Goal: Task Accomplishment & Management: Manage account settings

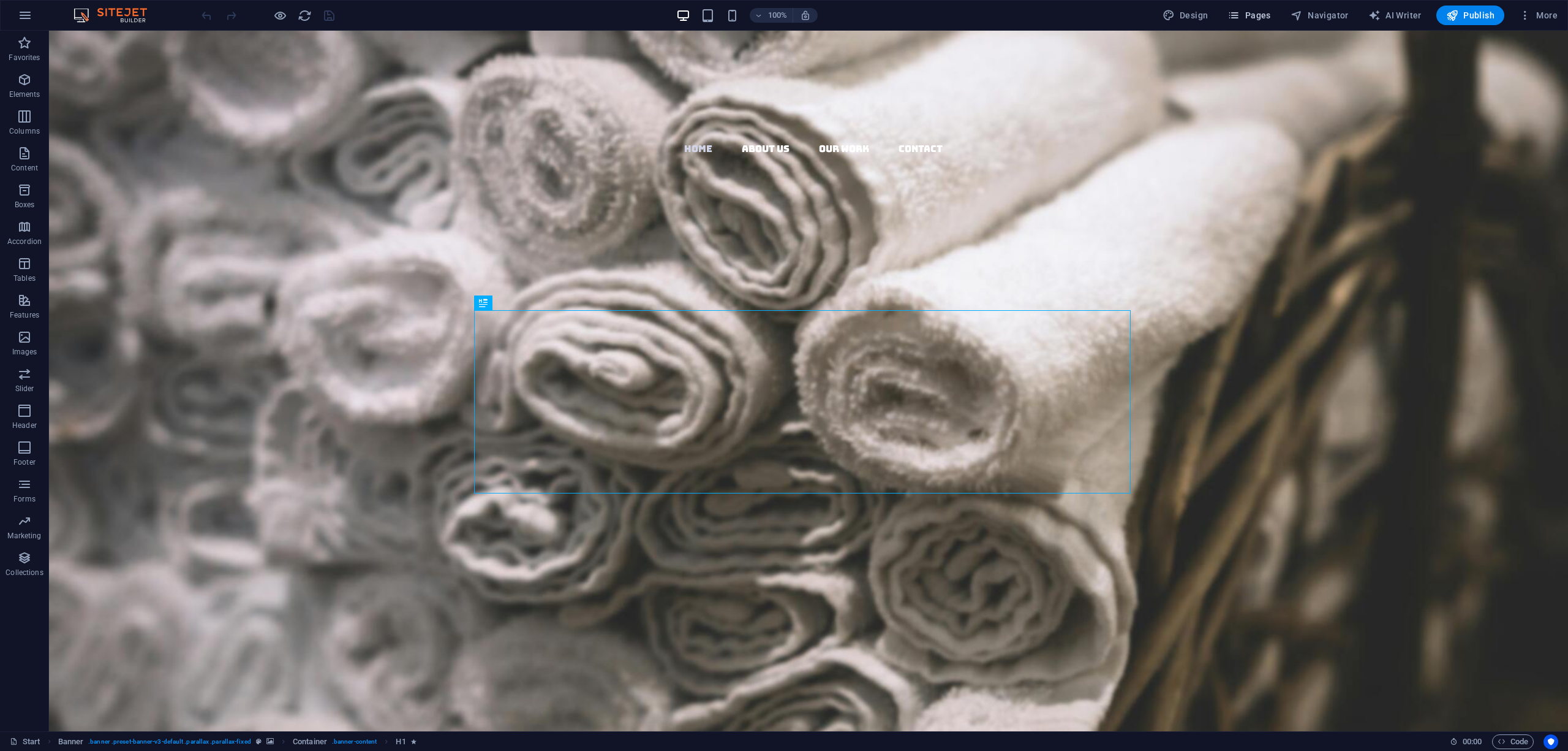
click at [1251, 16] on span "Pages" at bounding box center [1249, 16] width 43 height 12
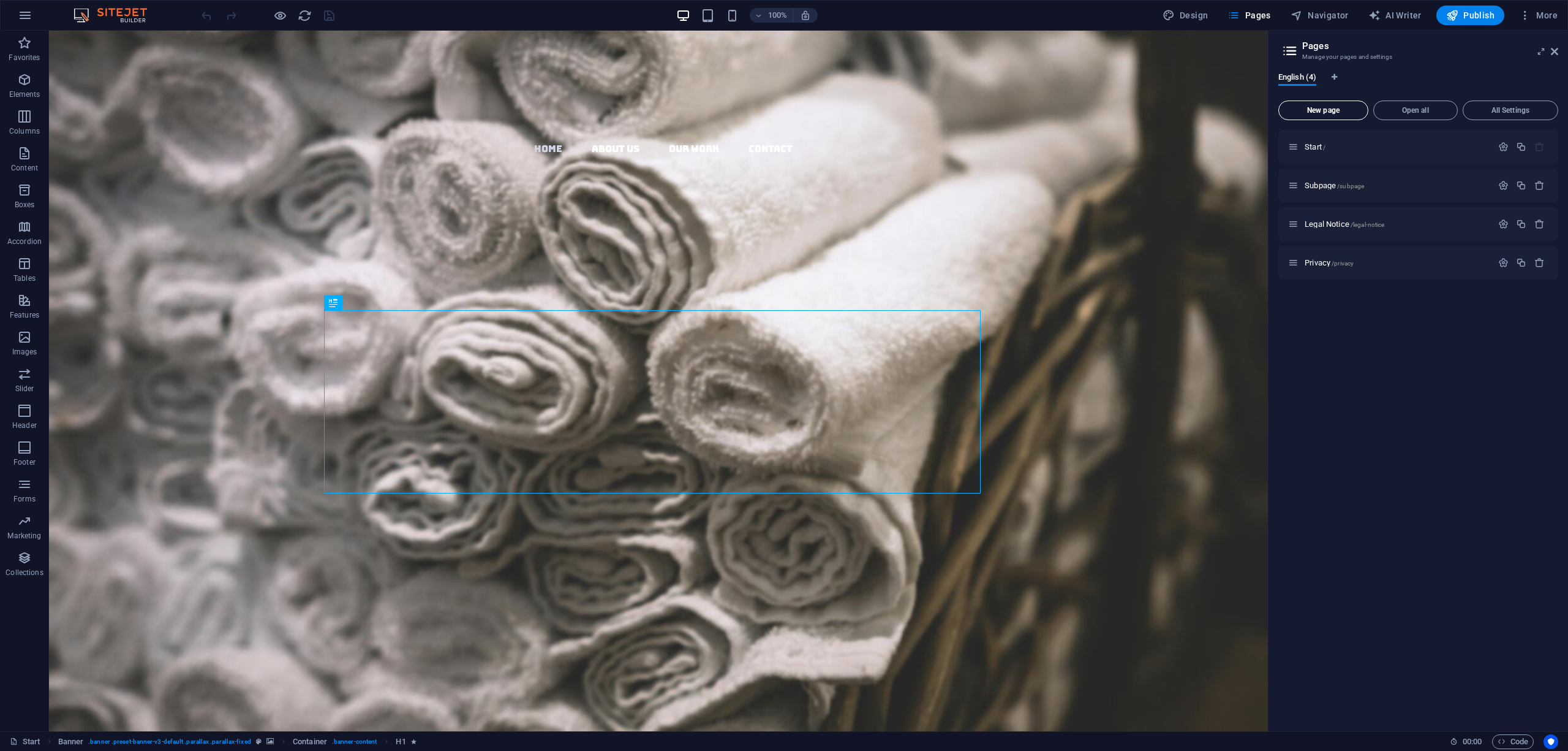
click at [1341, 106] on span "New page" at bounding box center [1323, 110] width 79 height 7
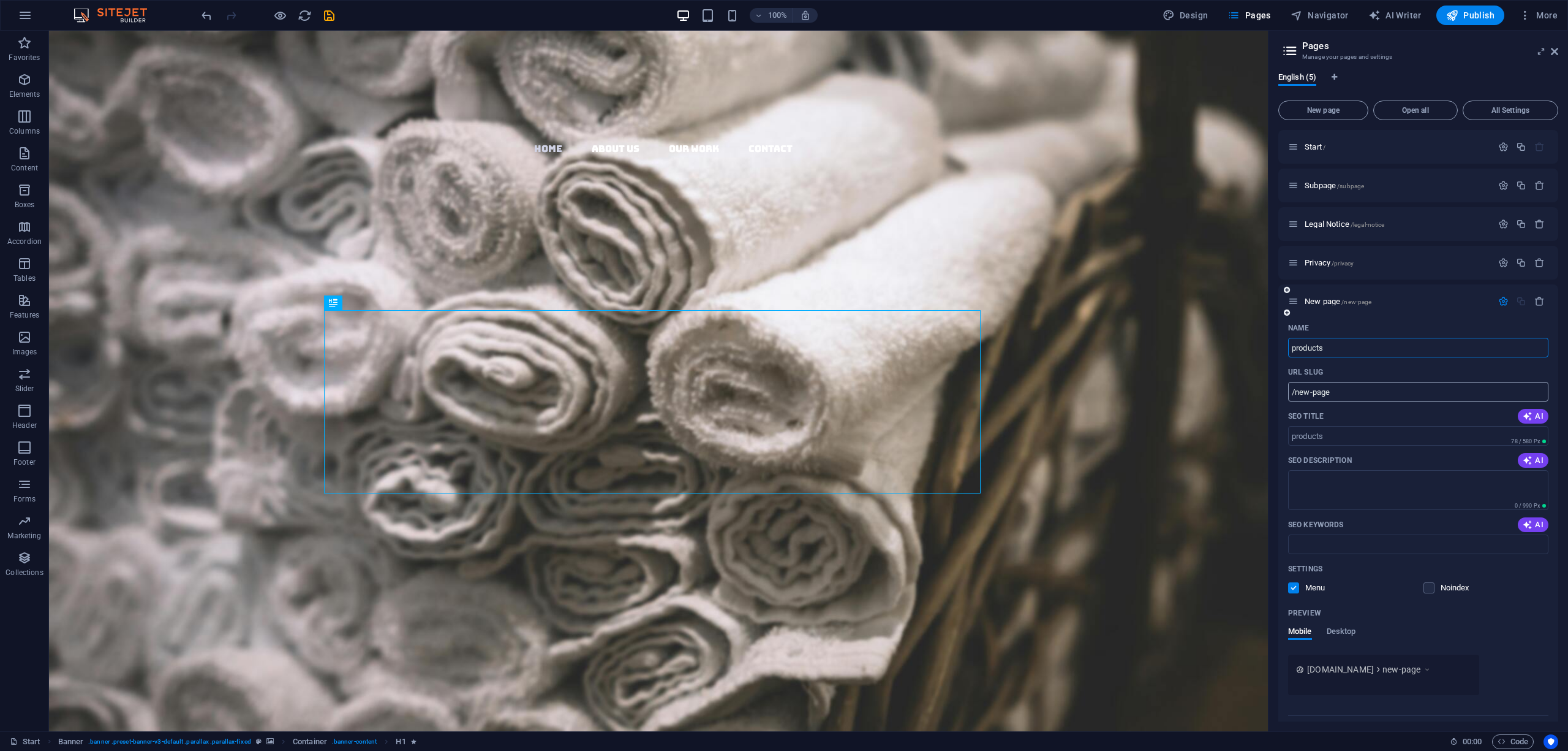
type input "products"
type input "/products"
drag, startPoint x: 1322, startPoint y: 395, endPoint x: 1303, endPoint y: 397, distance: 19.1
click at [1303, 397] on input "/products" at bounding box center [1419, 391] width 260 height 19
click at [1372, 481] on textarea "SEO Description" at bounding box center [1419, 490] width 260 height 40
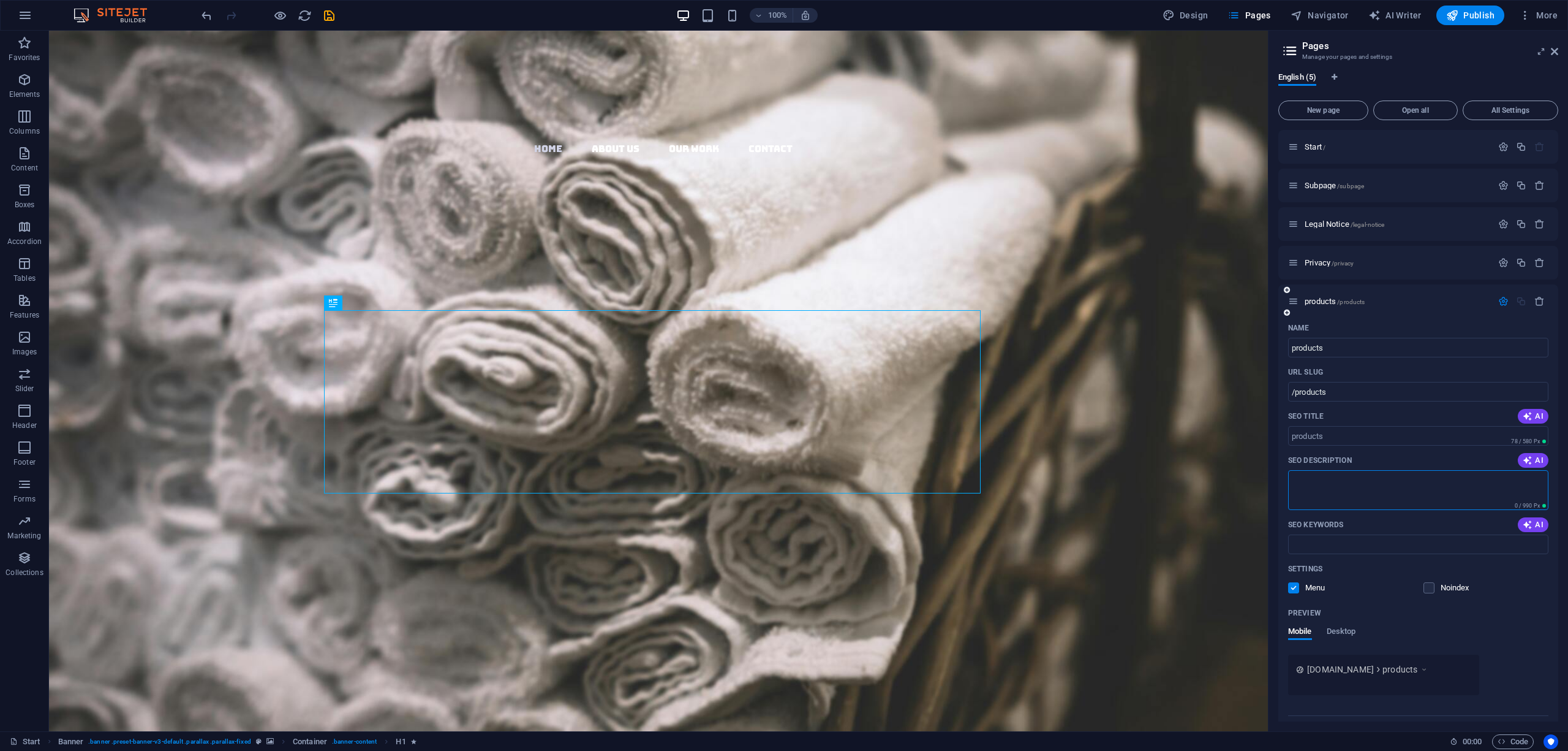
scroll to position [29, 0]
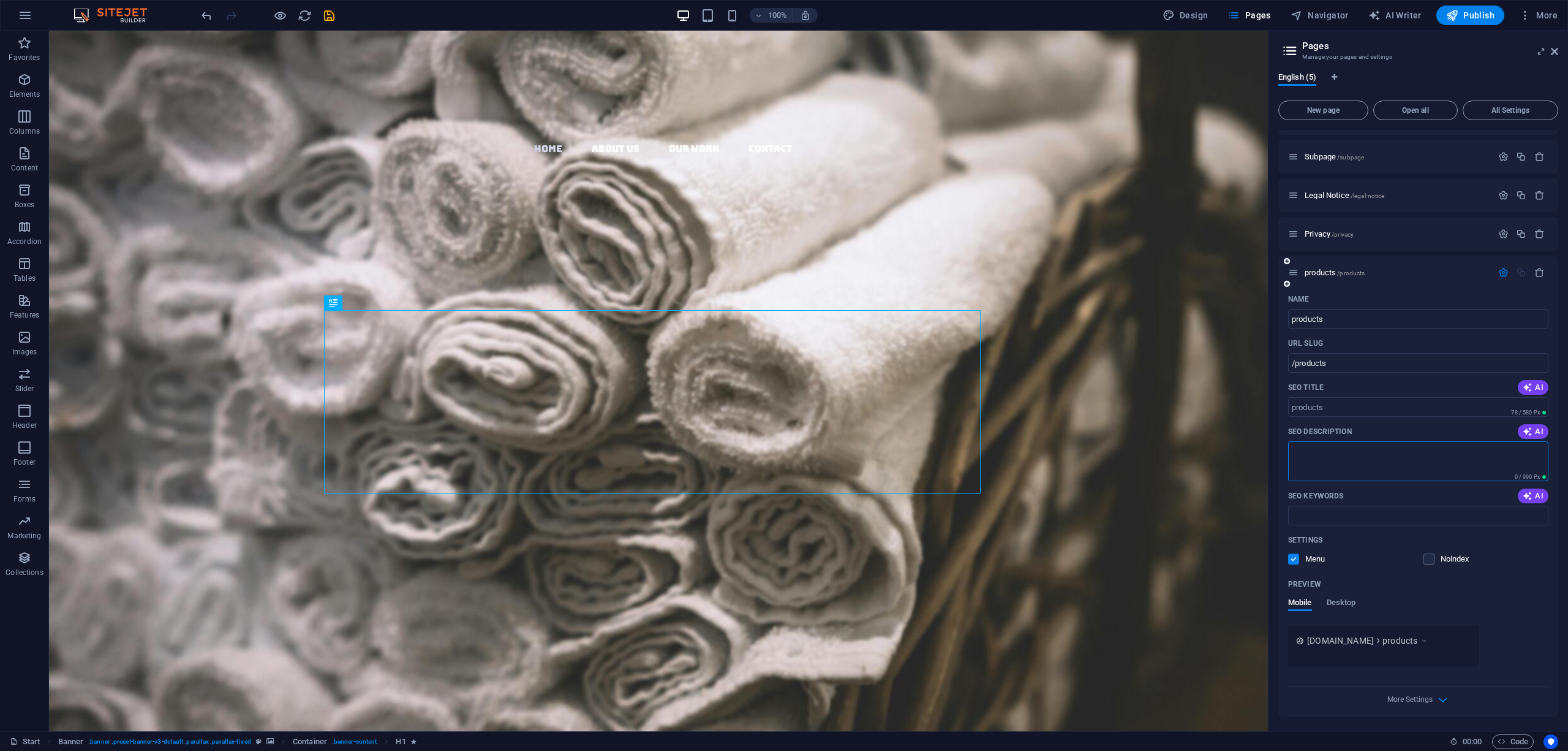
click at [1343, 603] on span "Desktop" at bounding box center [1341, 604] width 29 height 17
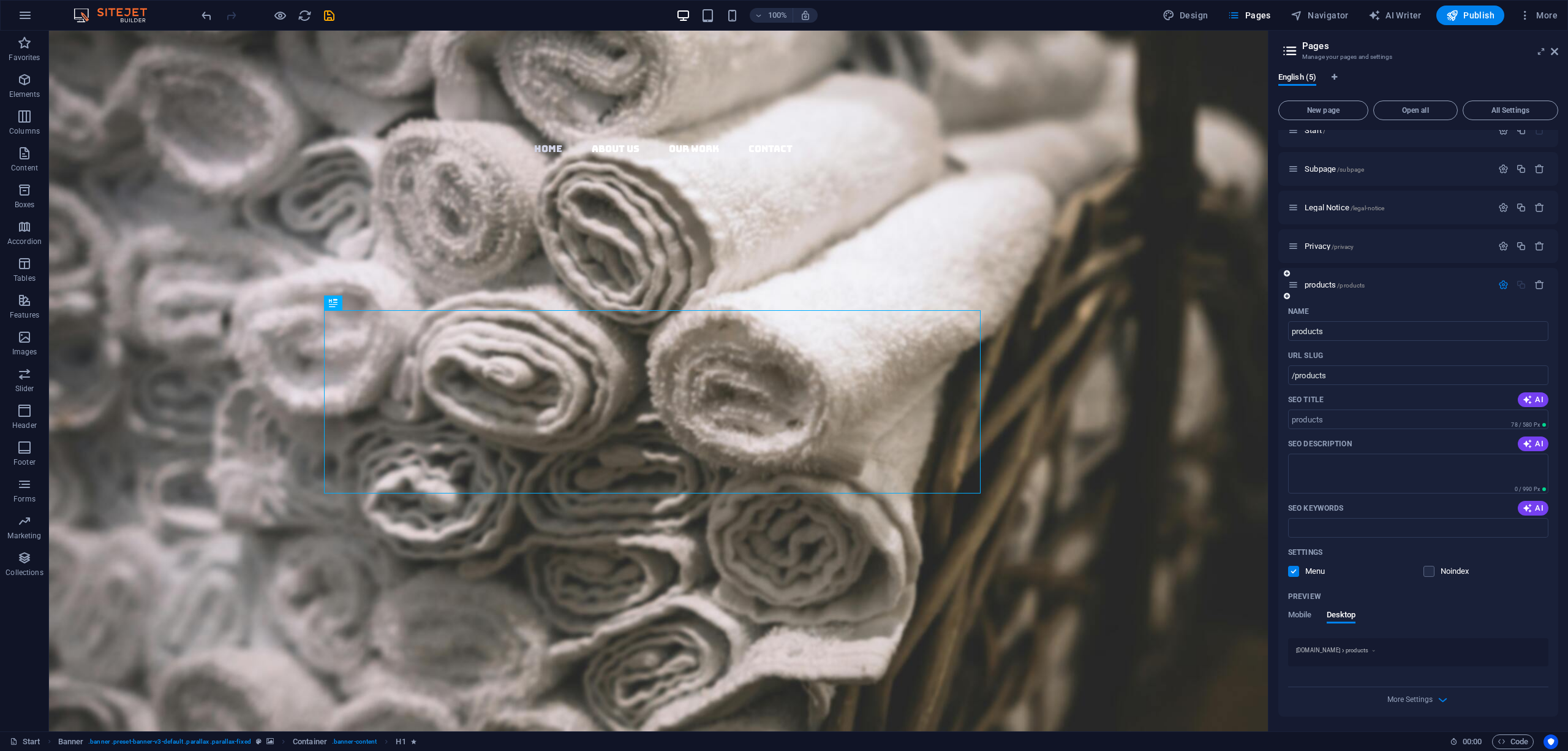
click at [1396, 689] on div "More Settings" at bounding box center [1419, 696] width 260 height 19
click at [1401, 697] on span "More Settings" at bounding box center [1410, 699] width 45 height 9
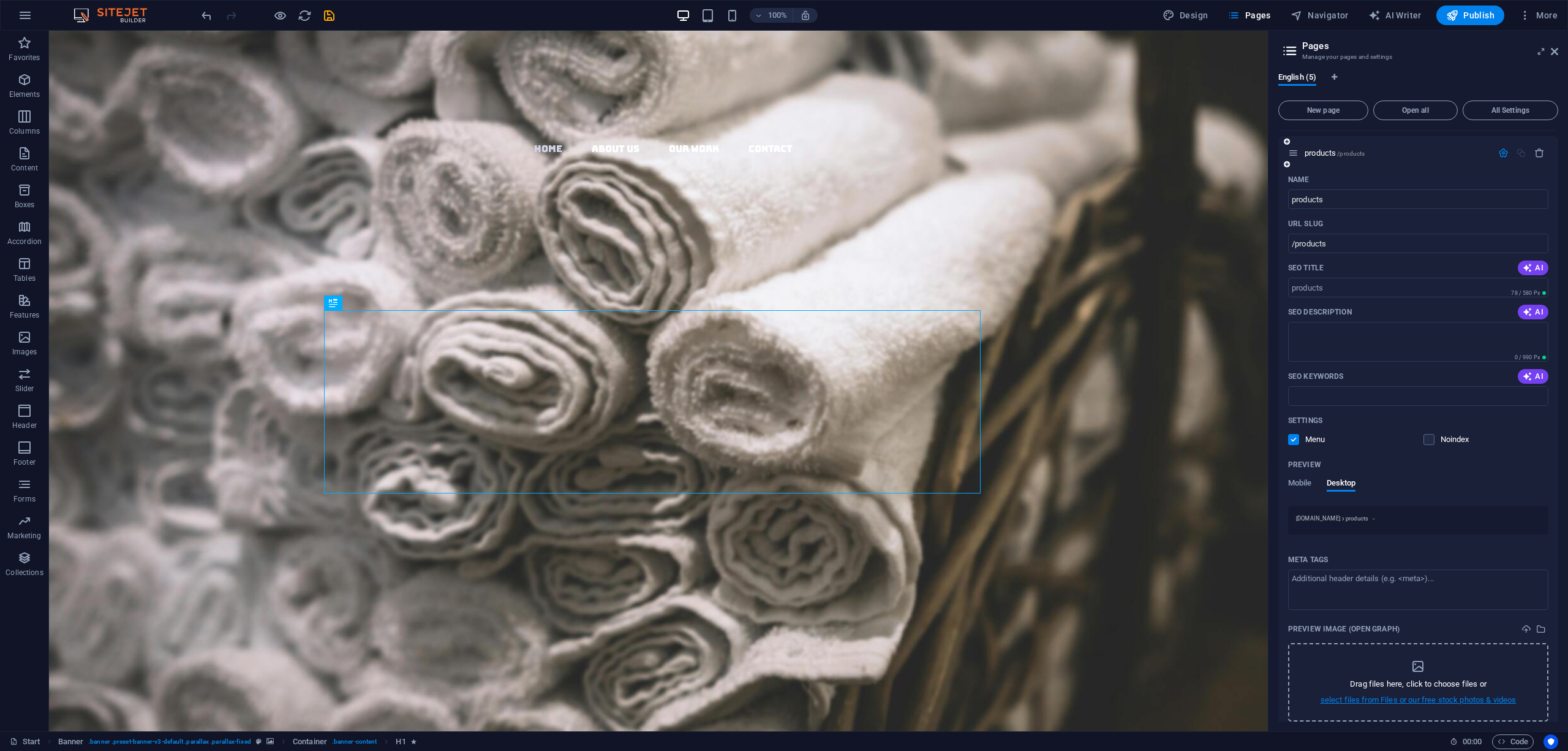
scroll to position [192, 0]
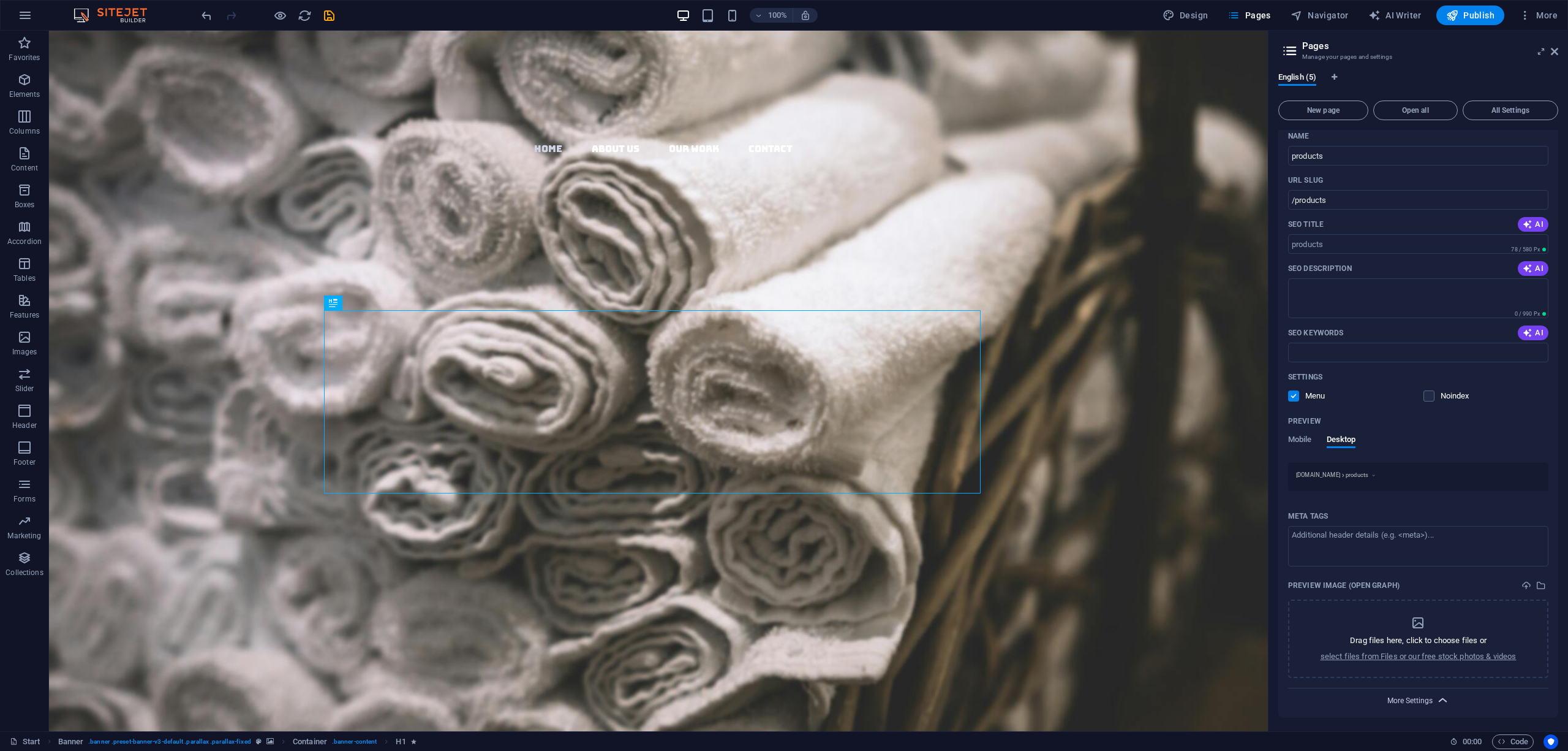
click at [1422, 696] on span "More Settings" at bounding box center [1410, 701] width 45 height 9
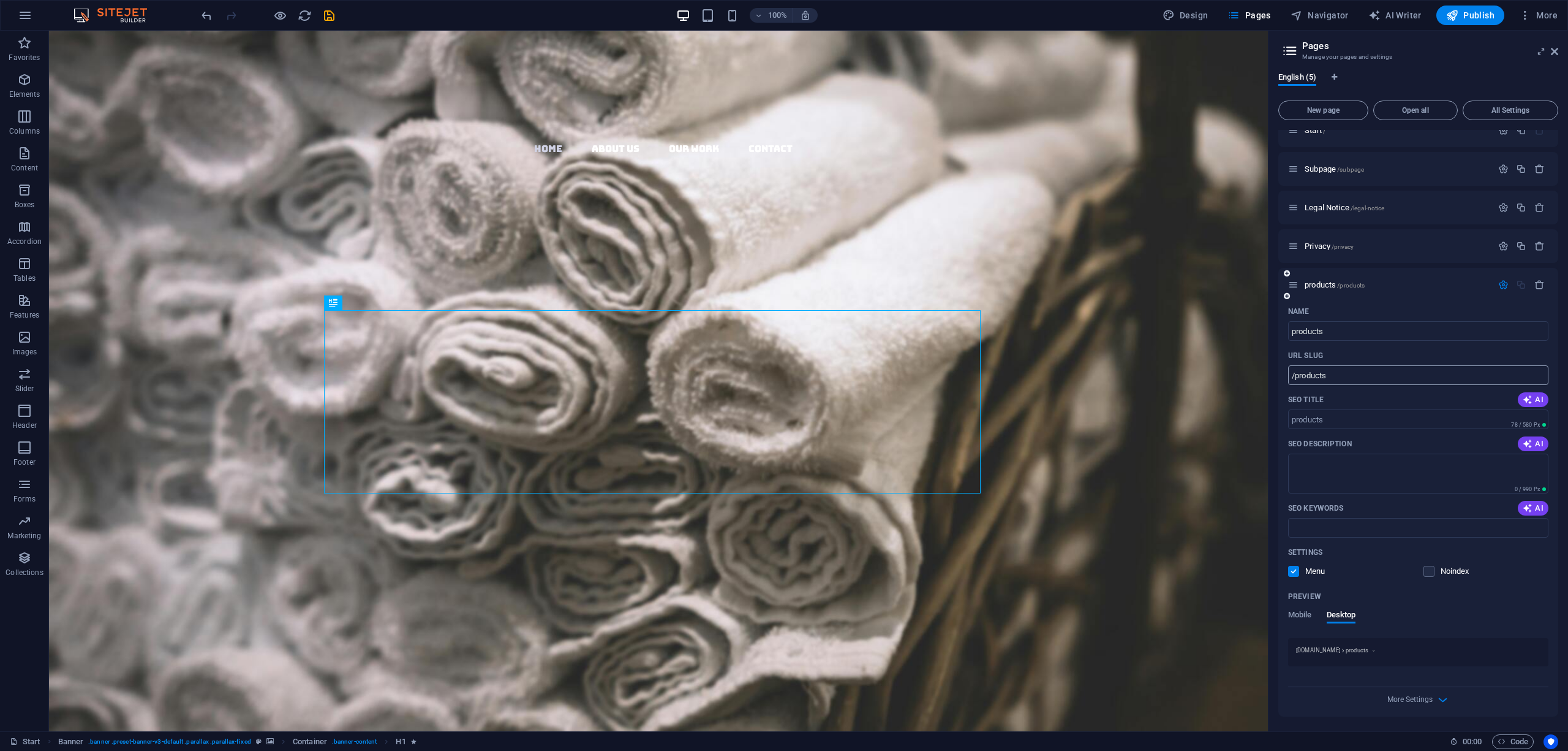
scroll to position [0, 0]
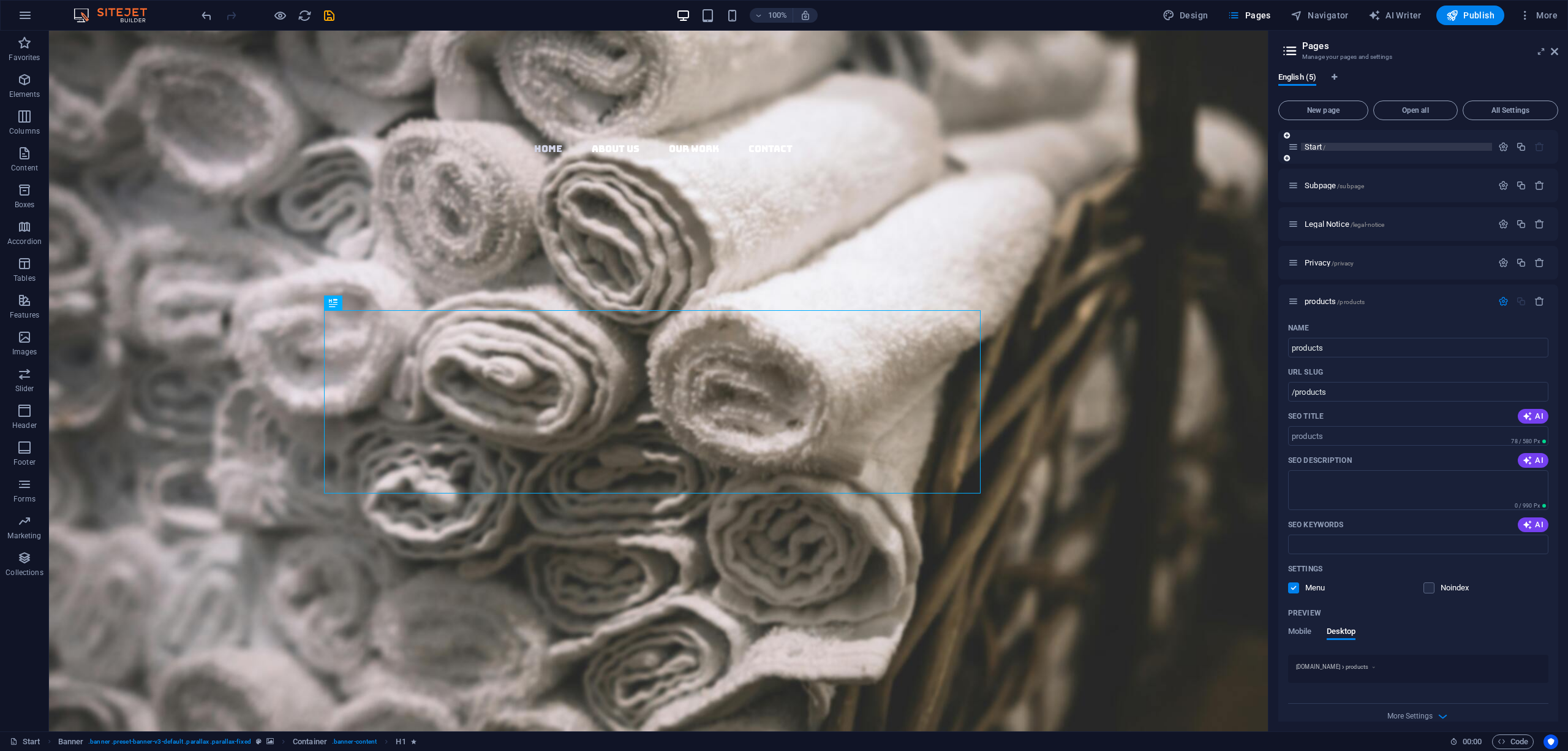
click at [1429, 147] on p "Start /" at bounding box center [1396, 146] width 184 height 8
click at [1296, 151] on icon at bounding box center [1293, 146] width 11 height 11
click at [1293, 148] on icon at bounding box center [1293, 146] width 11 height 11
drag, startPoint x: 1398, startPoint y: 333, endPoint x: 855, endPoint y: 97, distance: 592.1
click at [1531, 302] on button "button" at bounding box center [1539, 301] width 18 height 11
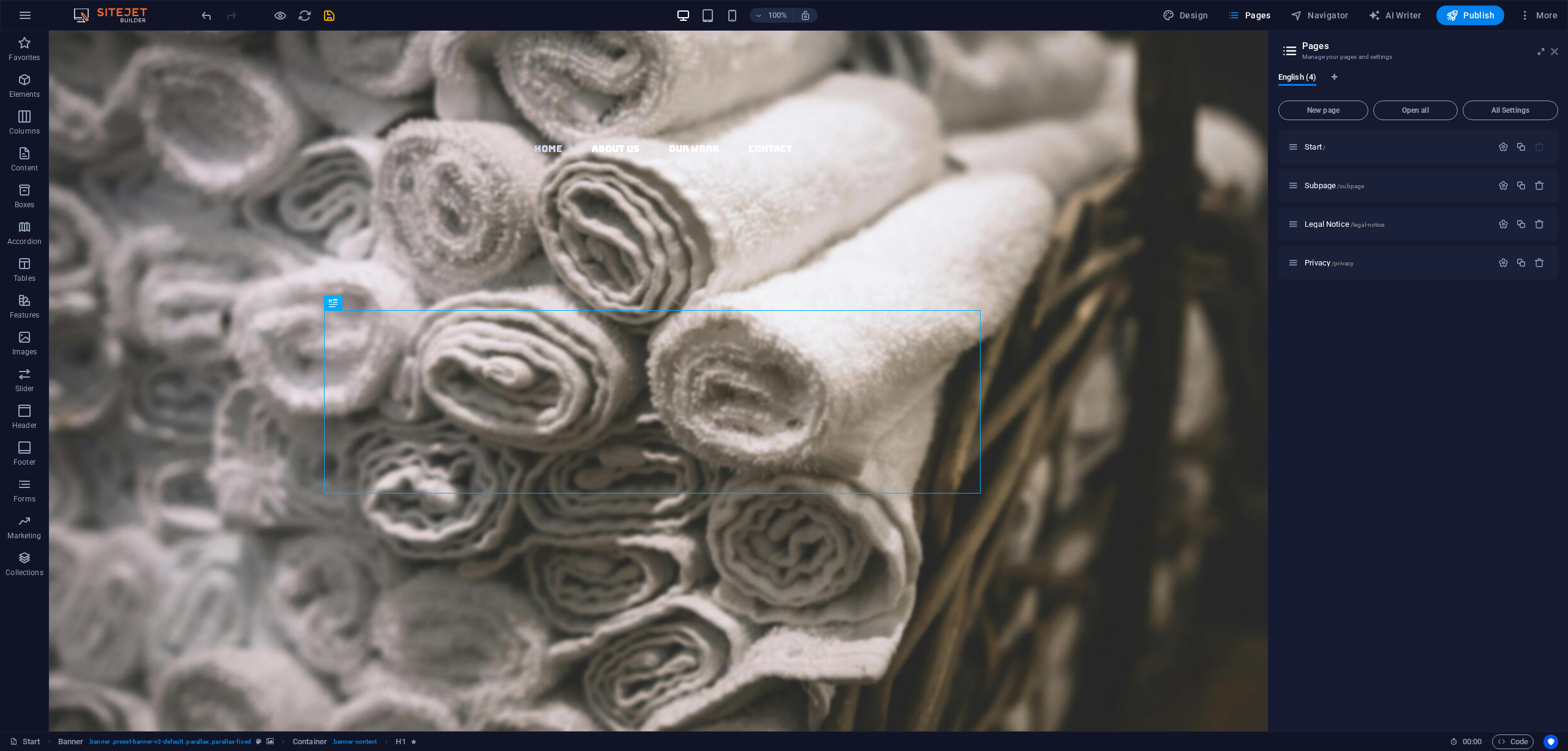
click at [1557, 55] on icon at bounding box center [1555, 52] width 7 height 10
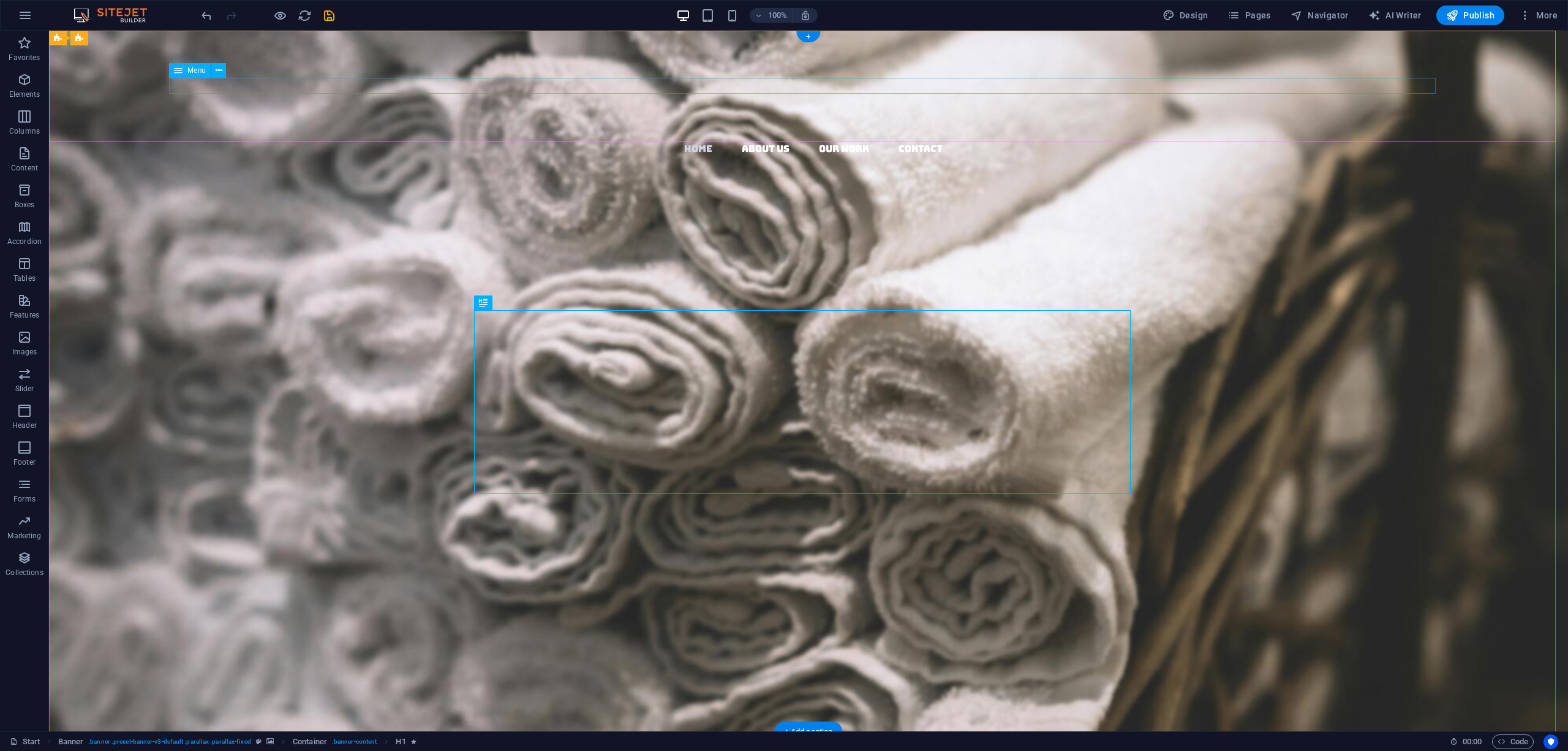
click at [1106, 141] on nav "Home About us Our Work Contact" at bounding box center [813, 149] width 1509 height 16
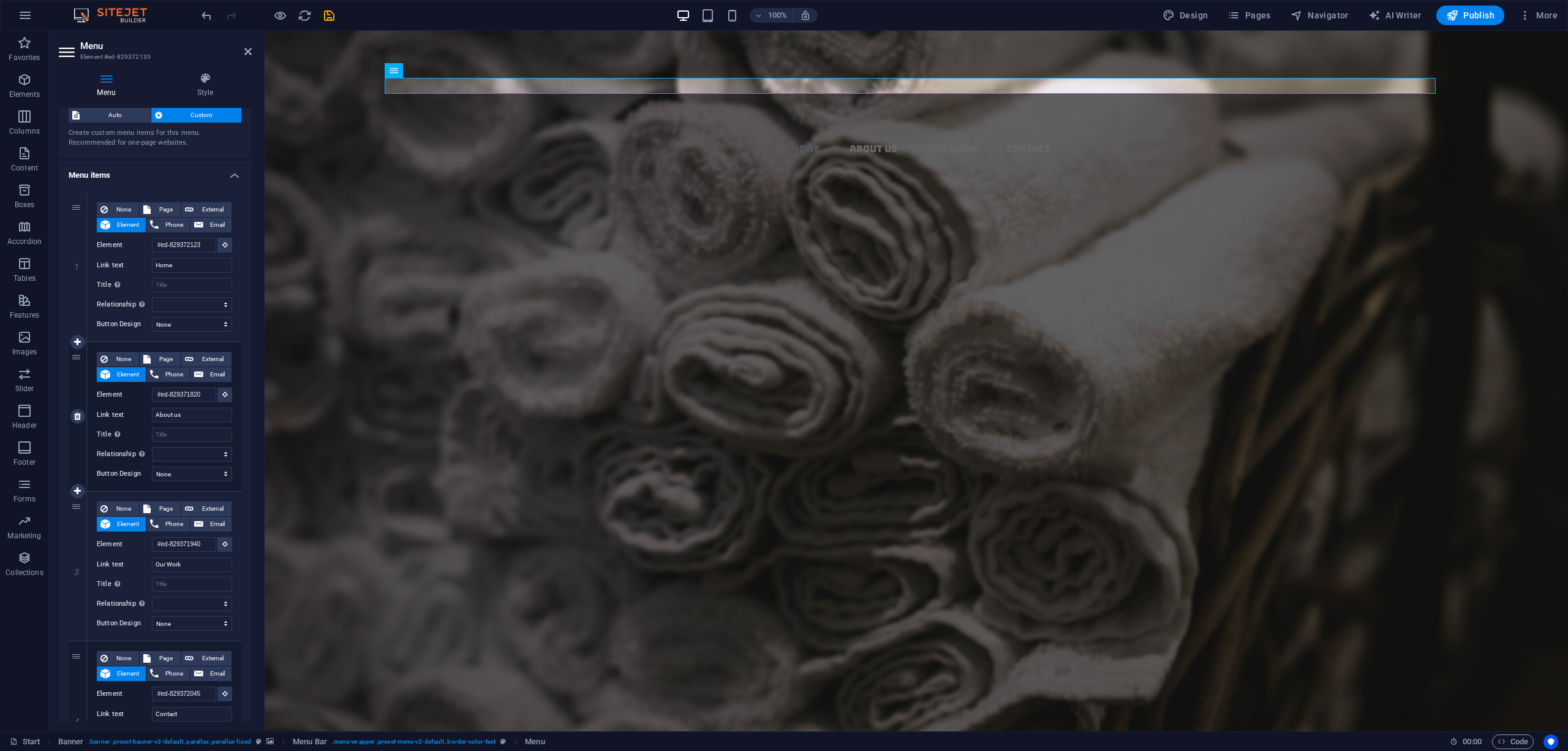
scroll to position [135, 0]
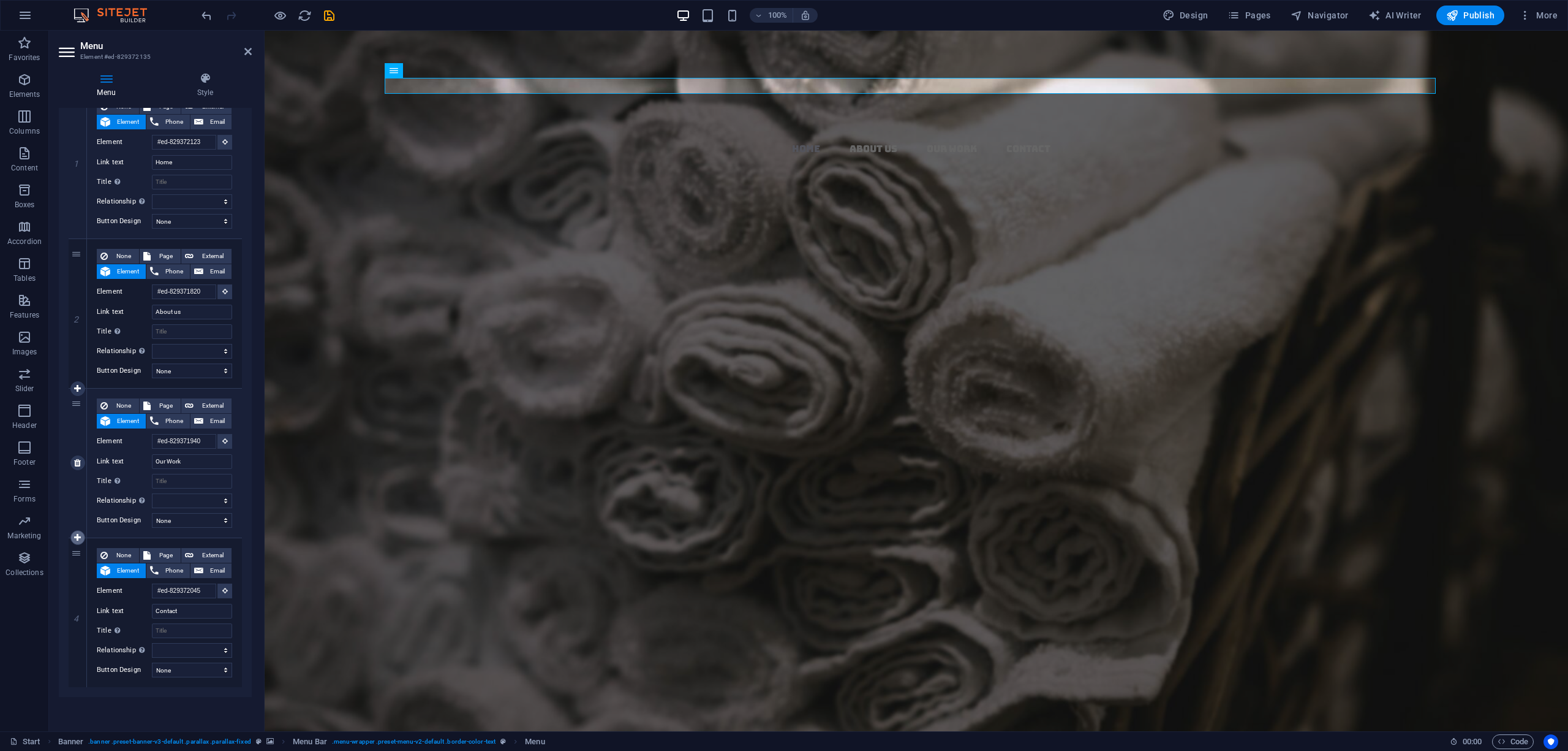
click at [79, 535] on icon at bounding box center [77, 537] width 7 height 9
select select
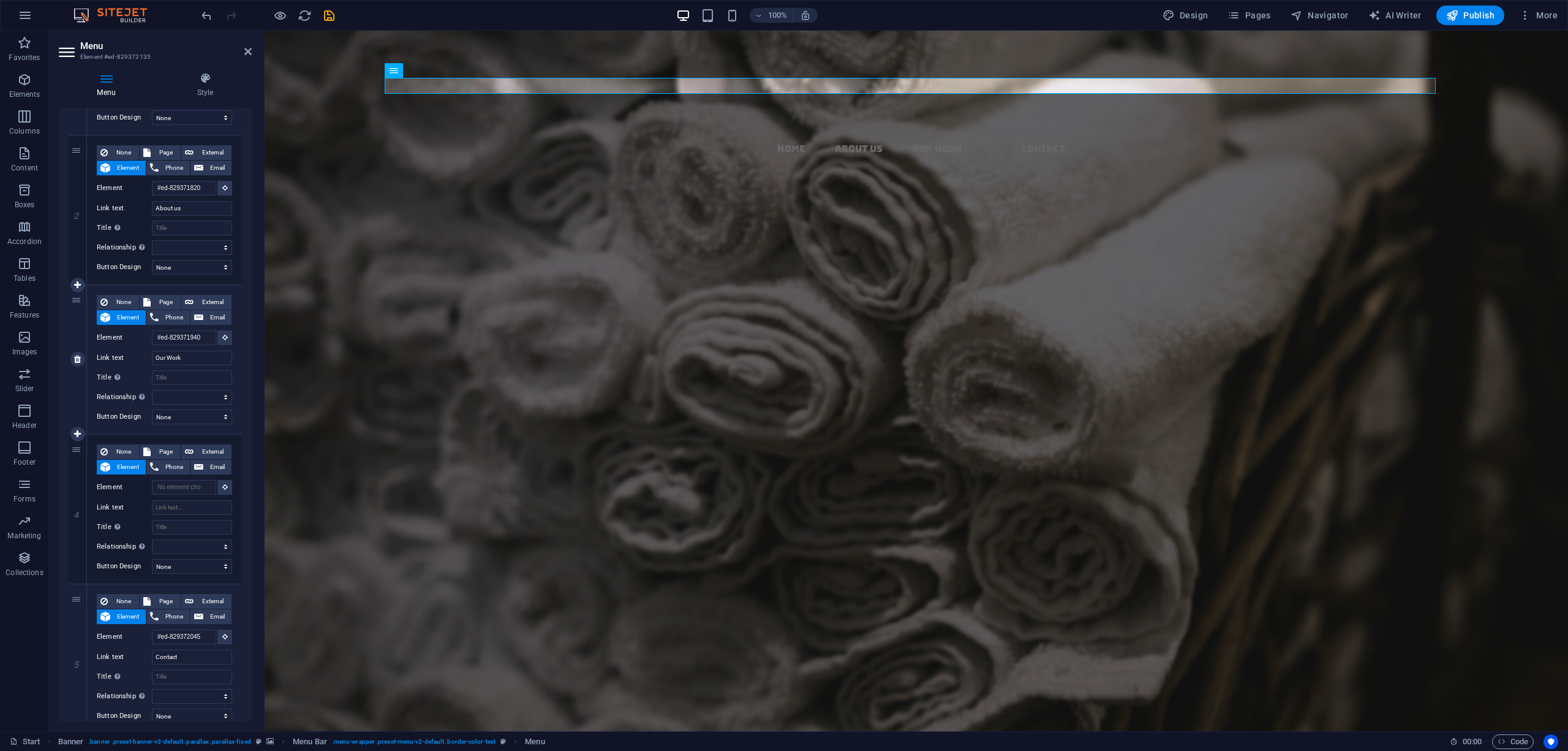
scroll to position [286, 0]
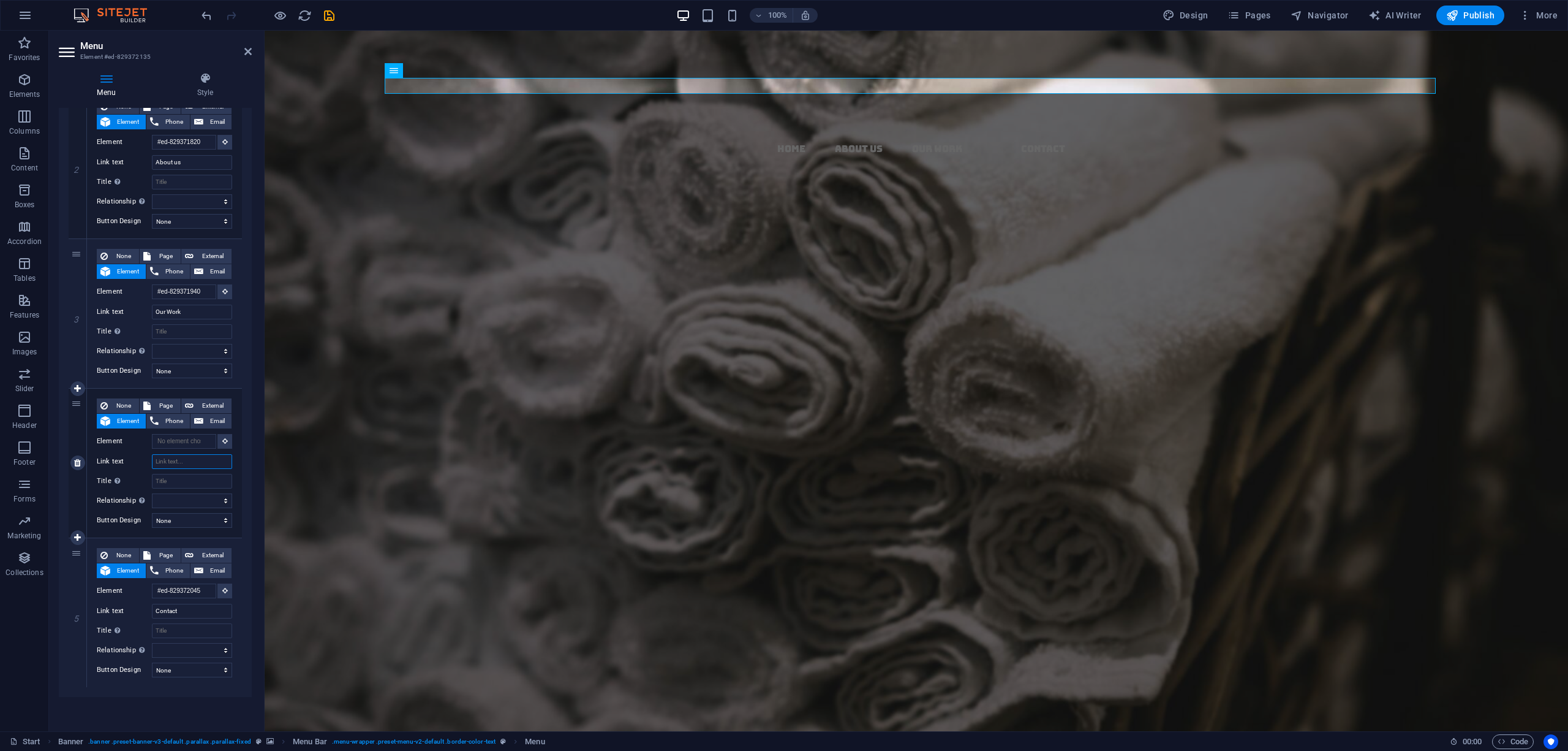
click at [194, 464] on input "Link text" at bounding box center [192, 461] width 80 height 15
type input "Products"
select select
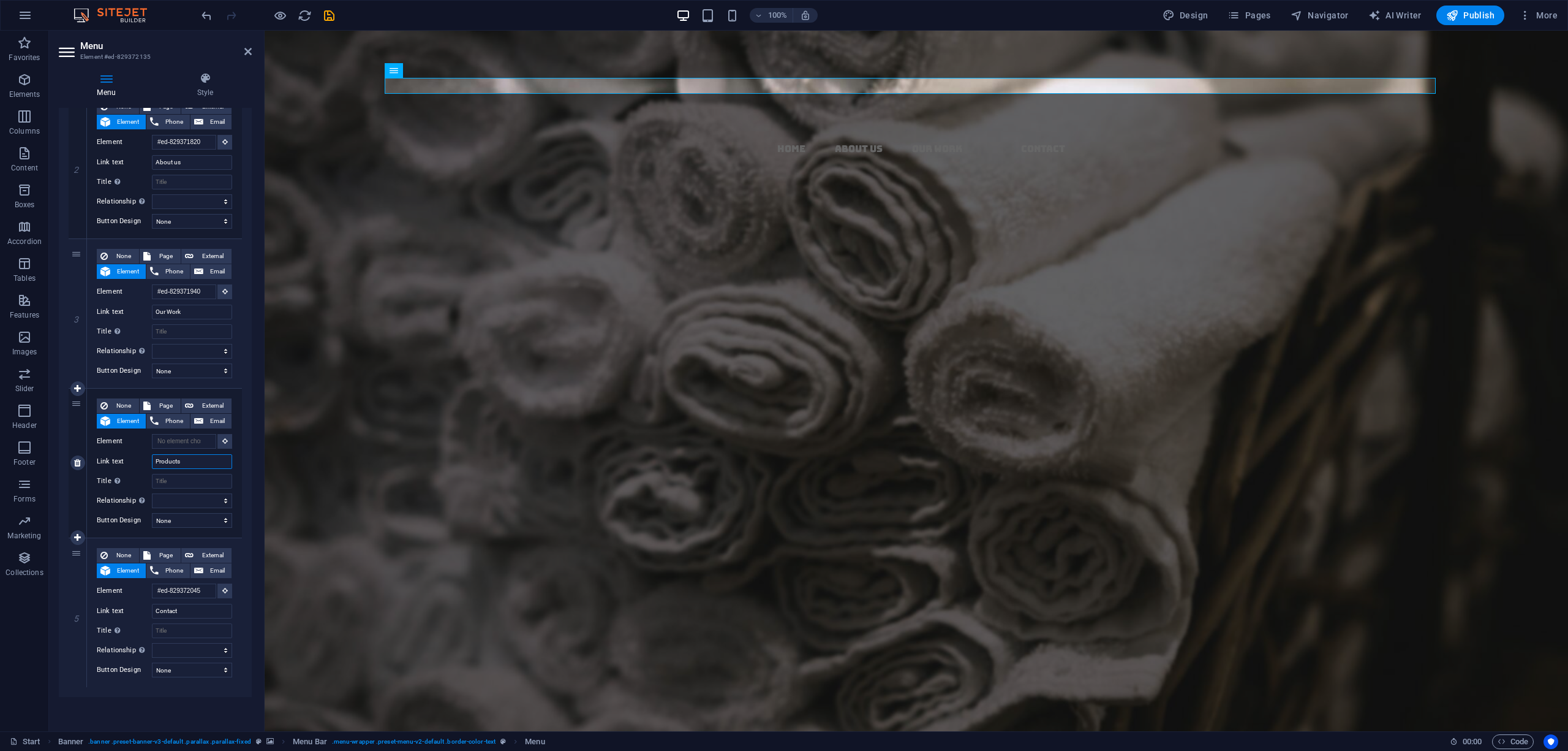
select select
type input "Products"
click at [223, 443] on icon at bounding box center [225, 441] width 6 height 6
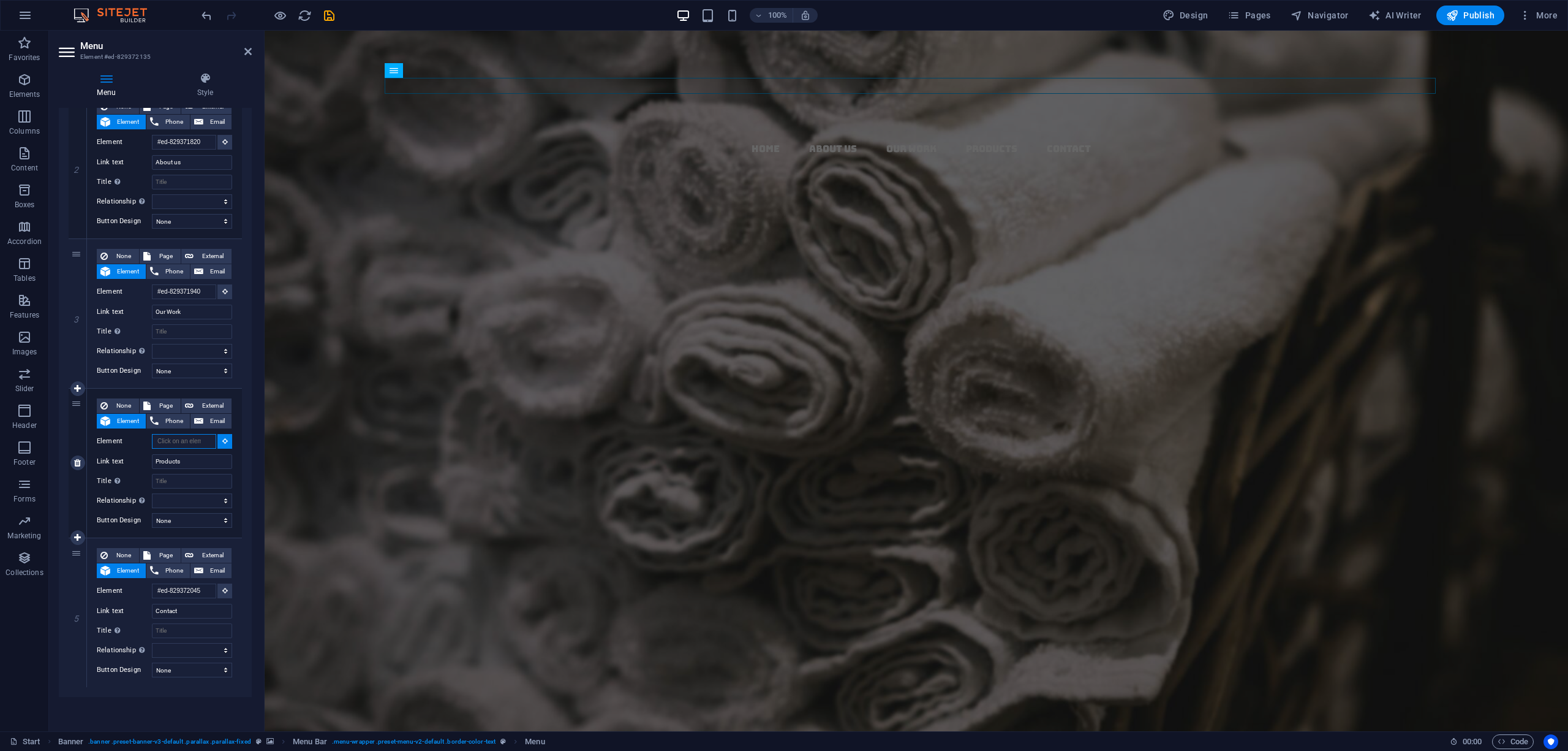
click at [205, 434] on input "Element" at bounding box center [184, 442] width 64 height 15
click at [161, 496] on select "alternate author bookmark external help license next nofollow noreferrer noopen…" at bounding box center [192, 501] width 80 height 15
click at [197, 523] on select "None Default Primary Secondary" at bounding box center [192, 521] width 80 height 15
click at [235, 501] on div "None Page External Element Phone Email Page Start Subpage Legal Notice Privacy …" at bounding box center [164, 463] width 155 height 149
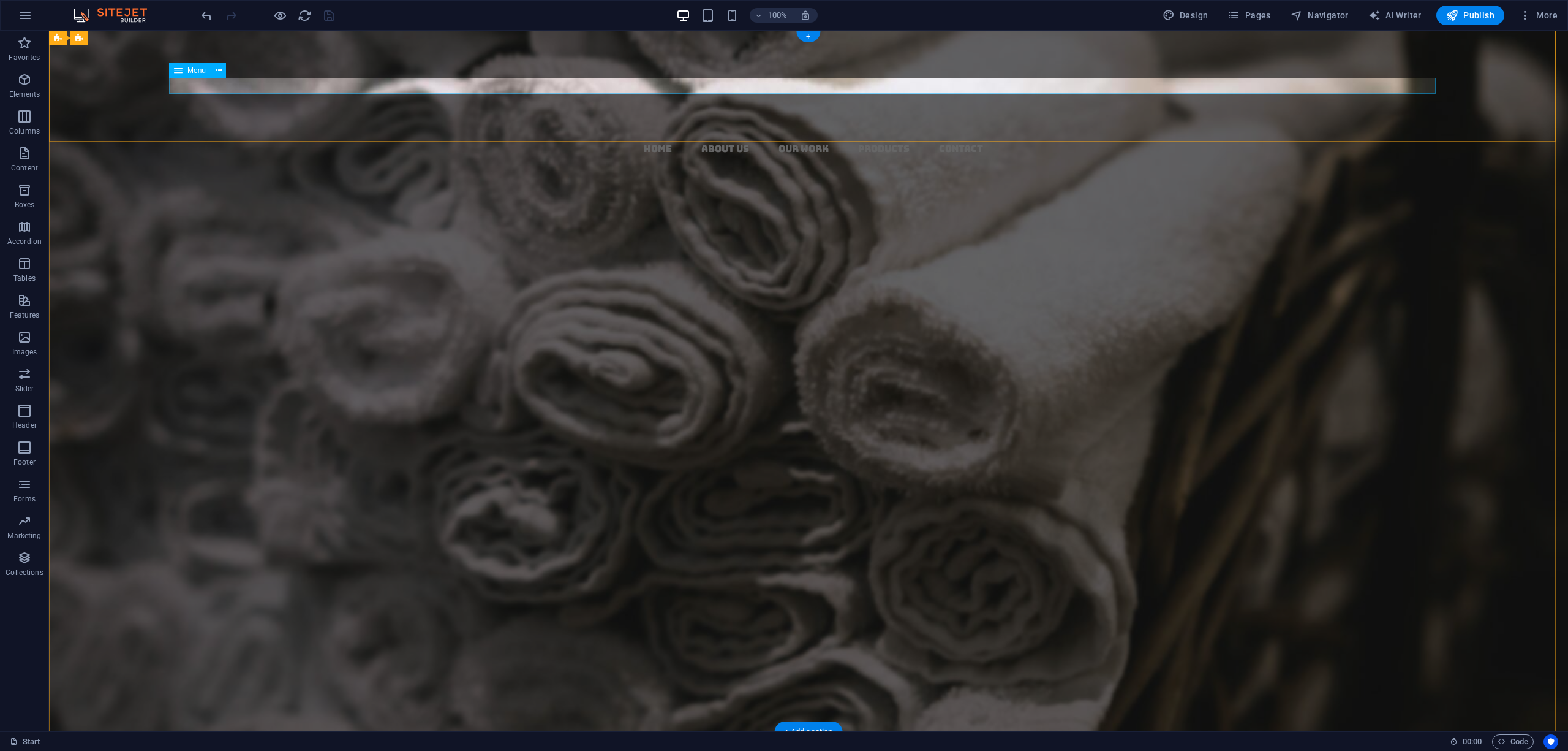
click at [858, 141] on nav "Home About us Our Work Products Contact" at bounding box center [813, 149] width 1509 height 16
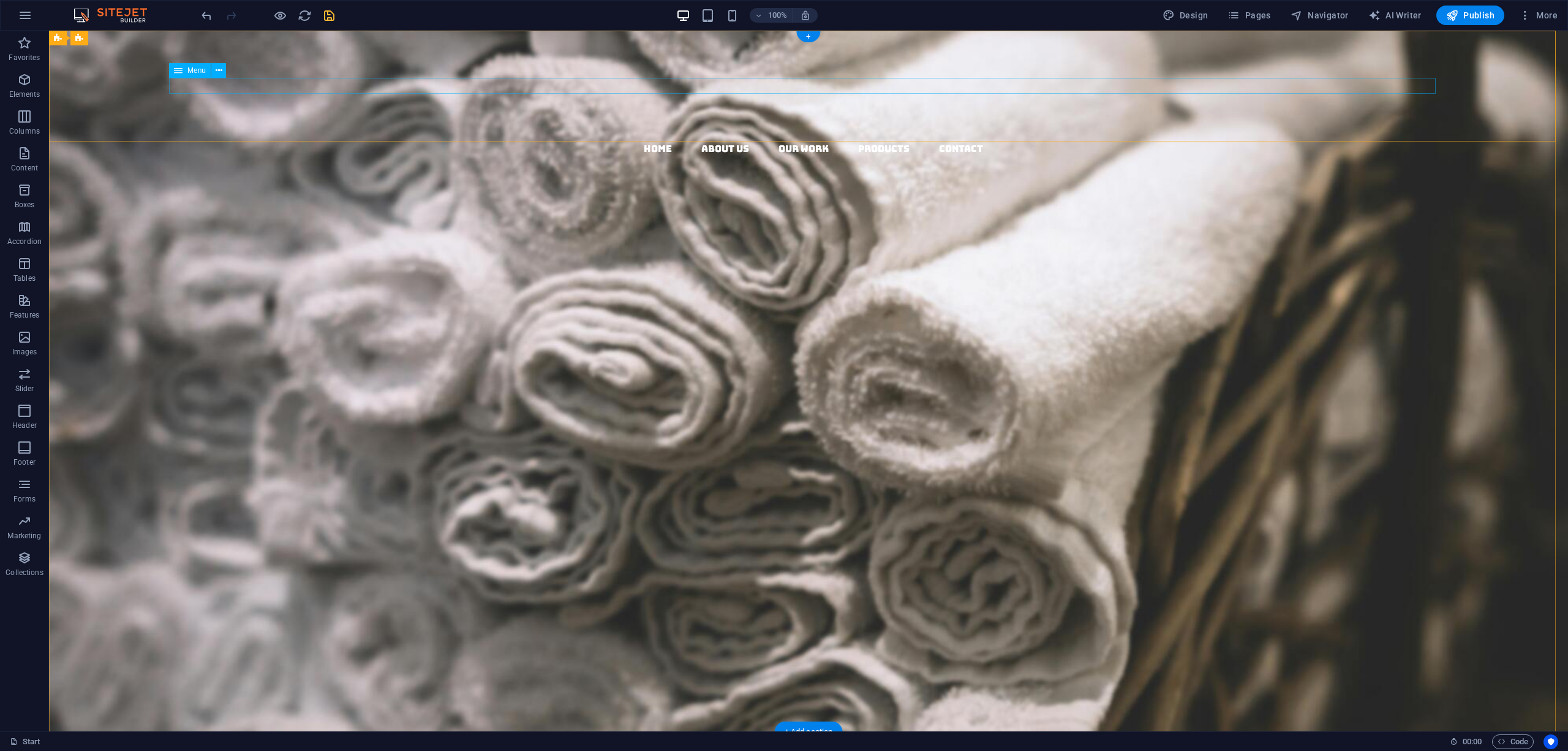
click at [854, 141] on nav "Home About us Our Work Products Contact" at bounding box center [813, 149] width 1509 height 16
click at [782, 141] on nav "Home About us Our Work Products Contact" at bounding box center [813, 149] width 1509 height 16
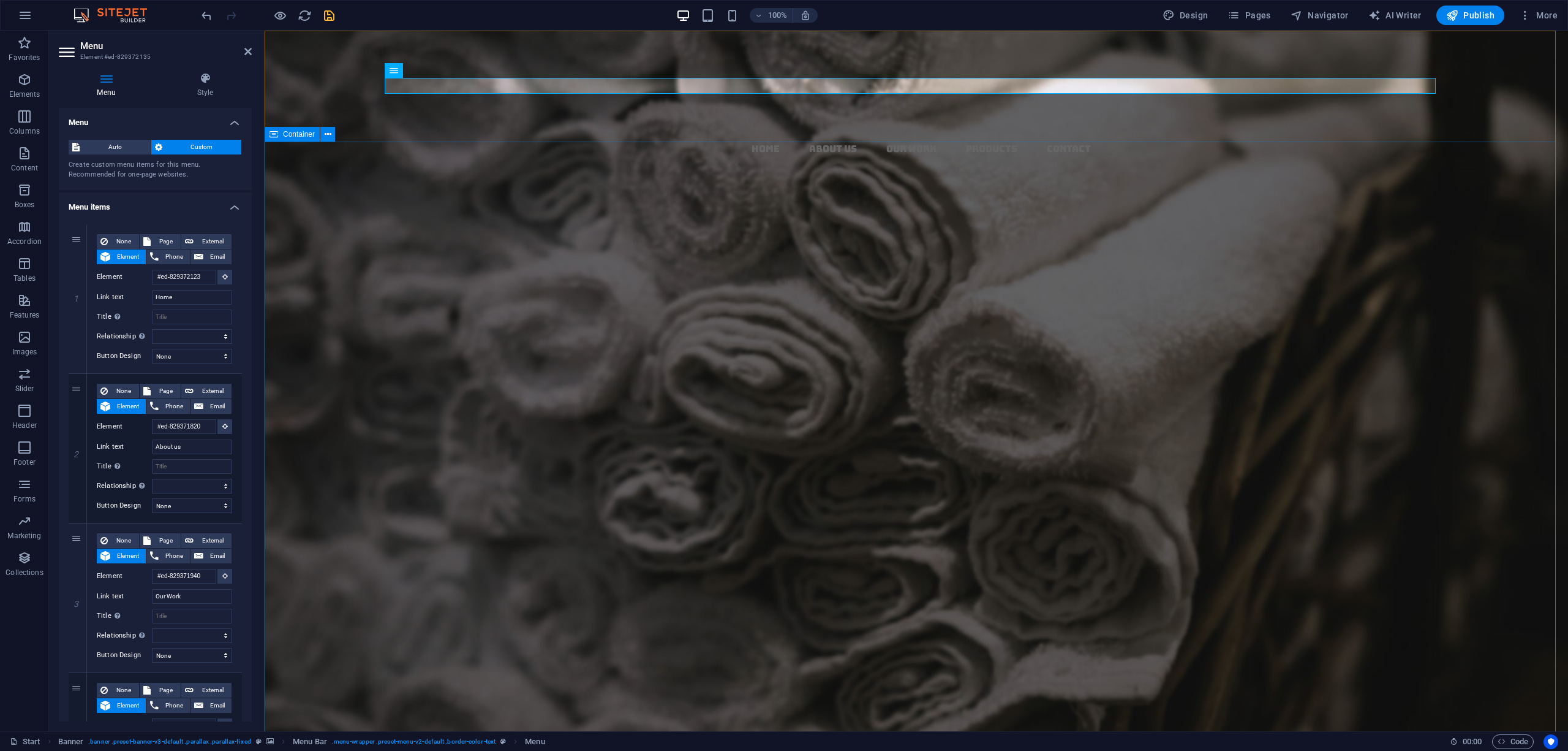
click at [476, 305] on div "connectıng the luxury wıth hospıtalıty We're connecting you with most possible …" at bounding box center [916, 498] width 1303 height 387
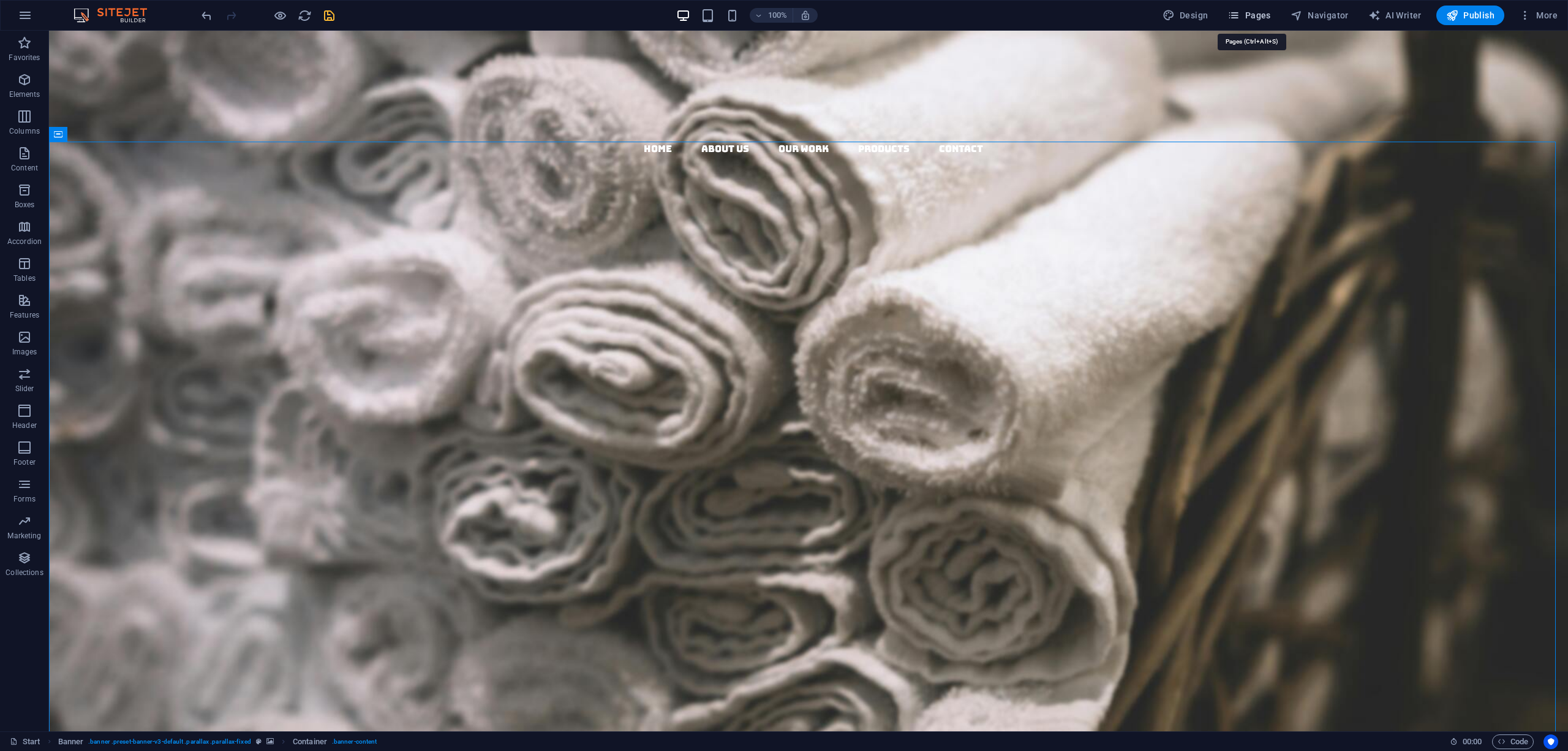
click at [1252, 18] on span "Pages" at bounding box center [1249, 16] width 43 height 12
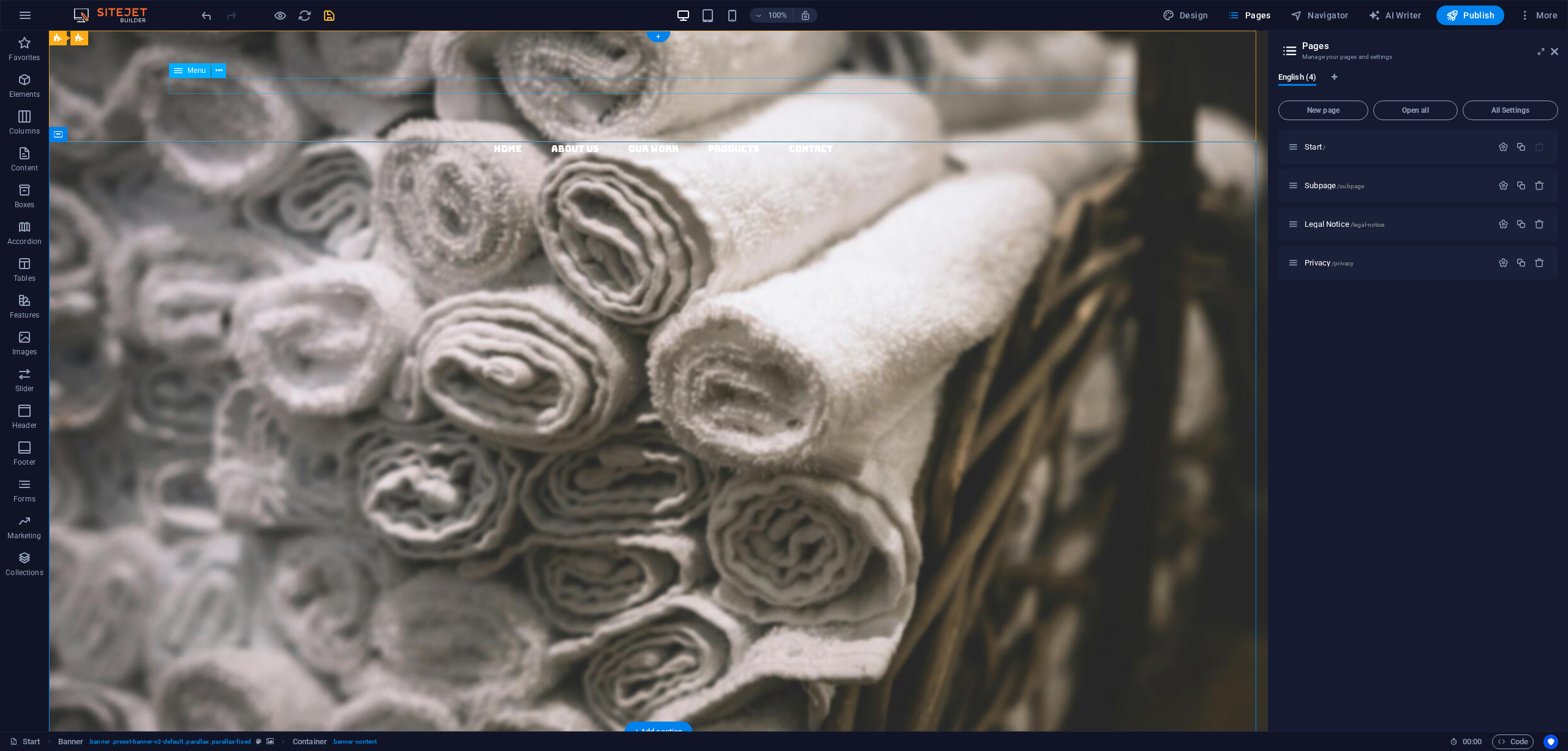
click at [919, 141] on nav "Home About us Our Work Products Contact" at bounding box center [663, 149] width 1209 height 16
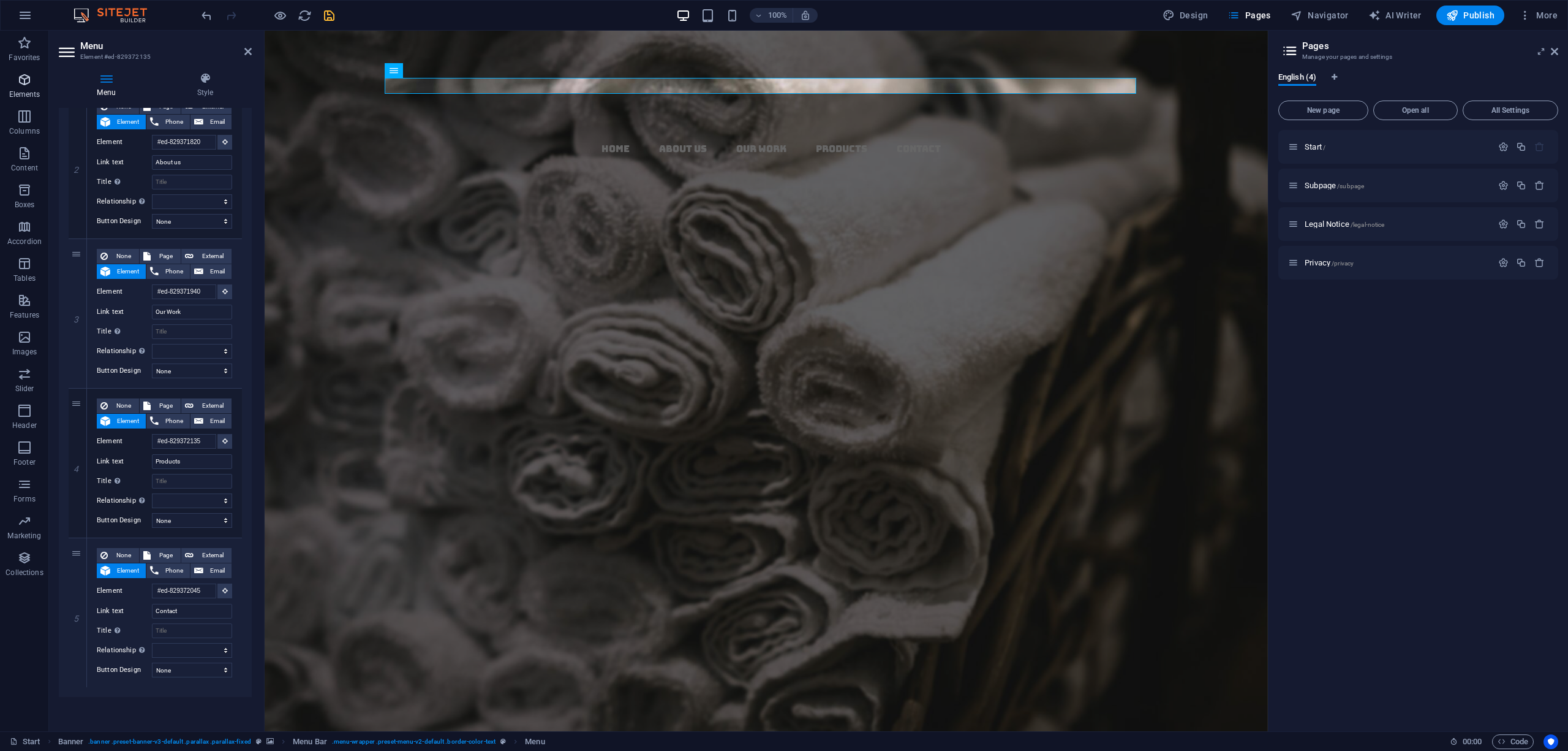
click at [21, 86] on icon "button" at bounding box center [25, 80] width 15 height 15
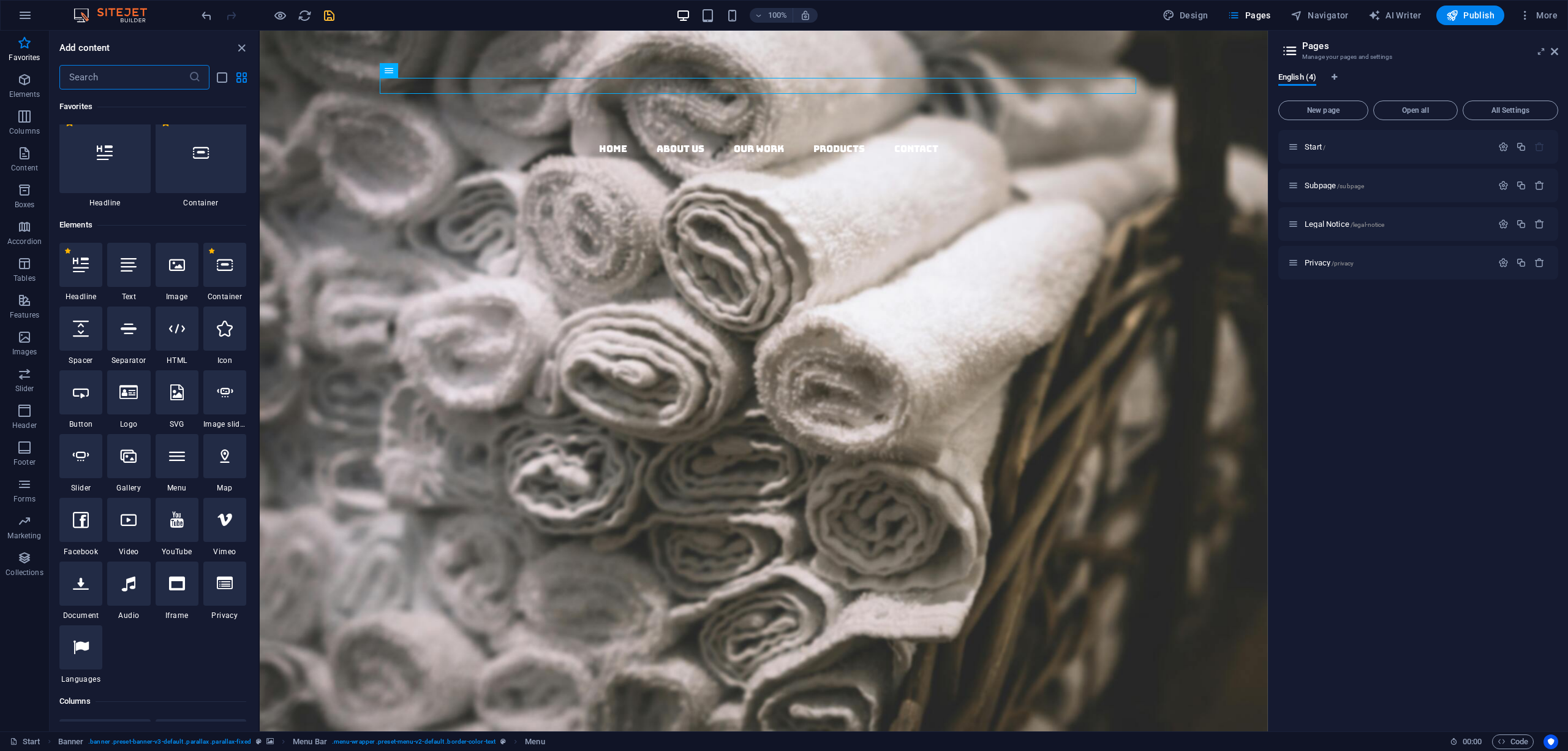
scroll to position [0, 0]
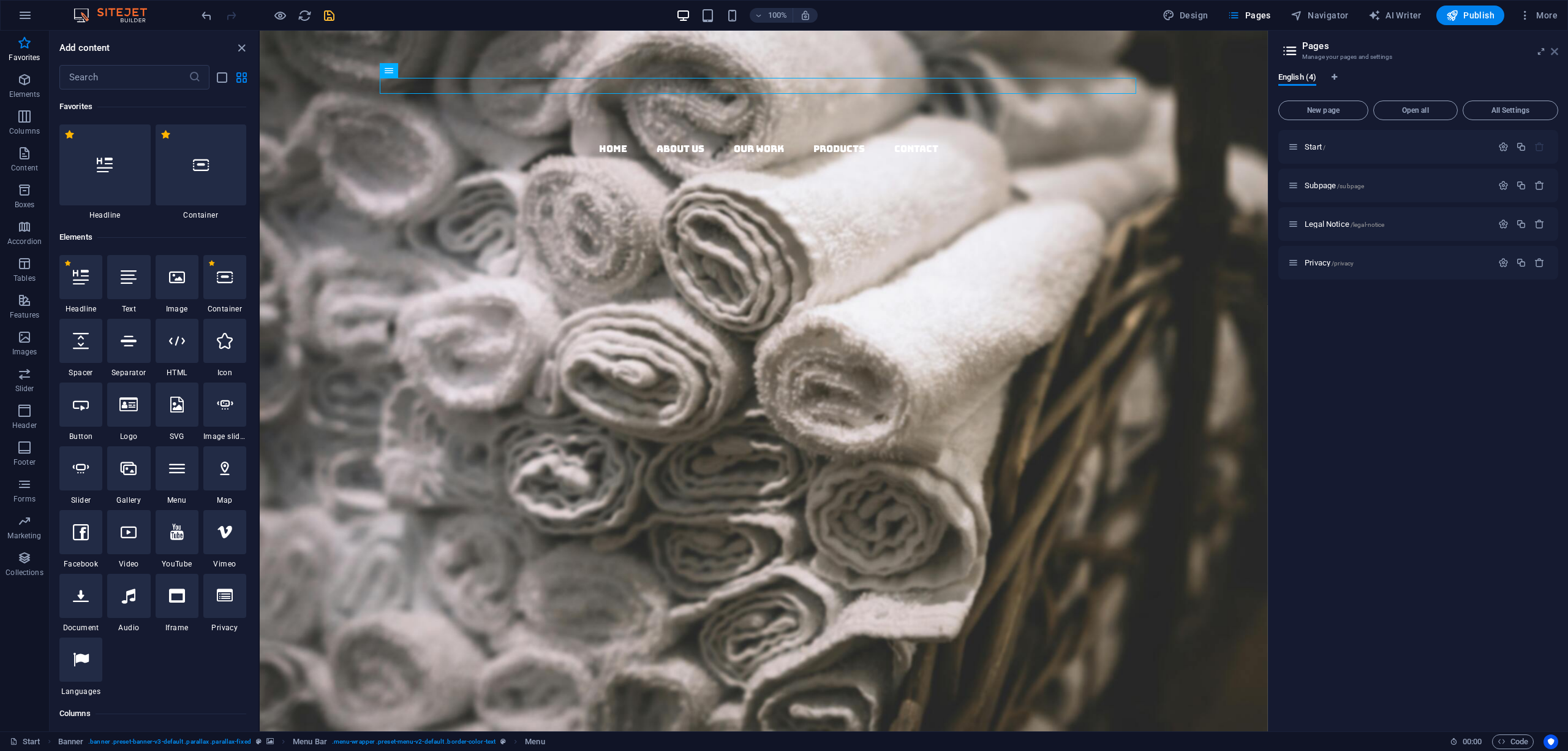
click at [1557, 50] on icon at bounding box center [1555, 52] width 7 height 10
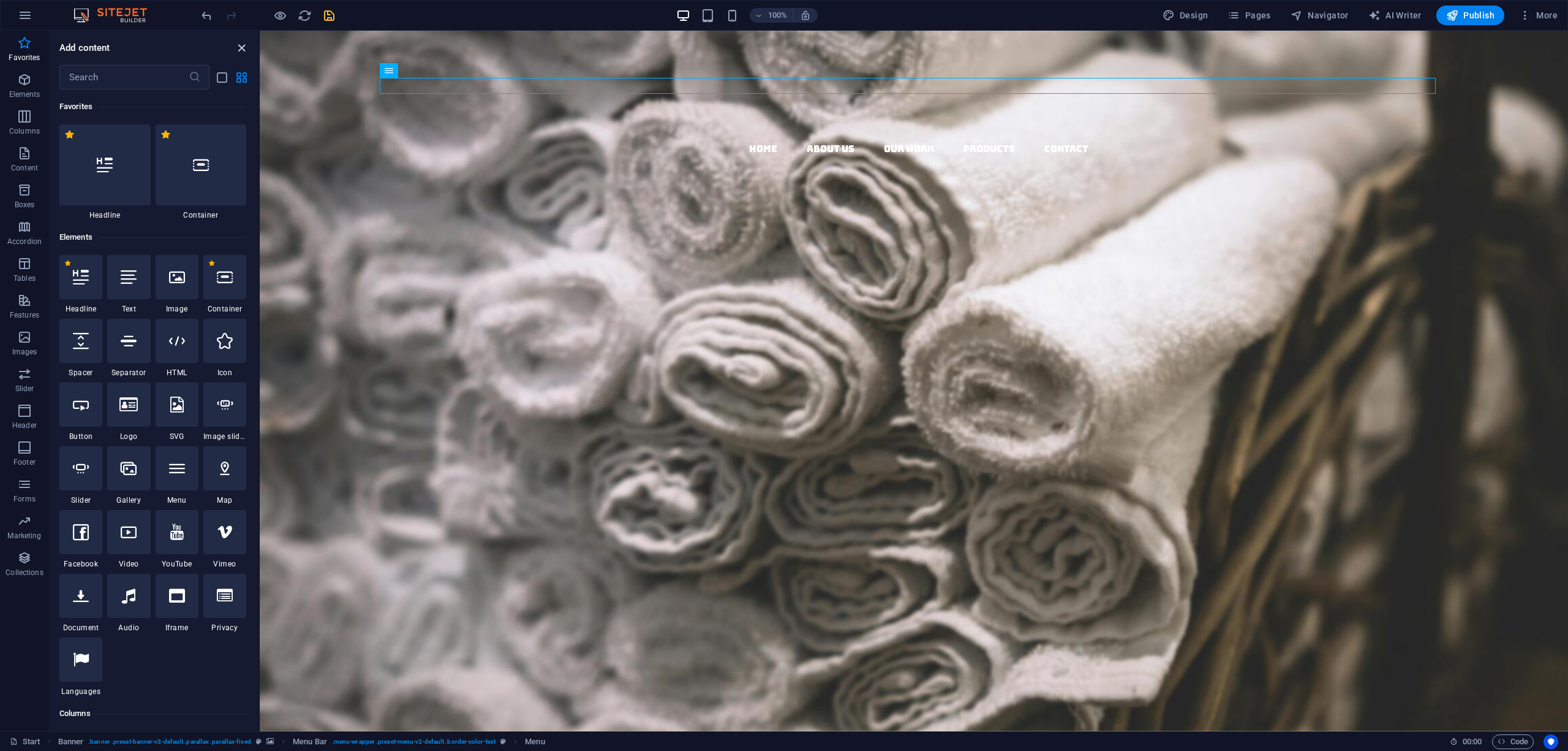
click at [243, 49] on icon "close panel" at bounding box center [242, 48] width 14 height 14
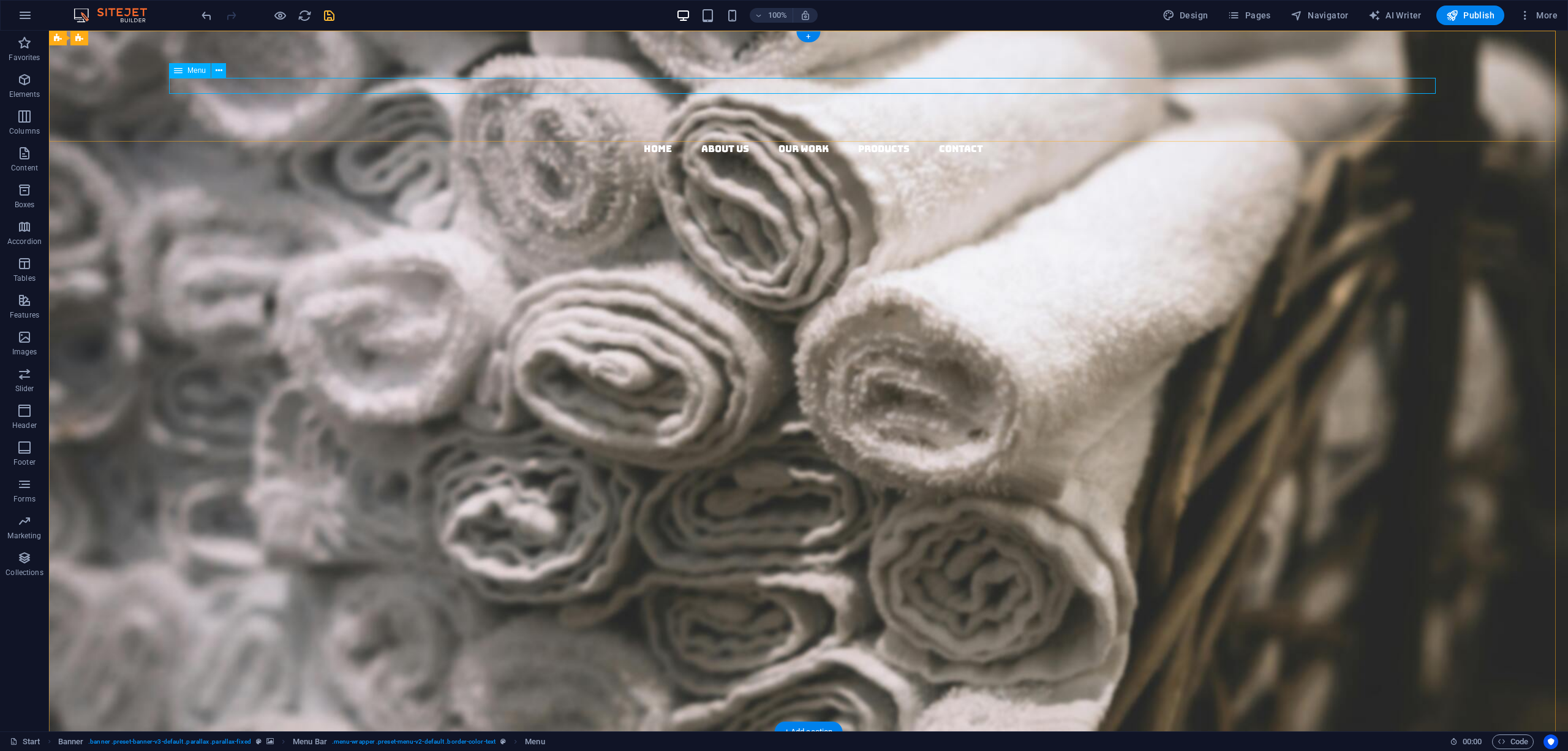
click at [878, 141] on nav "Home About us Our Work Products Contact" at bounding box center [813, 149] width 1509 height 16
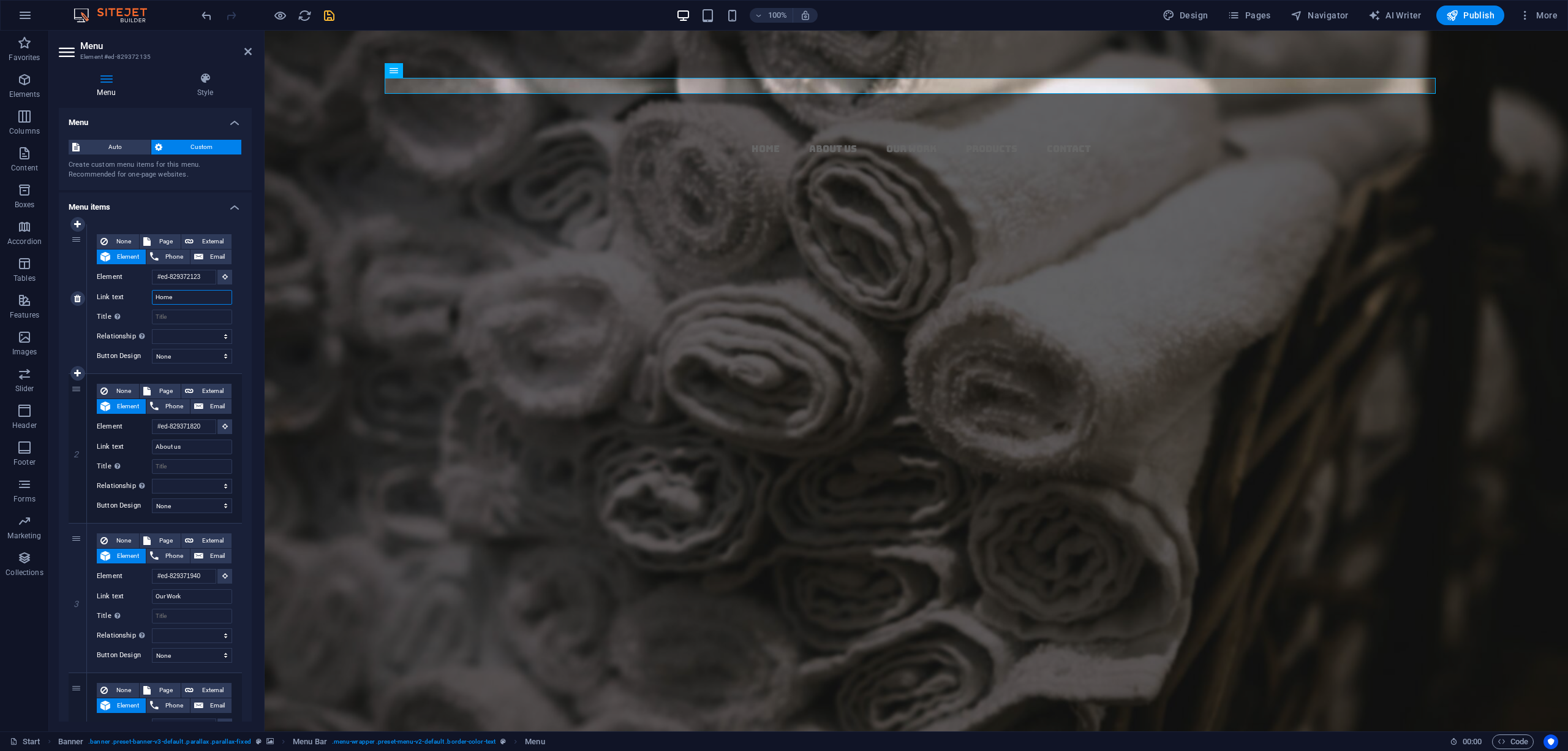
click at [195, 300] on input "Home" at bounding box center [192, 297] width 80 height 15
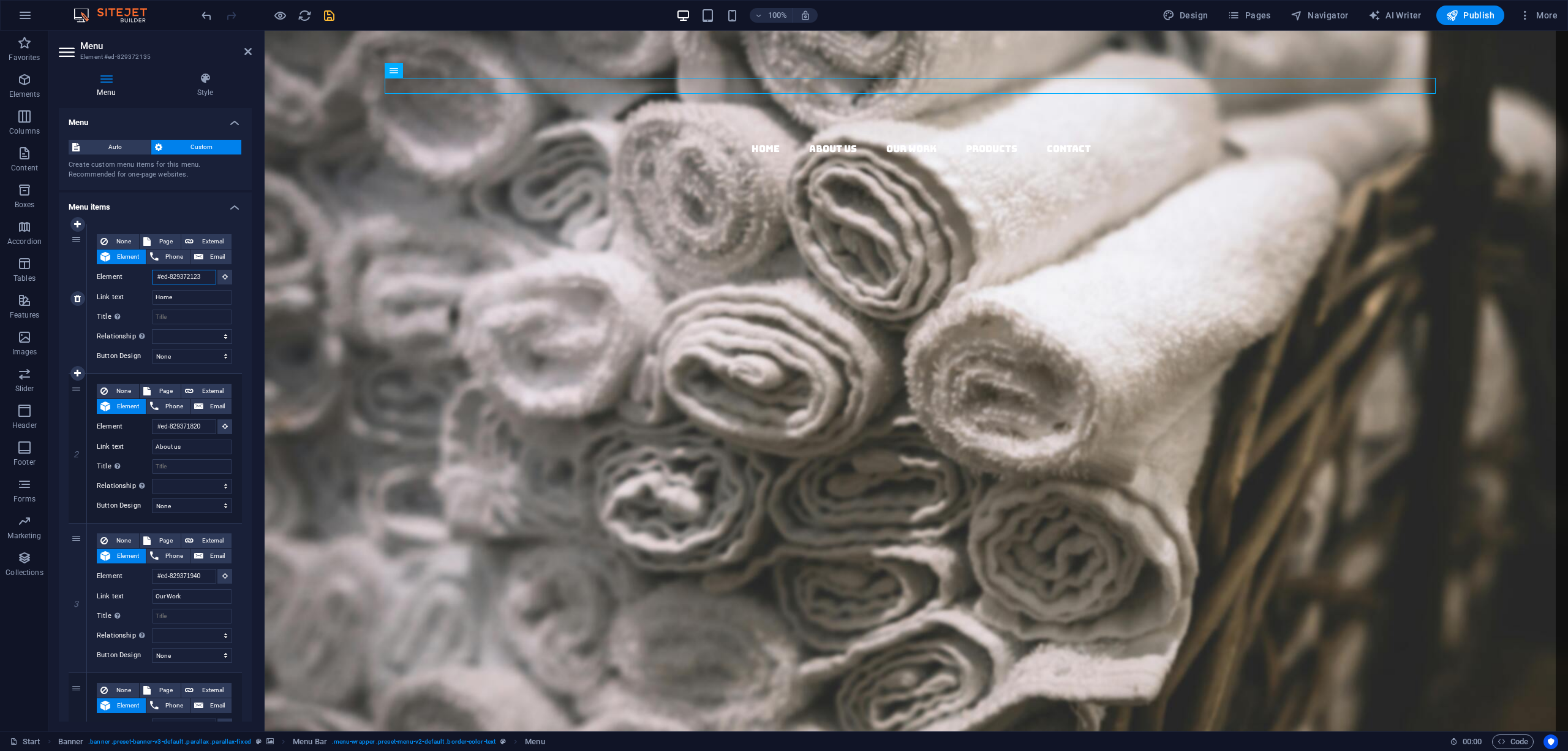
click at [173, 280] on input "#ed-829372123" at bounding box center [184, 277] width 64 height 15
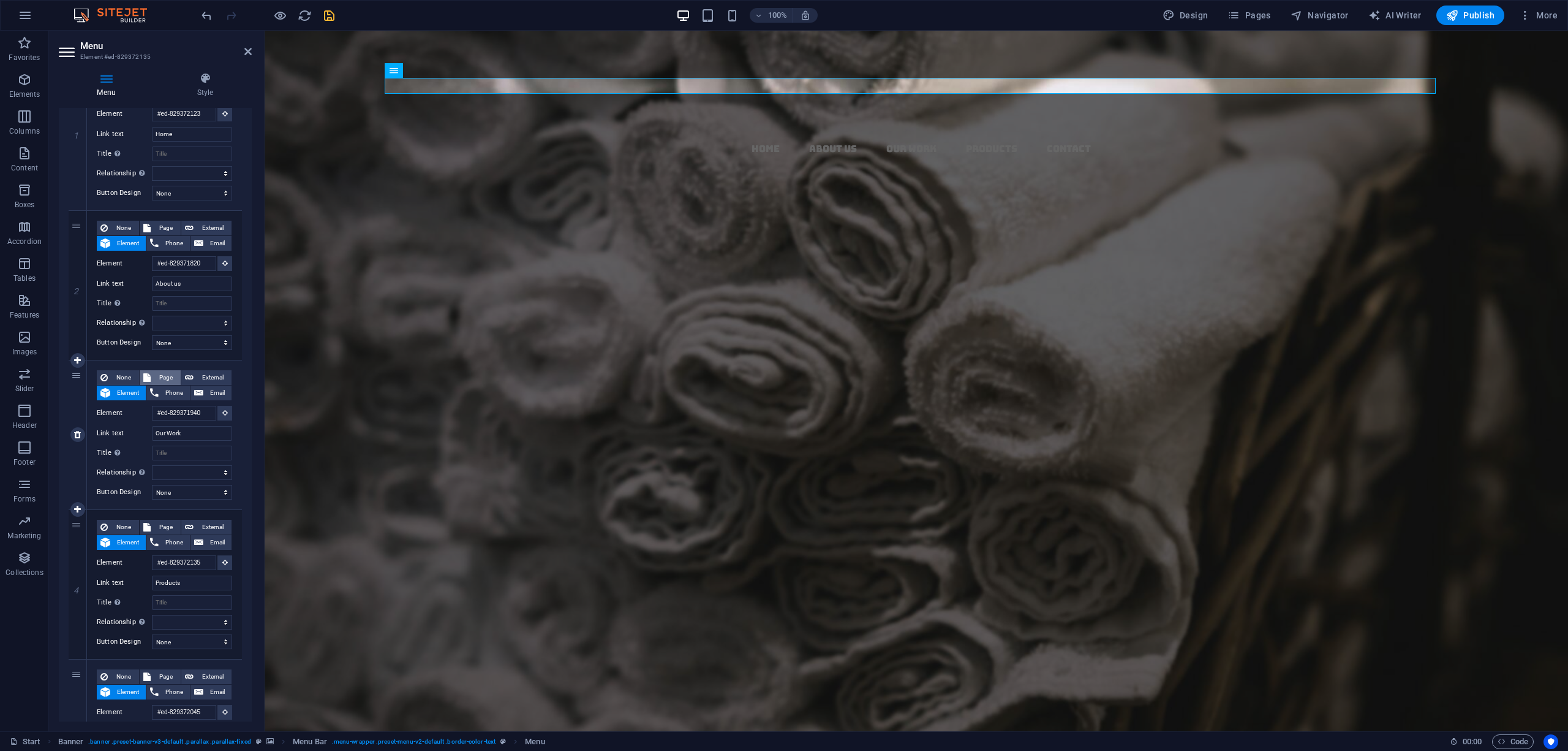
click at [172, 376] on span "Page" at bounding box center [166, 377] width 22 height 15
select select
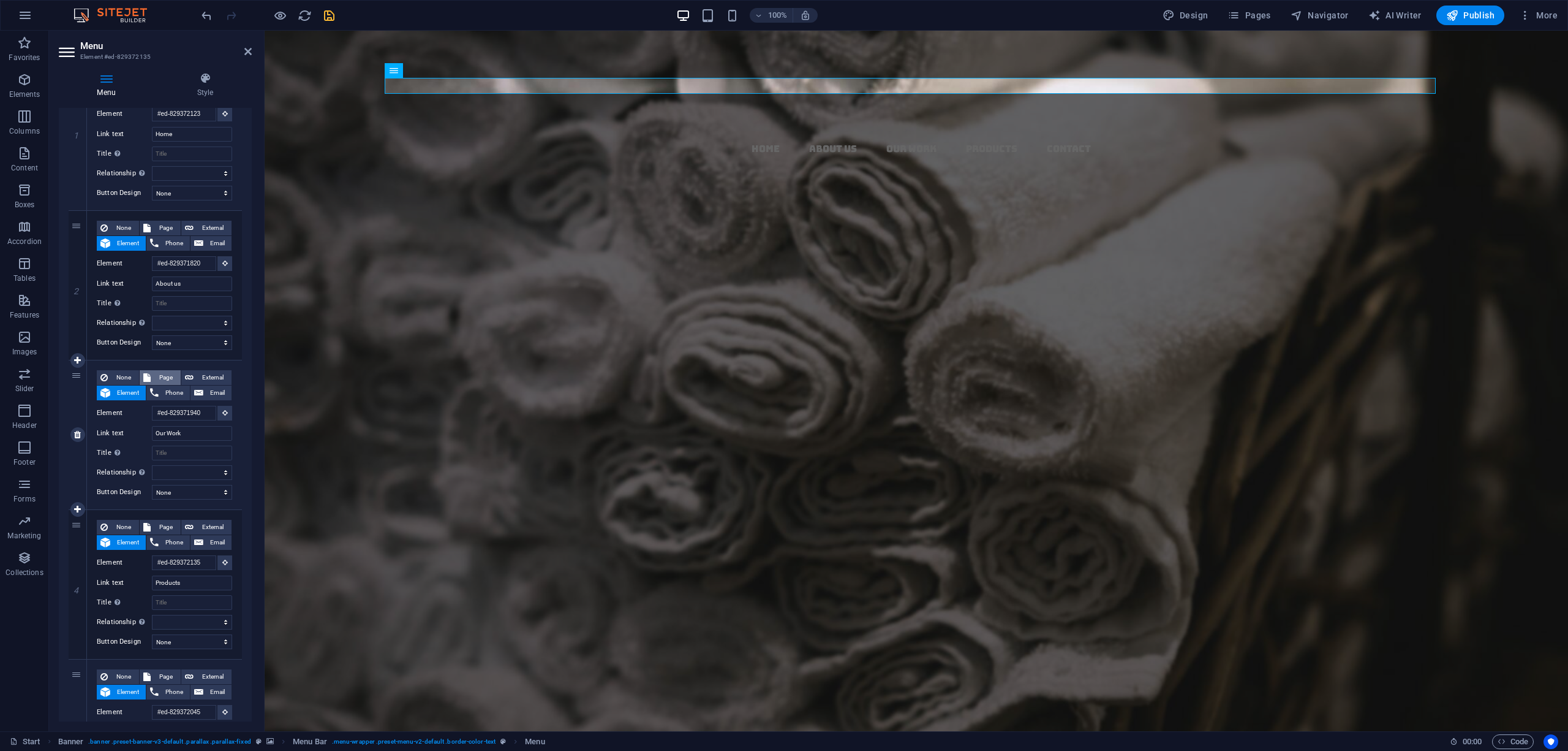
select select
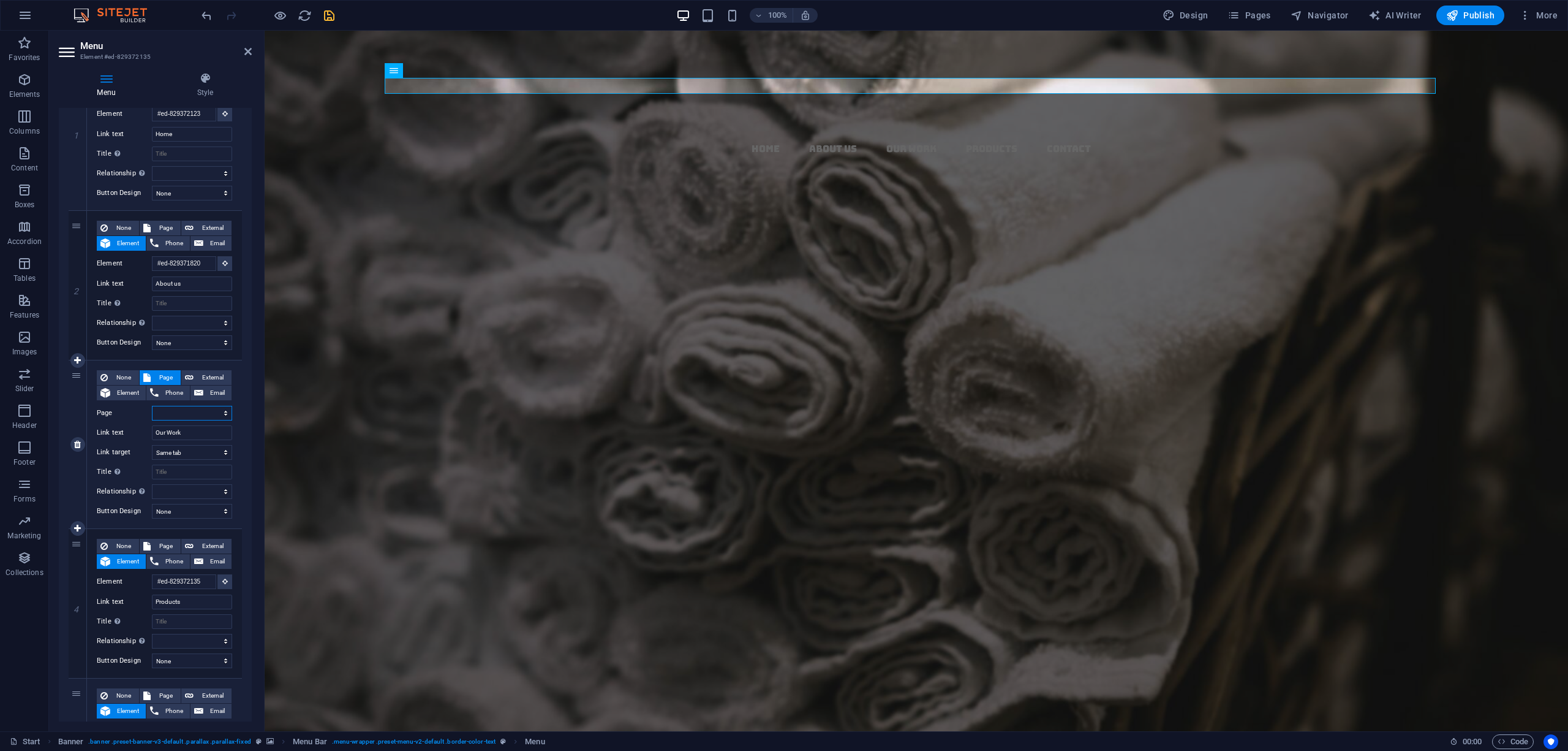
click at [199, 407] on select "Start Subpage Legal Notice Privacy" at bounding box center [192, 413] width 80 height 15
select select "1"
click at [152, 405] on select "Start Subpage Legal Notice Privacy" at bounding box center [192, 413] width 80 height 15
select select
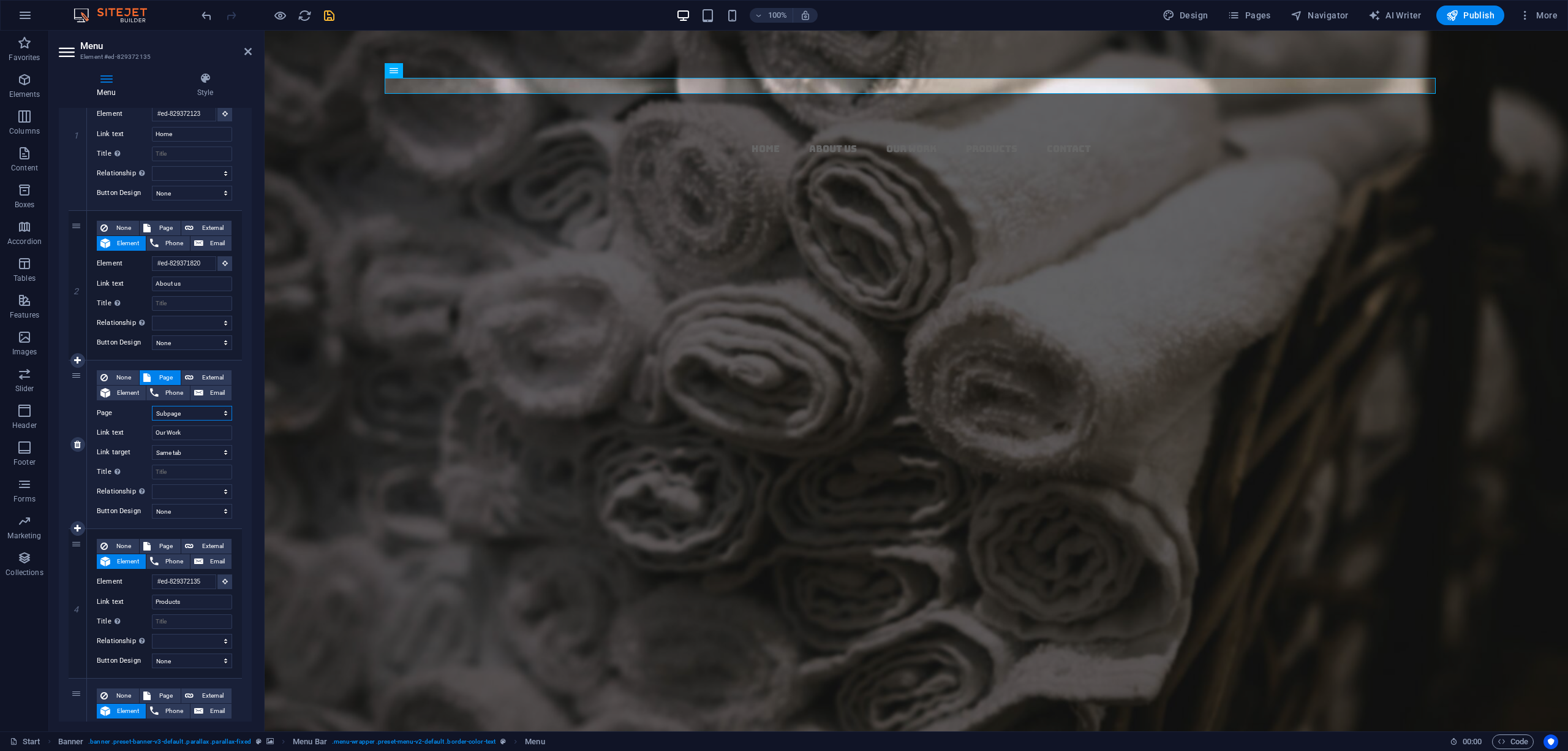
select select
click at [250, 53] on icon at bounding box center [248, 52] width 7 height 10
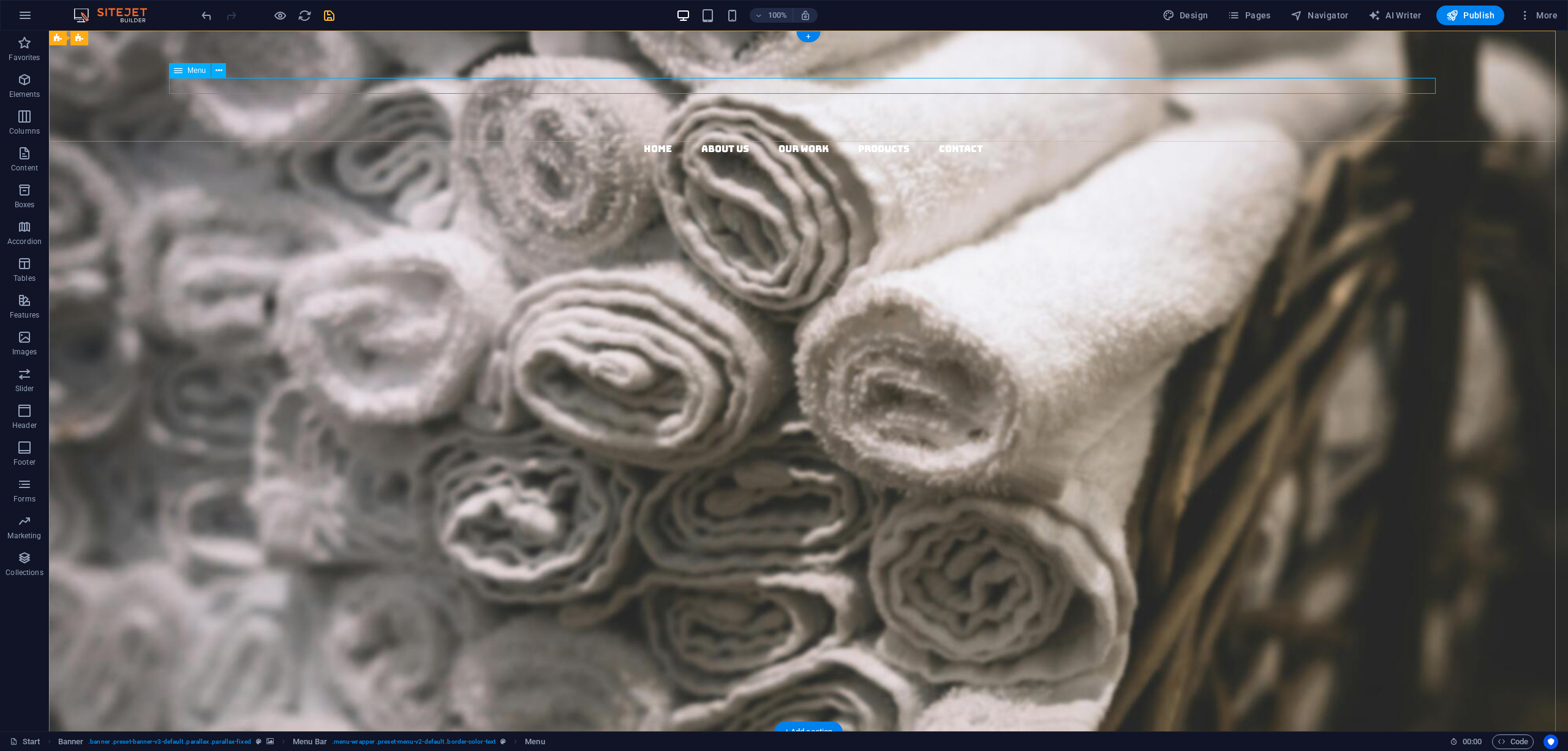
click at [805, 141] on nav "Home About us Our Work Products Contact" at bounding box center [813, 149] width 1509 height 16
click at [1530, 22] on button "More" at bounding box center [1539, 15] width 49 height 19
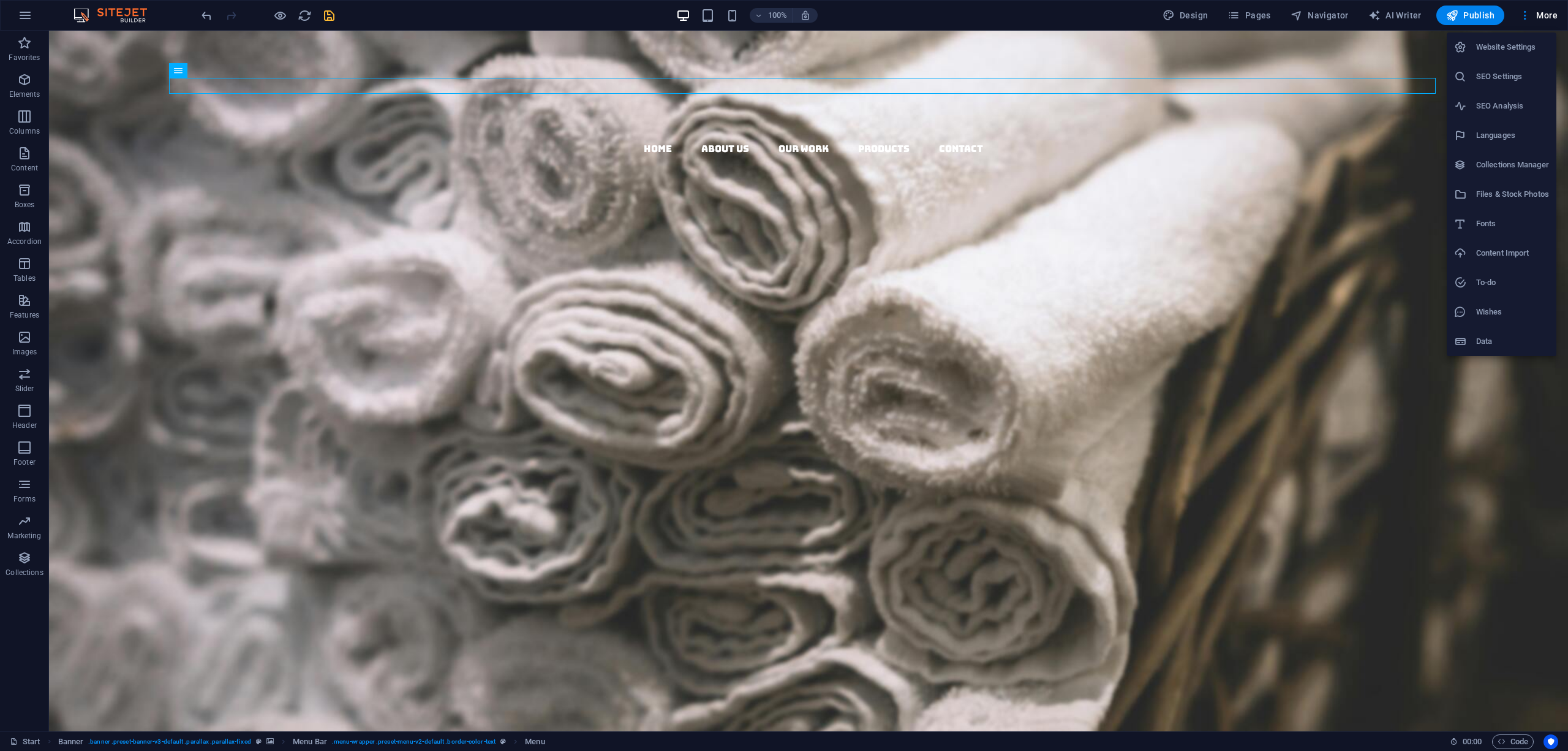
click at [1530, 21] on div at bounding box center [784, 376] width 1568 height 751
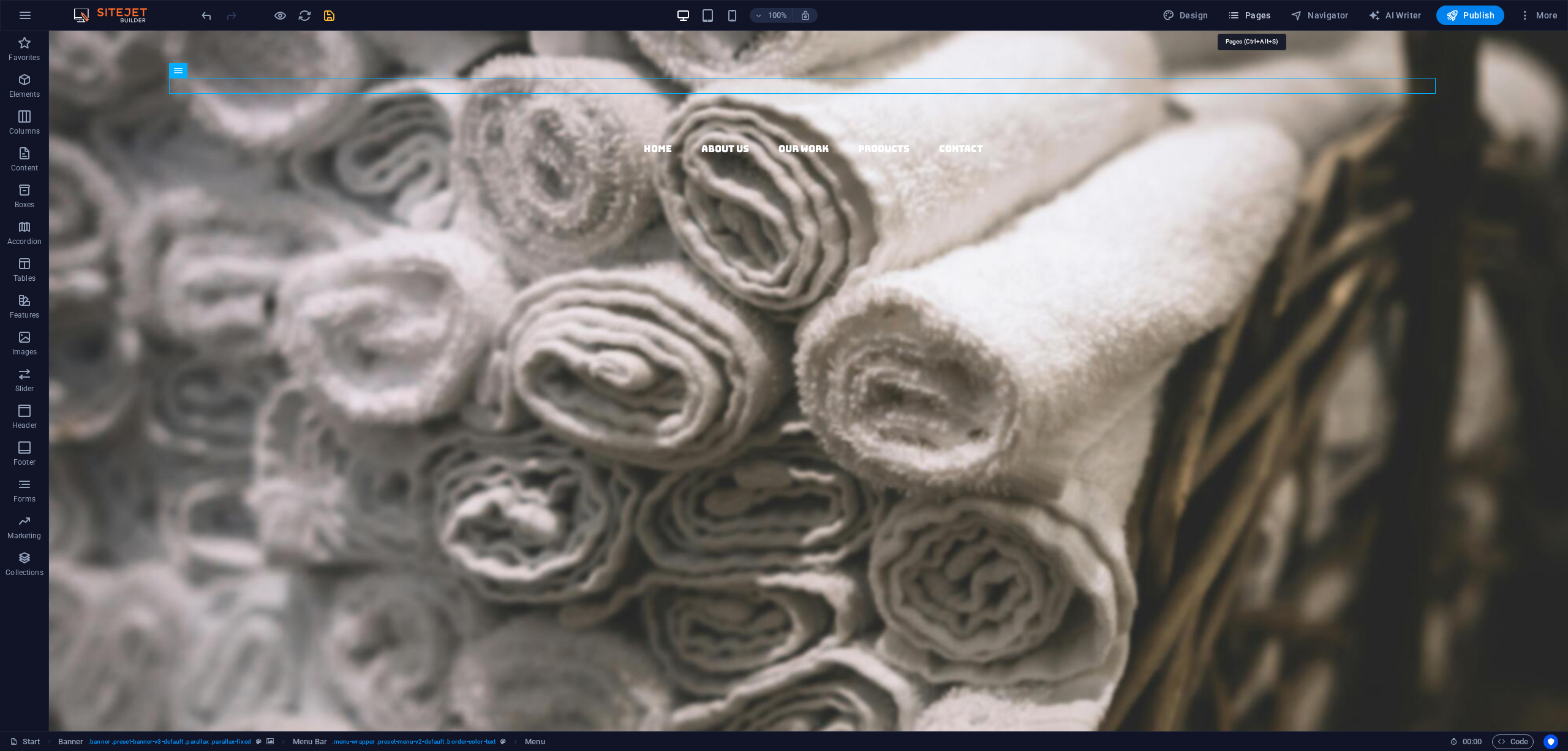
click at [1249, 8] on button "Pages" at bounding box center [1249, 15] width 53 height 19
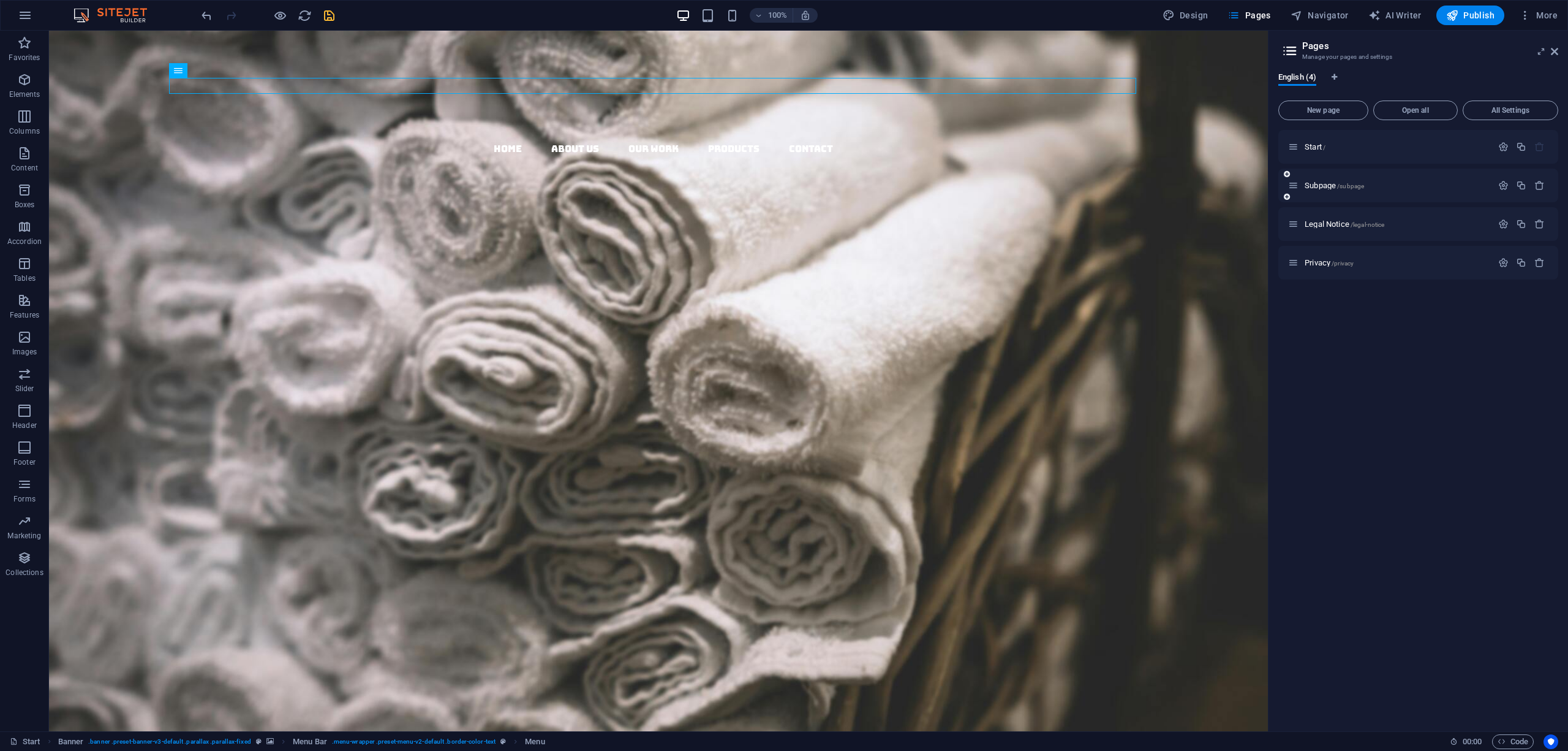
click at [1359, 179] on div "Subpage /subpage" at bounding box center [1391, 185] width 204 height 14
click at [1356, 179] on div "Subpage /subpage" at bounding box center [1391, 185] width 204 height 14
click at [1346, 180] on div "Subpage /subpage" at bounding box center [1391, 185] width 204 height 14
click at [1336, 185] on span "Subpage /subpage" at bounding box center [1334, 185] width 59 height 9
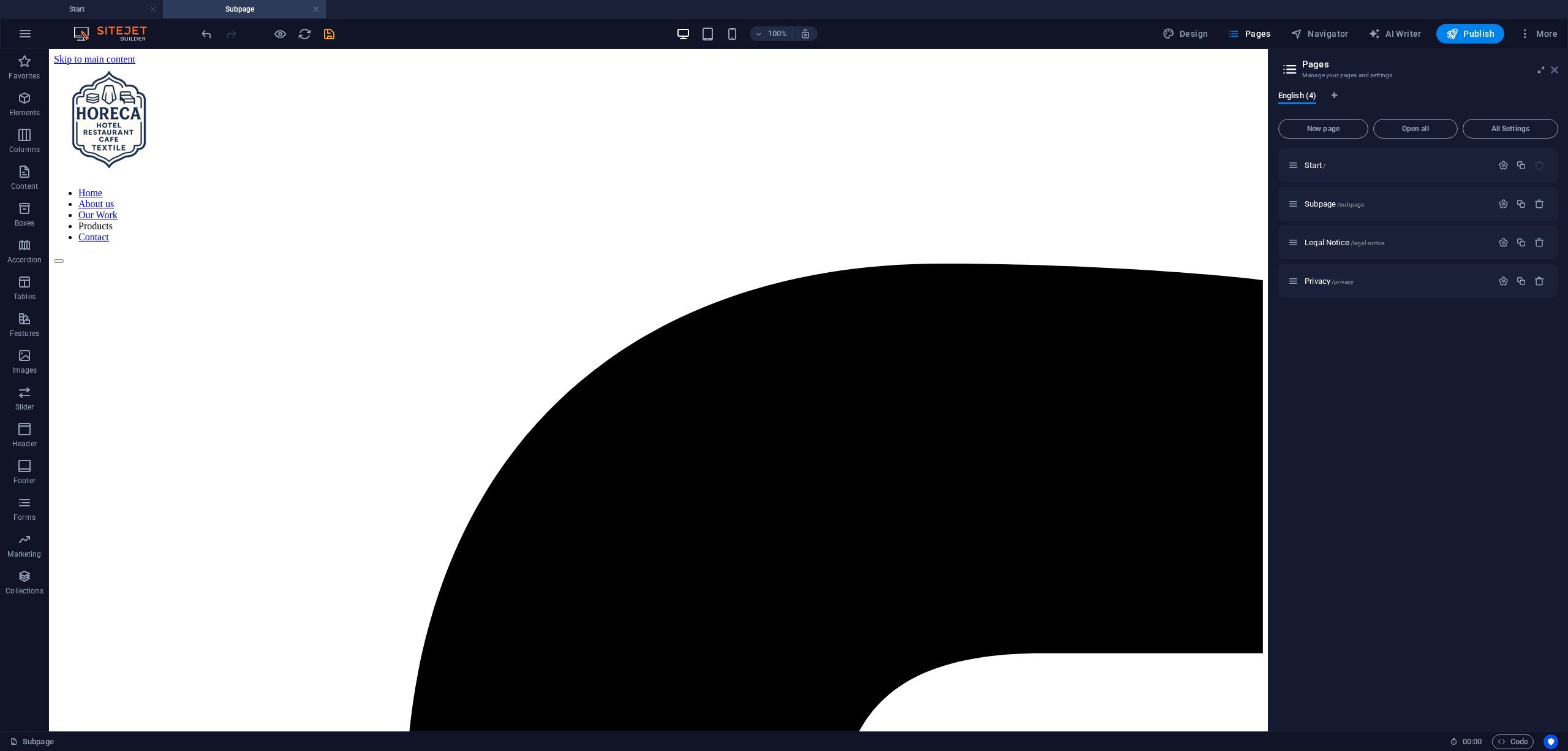
click at [1554, 72] on icon at bounding box center [1555, 70] width 7 height 10
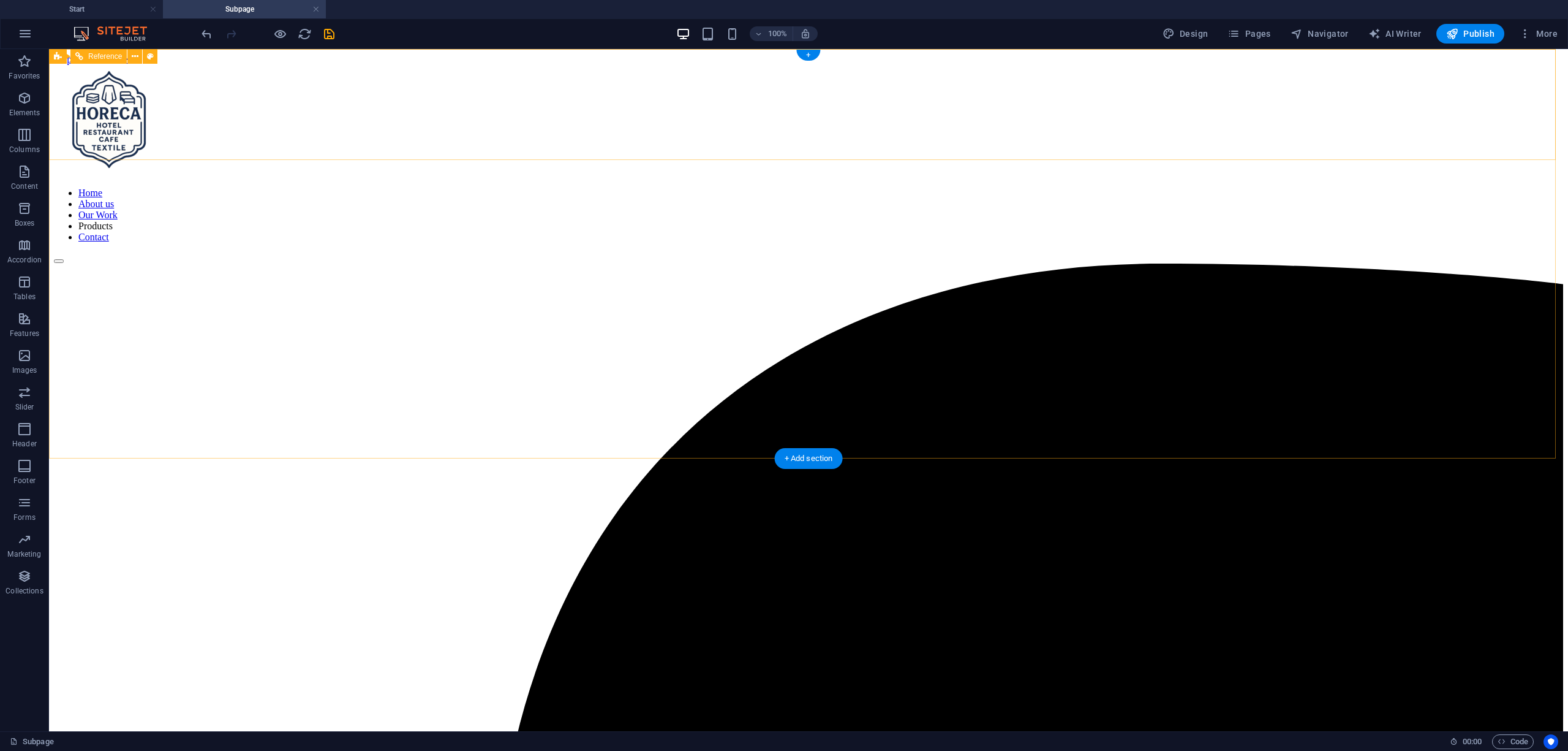
click at [120, 103] on div at bounding box center [809, 121] width 1509 height 113
click at [657, 187] on nav "Home About us Our Work Products Contact" at bounding box center [809, 215] width 1509 height 55
click at [133, 30] on img at bounding box center [116, 34] width 92 height 15
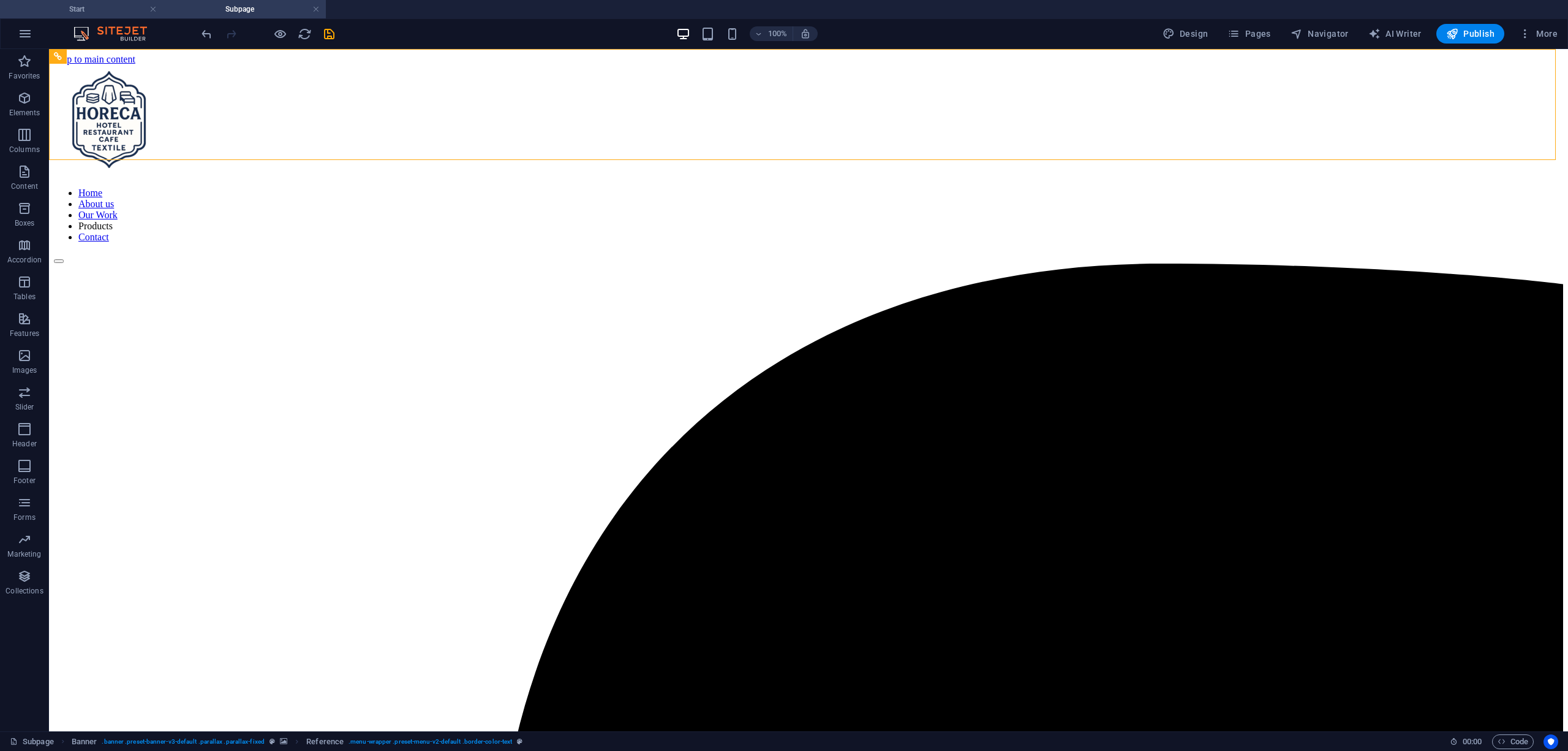
click at [80, 15] on h4 "Start" at bounding box center [82, 9] width 163 height 14
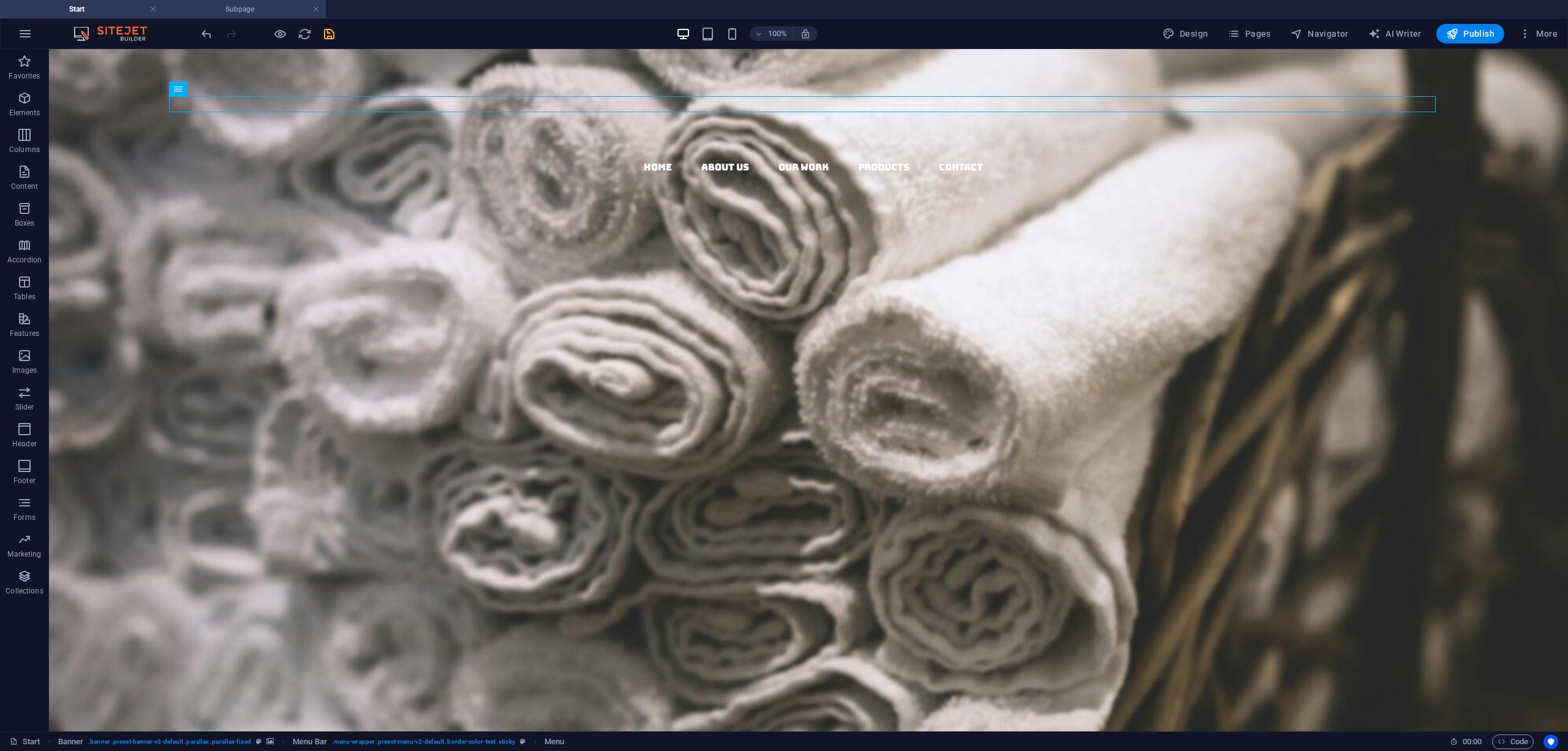
click at [255, 11] on h4 "Subpage" at bounding box center [245, 9] width 163 height 14
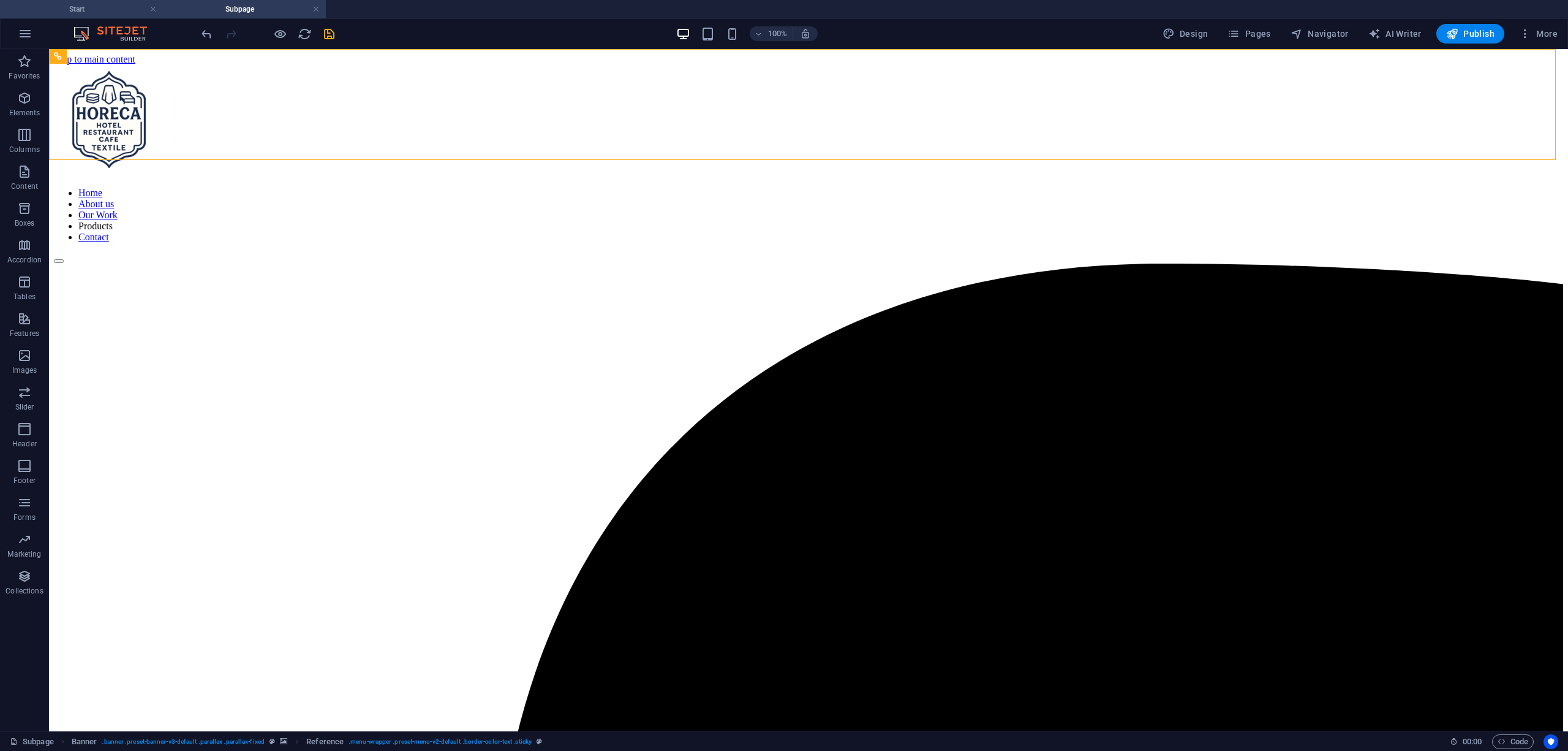
click at [82, 13] on h4 "Start" at bounding box center [82, 9] width 163 height 14
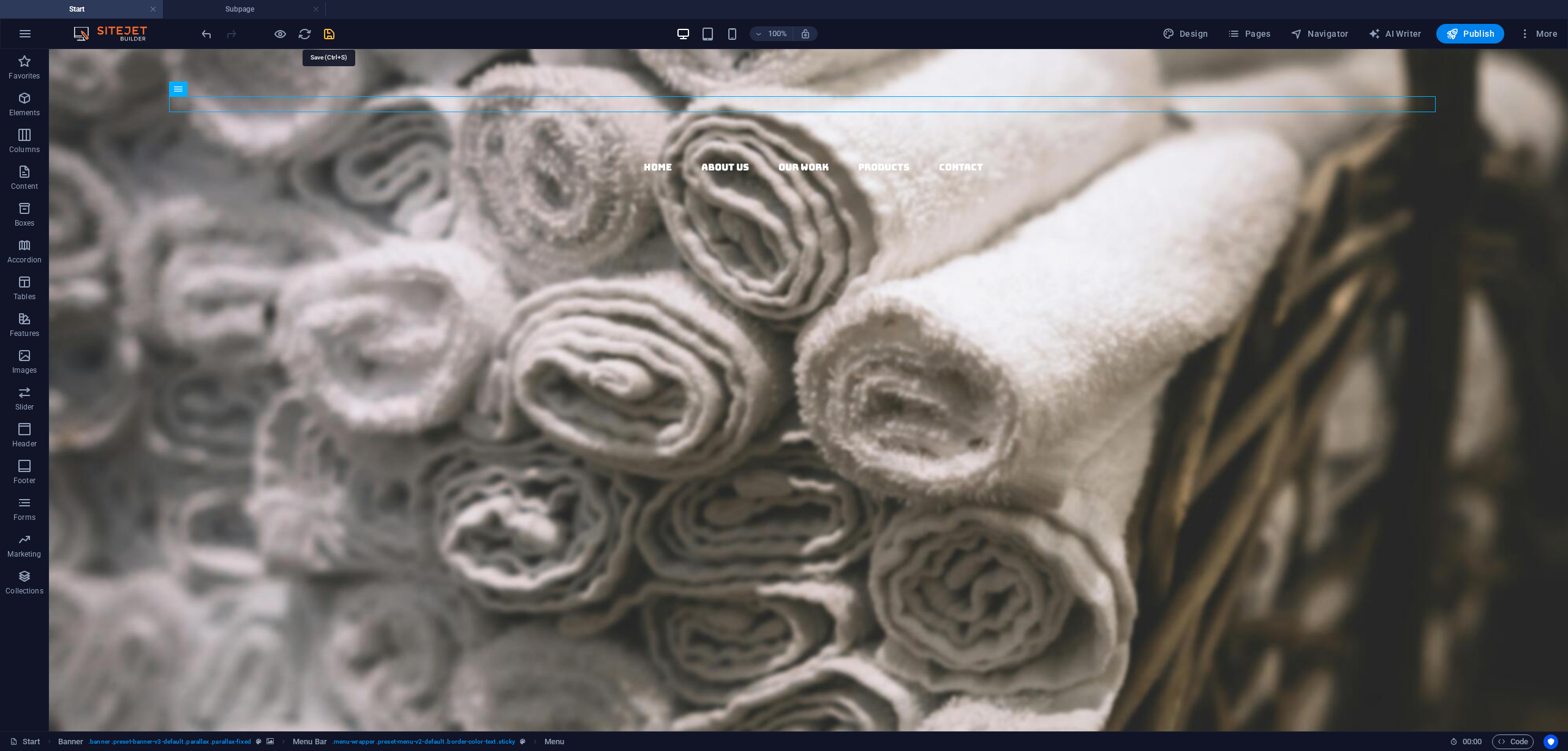
click at [329, 35] on icon "save" at bounding box center [329, 34] width 14 height 14
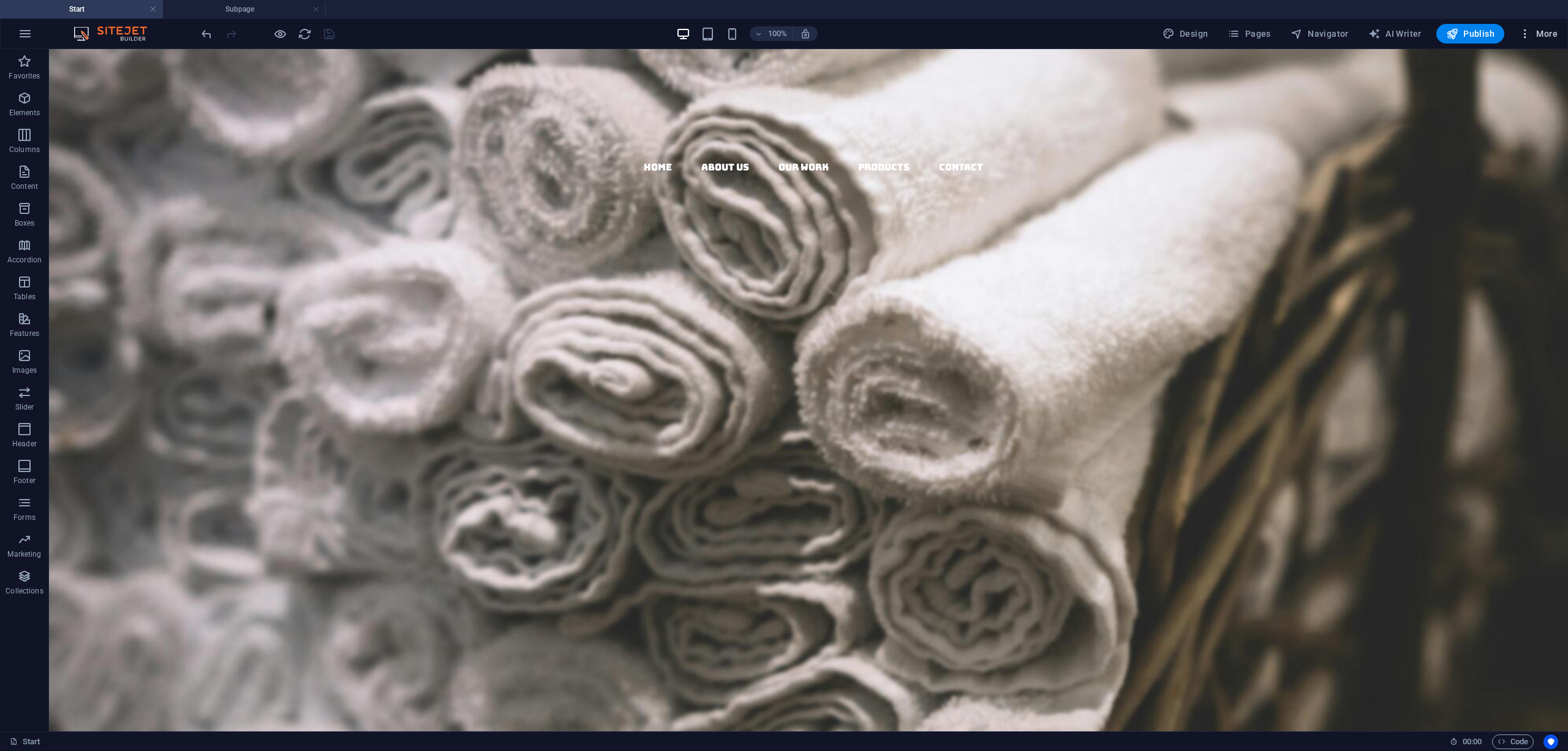
click at [1539, 37] on span "More" at bounding box center [1539, 34] width 39 height 12
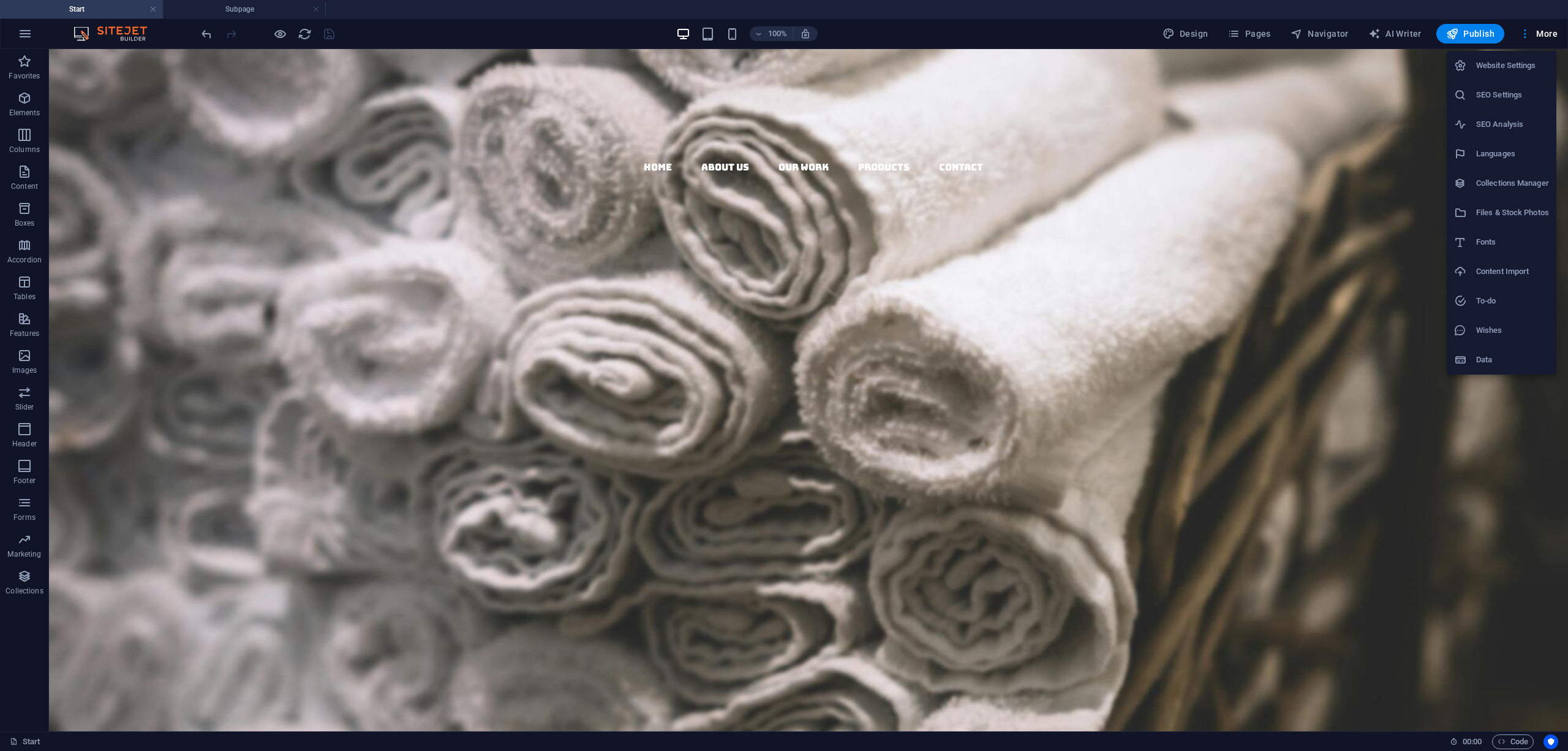
click at [1539, 37] on div at bounding box center [784, 376] width 1568 height 751
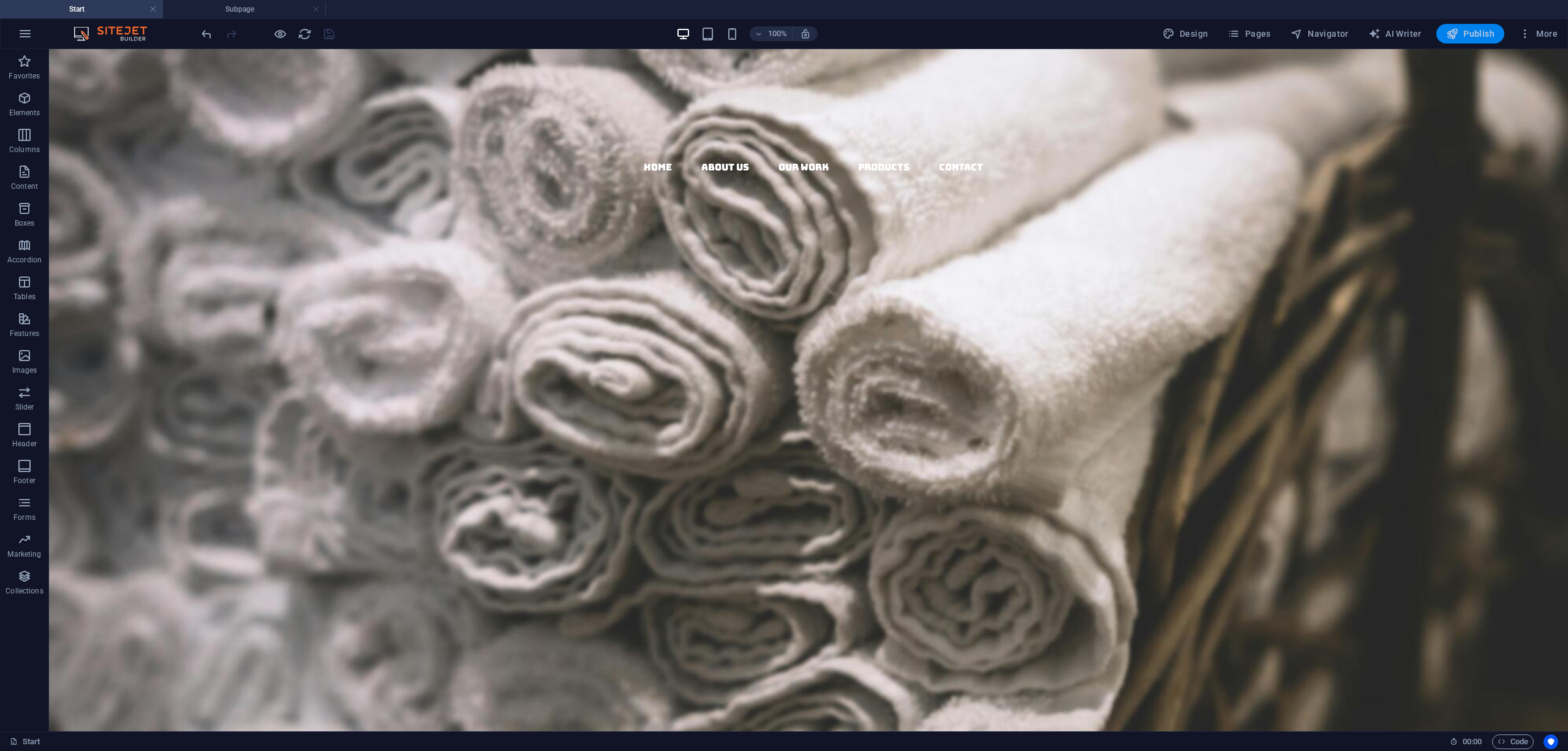
click at [1470, 30] on span "Publish" at bounding box center [1470, 34] width 49 height 12
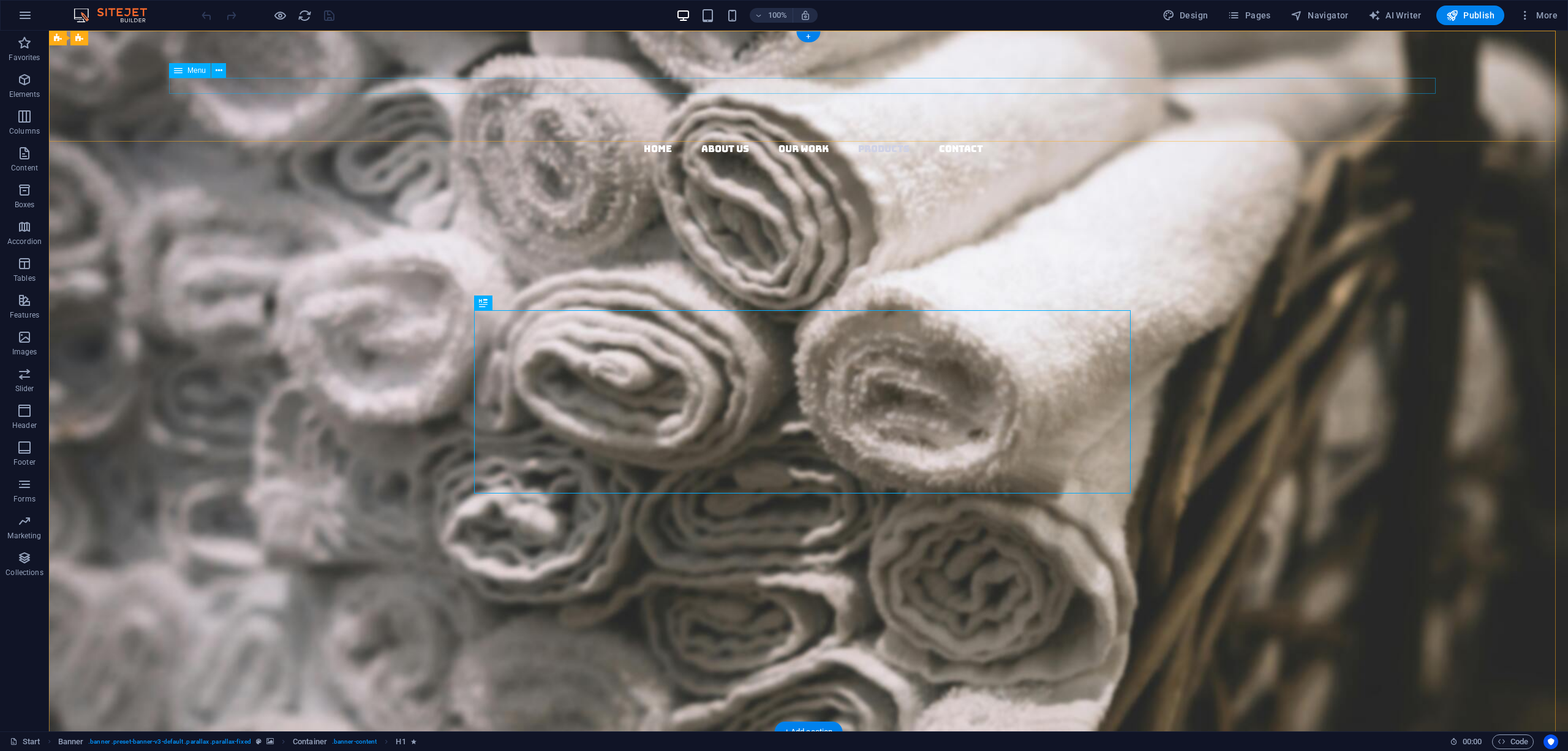
click at [349, 141] on nav "Home About us Our Work Products Contact" at bounding box center [813, 149] width 1509 height 16
select select "1"
select select
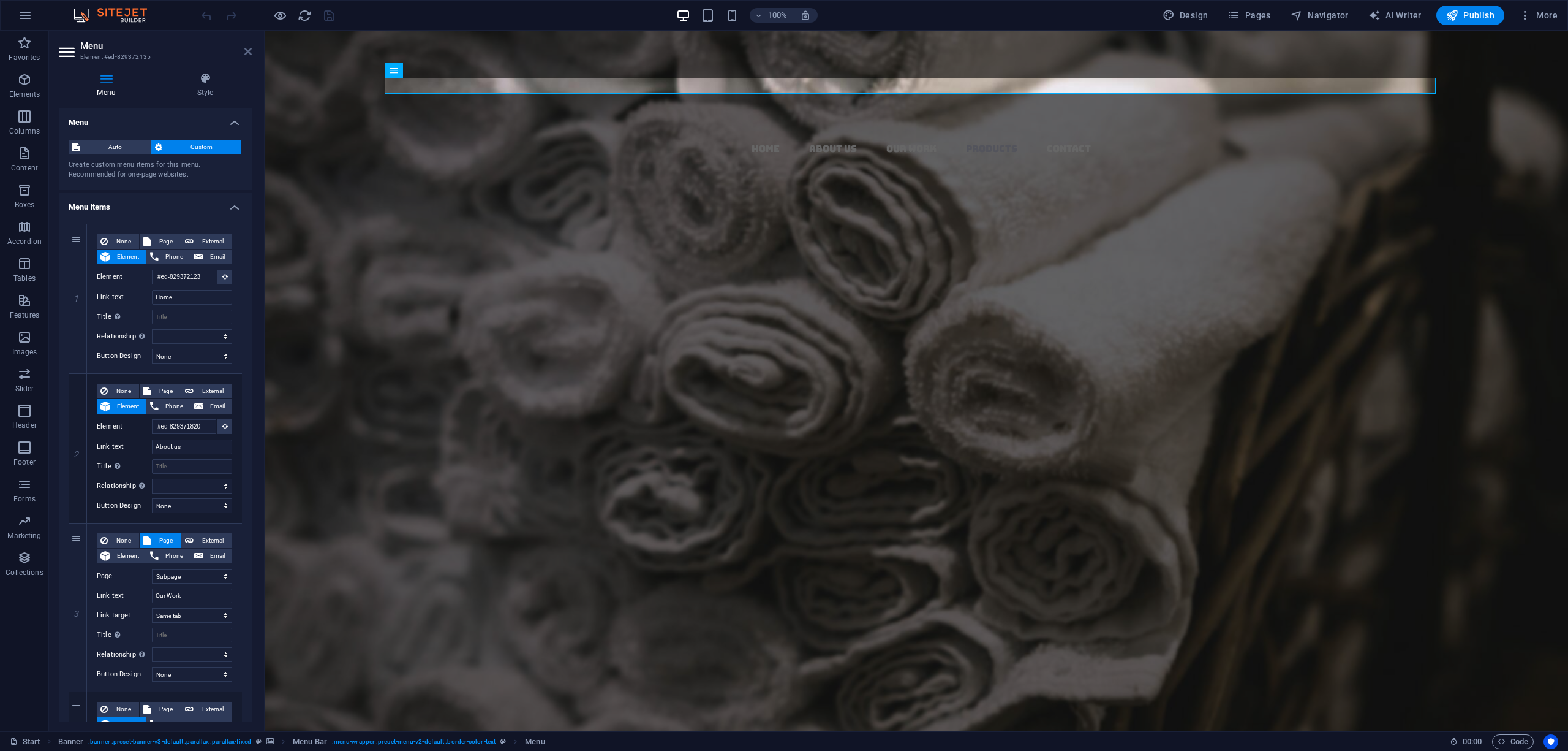
drag, startPoint x: 248, startPoint y: 52, endPoint x: 388, endPoint y: 9, distance: 146.5
click at [248, 52] on icon at bounding box center [248, 52] width 7 height 10
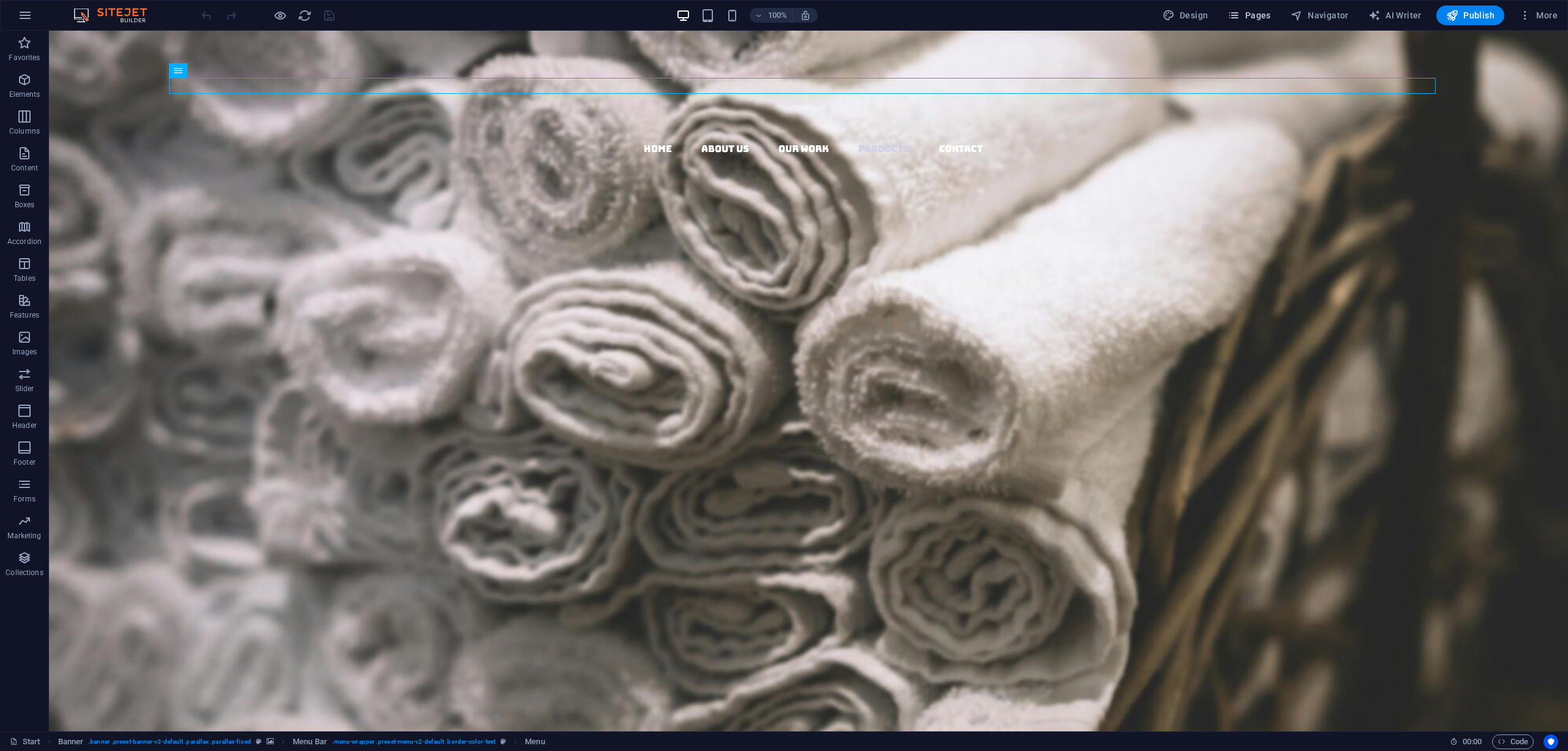
click at [1265, 11] on span "Pages" at bounding box center [1249, 16] width 43 height 12
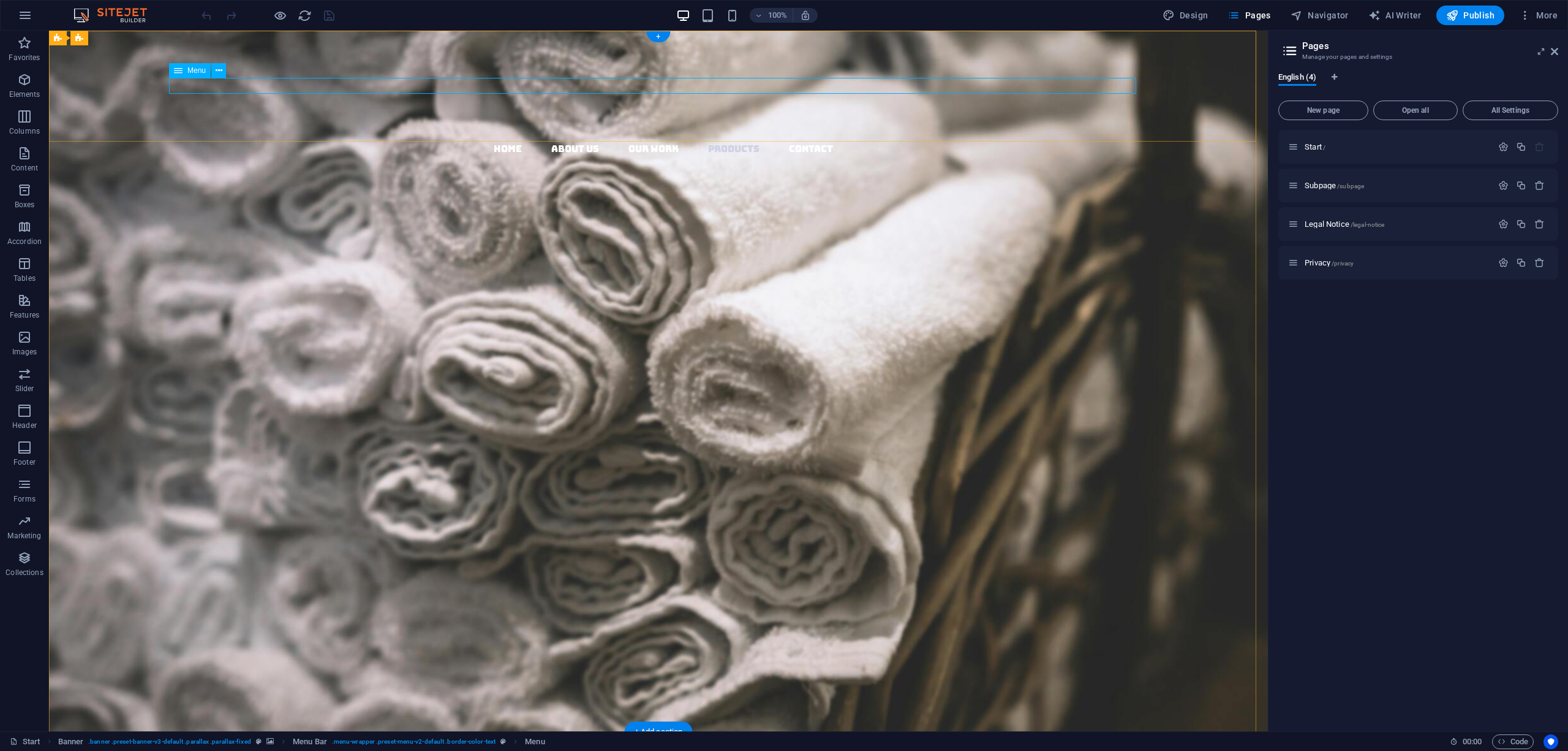
click at [456, 141] on nav "Home About us Our Work Products Contact" at bounding box center [663, 149] width 1209 height 16
select select "1"
select select
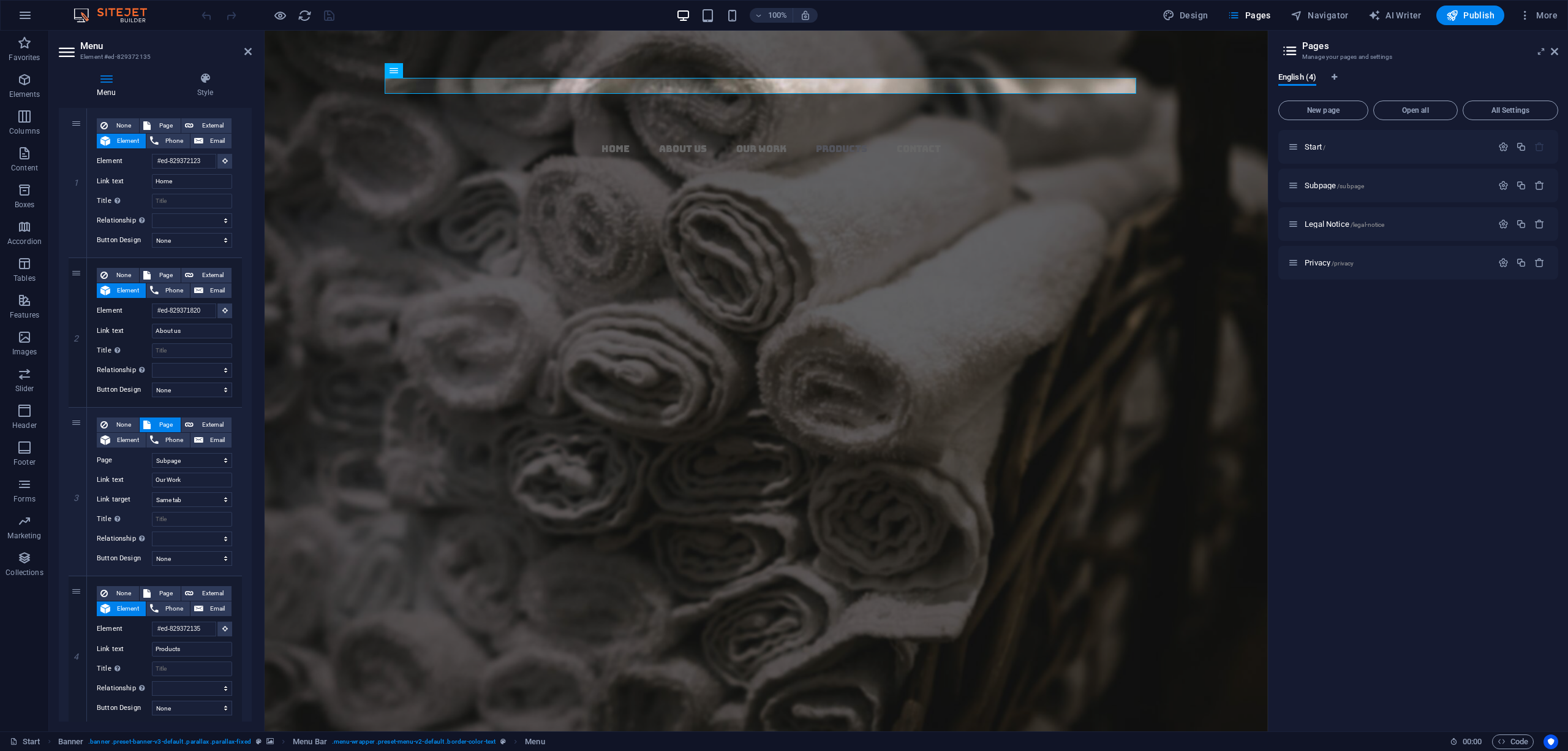
scroll to position [163, 0]
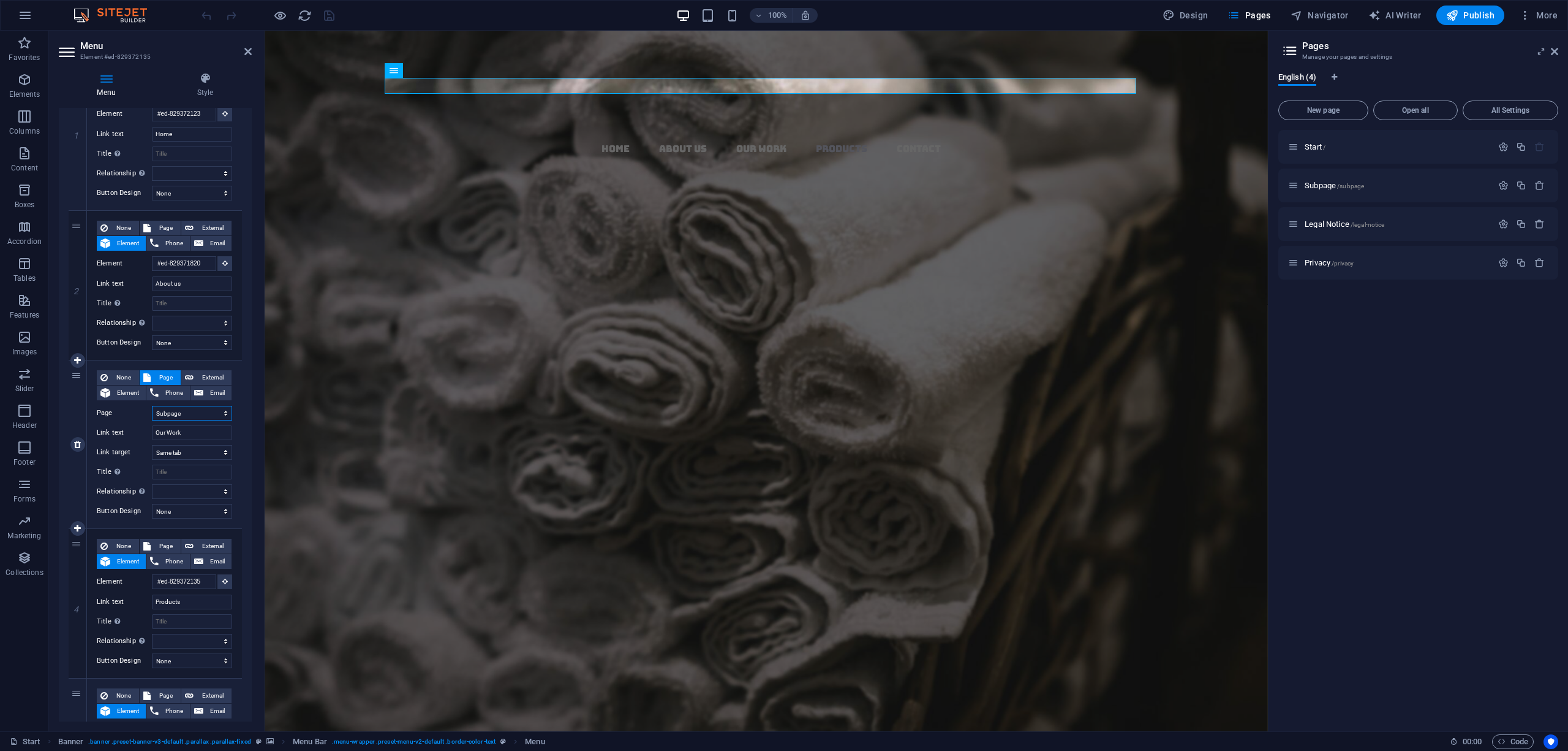
click at [197, 407] on select "Start Subpage Legal Notice Privacy" at bounding box center [192, 413] width 80 height 15
click at [186, 407] on select "Start Subpage Legal Notice Privacy" at bounding box center [192, 413] width 80 height 15
click at [115, 395] on span "Element" at bounding box center [128, 393] width 28 height 15
select select
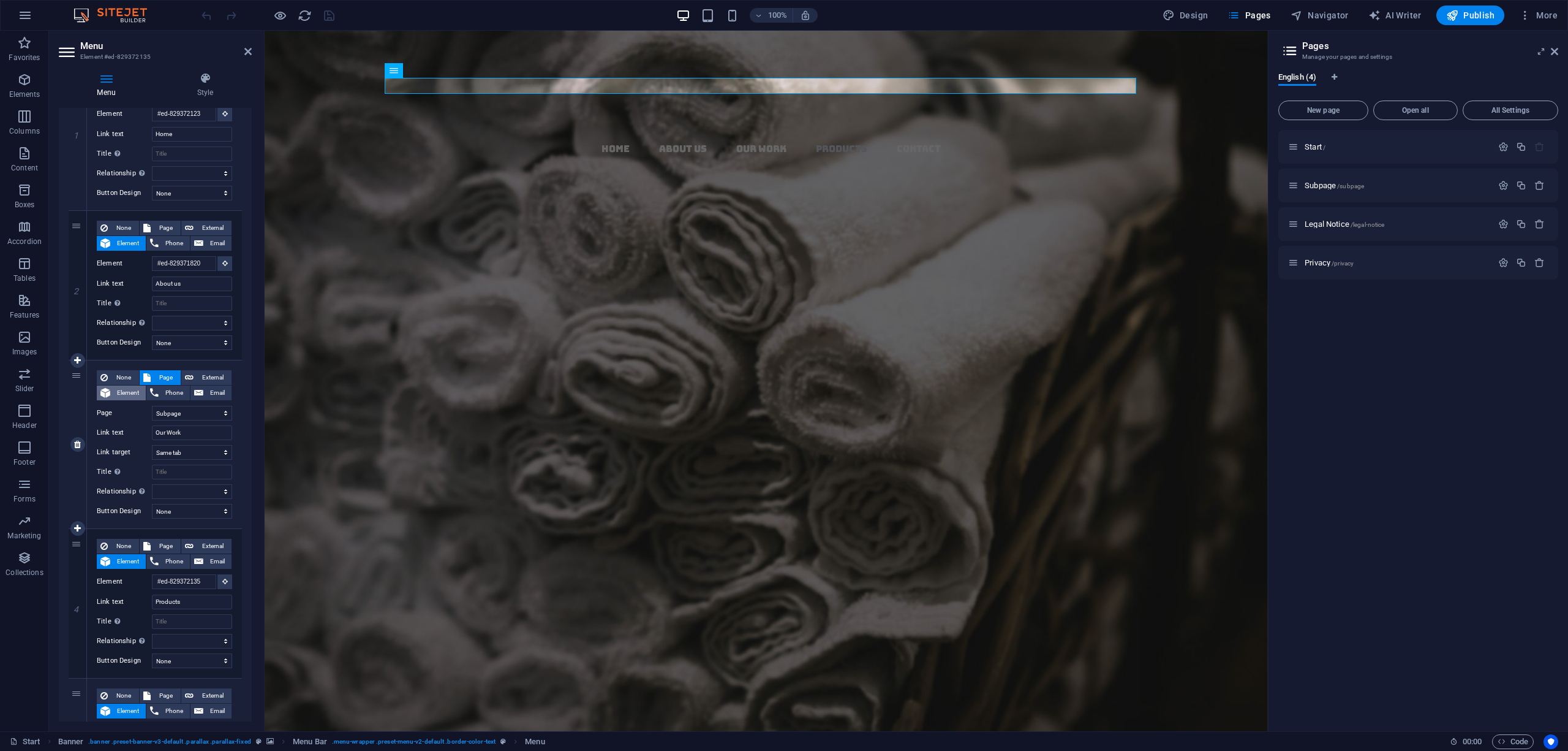
select select
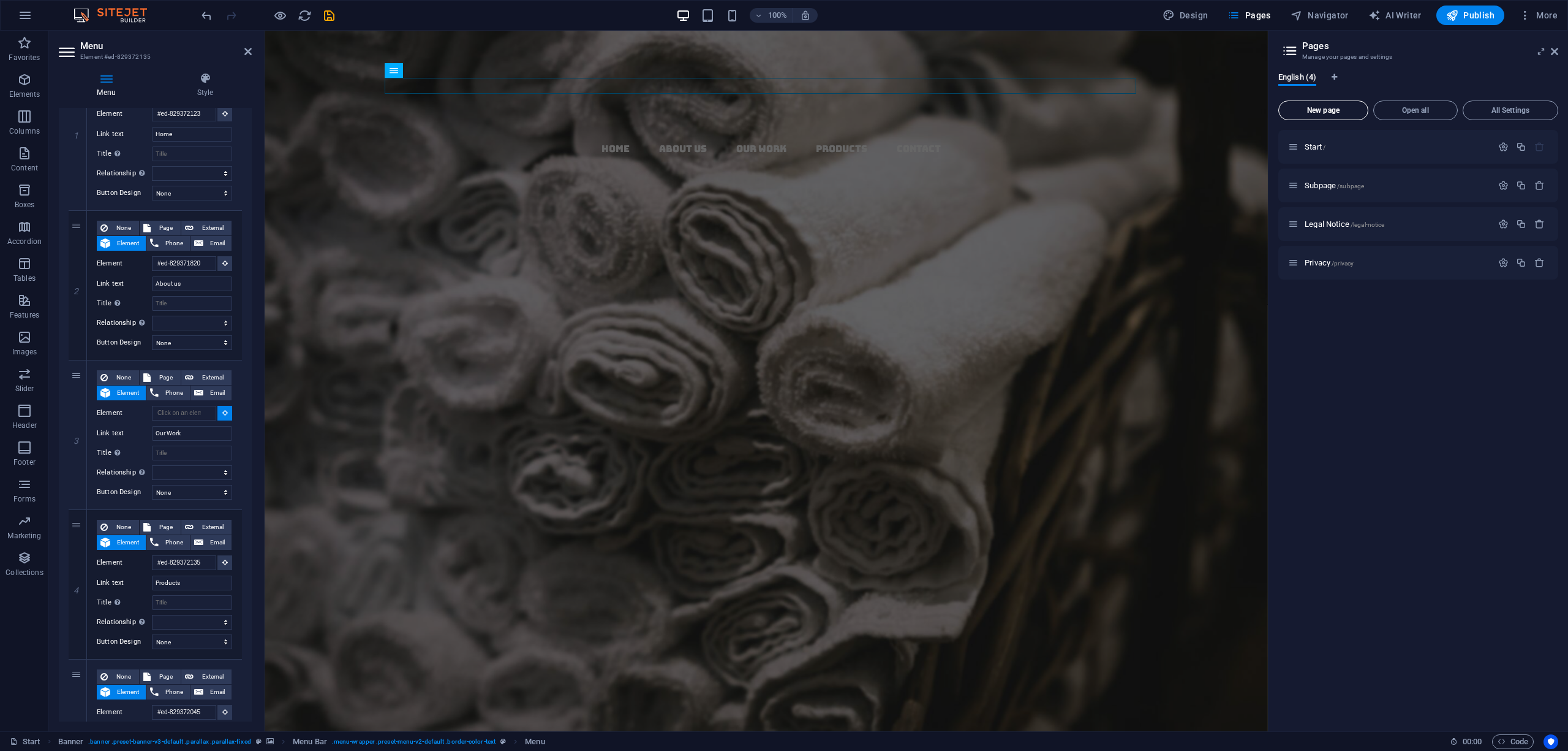
click at [1325, 108] on span "New page" at bounding box center [1323, 110] width 79 height 7
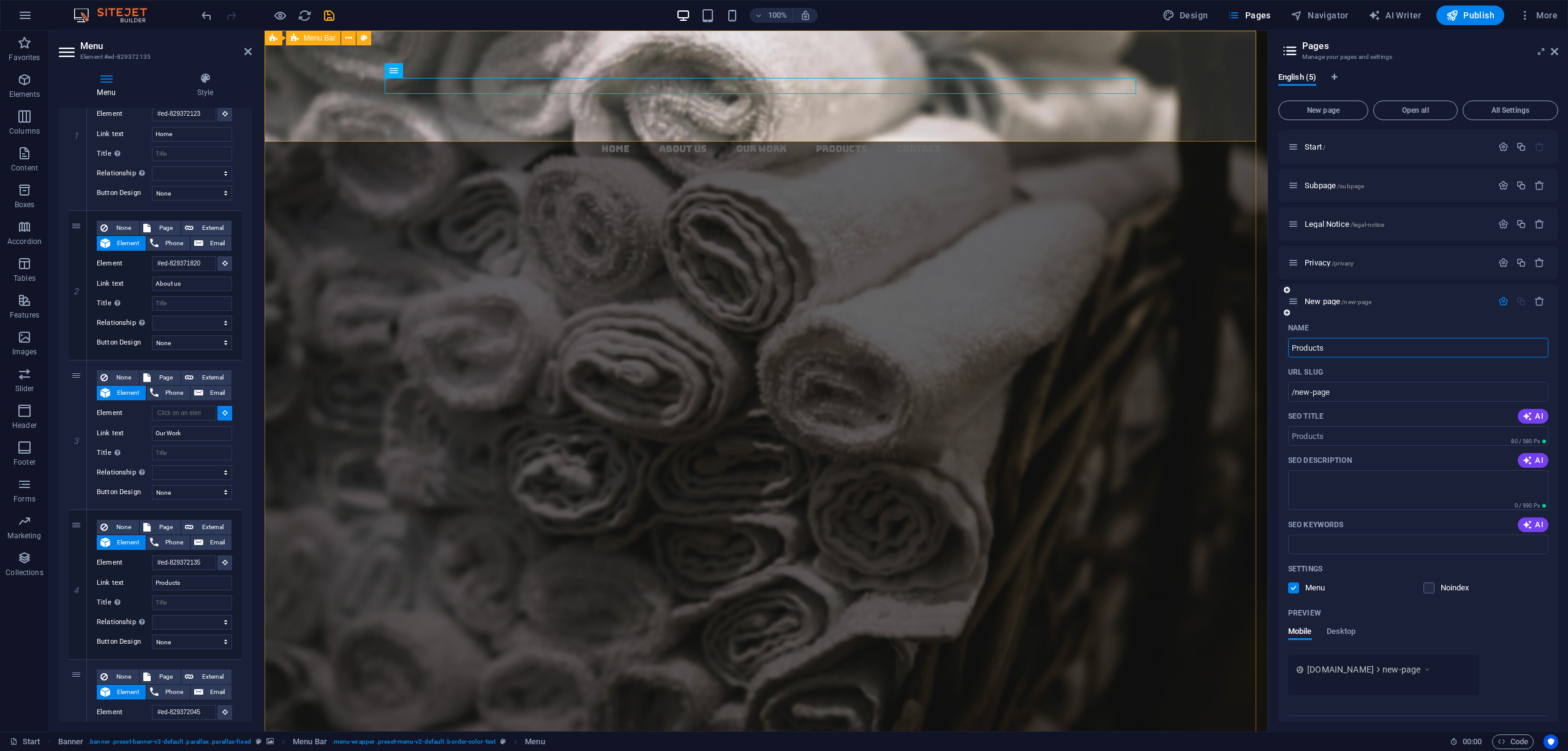
type input "Products"
type input "/products"
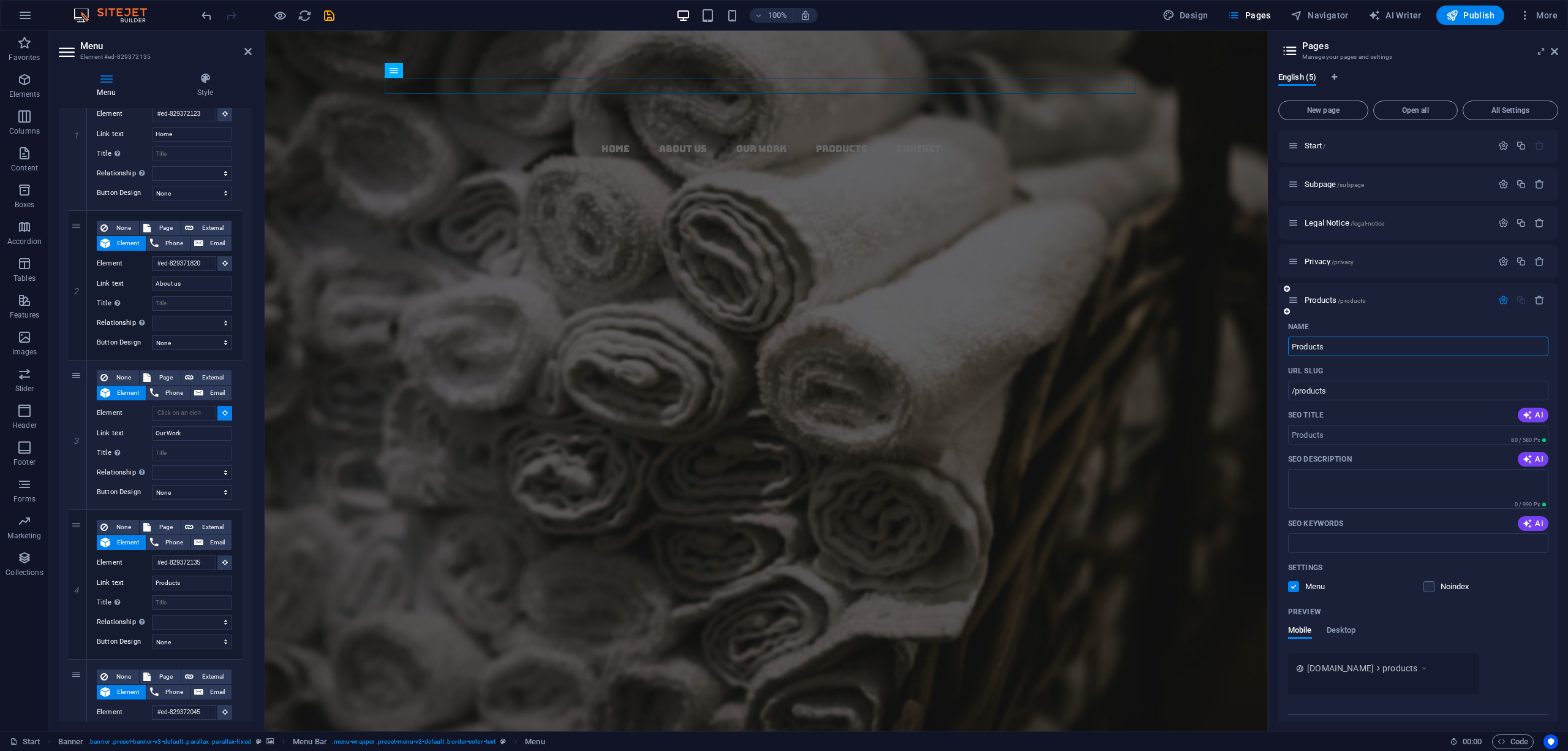
scroll to position [0, 0]
type input "Products"
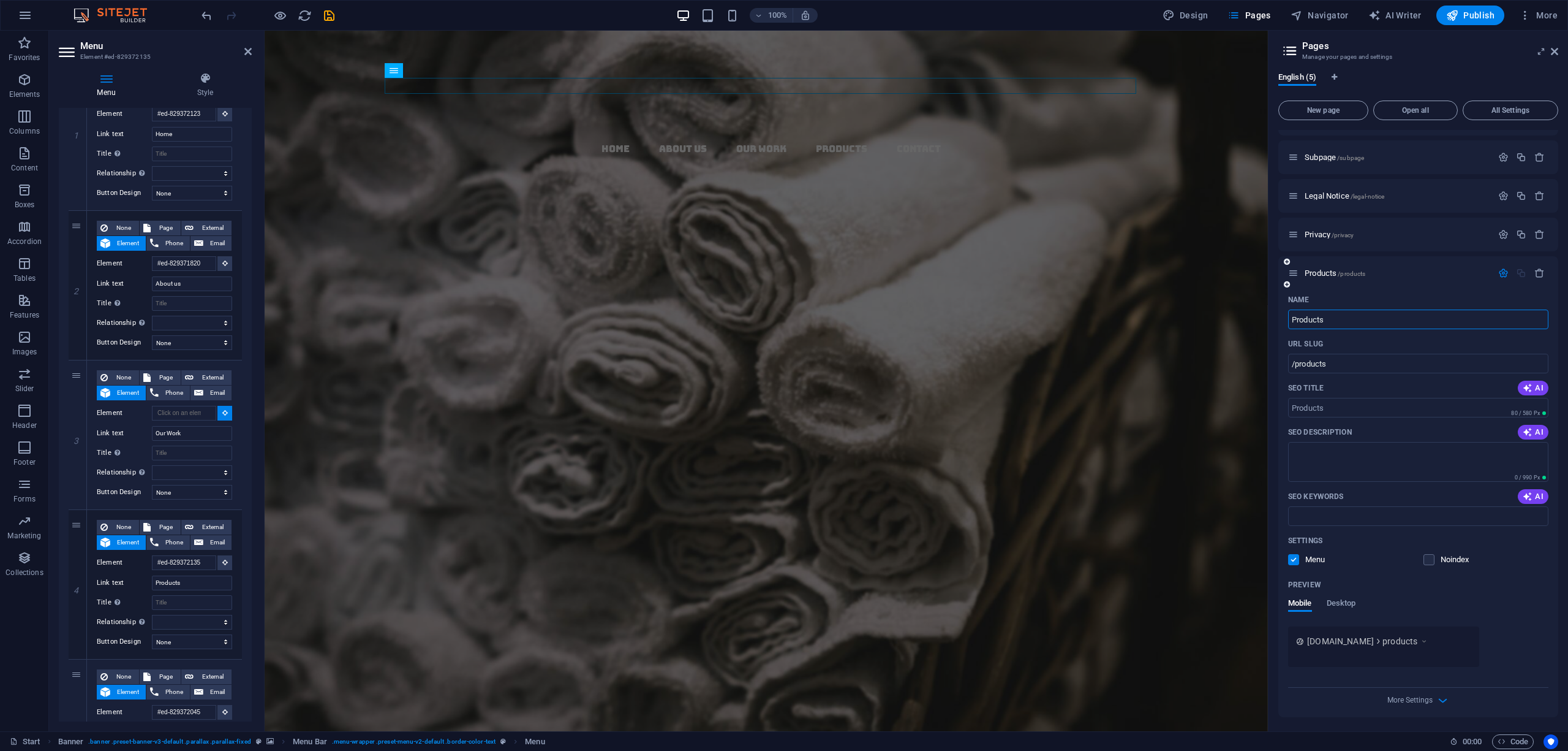
scroll to position [29, 0]
click at [1402, 697] on span "More Settings" at bounding box center [1410, 699] width 45 height 9
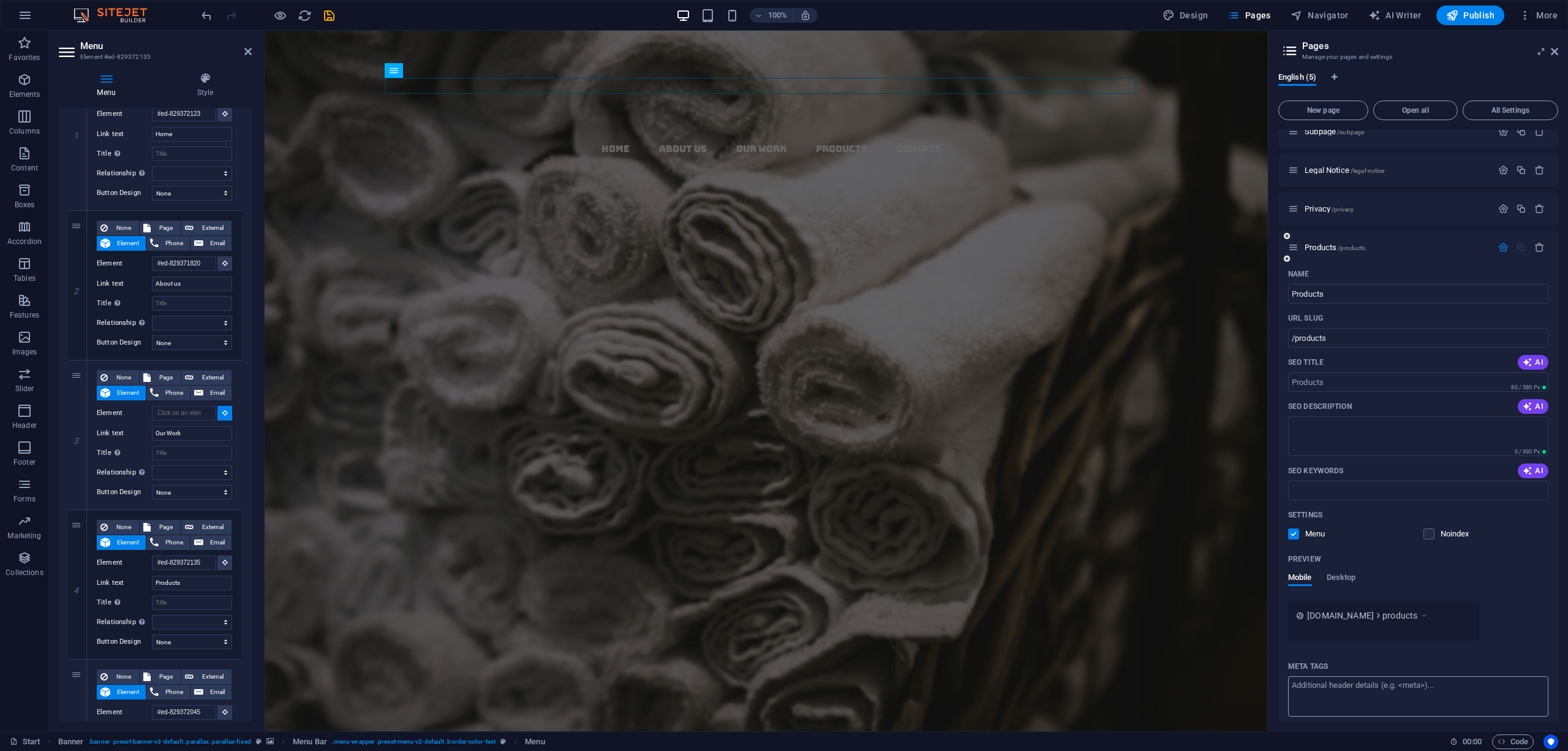
scroll to position [204, 0]
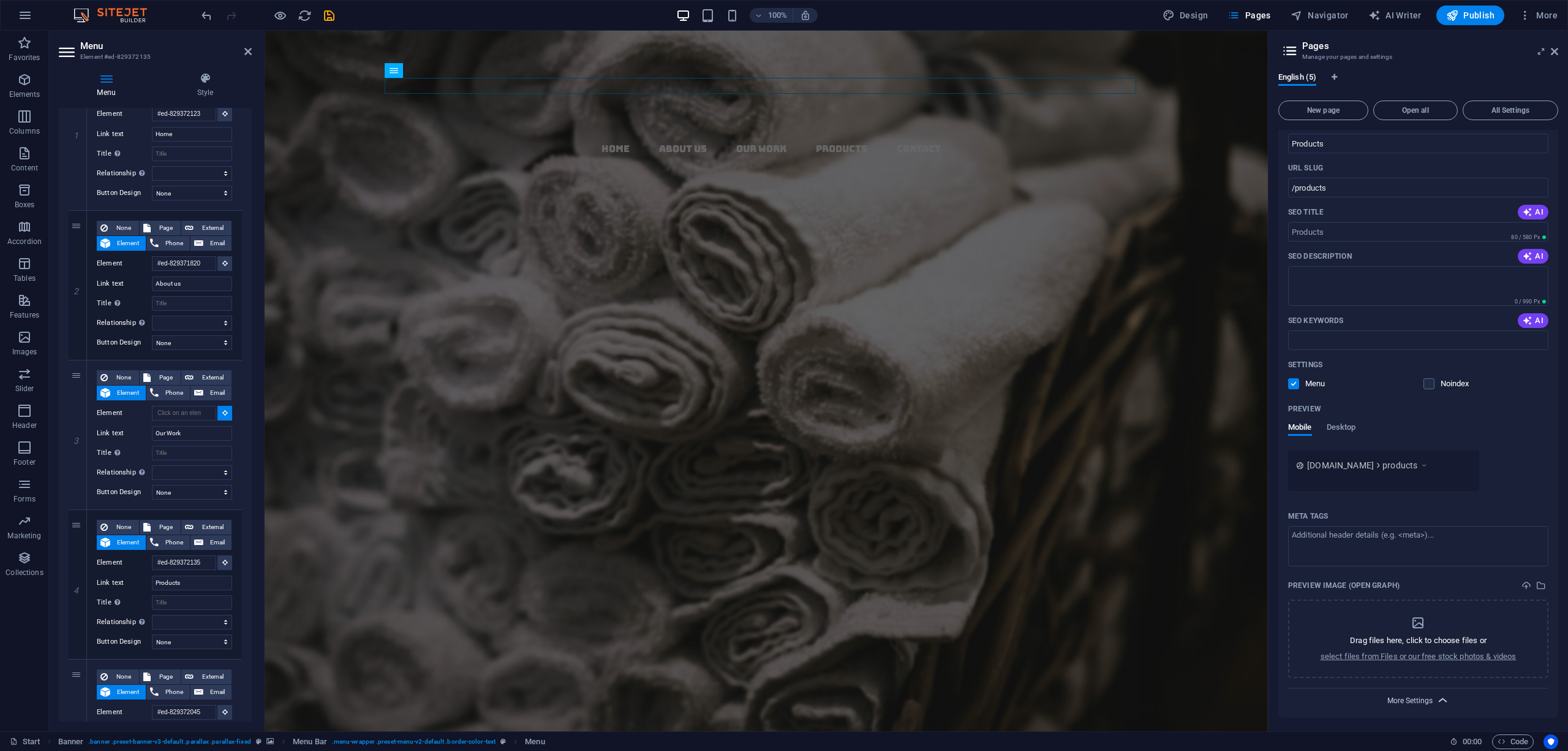
click at [1414, 700] on span "More Settings" at bounding box center [1410, 701] width 45 height 9
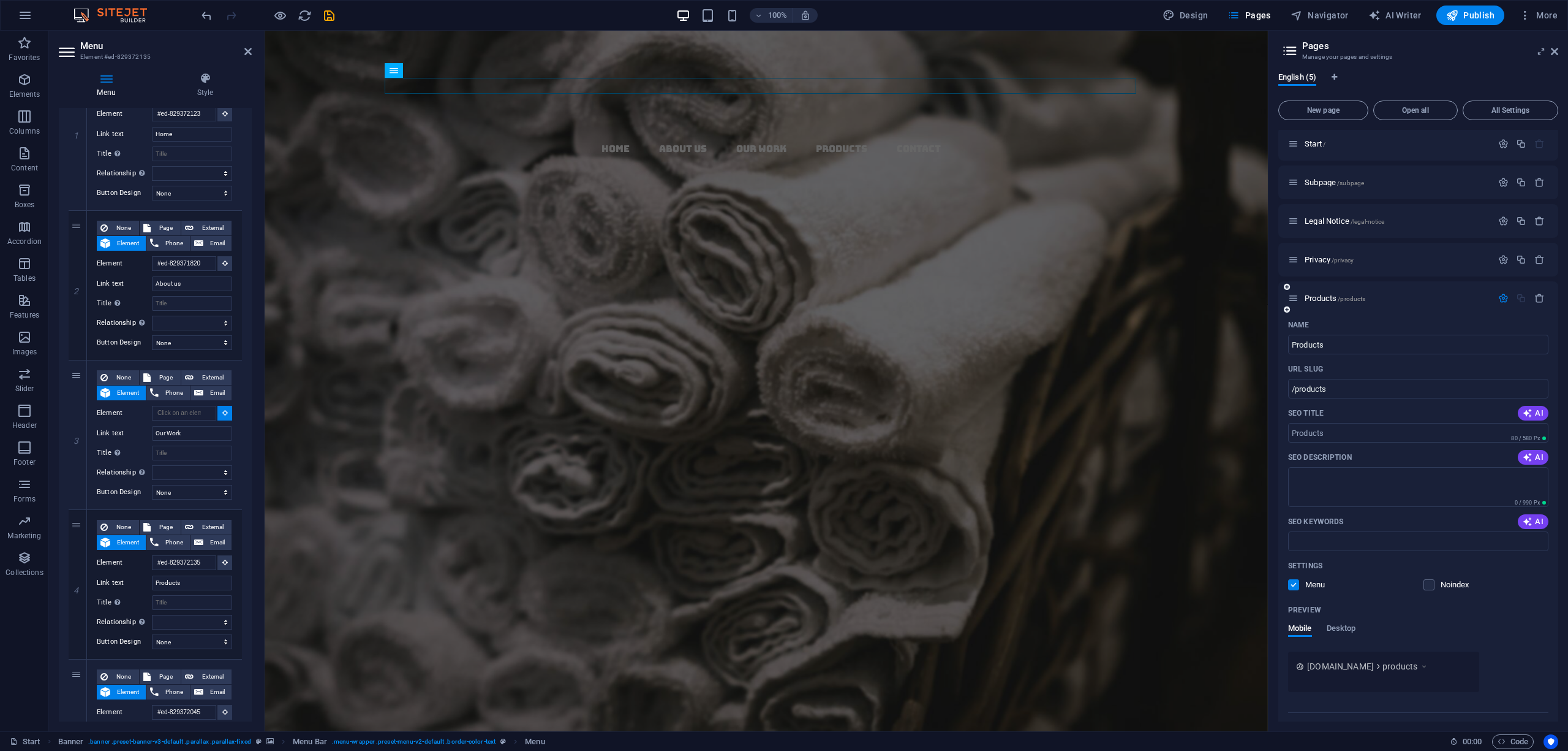
scroll to position [0, 0]
click at [1555, 49] on icon at bounding box center [1555, 52] width 7 height 10
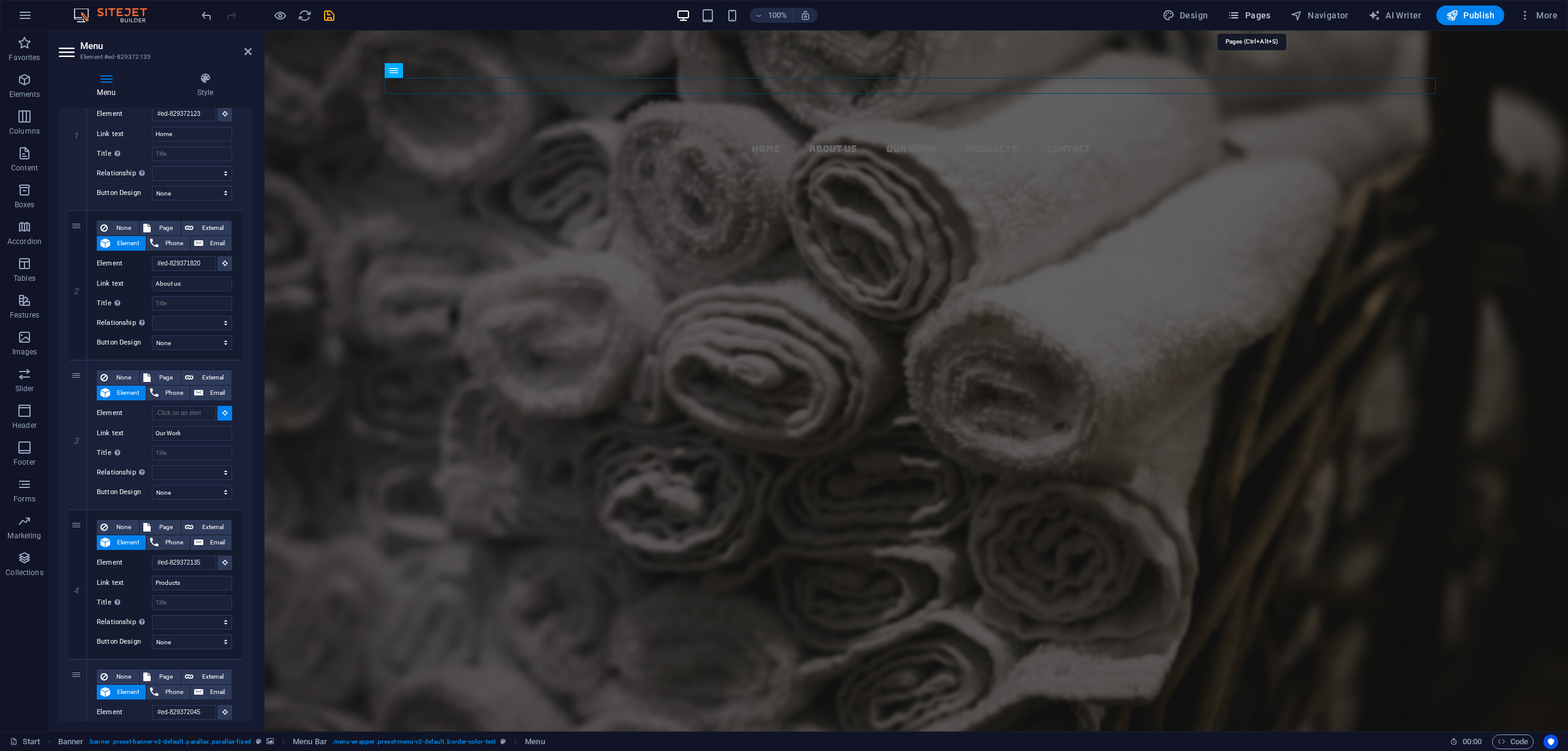
click at [1270, 11] on span "Pages" at bounding box center [1249, 16] width 43 height 12
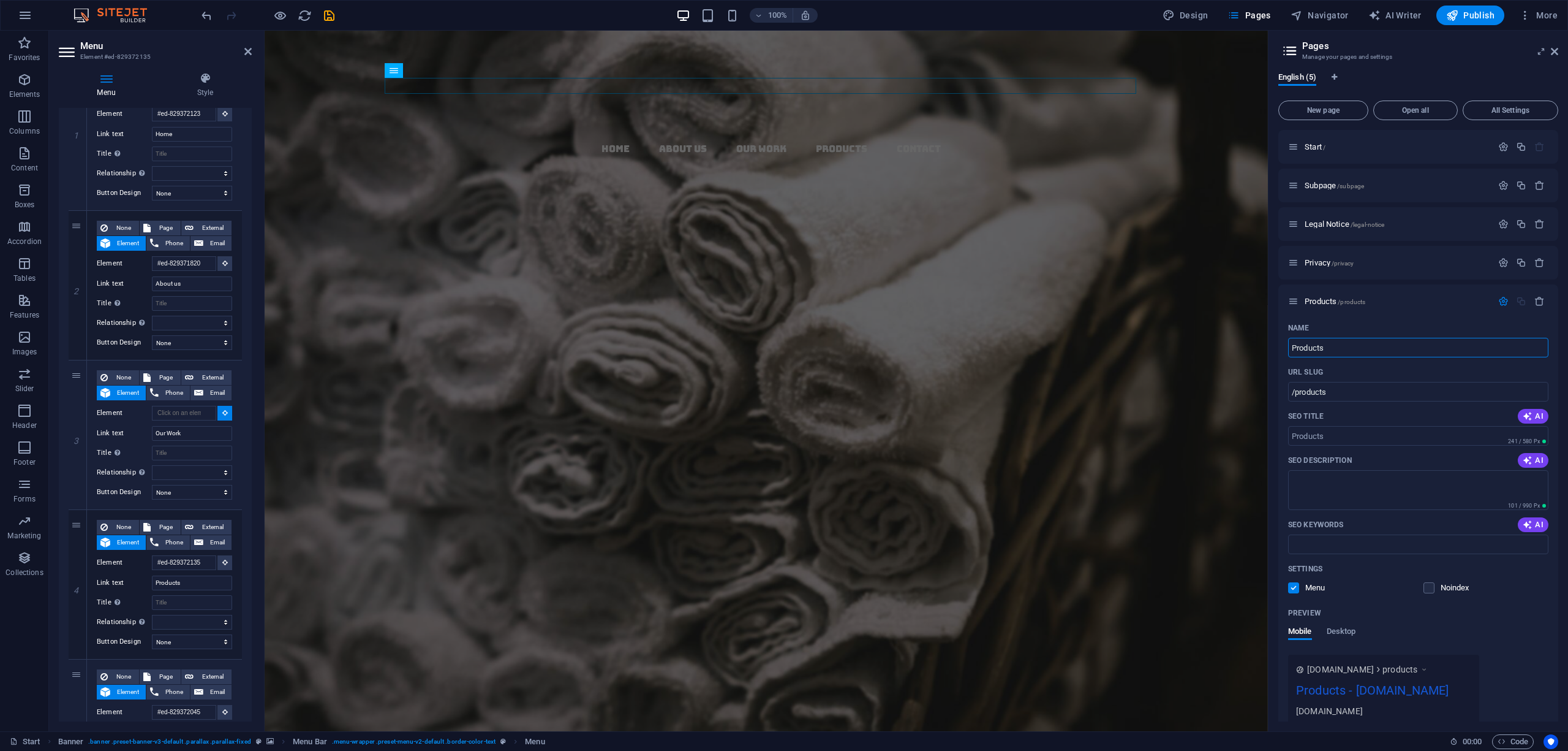
click at [1554, 57] on header "Pages Manage your pages and settings" at bounding box center [1420, 46] width 278 height 32
drag, startPoint x: 1557, startPoint y: 53, endPoint x: 1230, endPoint y: 5, distance: 330.5
click at [1557, 53] on icon at bounding box center [1555, 52] width 7 height 10
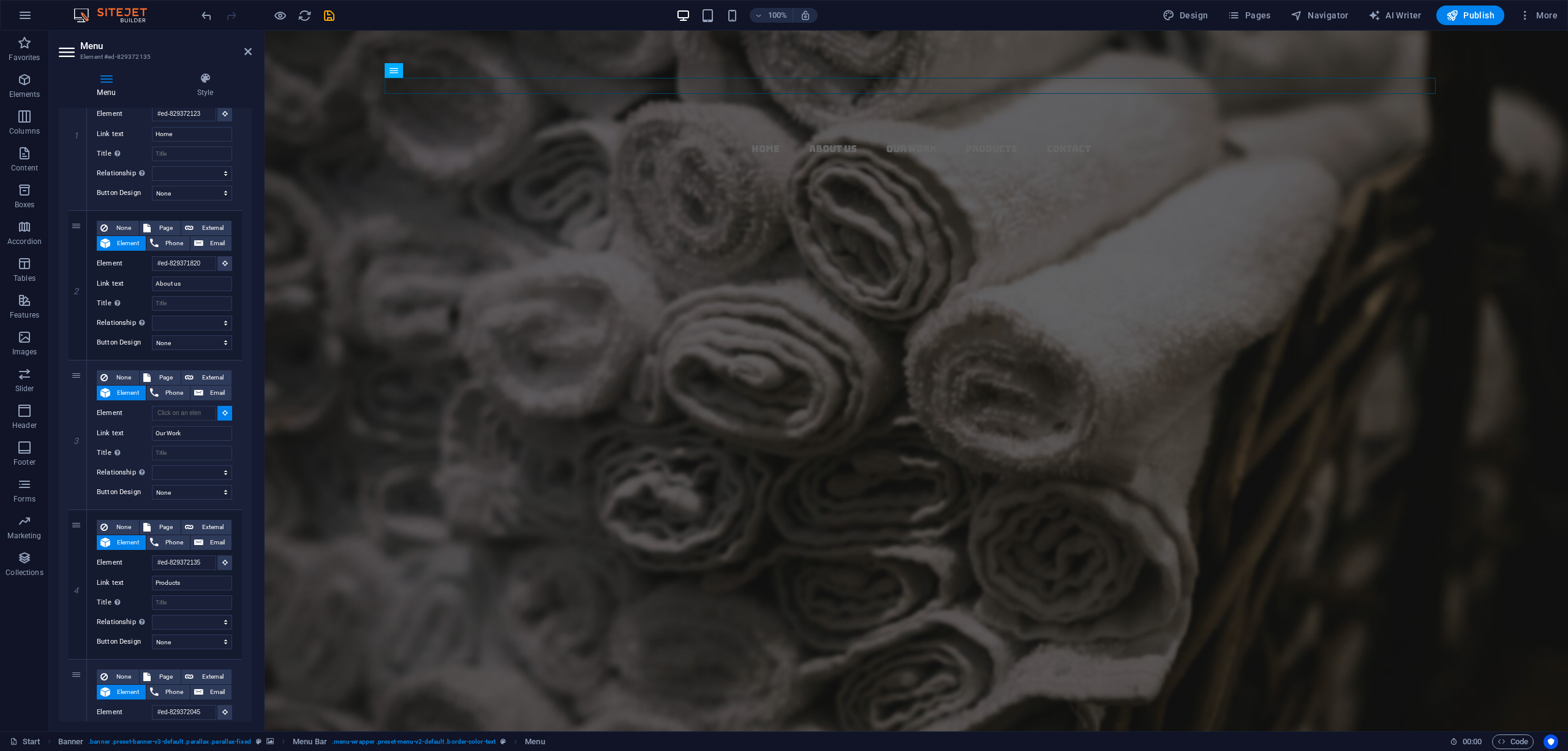
click at [251, 50] on aside "Menu Element #ed-829372135 Menu Style Menu Auto Custom Create custom menu items…" at bounding box center [157, 380] width 215 height 701
click at [250, 53] on icon at bounding box center [248, 52] width 7 height 10
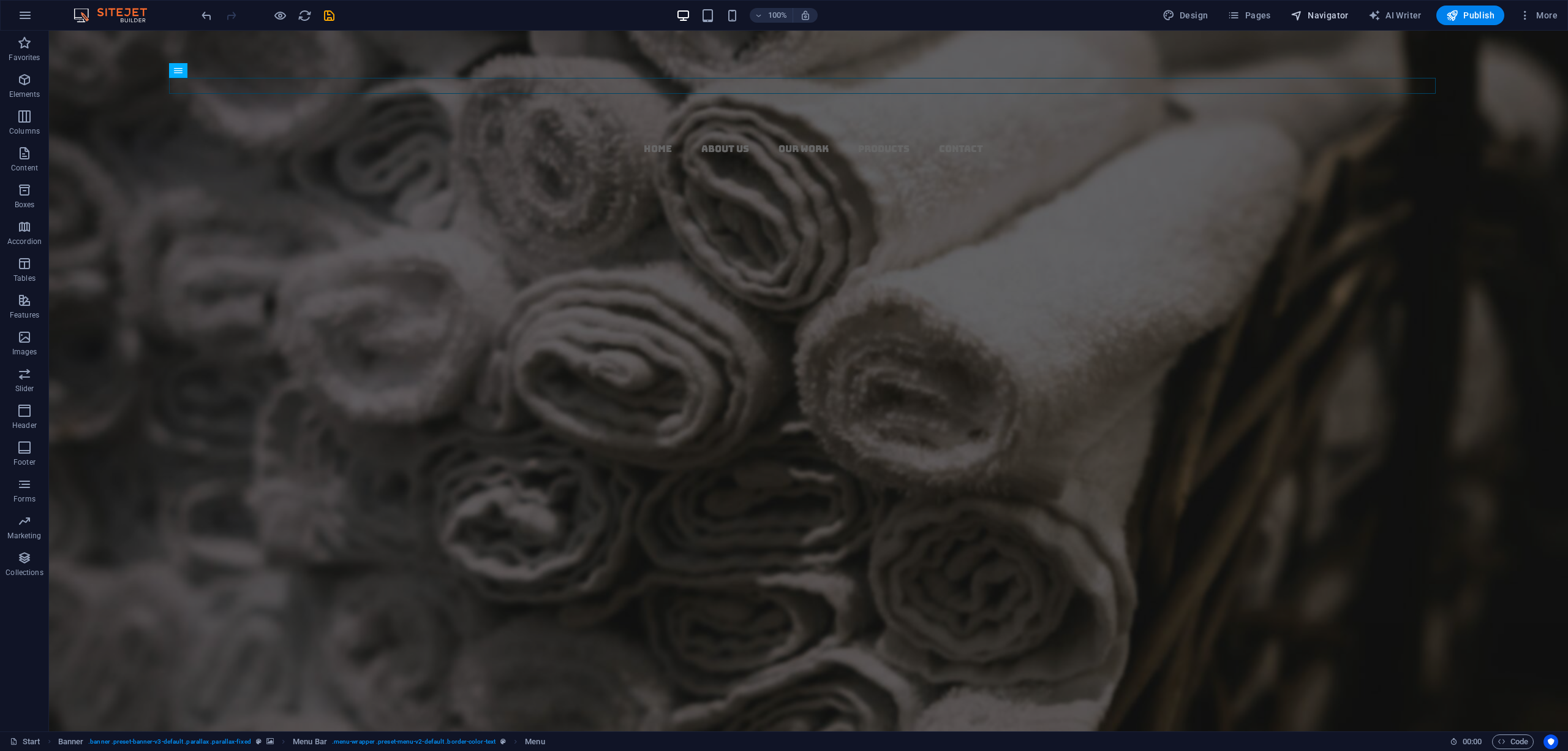
click at [1316, 17] on span "Navigator" at bounding box center [1320, 16] width 58 height 12
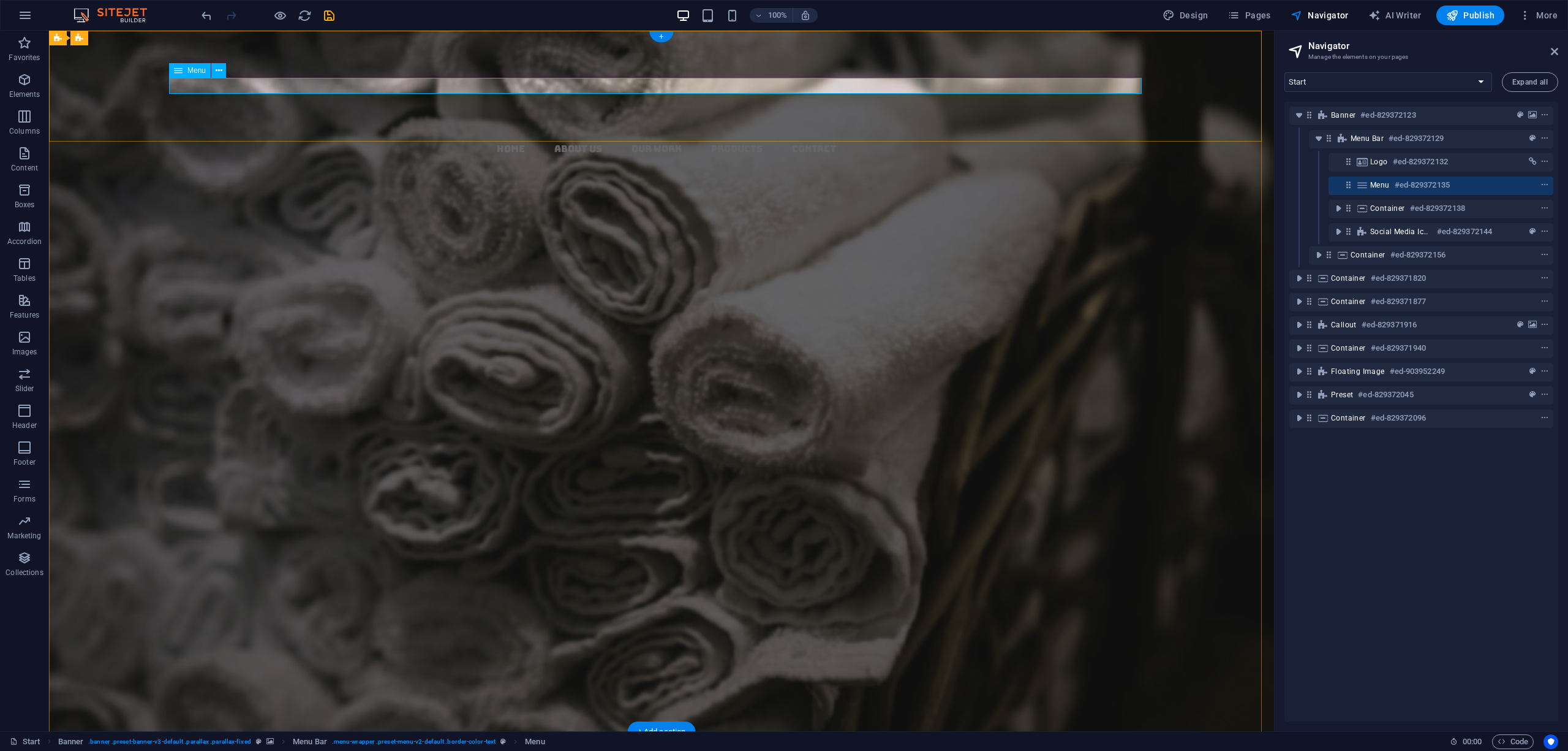
click at [1368, 185] on icon at bounding box center [1363, 185] width 14 height 10
click at [1497, 182] on div at bounding box center [1522, 185] width 58 height 15
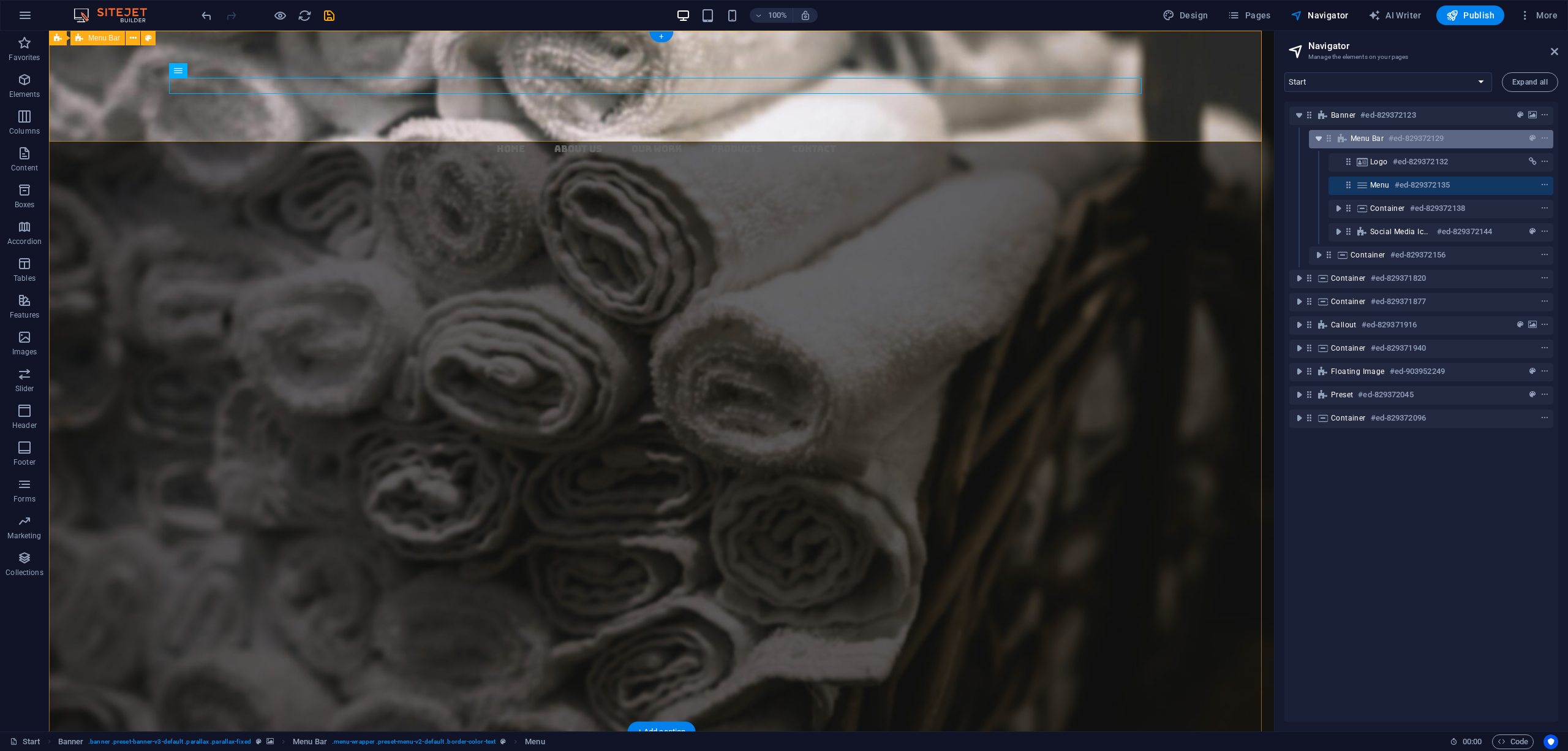
click at [1322, 144] on icon "toggle-expand" at bounding box center [1319, 139] width 12 height 12
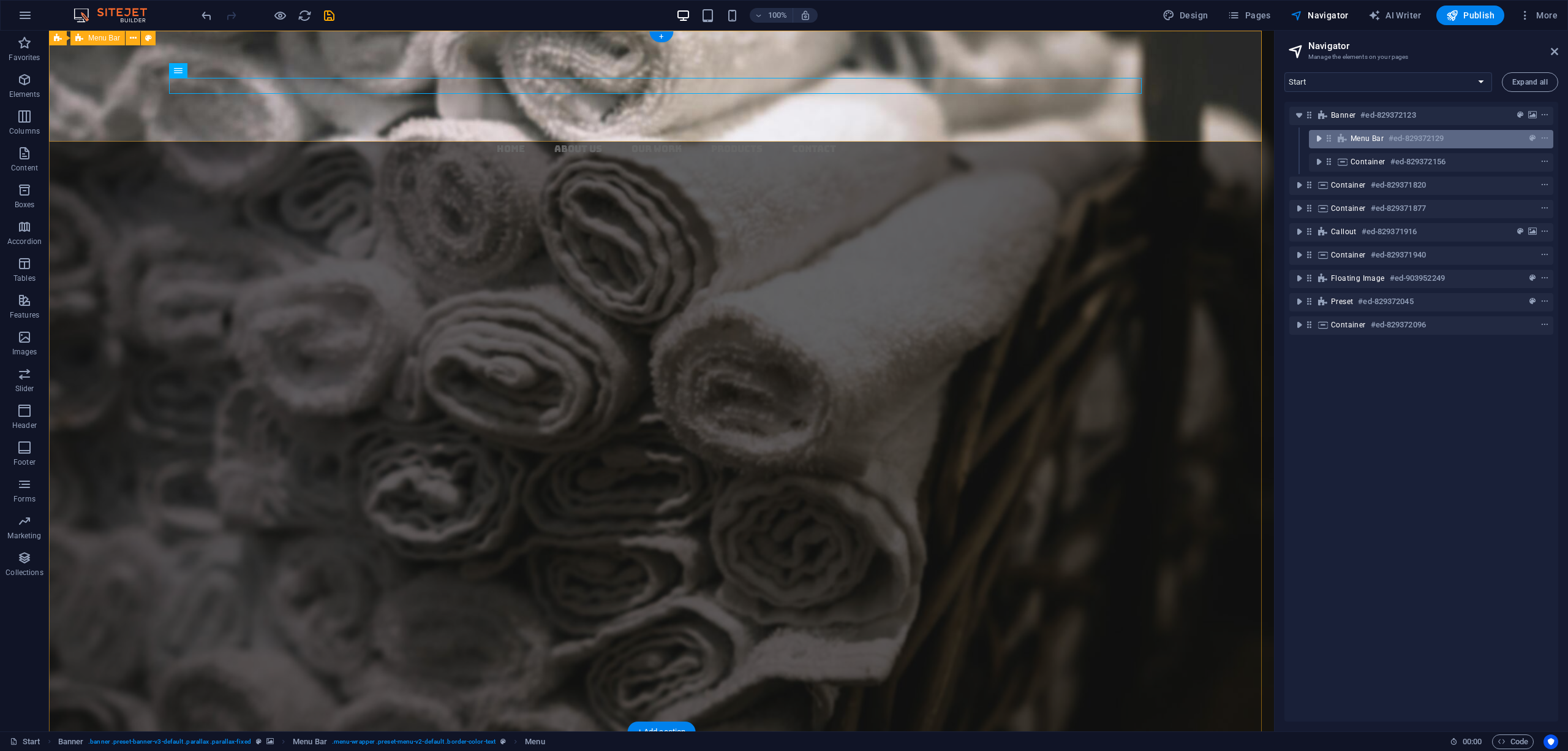
click at [1322, 144] on icon "toggle-expand" at bounding box center [1319, 139] width 12 height 12
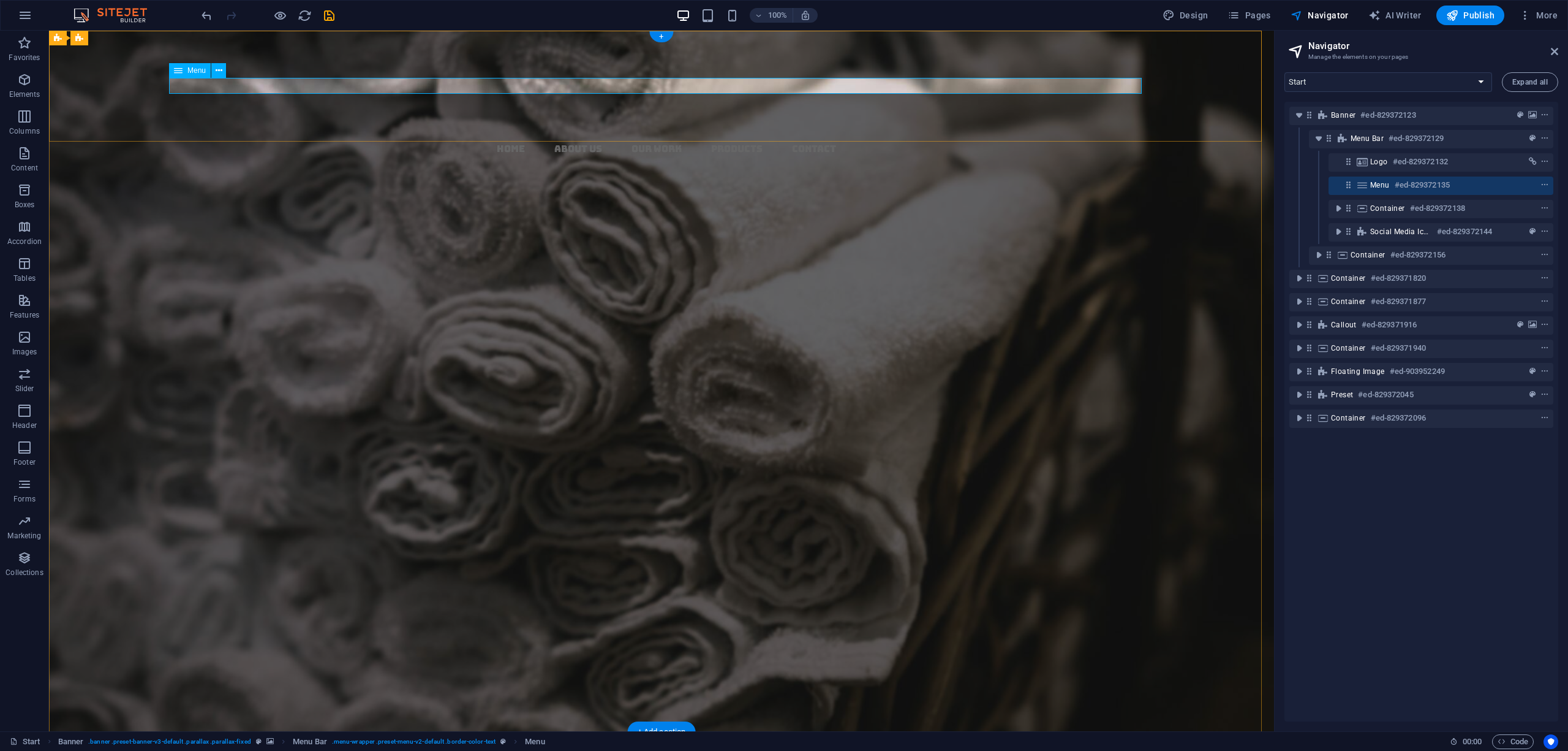
click at [1524, 181] on div at bounding box center [1522, 185] width 58 height 15
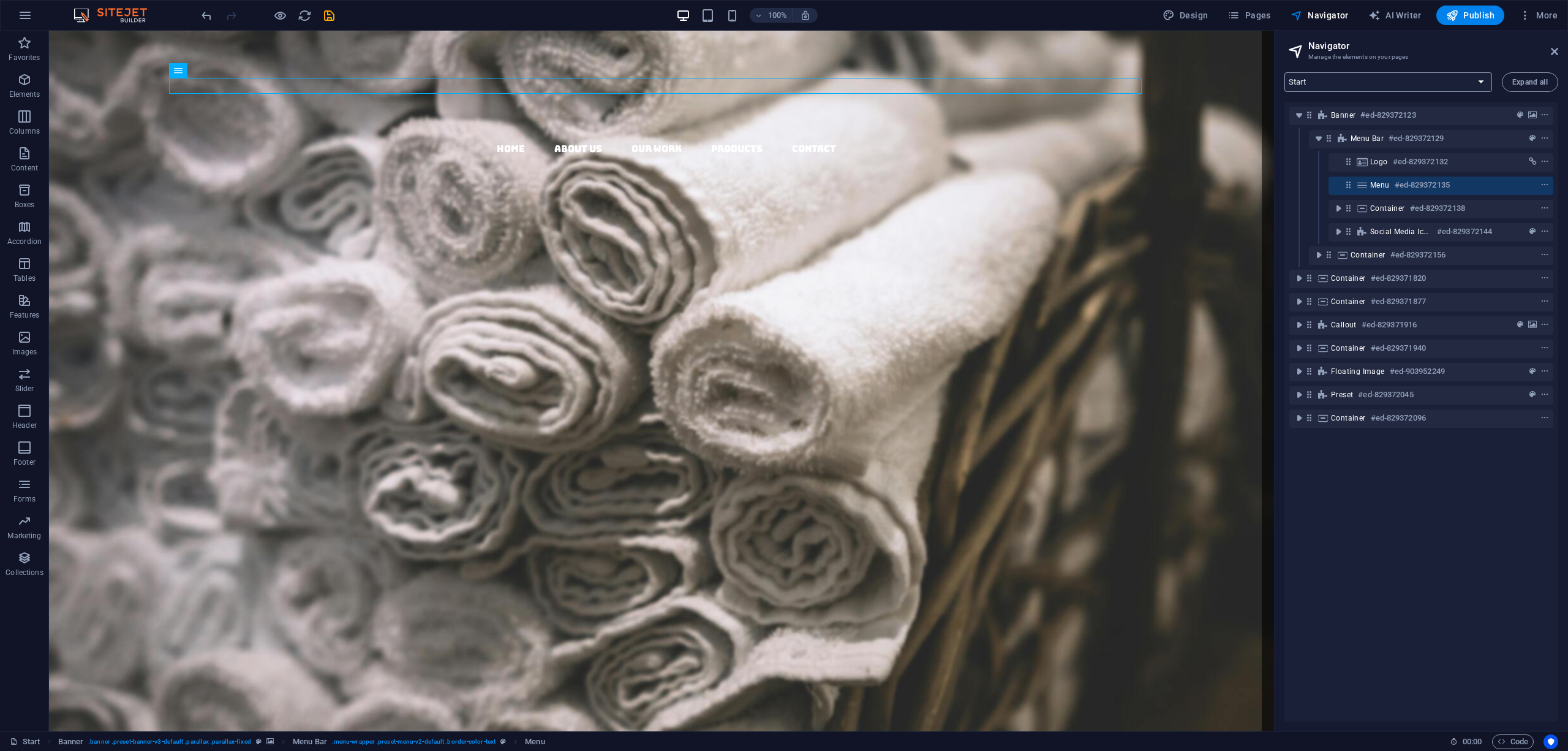
click at [1483, 82] on select "Start Subpage Legal Notice Privacy Products" at bounding box center [1389, 82] width 208 height 19
click at [1285, 72] on select "Start Subpage Legal Notice Privacy Products" at bounding box center [1389, 82] width 208 height 19
click at [1399, 90] on select "Start Subpage Legal Notice Privacy Products" at bounding box center [1389, 82] width 208 height 19
click at [1285, 72] on select "Start Subpage Legal Notice Privacy Products" at bounding box center [1389, 82] width 208 height 19
click at [1326, 84] on select "Start Subpage Legal Notice Privacy Products" at bounding box center [1389, 82] width 208 height 19
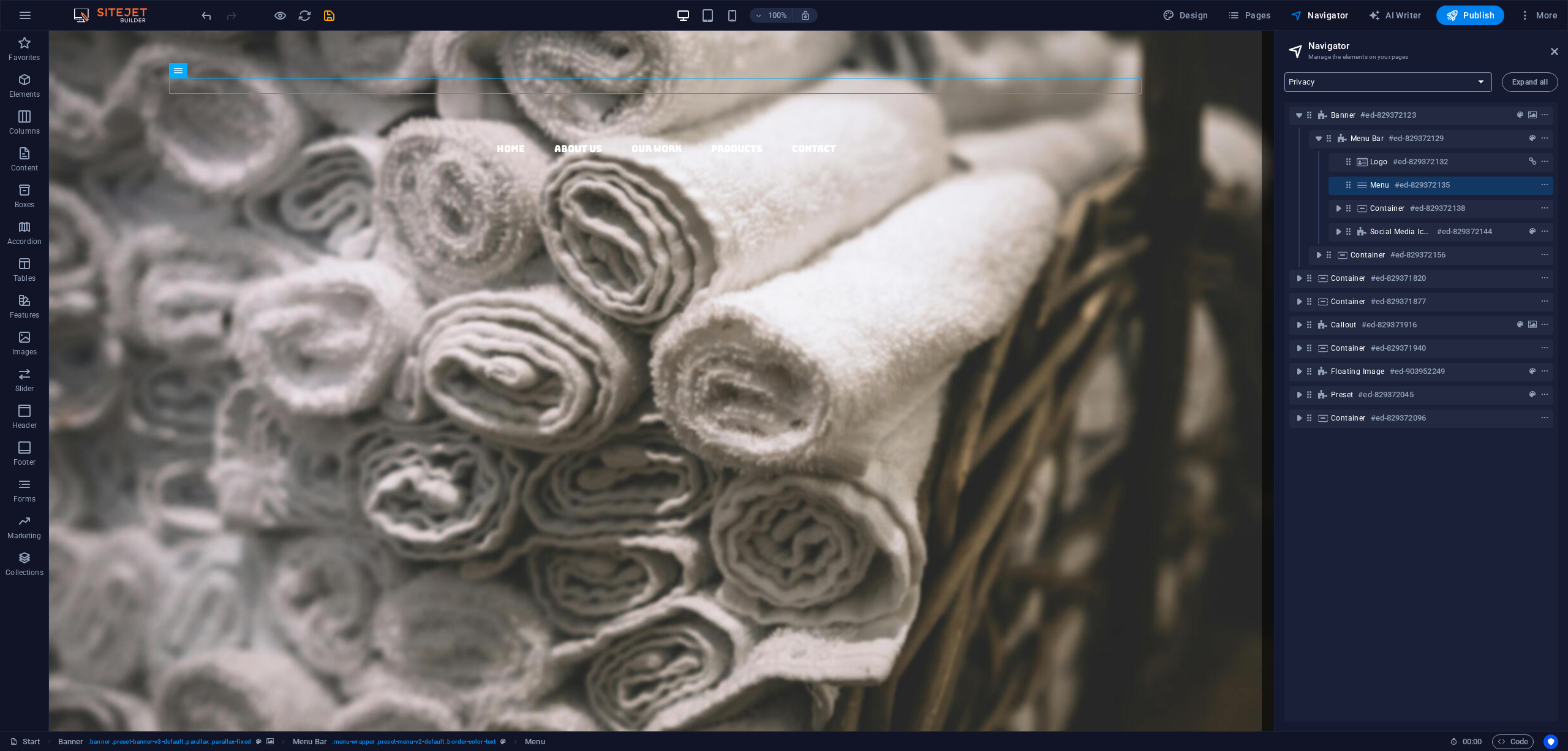
click at [1285, 72] on select "Start Subpage Legal Notice Privacy Products" at bounding box center [1389, 82] width 208 height 19
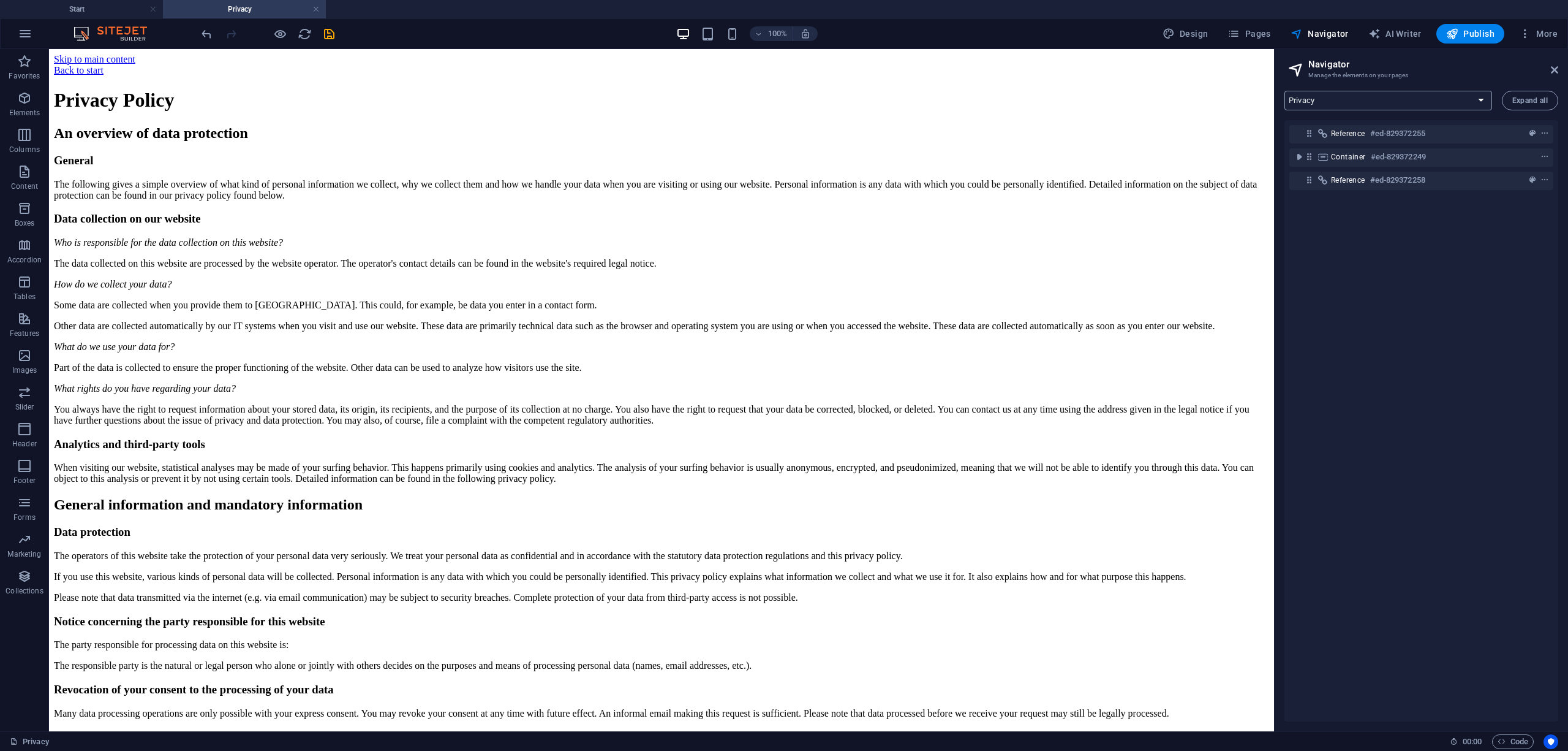
click at [1320, 106] on select "Start Subpage Legal Notice Privacy Products" at bounding box center [1389, 100] width 208 height 19
click at [1285, 91] on select "Start Subpage Legal Notice Privacy Products" at bounding box center [1389, 100] width 208 height 19
click at [1327, 100] on select "Start Subpage Legal Notice Privacy Products" at bounding box center [1389, 100] width 208 height 19
click at [1285, 91] on select "Start Subpage Legal Notice Privacy Products" at bounding box center [1389, 100] width 208 height 19
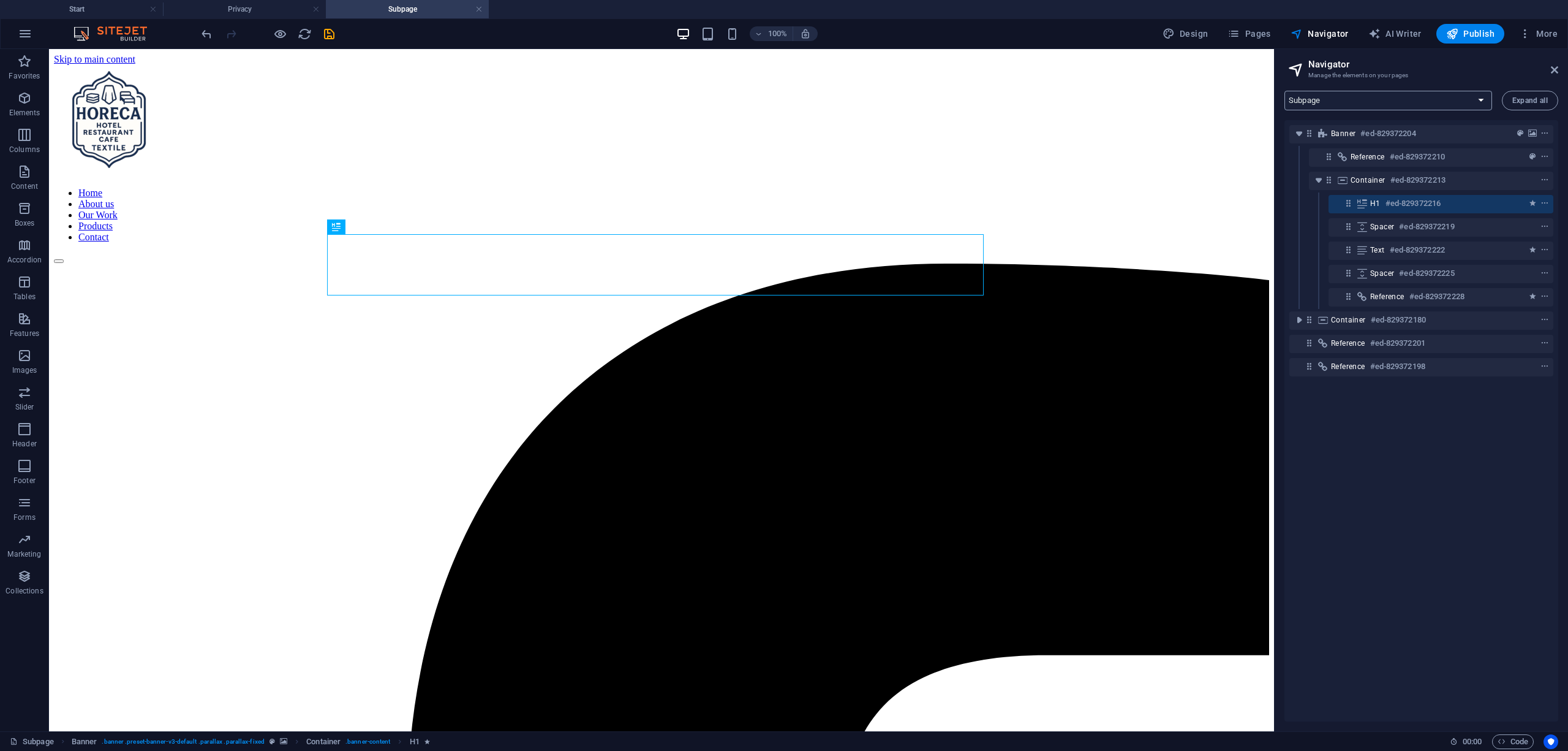
click at [1376, 98] on select "Start Subpage Legal Notice Privacy Products" at bounding box center [1389, 100] width 208 height 19
click at [1285, 91] on select "Start Subpage Legal Notice Privacy Products" at bounding box center [1389, 100] width 208 height 19
click at [1356, 96] on select "Start Subpage Legal Notice Privacy Products" at bounding box center [1389, 100] width 208 height 19
click at [1285, 91] on select "Start Subpage Legal Notice Privacy Products" at bounding box center [1389, 100] width 208 height 19
drag, startPoint x: 1381, startPoint y: 96, endPoint x: 1374, endPoint y: 109, distance: 14.8
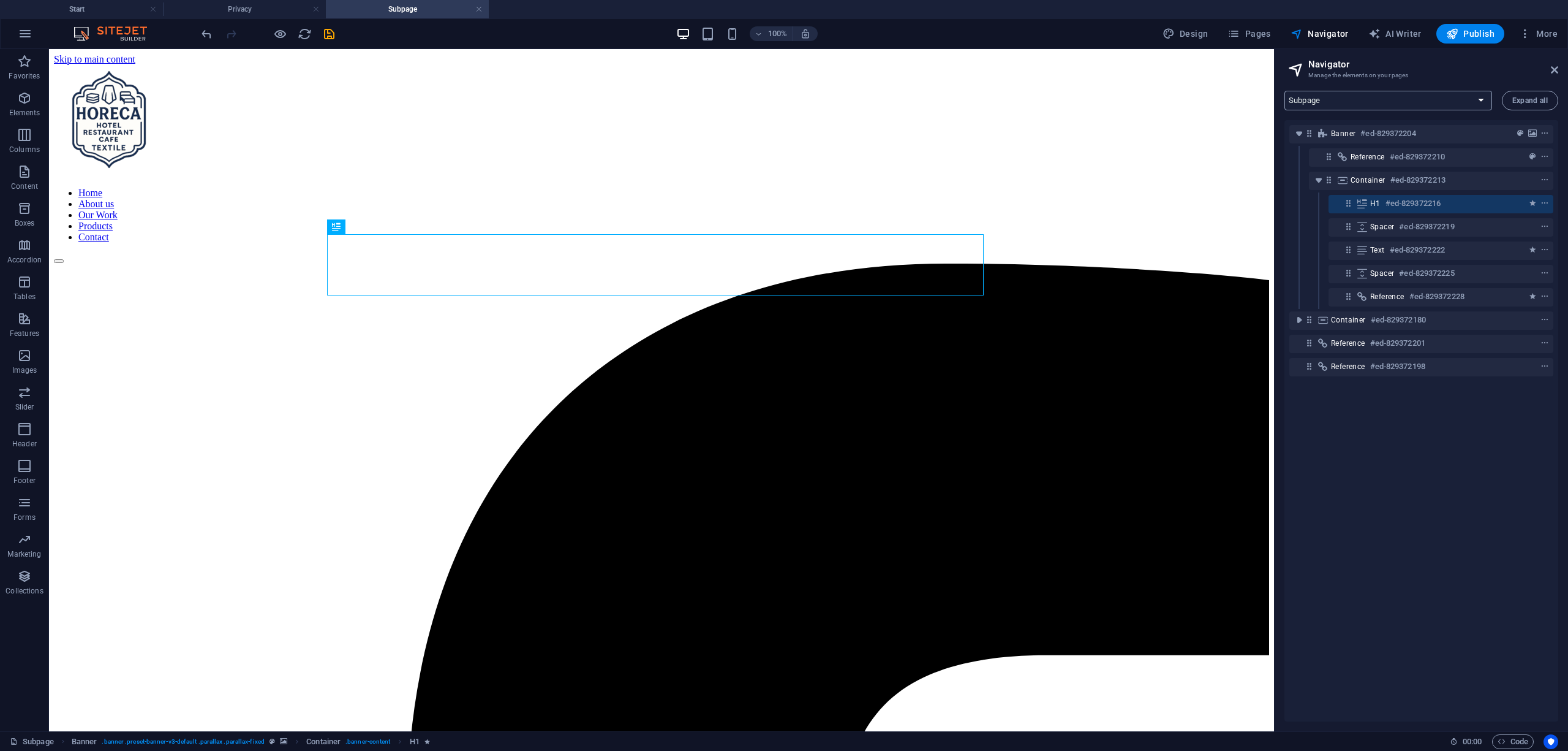
click at [1381, 96] on select "Start Subpage Legal Notice Privacy Products" at bounding box center [1389, 100] width 208 height 19
click at [1285, 91] on select "Start Subpage Legal Notice Privacy Products" at bounding box center [1389, 100] width 208 height 19
click at [1339, 103] on select "Start Subpage Legal Notice Privacy Products" at bounding box center [1389, 100] width 208 height 19
click at [1349, 94] on select "Start Subpage Legal Notice Privacy Products" at bounding box center [1389, 100] width 208 height 19
click at [1371, 100] on select "Start Subpage Legal Notice Privacy Products" at bounding box center [1389, 100] width 208 height 19
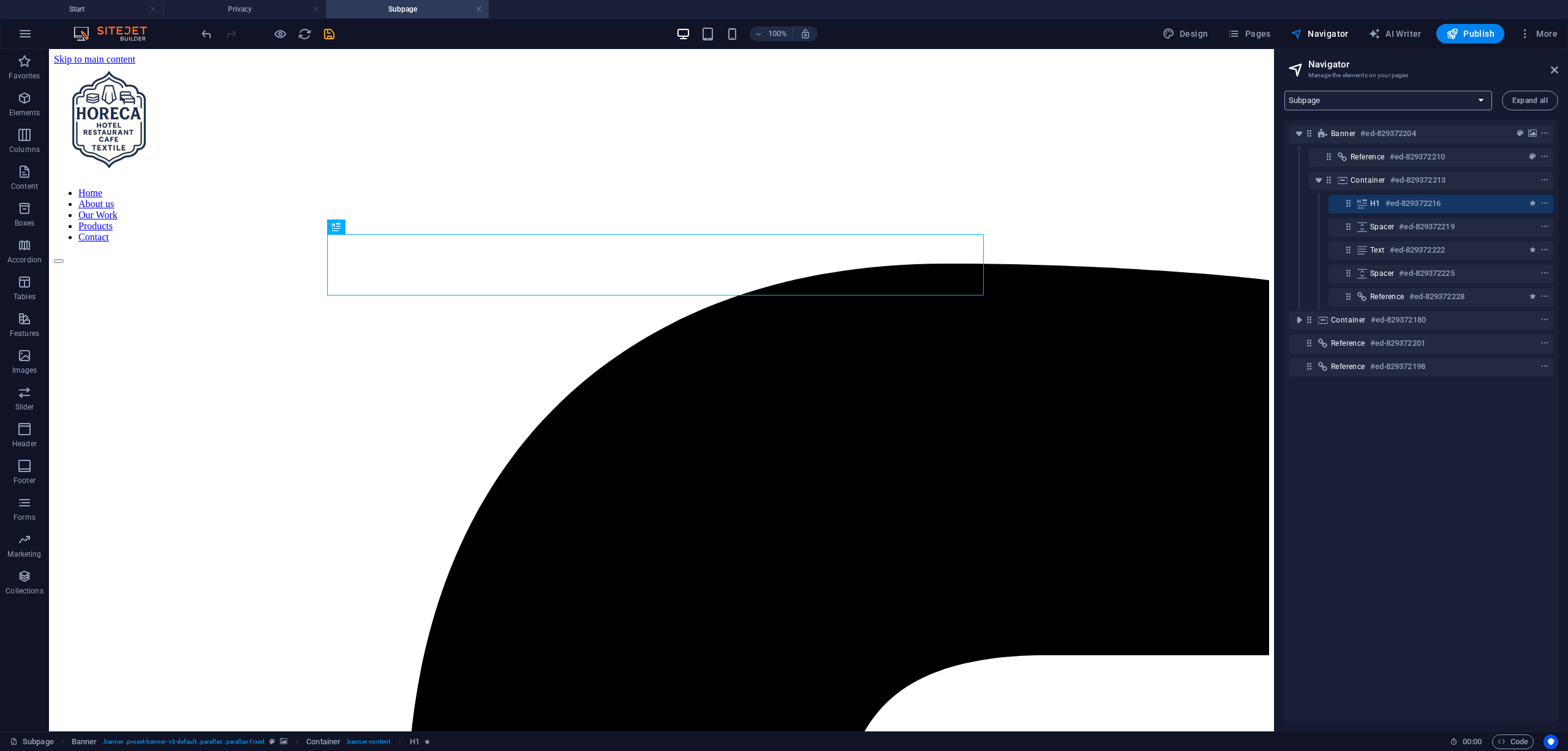
click at [1285, 91] on select "Start Subpage Legal Notice Privacy Products" at bounding box center [1389, 100] width 208 height 19
select select "15955660-en"
click at [1270, 35] on span "Pages" at bounding box center [1249, 34] width 43 height 12
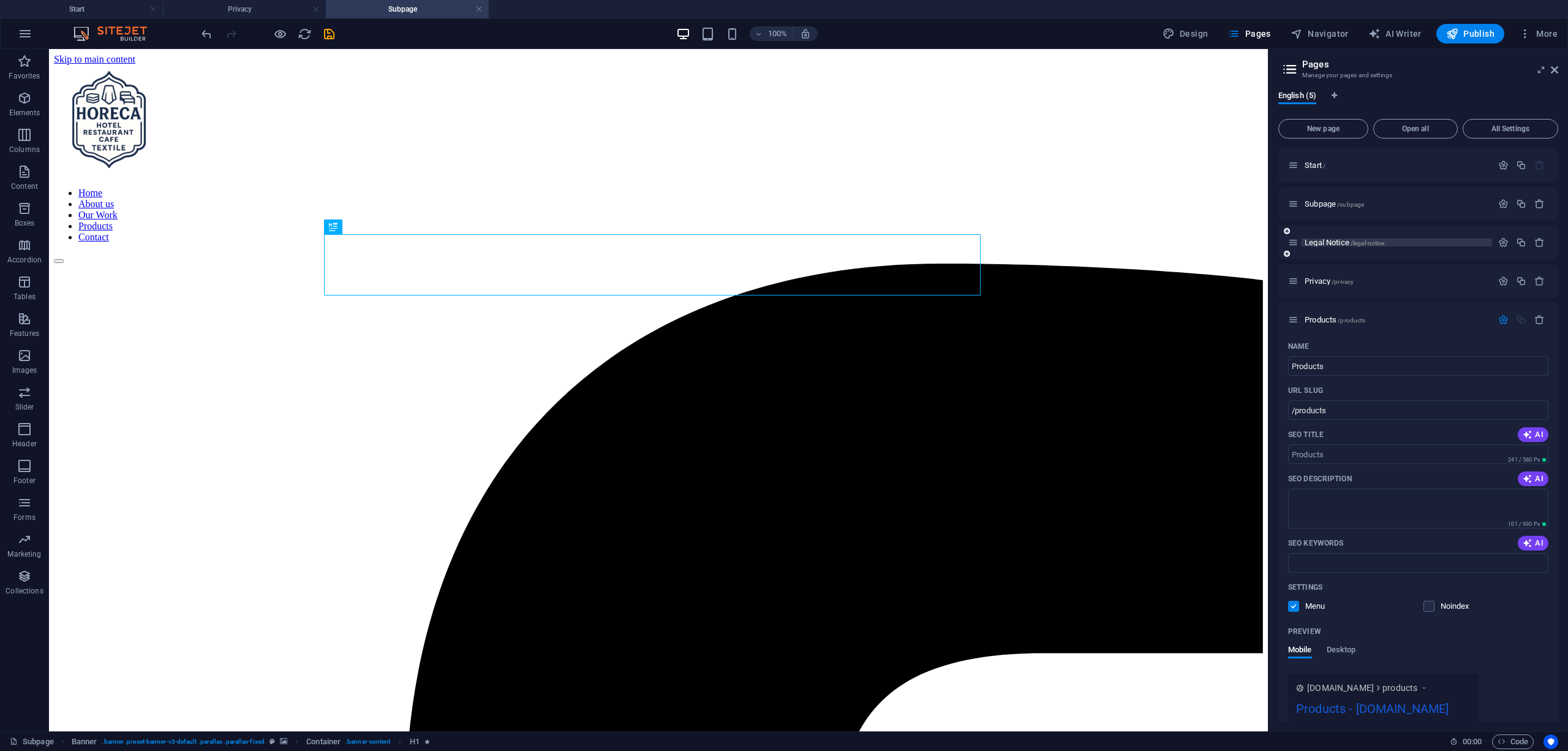
click at [1341, 241] on span "Legal Notice /legal-notice" at bounding box center [1345, 242] width 80 height 9
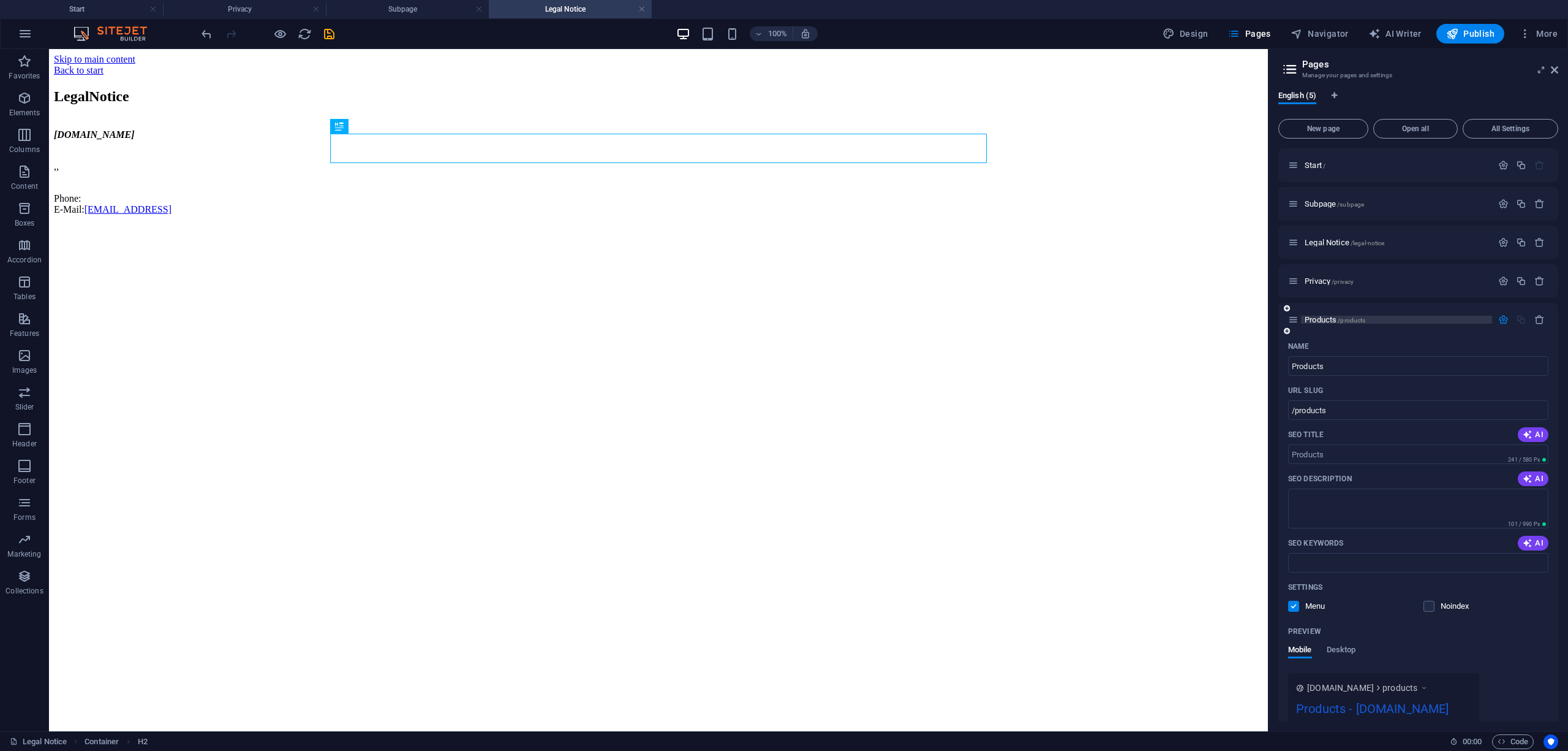
click at [1354, 317] on span "/products" at bounding box center [1351, 320] width 27 height 7
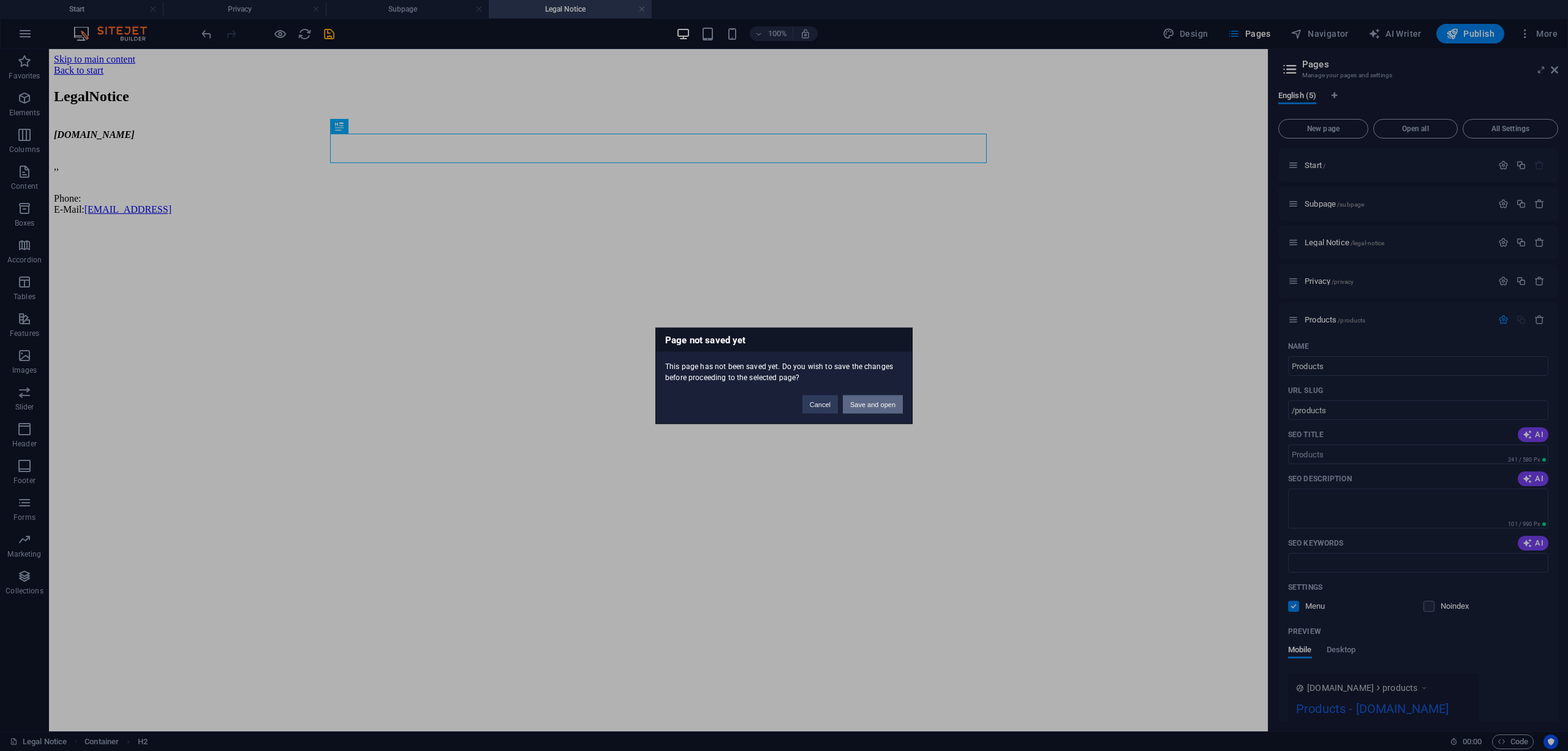
click at [860, 400] on button "Save and open" at bounding box center [873, 404] width 60 height 19
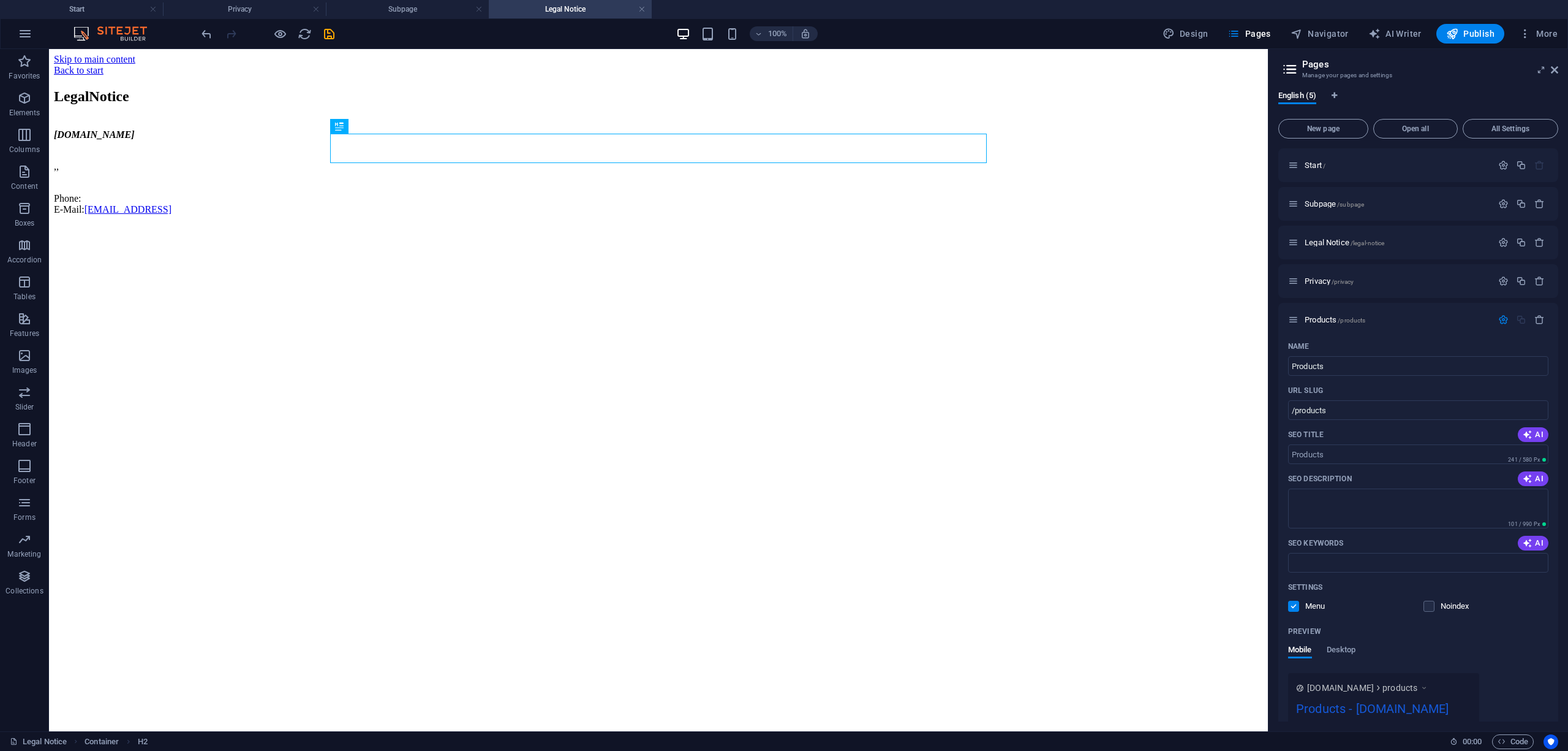
click at [1341, 321] on div "Start / Subpage /subpage Legal Notice /legal-notice Privacy /privacy Products /…" at bounding box center [1419, 435] width 280 height 573
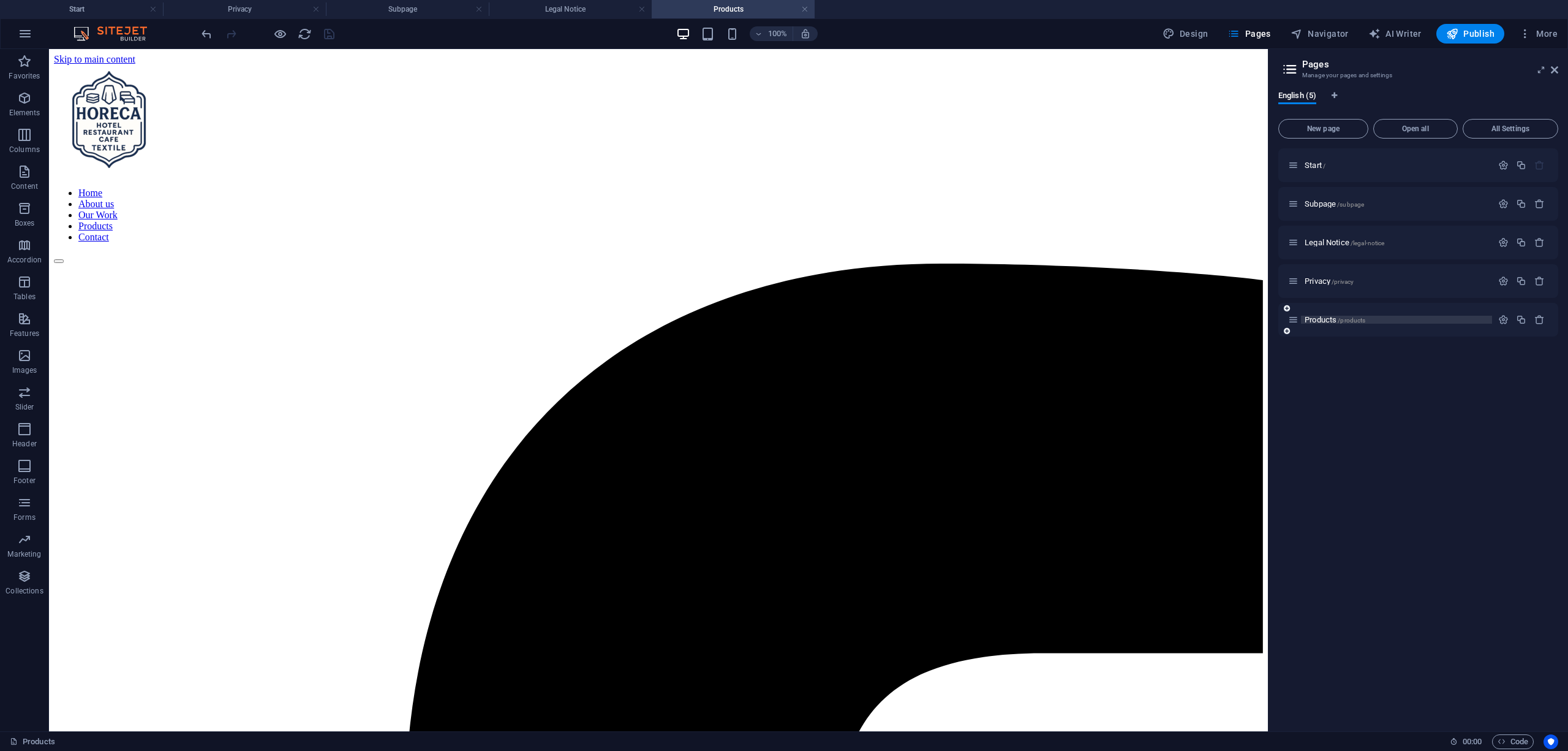
click at [1358, 319] on span "/products" at bounding box center [1351, 320] width 27 height 7
click at [1340, 33] on span "Navigator" at bounding box center [1320, 34] width 58 height 12
select select "16997479-en"
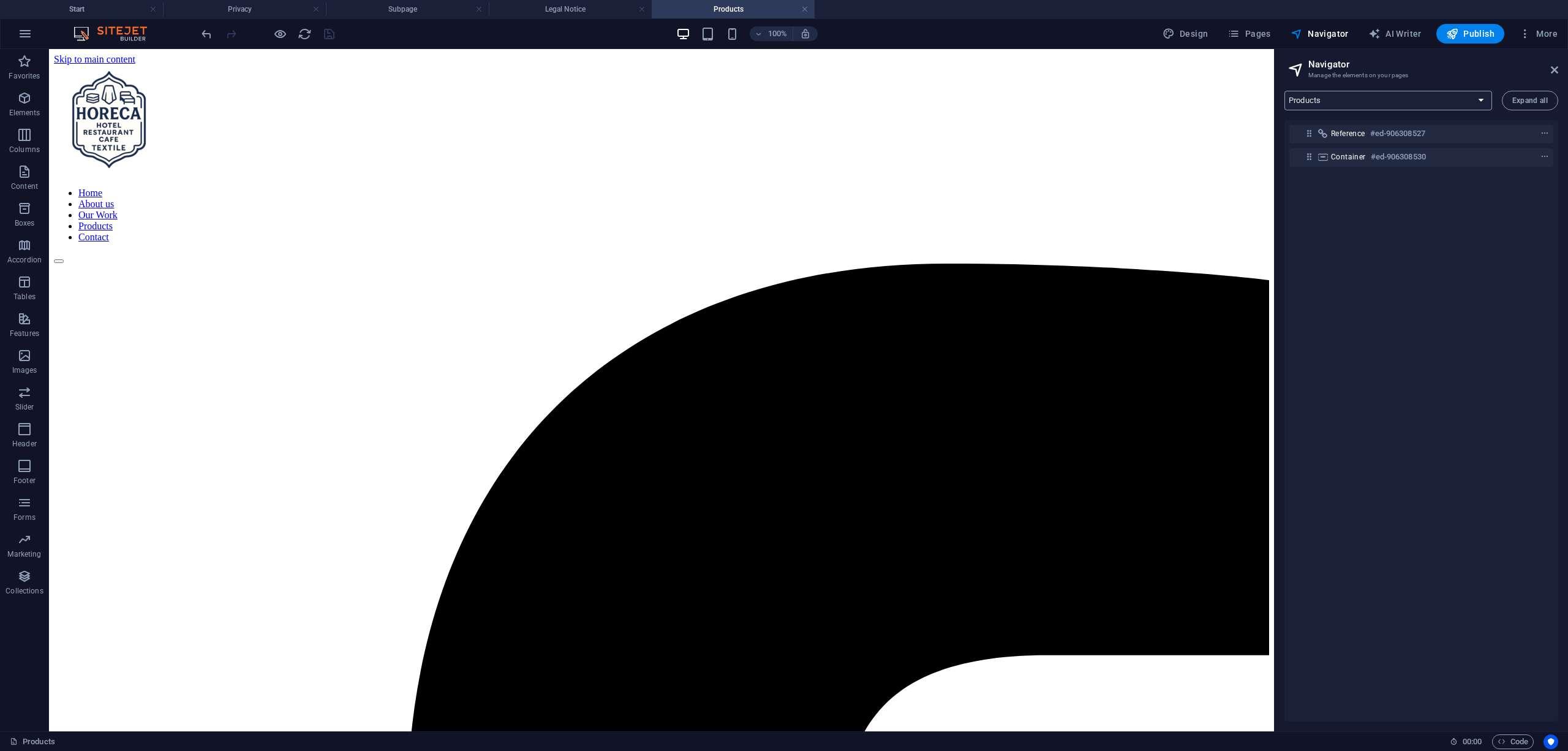
click at [1404, 97] on select "Start Subpage Legal Notice Privacy Products" at bounding box center [1389, 100] width 208 height 19
click at [1397, 100] on select "Start Subpage Legal Notice Privacy Products" at bounding box center [1389, 100] width 208 height 19
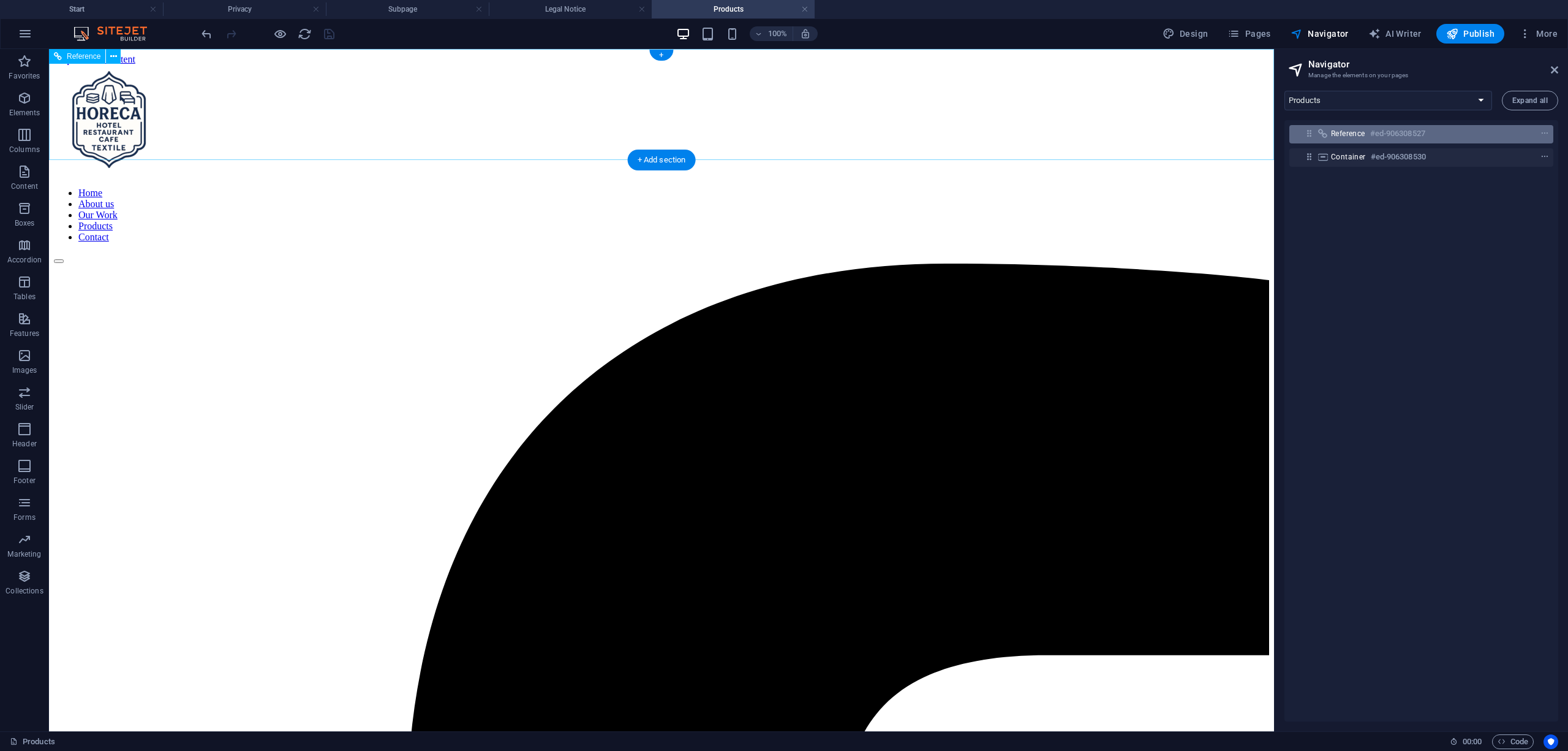
click at [1384, 133] on h6 "#ed-906308527" at bounding box center [1397, 134] width 55 height 15
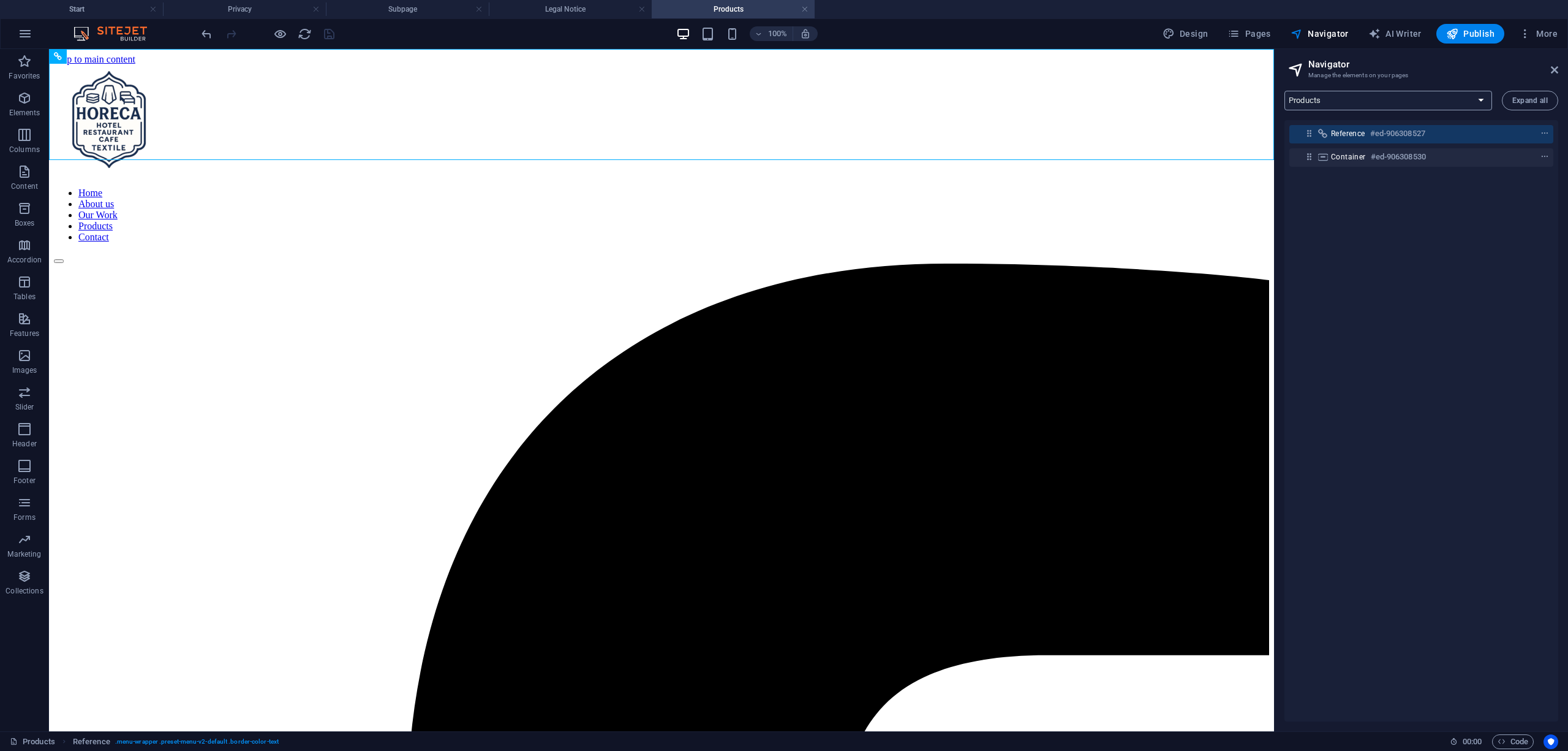
click at [1429, 95] on select "Start Subpage Legal Notice Privacy Products" at bounding box center [1389, 100] width 208 height 19
click at [1373, 104] on select "Start Subpage Legal Notice Privacy Products" at bounding box center [1389, 100] width 208 height 19
click at [1373, 103] on select "Start Subpage Legal Notice Privacy Products" at bounding box center [1389, 100] width 208 height 19
drag, startPoint x: 1552, startPoint y: 69, endPoint x: 1503, endPoint y: 19, distance: 70.0
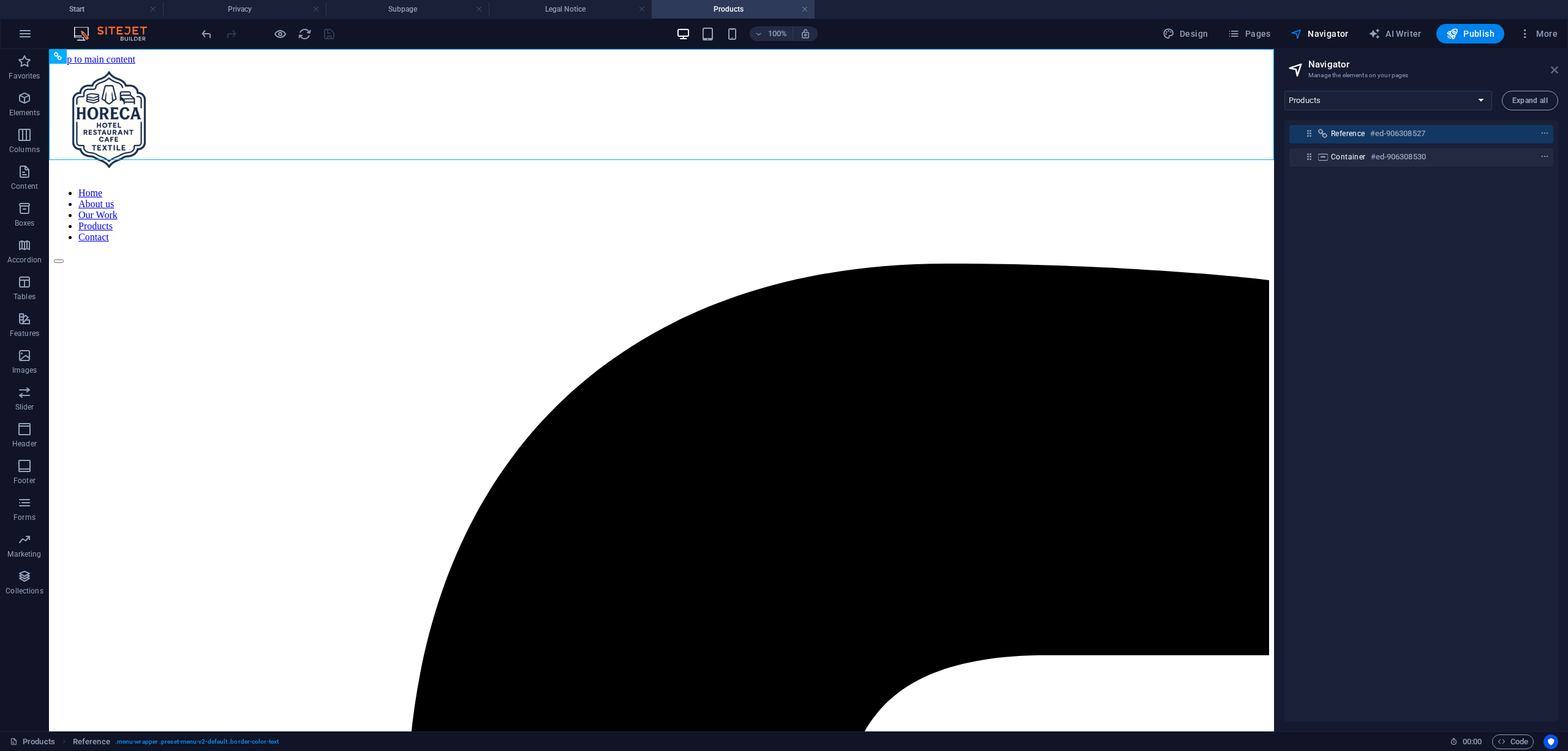
click at [1552, 69] on icon at bounding box center [1555, 70] width 7 height 10
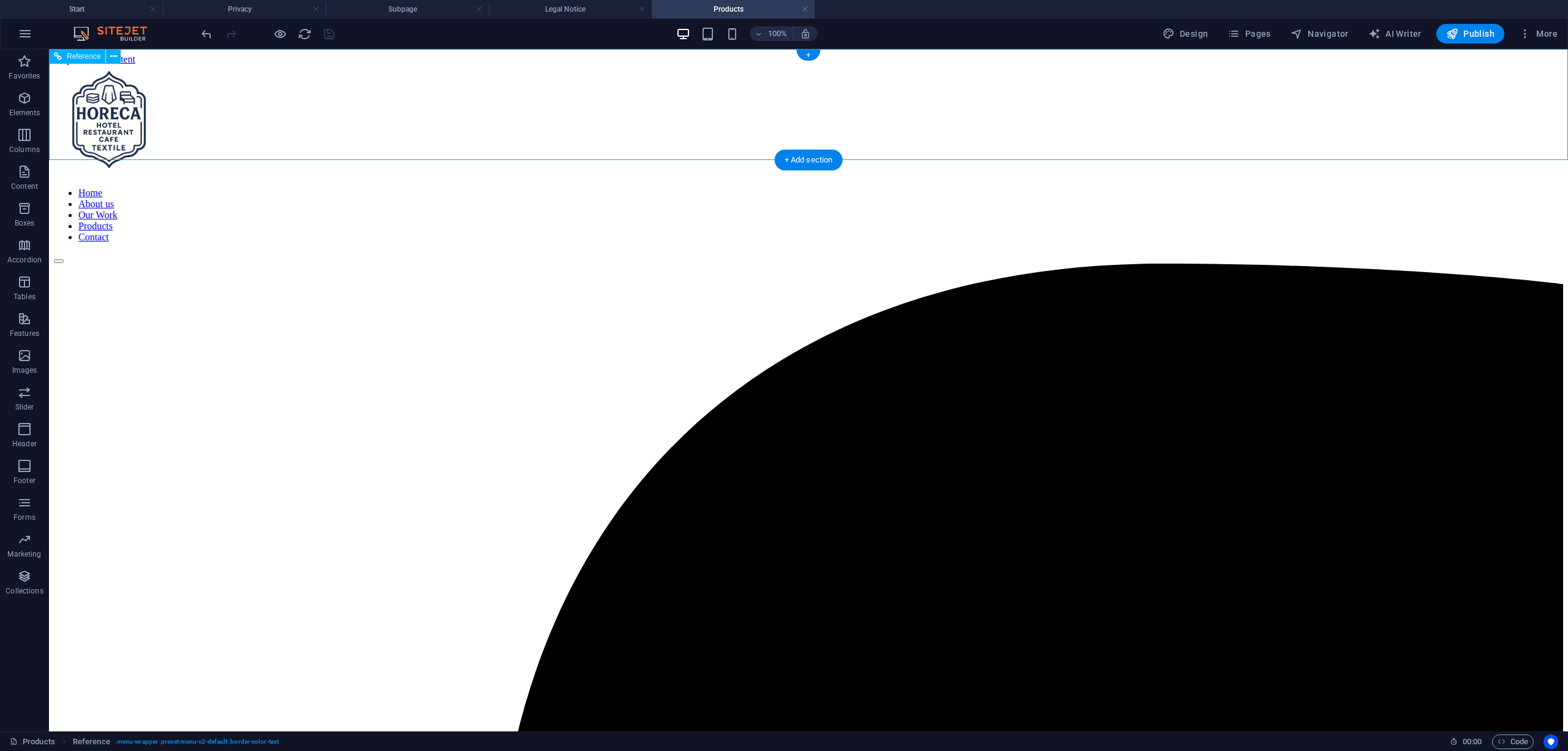
click at [106, 95] on div at bounding box center [809, 121] width 1509 height 113
click at [652, 187] on nav "Home About us Our Work Products Contact" at bounding box center [809, 215] width 1509 height 55
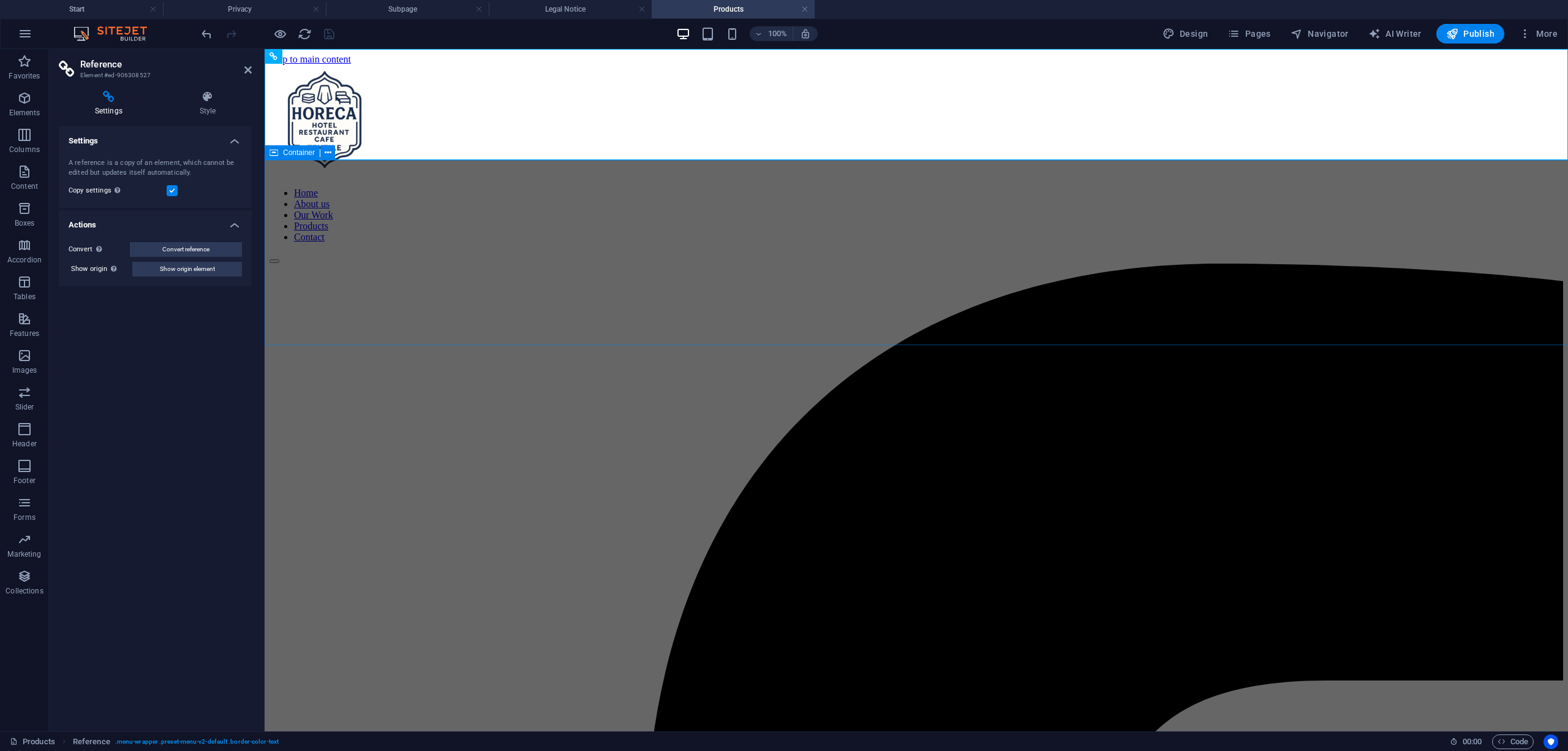
drag, startPoint x: 601, startPoint y: 219, endPoint x: 593, endPoint y: 219, distance: 8.0
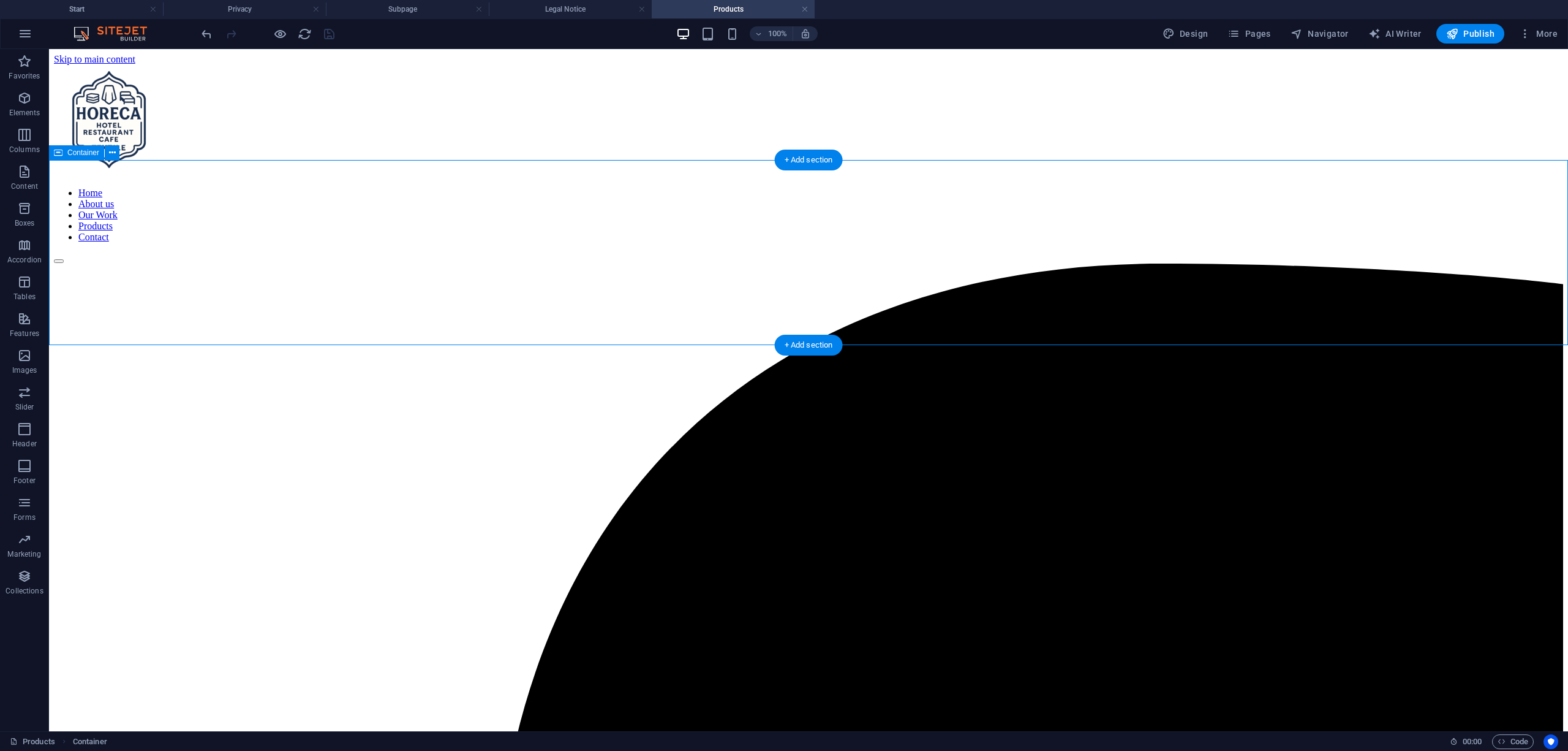
drag, startPoint x: 324, startPoint y: 262, endPoint x: 538, endPoint y: 262, distance: 214.0
click at [1270, 35] on span "Pages" at bounding box center [1249, 34] width 43 height 12
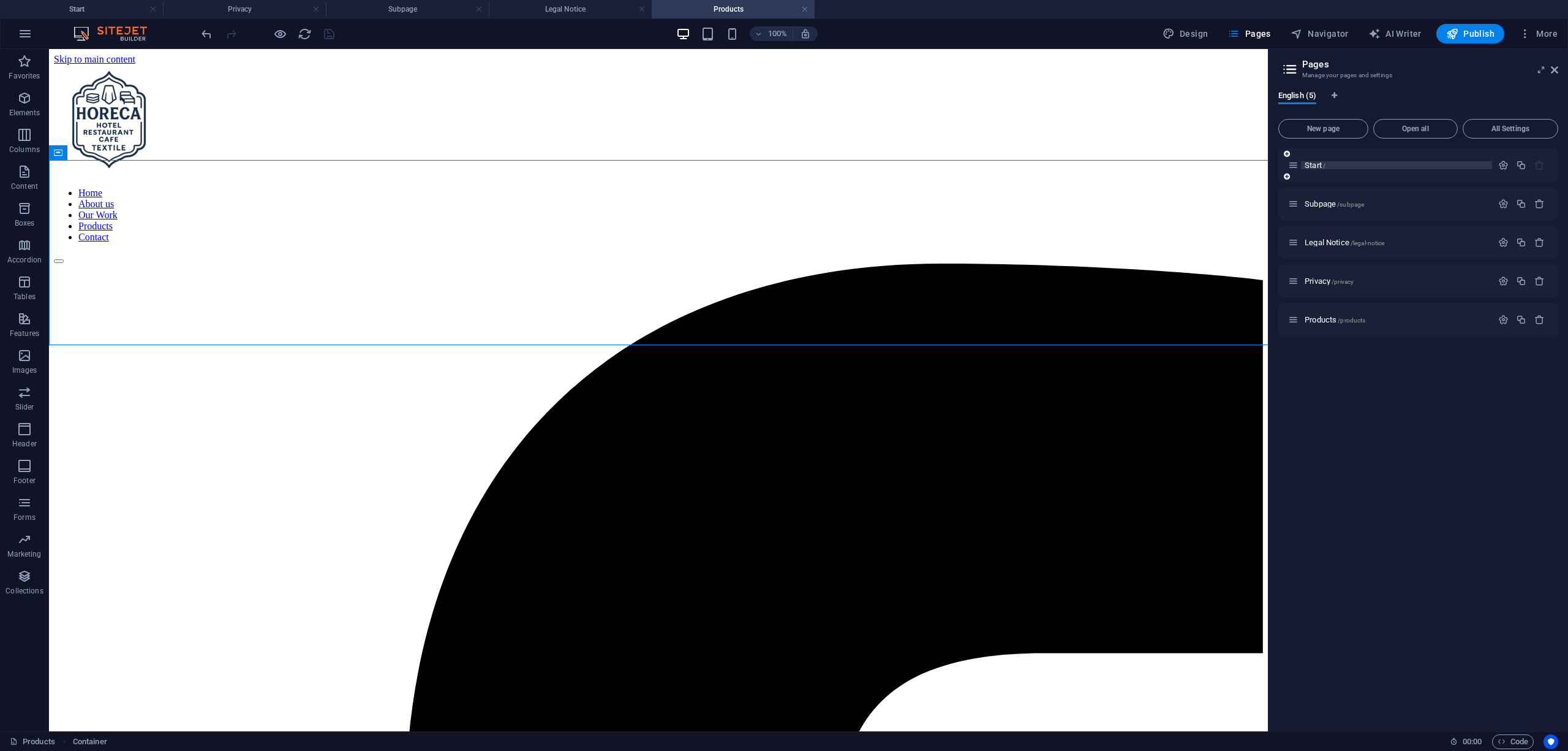
click at [1303, 168] on div "Start /" at bounding box center [1396, 165] width 191 height 8
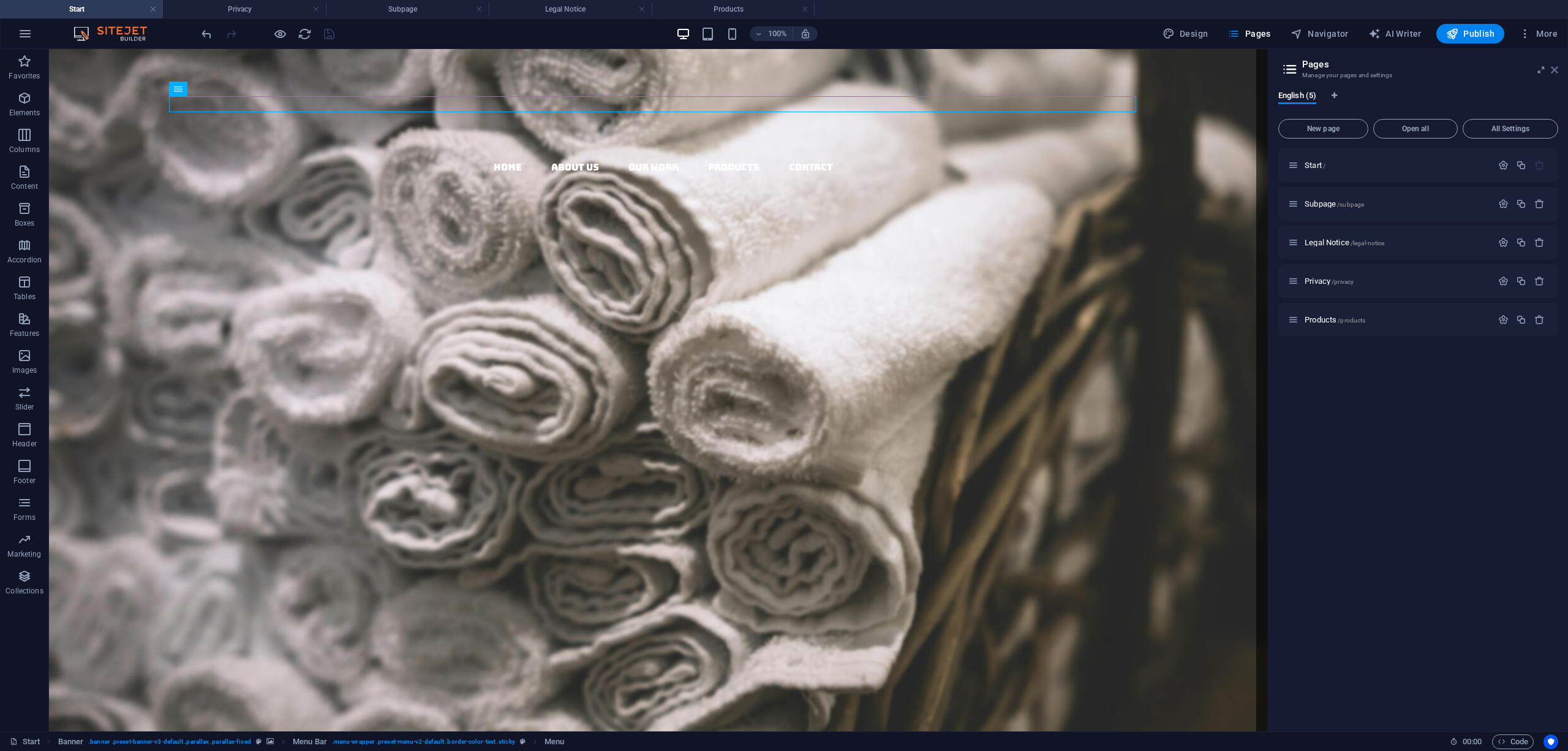
click at [1554, 69] on icon at bounding box center [1555, 70] width 7 height 10
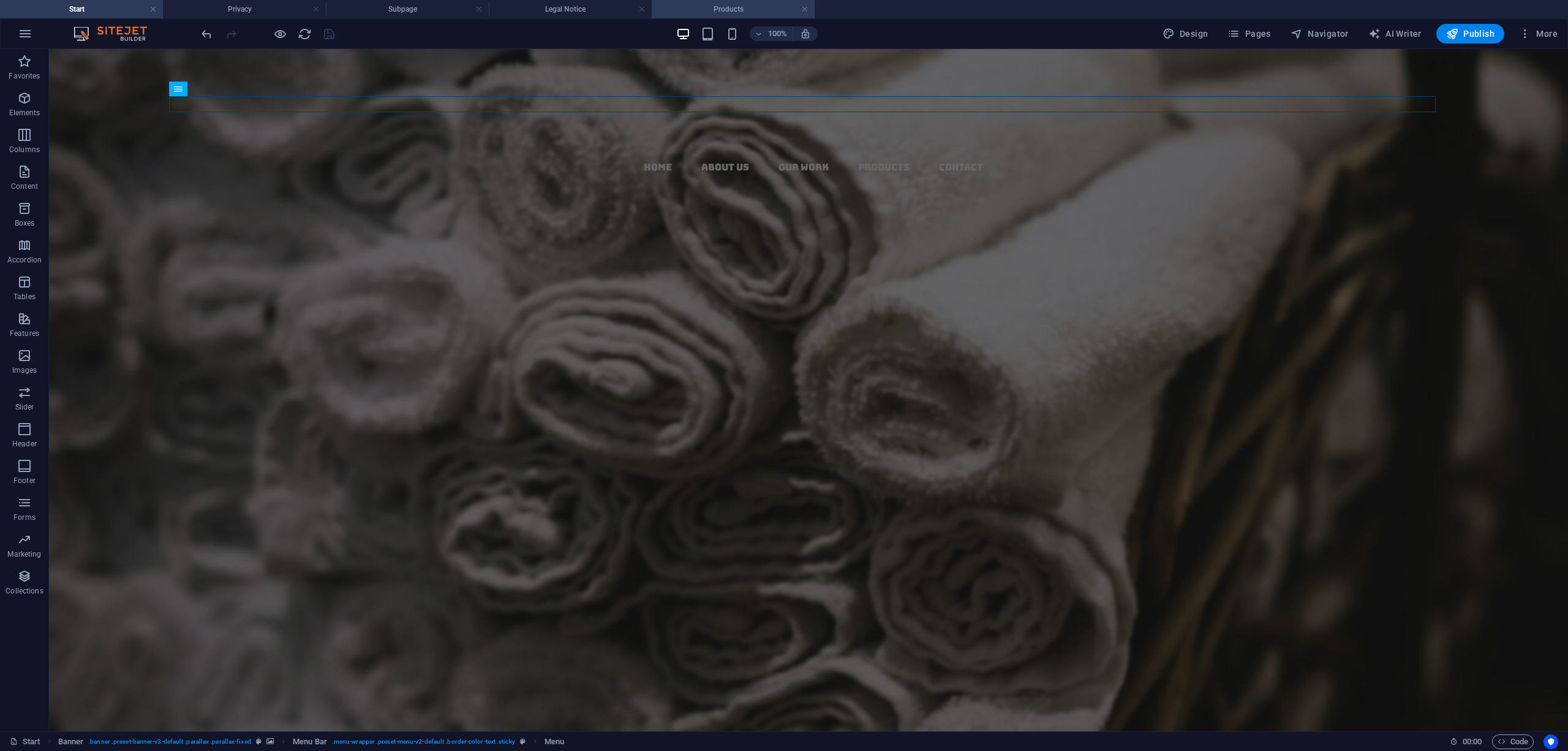
click at [729, 11] on h4 "Products" at bounding box center [733, 9] width 163 height 14
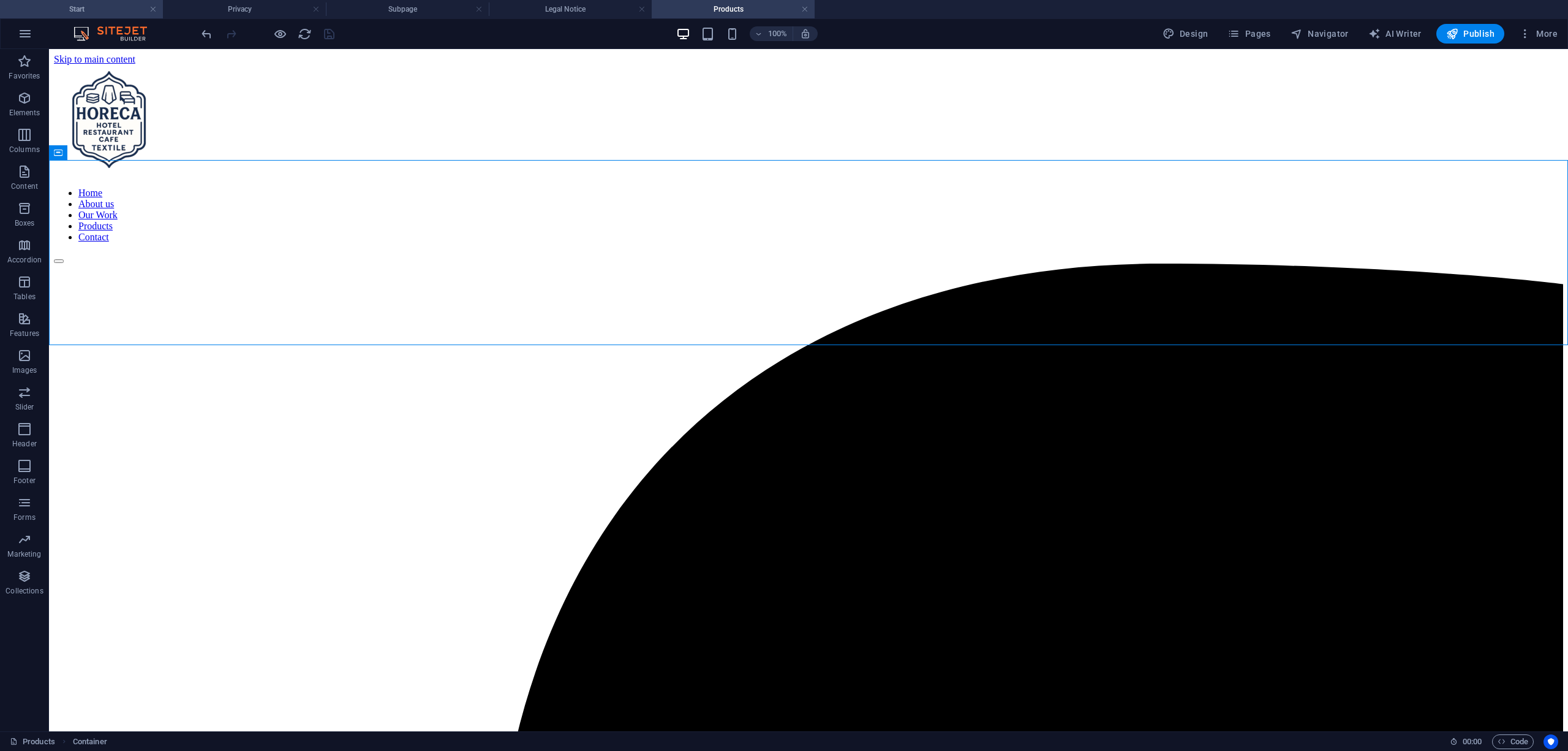
click at [83, 6] on h4 "Start" at bounding box center [82, 9] width 163 height 14
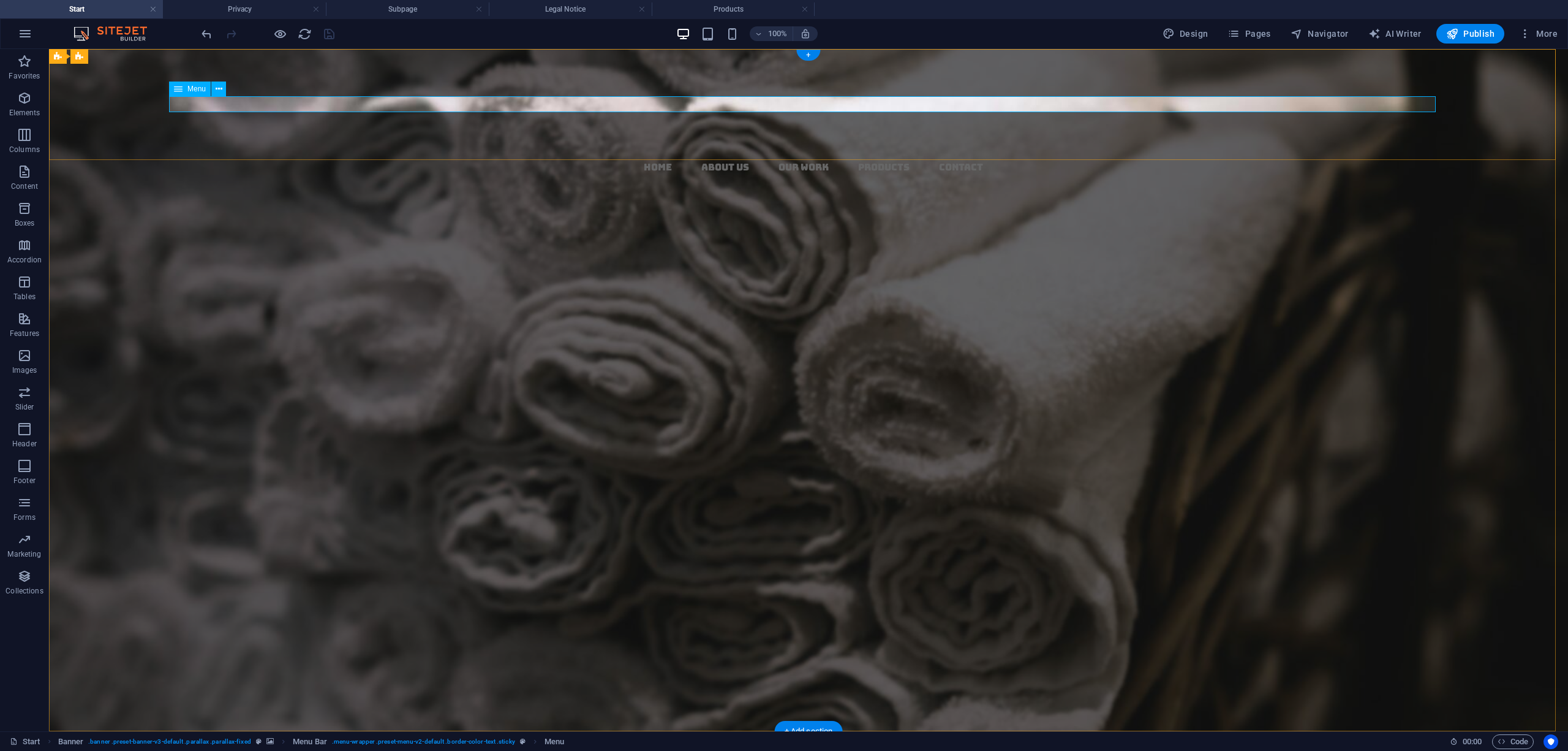
click at [866, 159] on nav "Home About us Our Work Products Contact" at bounding box center [813, 168] width 1509 height 16
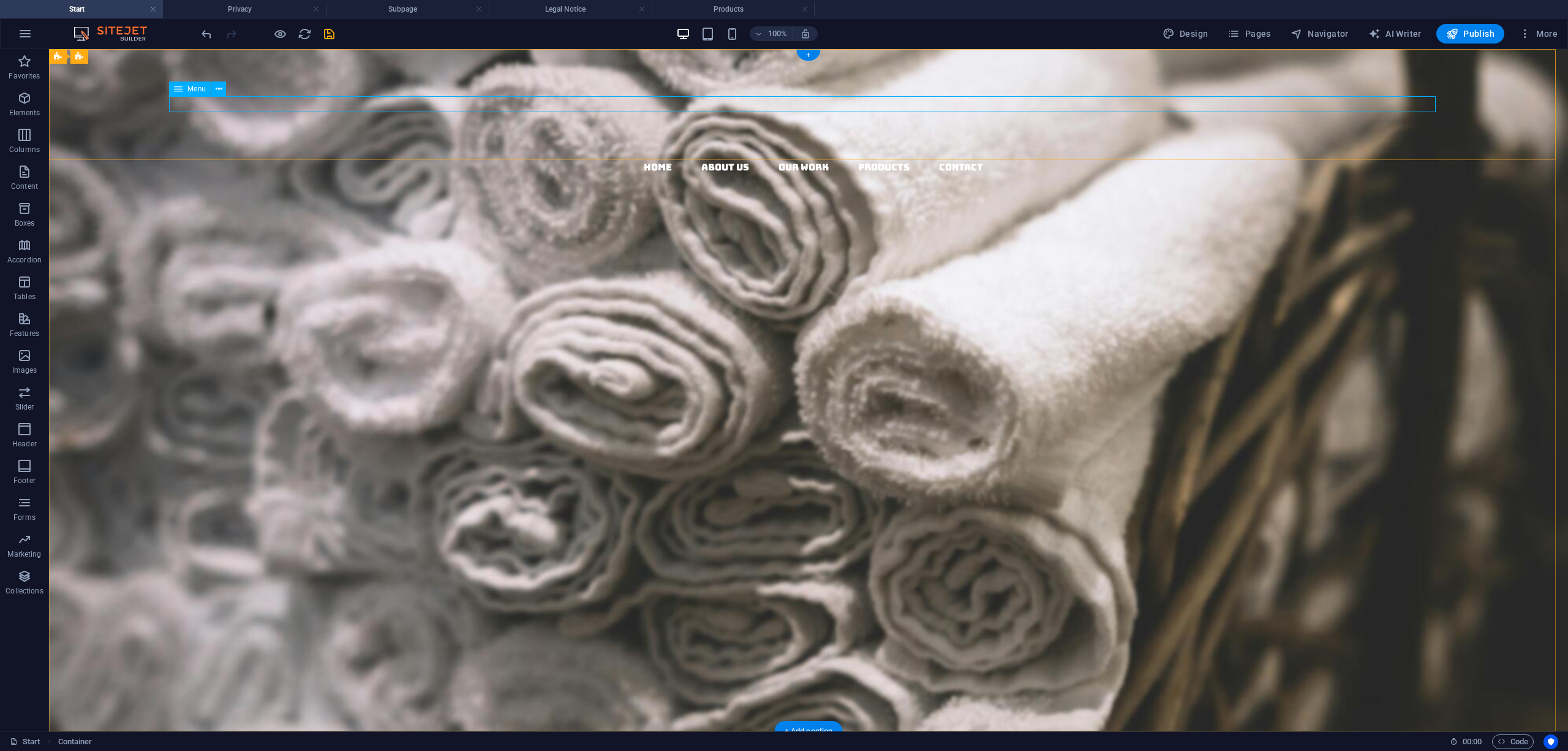
click at [866, 159] on nav "Home About us Our Work Products Contact" at bounding box center [813, 168] width 1509 height 16
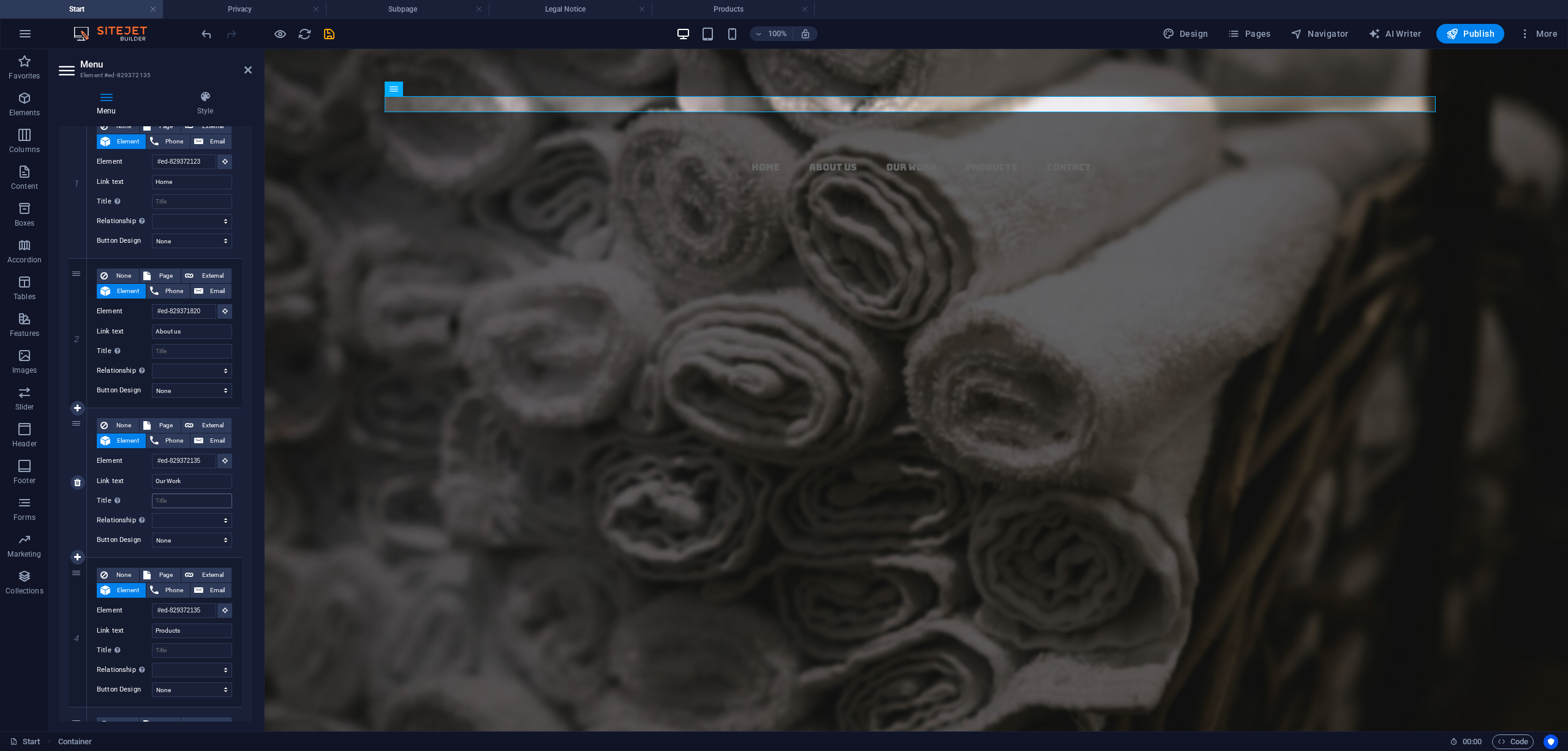
scroll to position [245, 0]
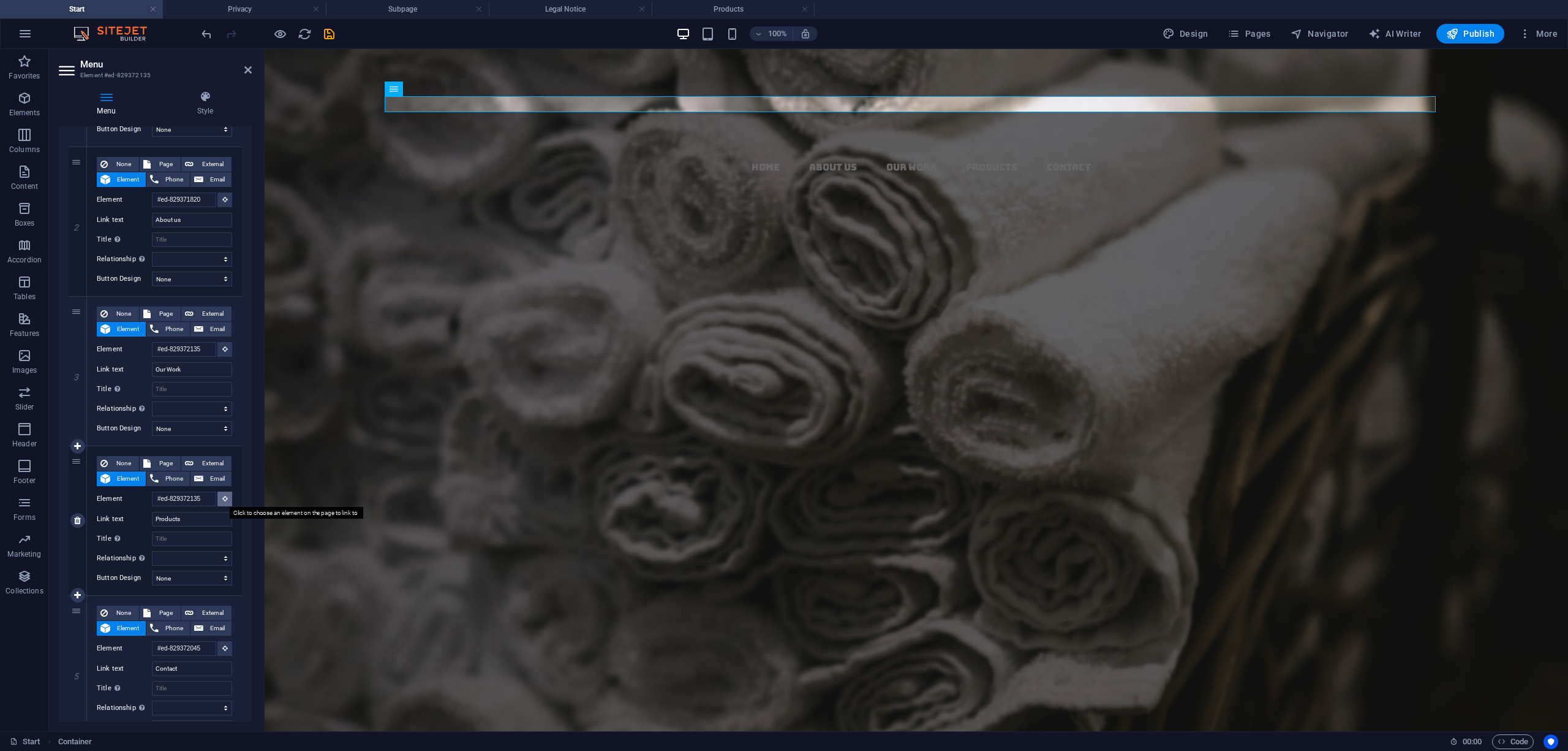
click at [223, 498] on icon at bounding box center [225, 498] width 6 height 6
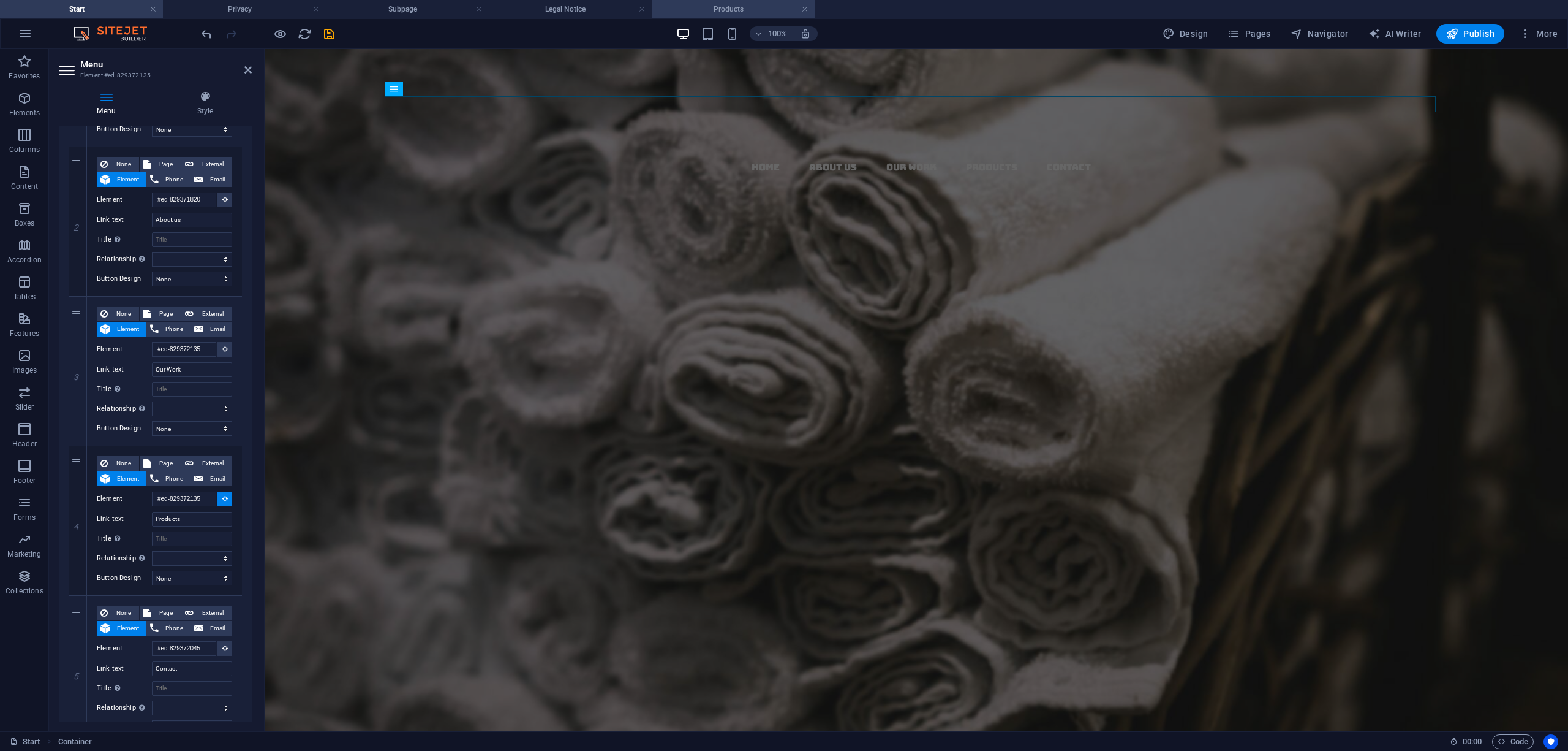
click at [738, 9] on h4 "Products" at bounding box center [733, 9] width 163 height 14
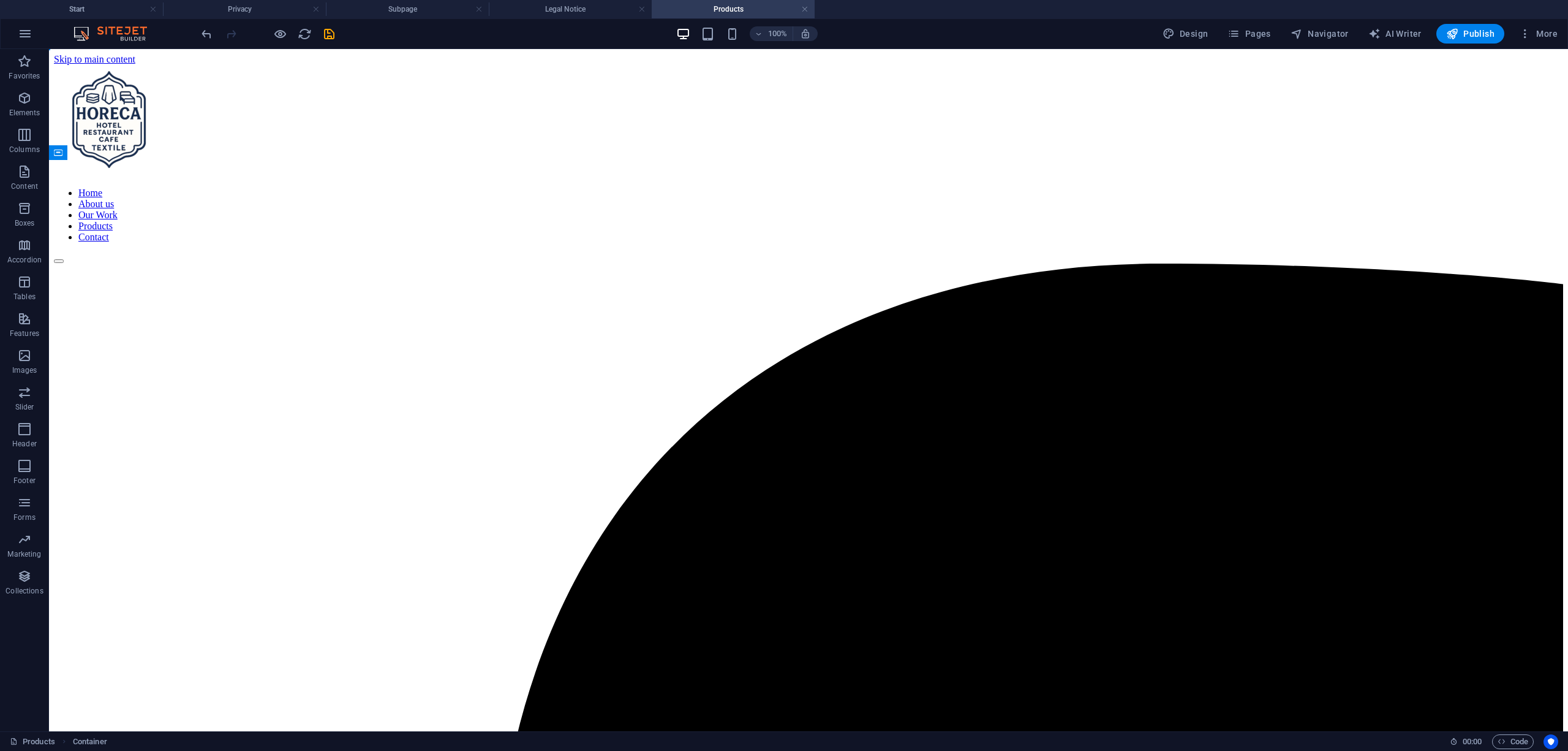
drag, startPoint x: 728, startPoint y: 11, endPoint x: 720, endPoint y: 11, distance: 8.0
click at [720, 11] on h4 "Products" at bounding box center [733, 9] width 163 height 14
click at [89, 11] on h4 "Start" at bounding box center [82, 9] width 163 height 14
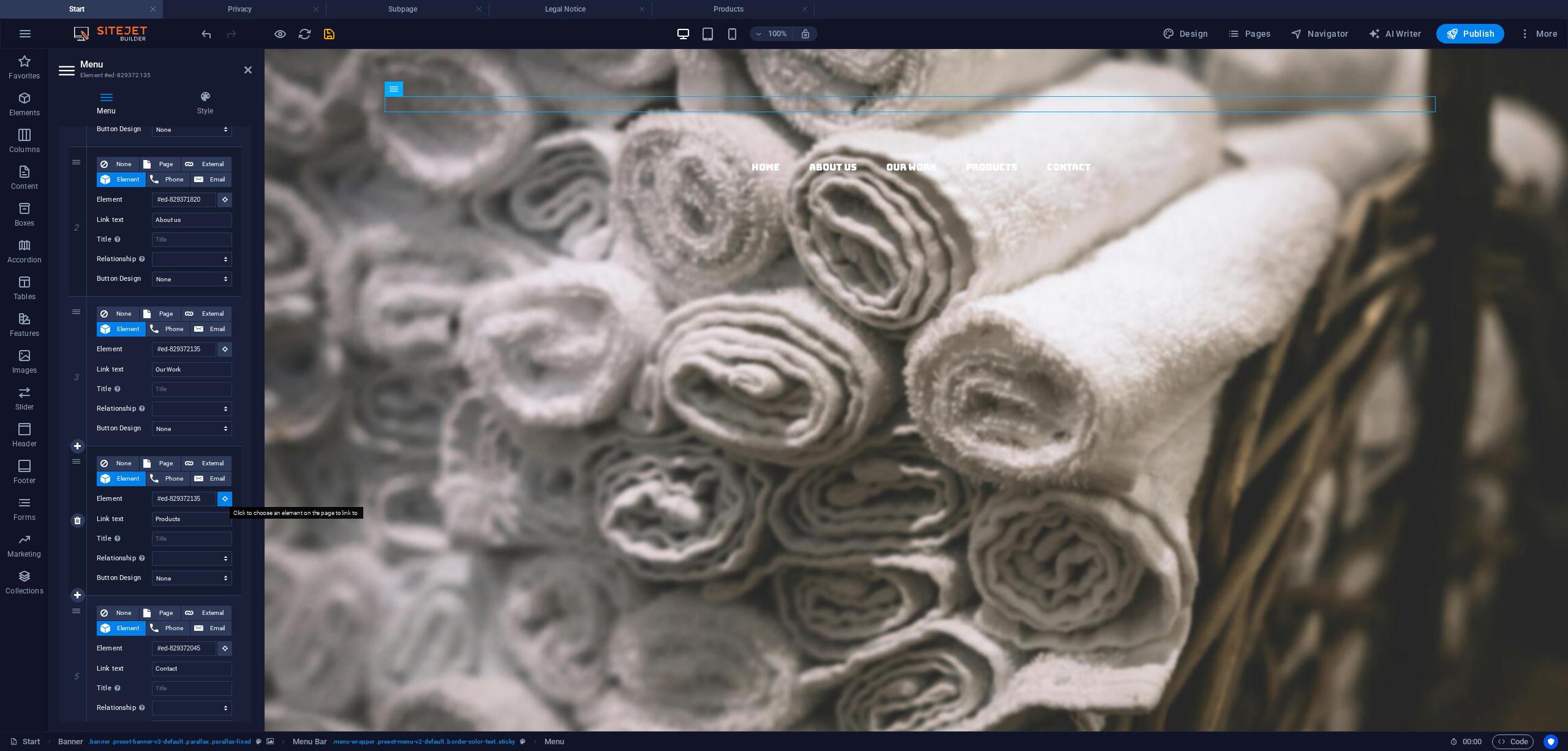
click at [223, 496] on icon at bounding box center [225, 498] width 6 height 6
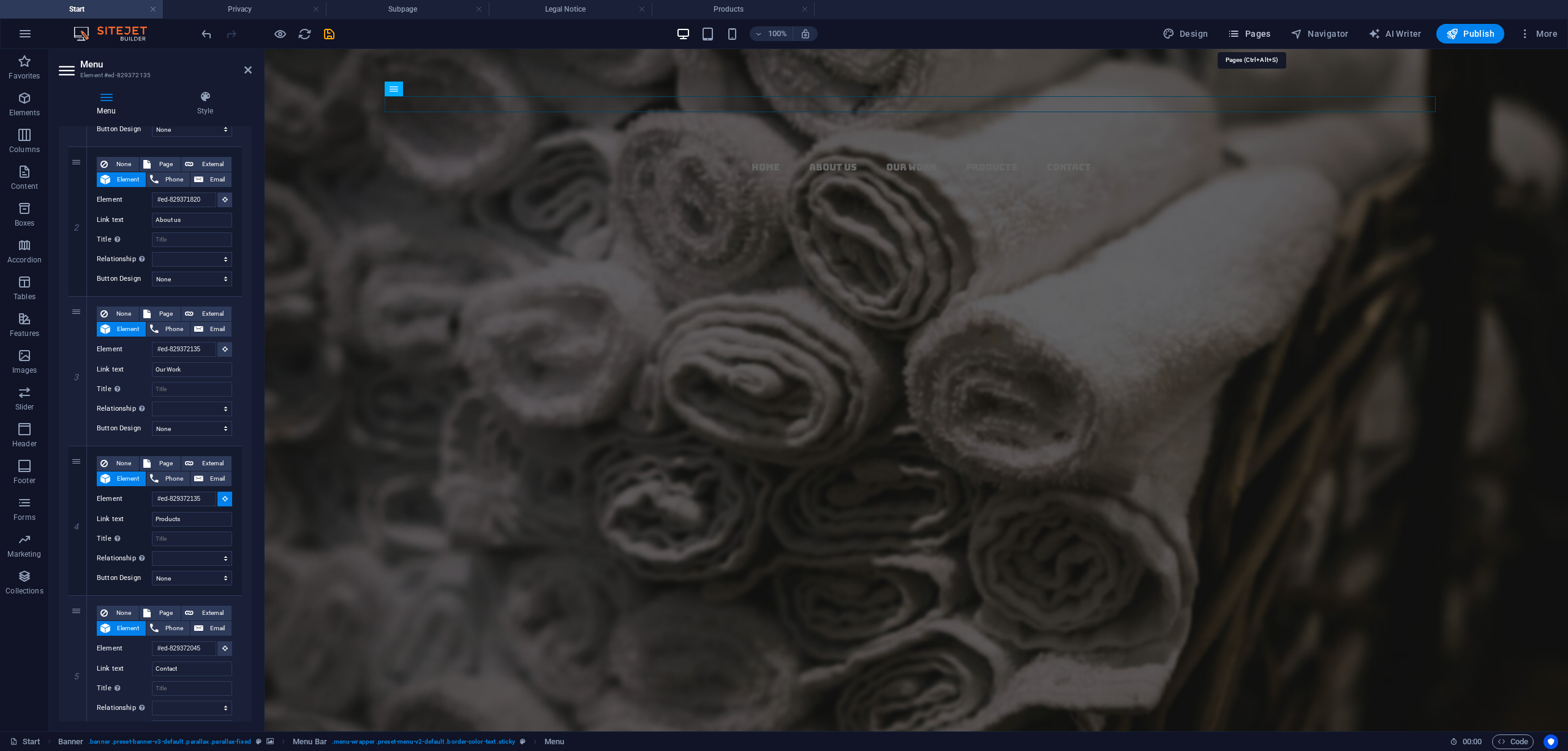
click at [1257, 34] on span "Pages" at bounding box center [1249, 34] width 43 height 12
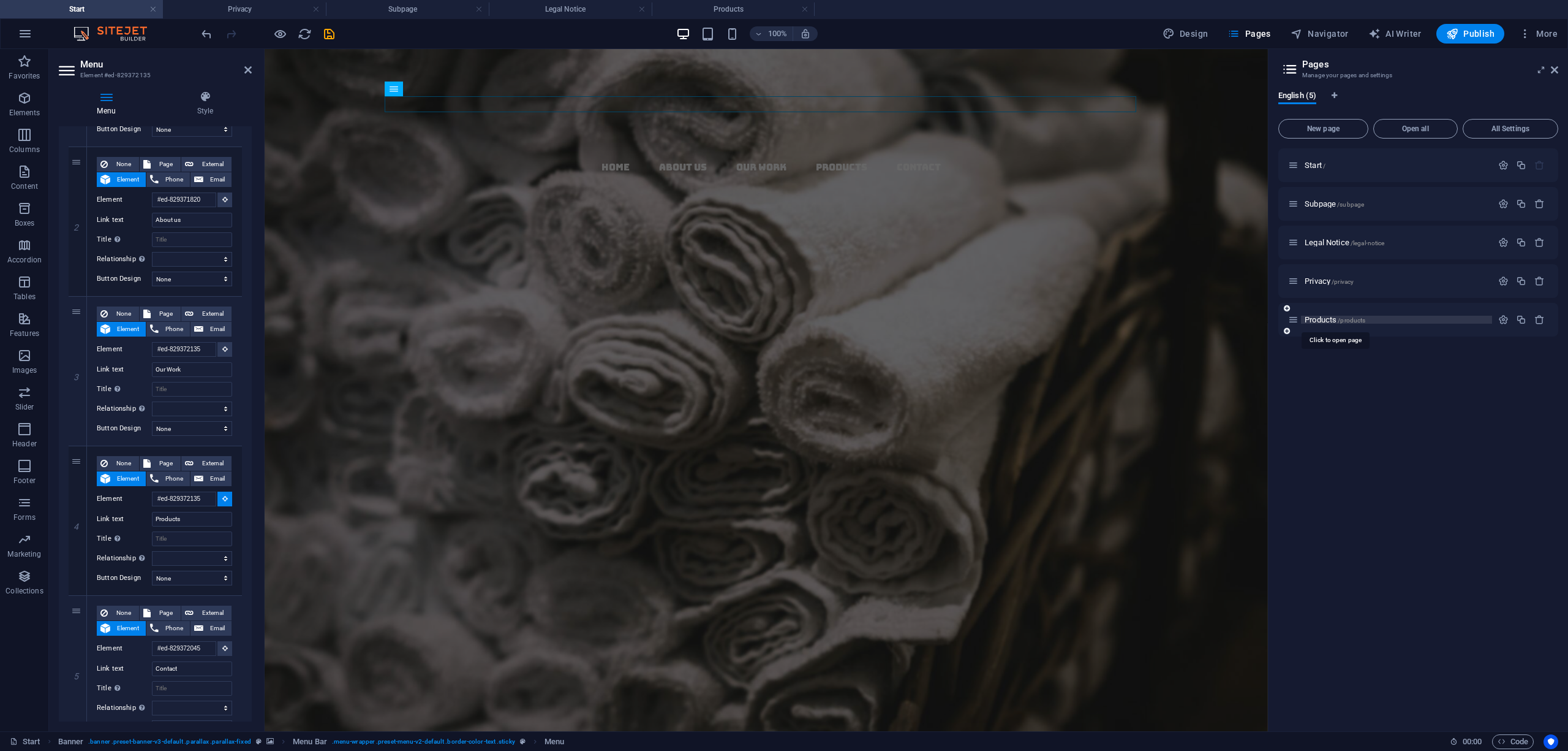
click at [1334, 317] on span "Products /products" at bounding box center [1335, 319] width 60 height 9
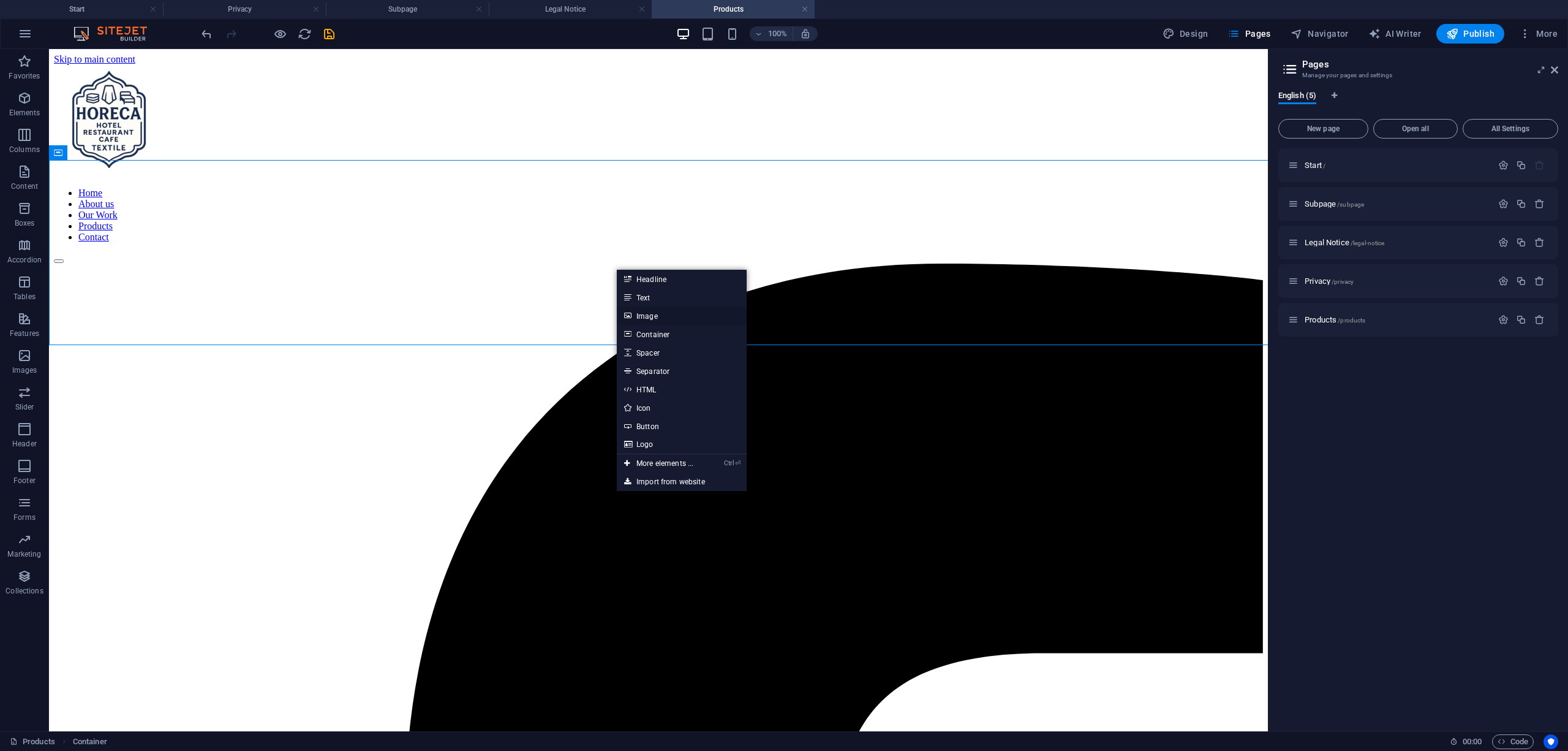
click at [639, 309] on link "Image" at bounding box center [682, 316] width 130 height 19
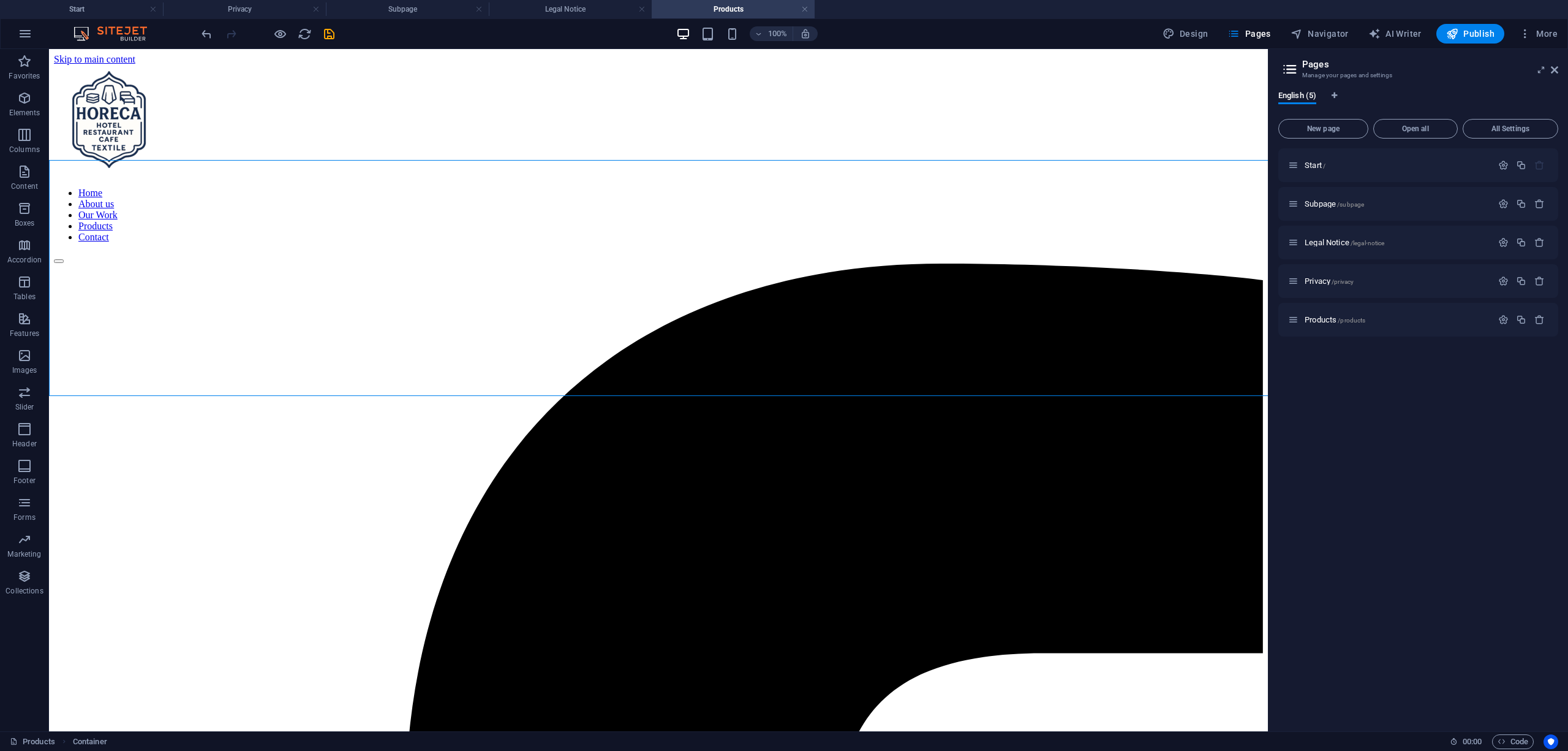
click at [227, 9] on h4 "Privacy" at bounding box center [245, 9] width 163 height 14
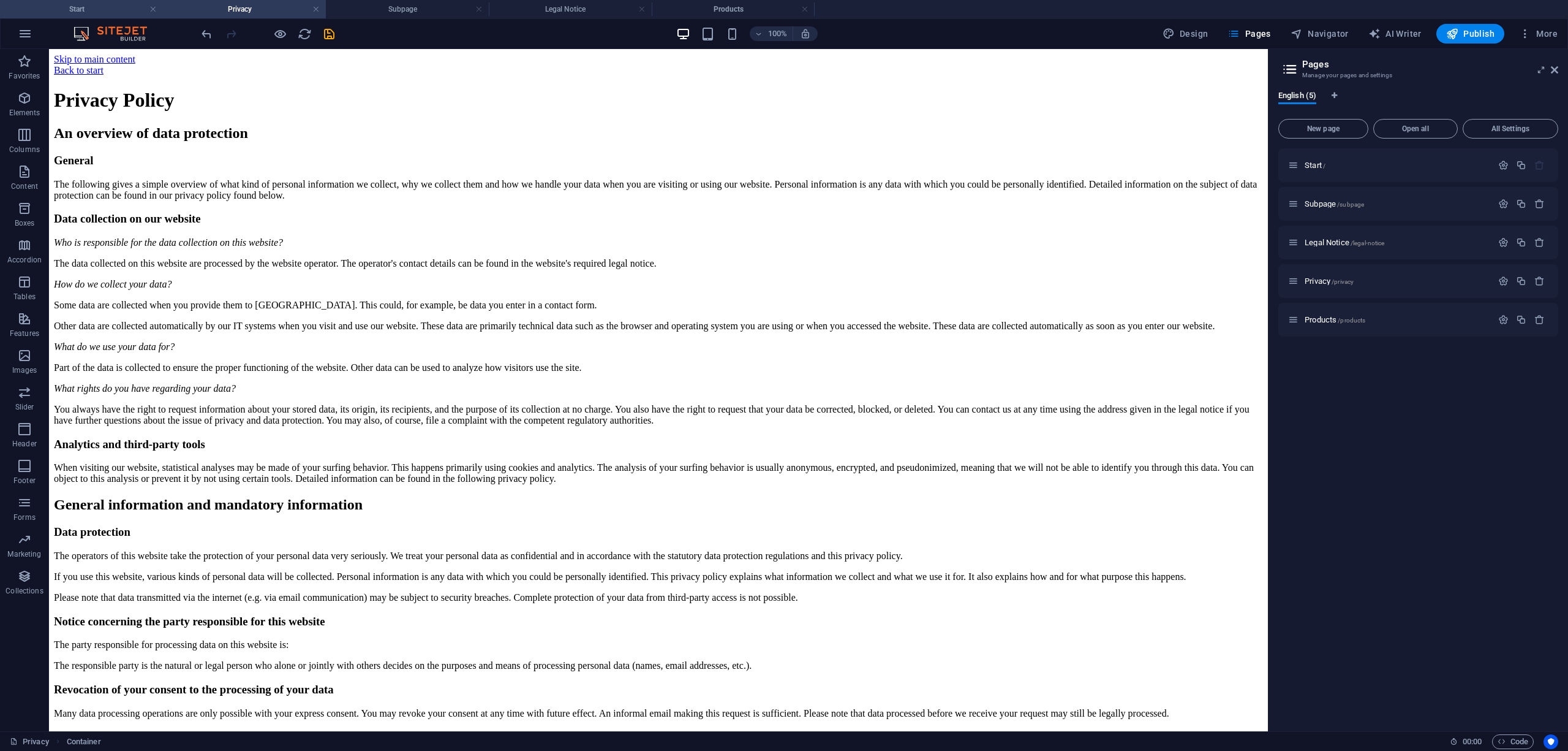
click at [103, 5] on h4 "Start" at bounding box center [82, 9] width 163 height 14
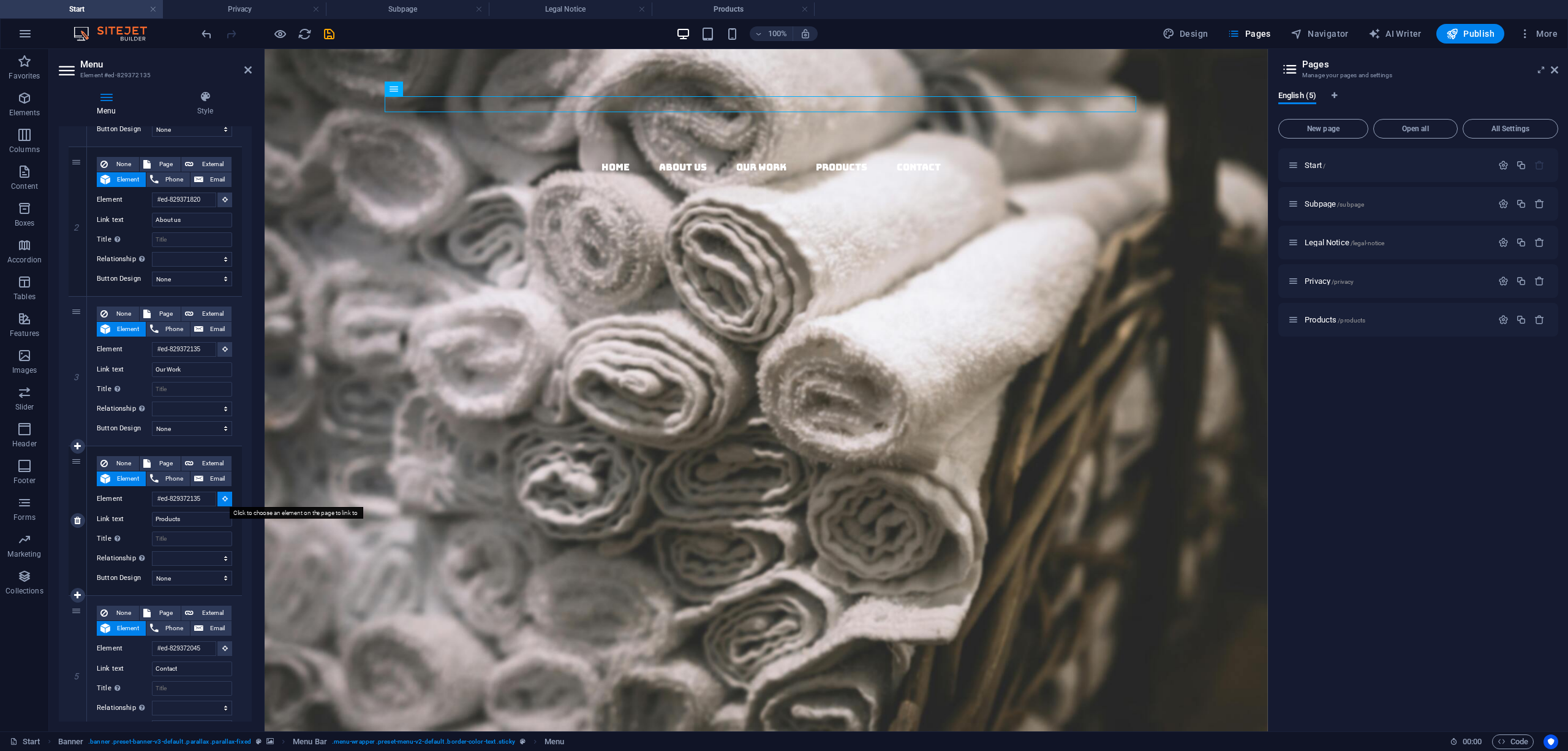
click at [224, 501] on icon at bounding box center [225, 498] width 6 height 6
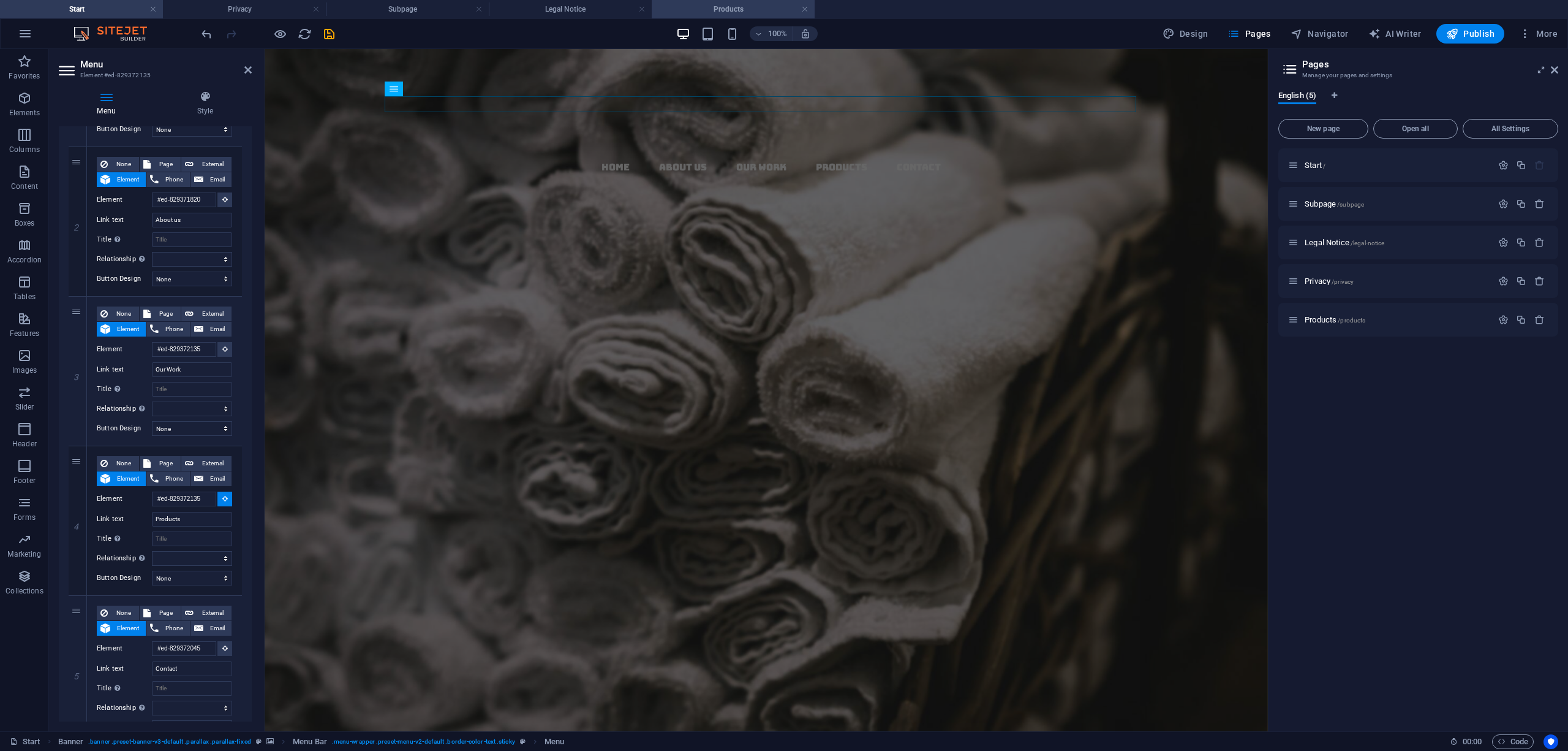
click at [709, 2] on h4 "Products" at bounding box center [733, 9] width 163 height 14
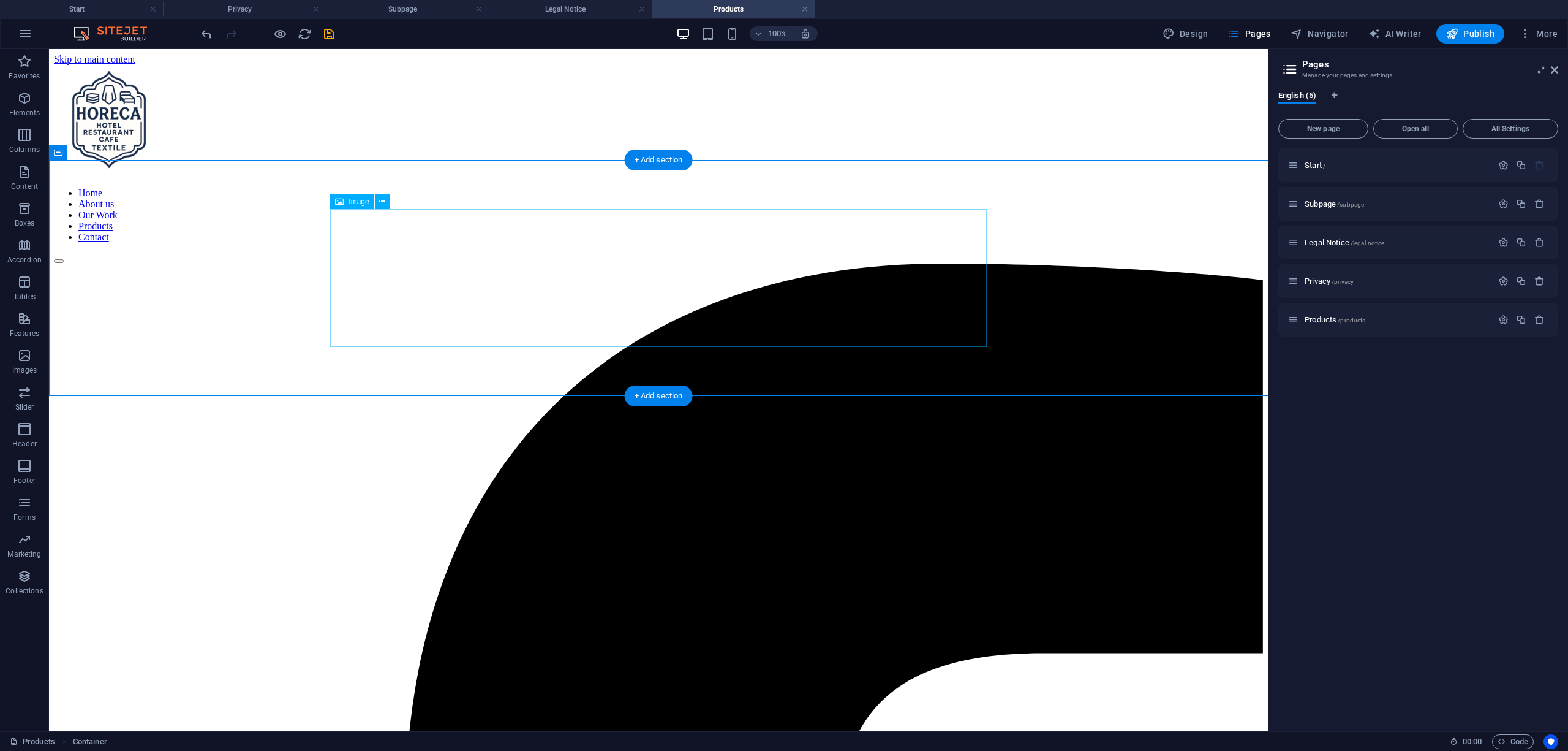
click at [103, 5] on h4 "Start" at bounding box center [82, 9] width 163 height 14
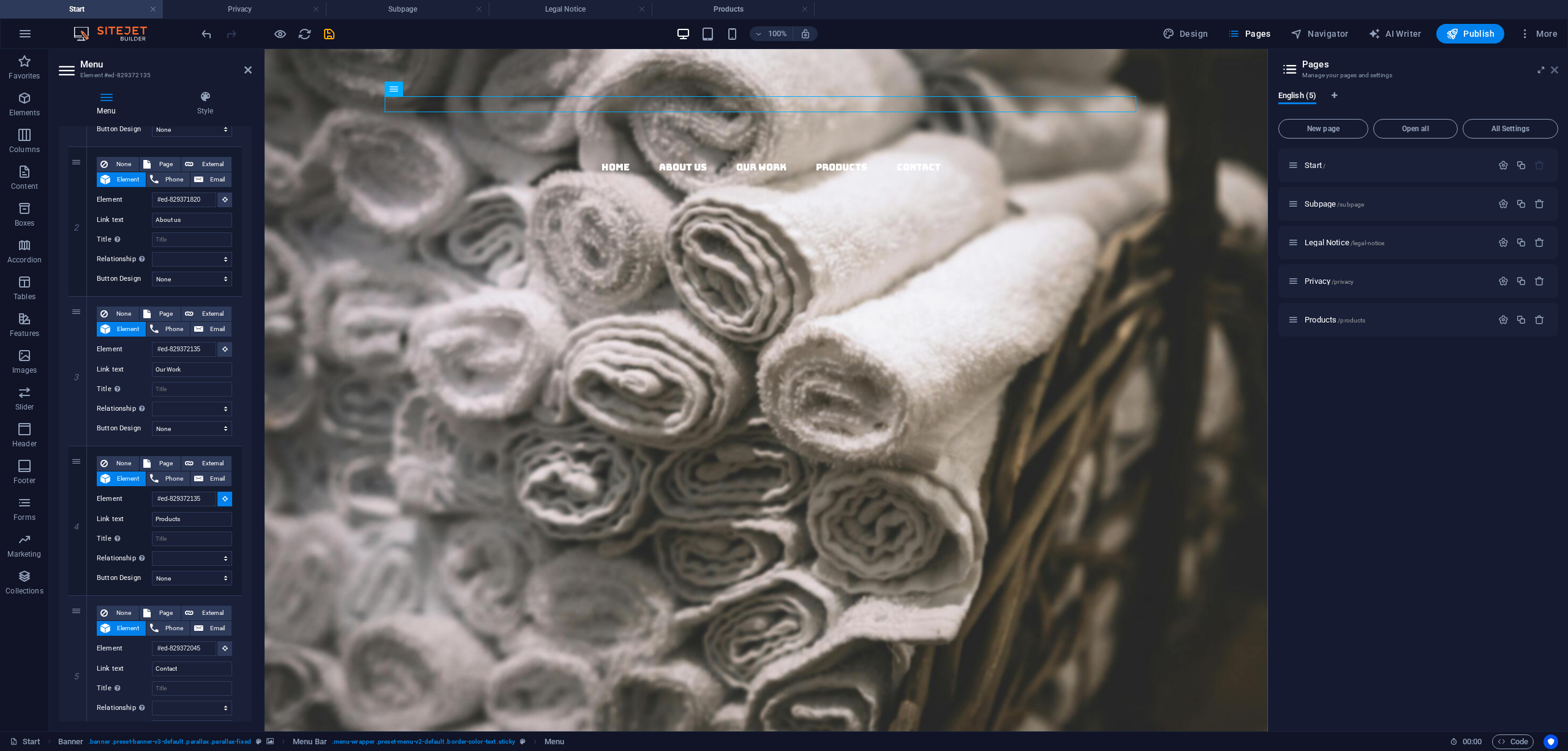
click at [1557, 66] on icon at bounding box center [1555, 70] width 7 height 10
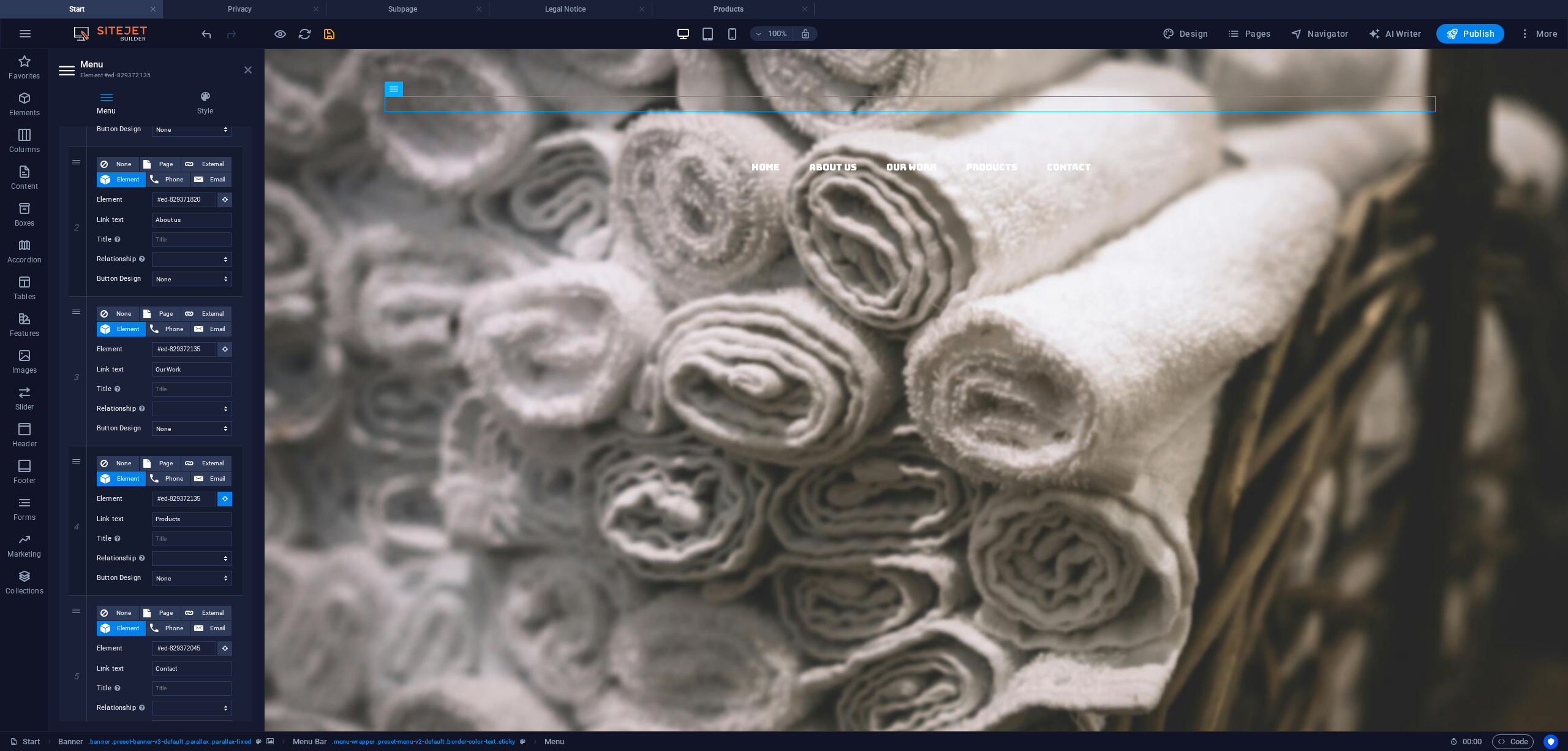
click at [246, 69] on icon at bounding box center [248, 70] width 7 height 10
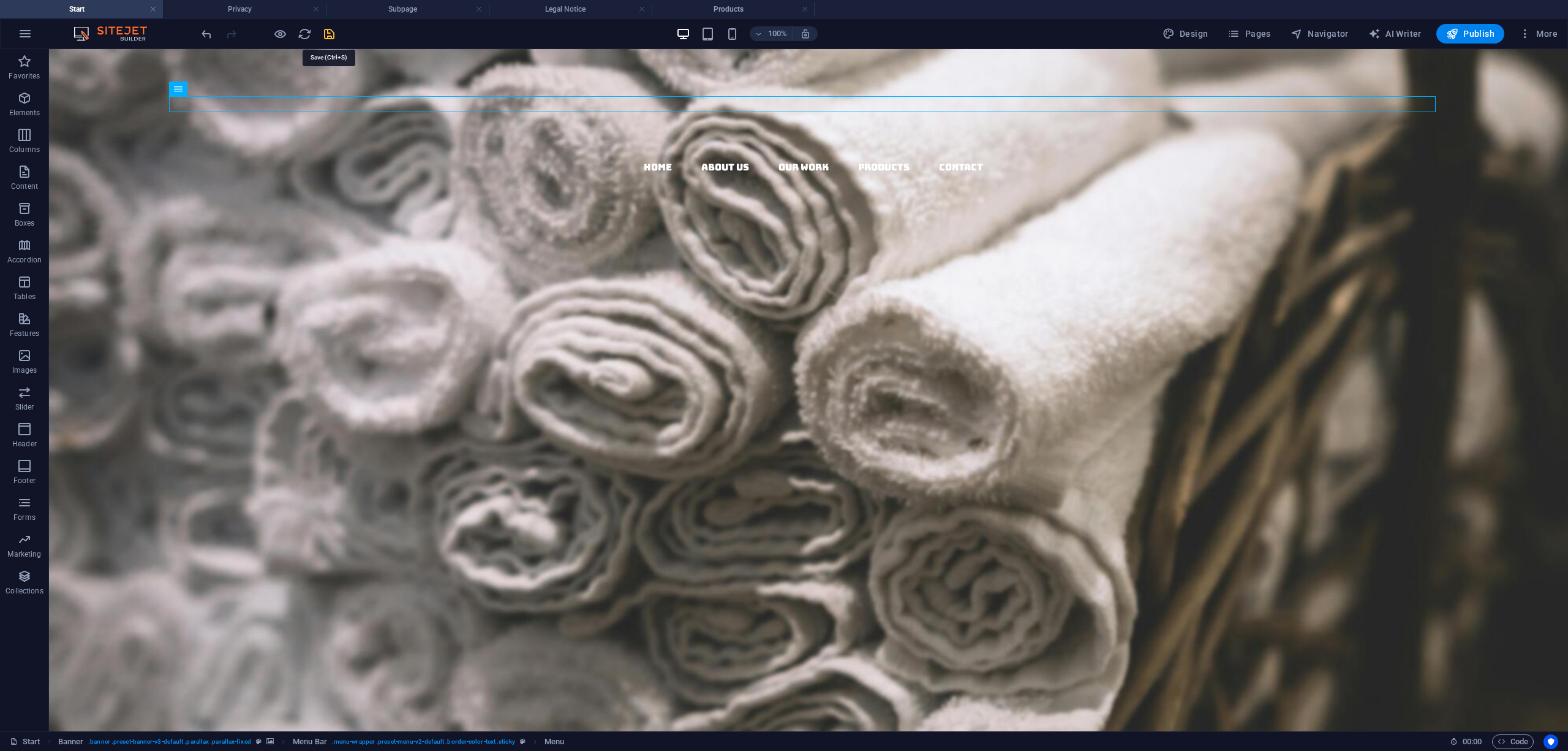
click at [329, 32] on icon "save" at bounding box center [329, 34] width 14 height 14
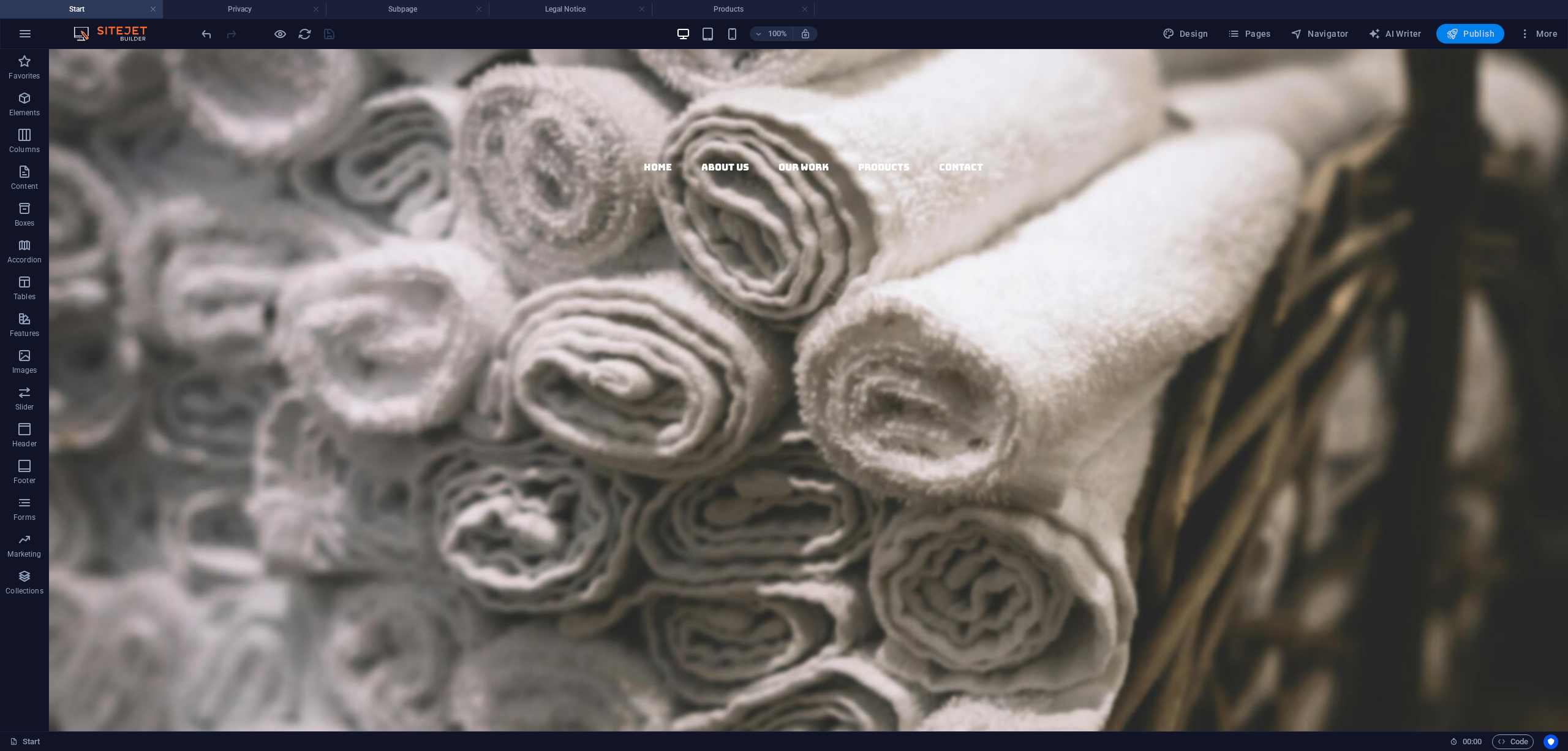
click at [1461, 31] on span "Publish" at bounding box center [1470, 34] width 49 height 12
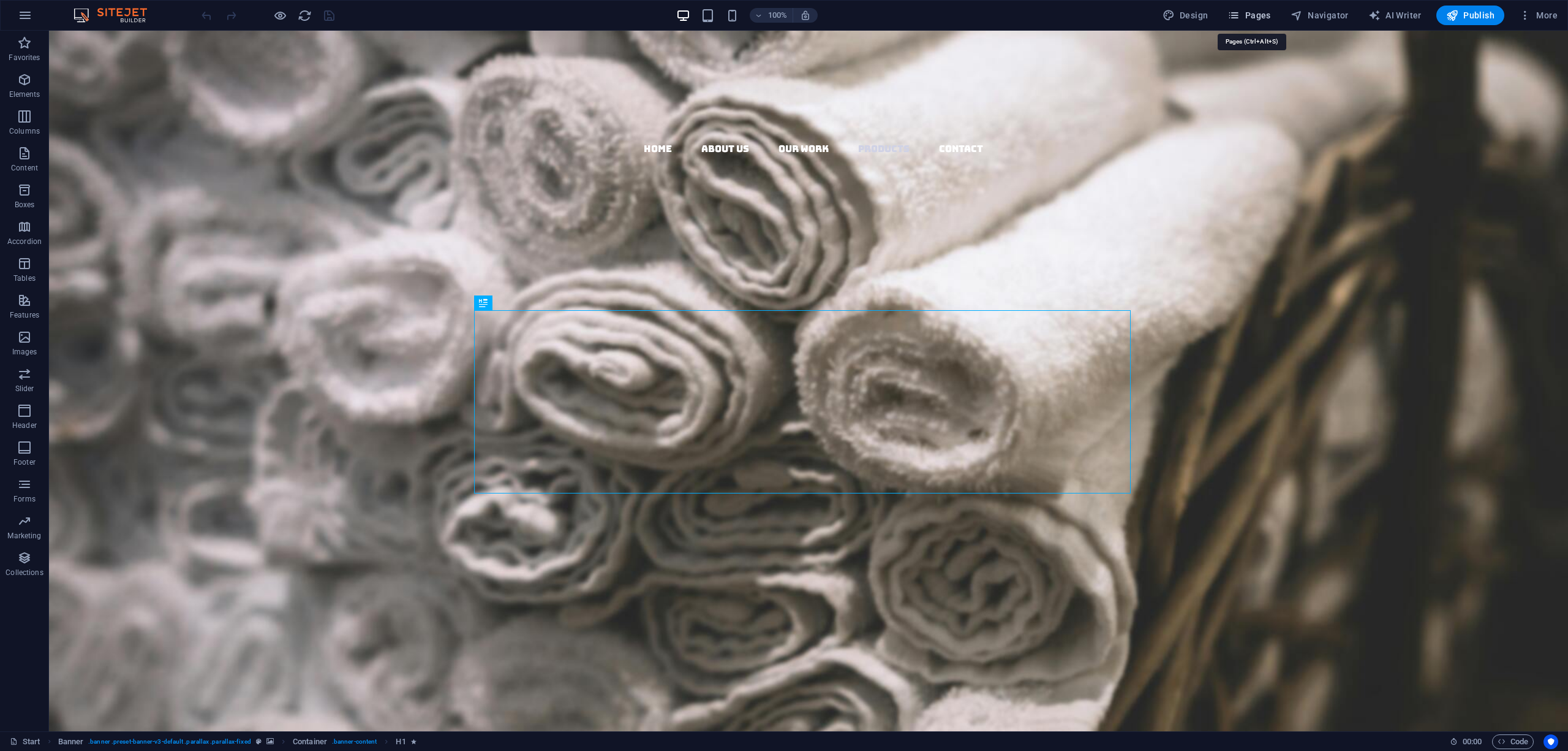
click at [1267, 14] on span "Pages" at bounding box center [1249, 16] width 43 height 12
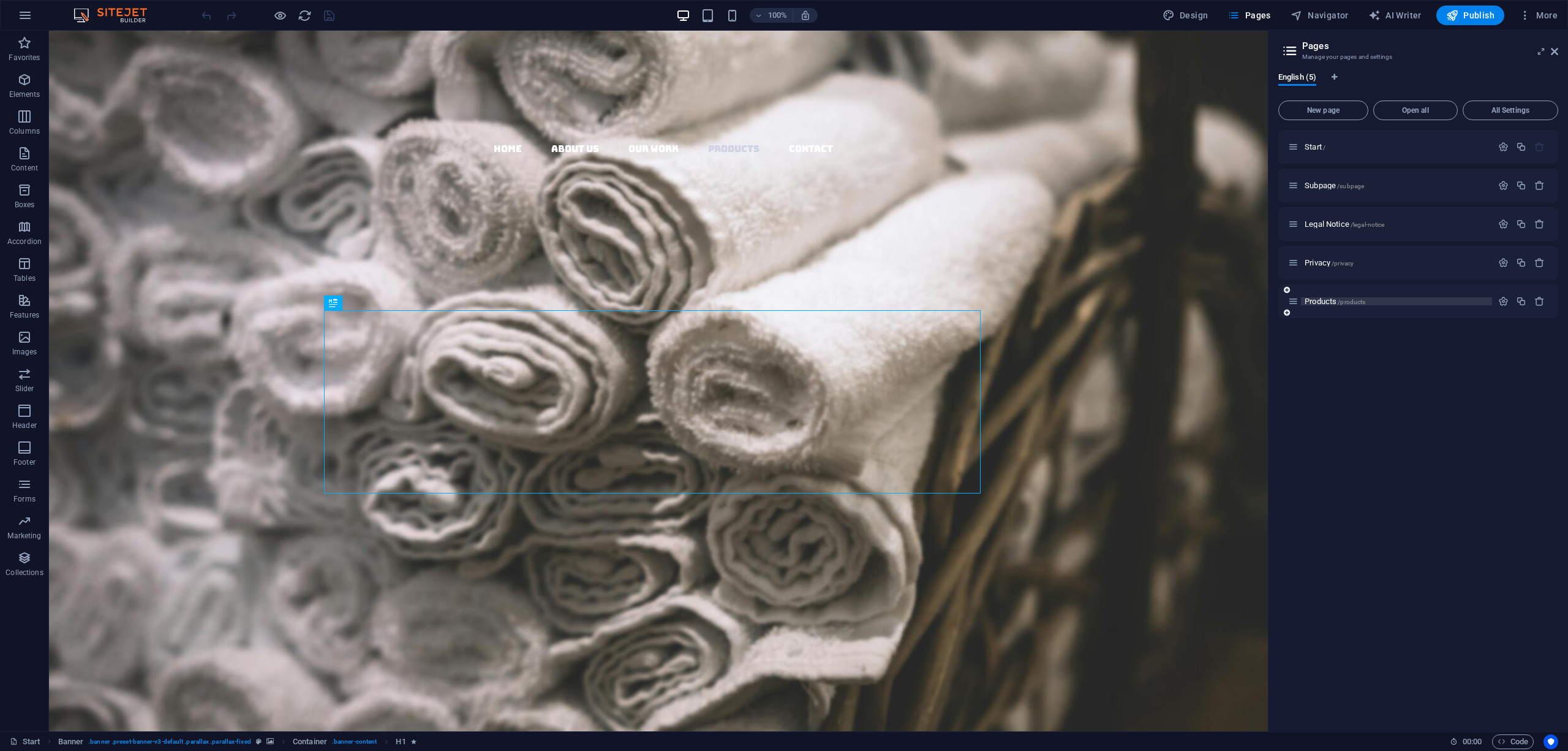
click at [1345, 301] on span "/products" at bounding box center [1351, 301] width 27 height 7
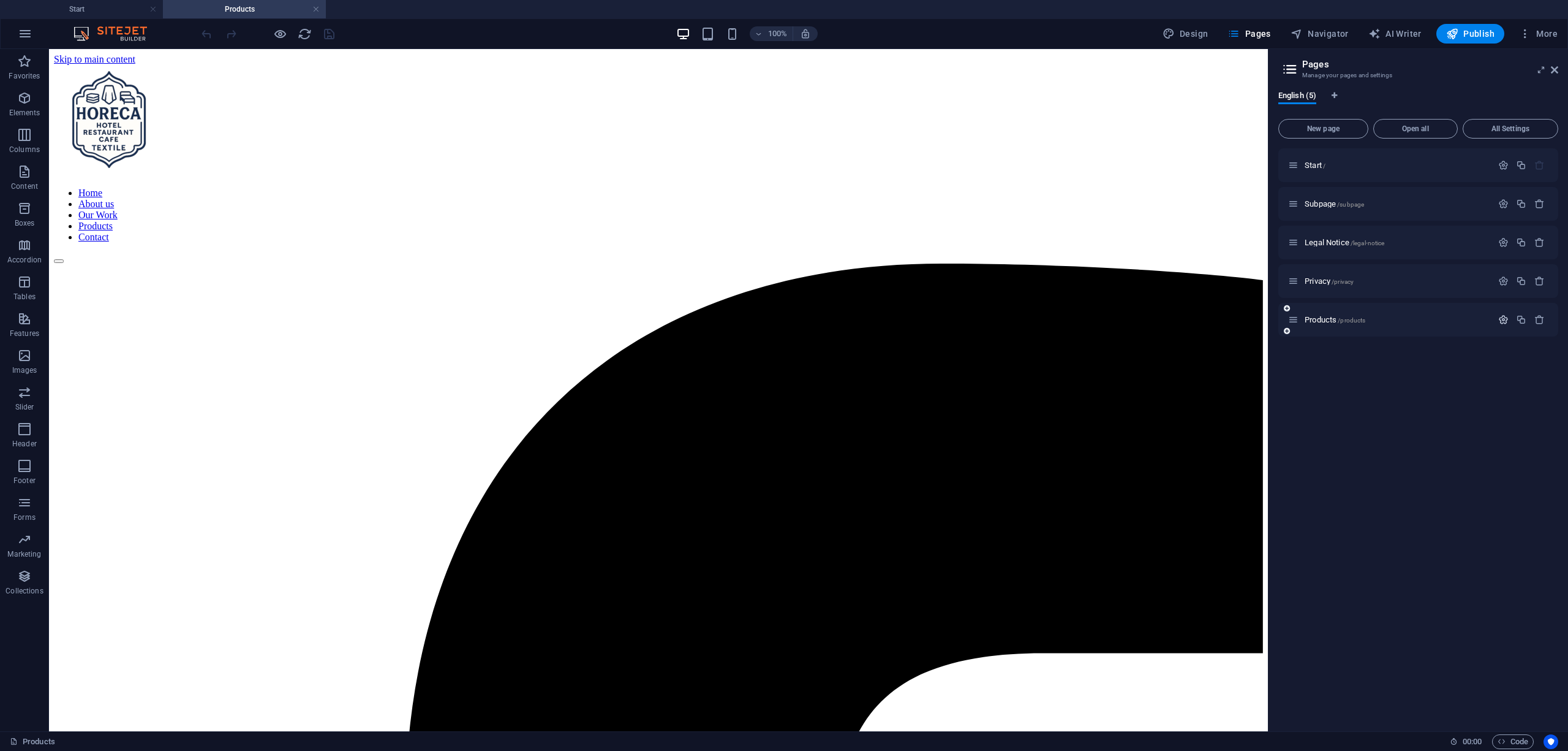
click at [1508, 319] on icon "button" at bounding box center [1503, 319] width 11 height 11
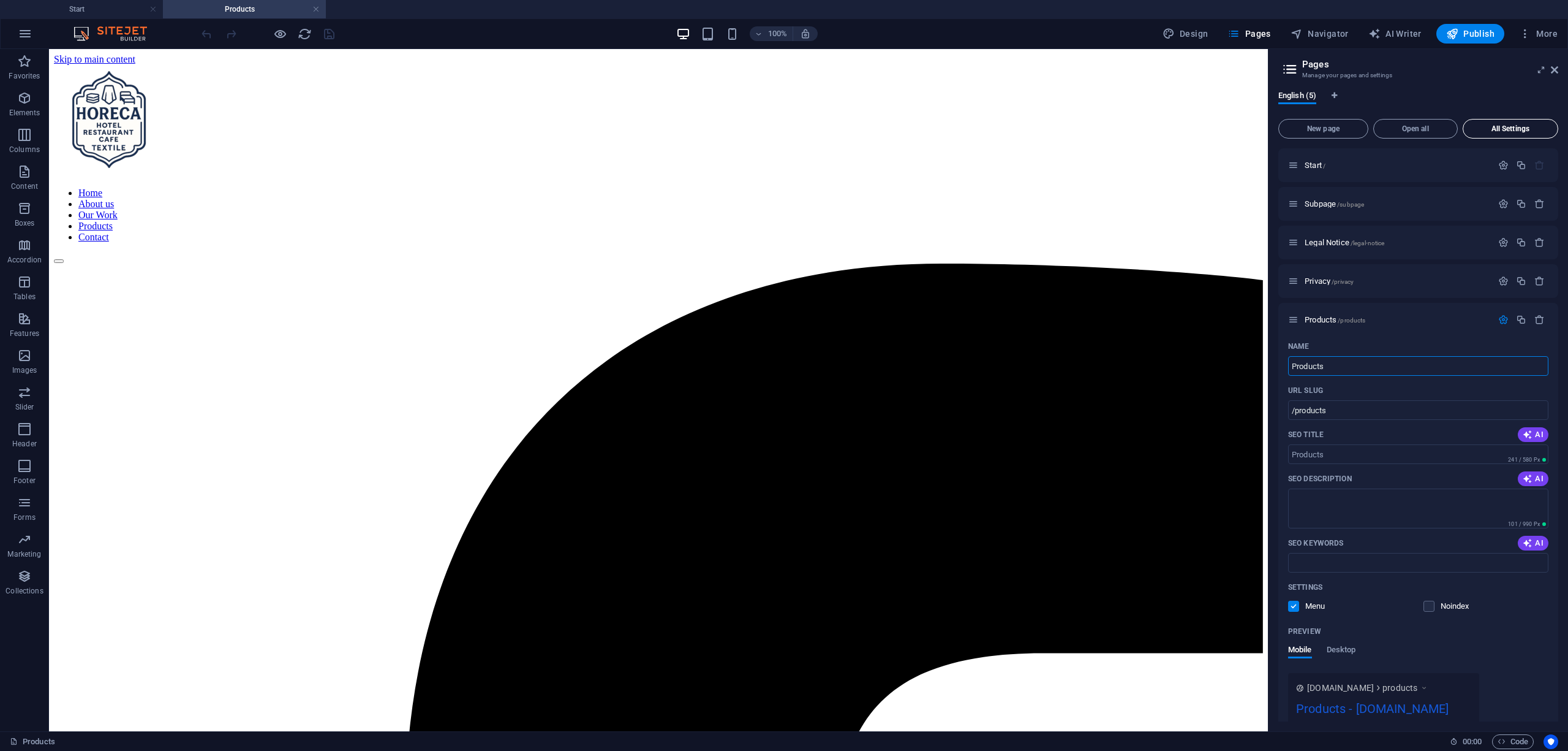
click at [1503, 133] on span "All Settings" at bounding box center [1511, 129] width 85 height 7
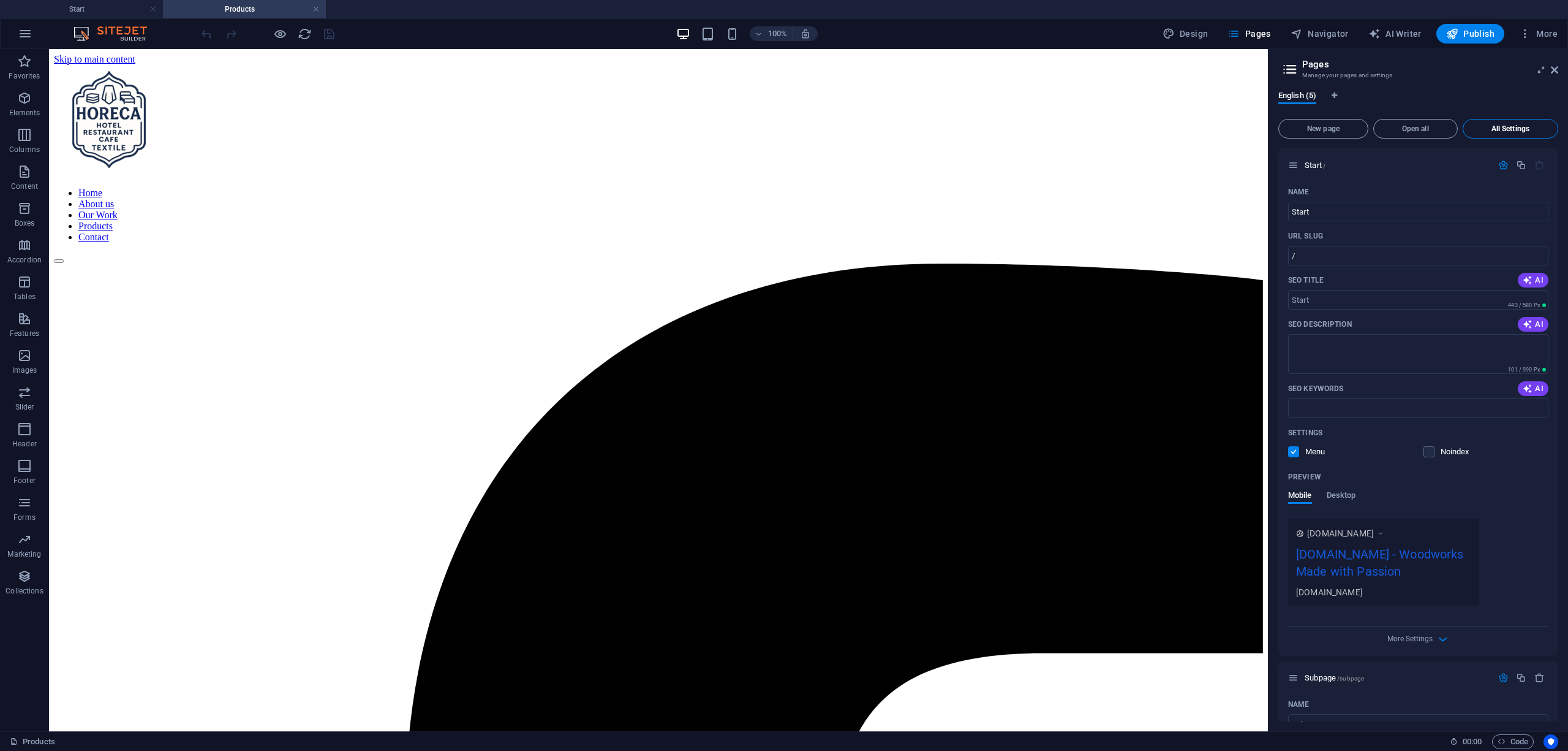
scroll to position [1281, 0]
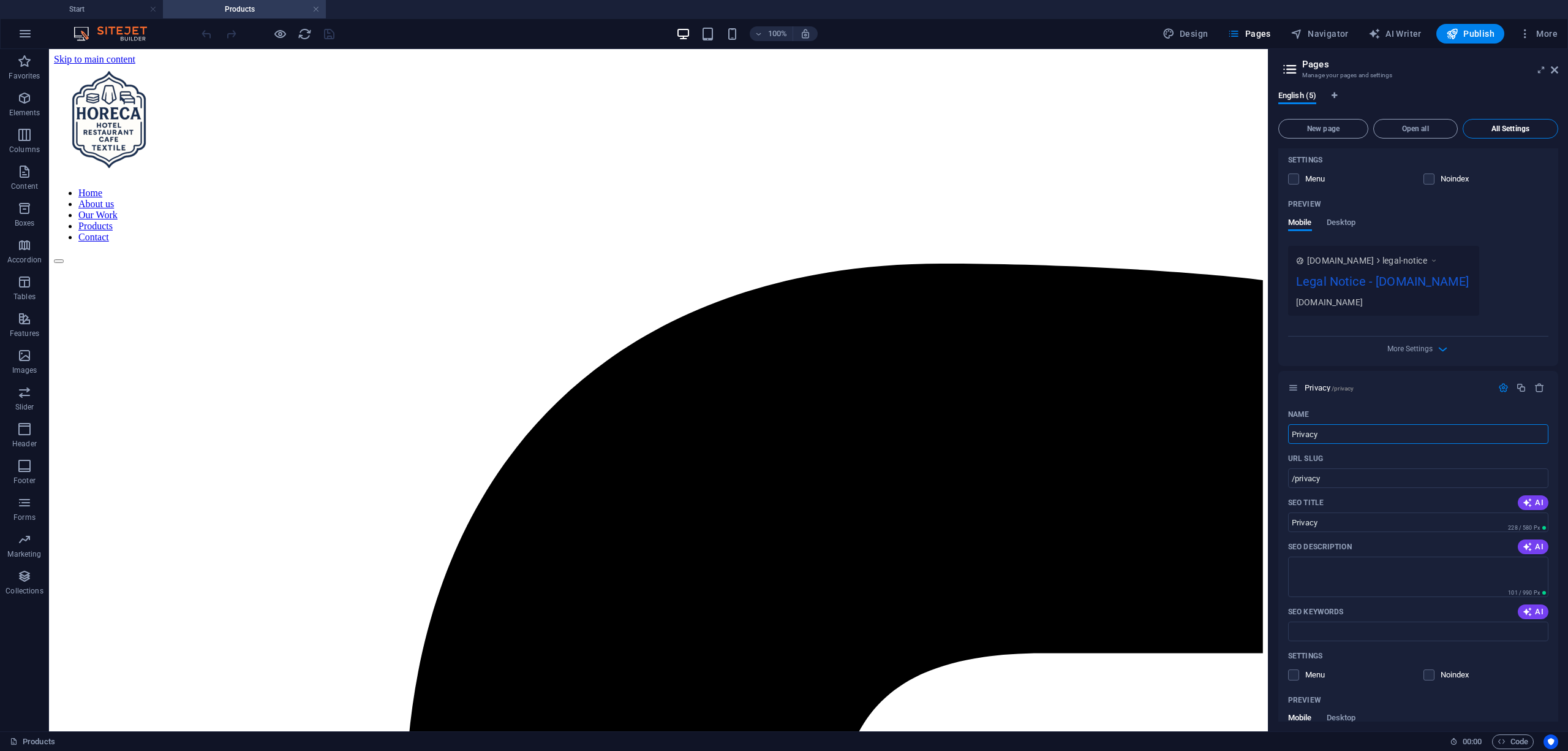
click at [1507, 128] on span "All Settings" at bounding box center [1511, 129] width 85 height 7
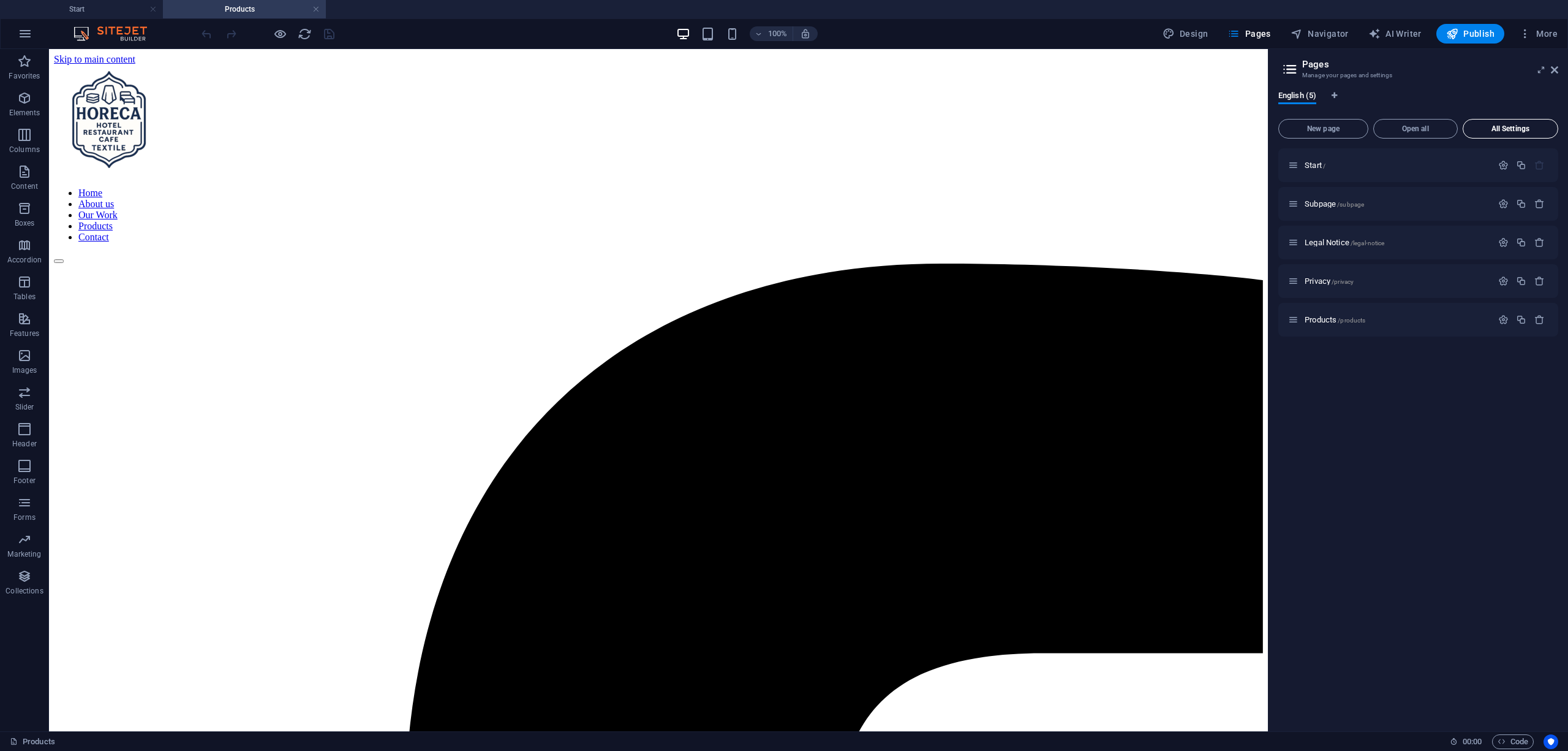
scroll to position [0, 0]
click at [1554, 67] on icon at bounding box center [1555, 70] width 7 height 10
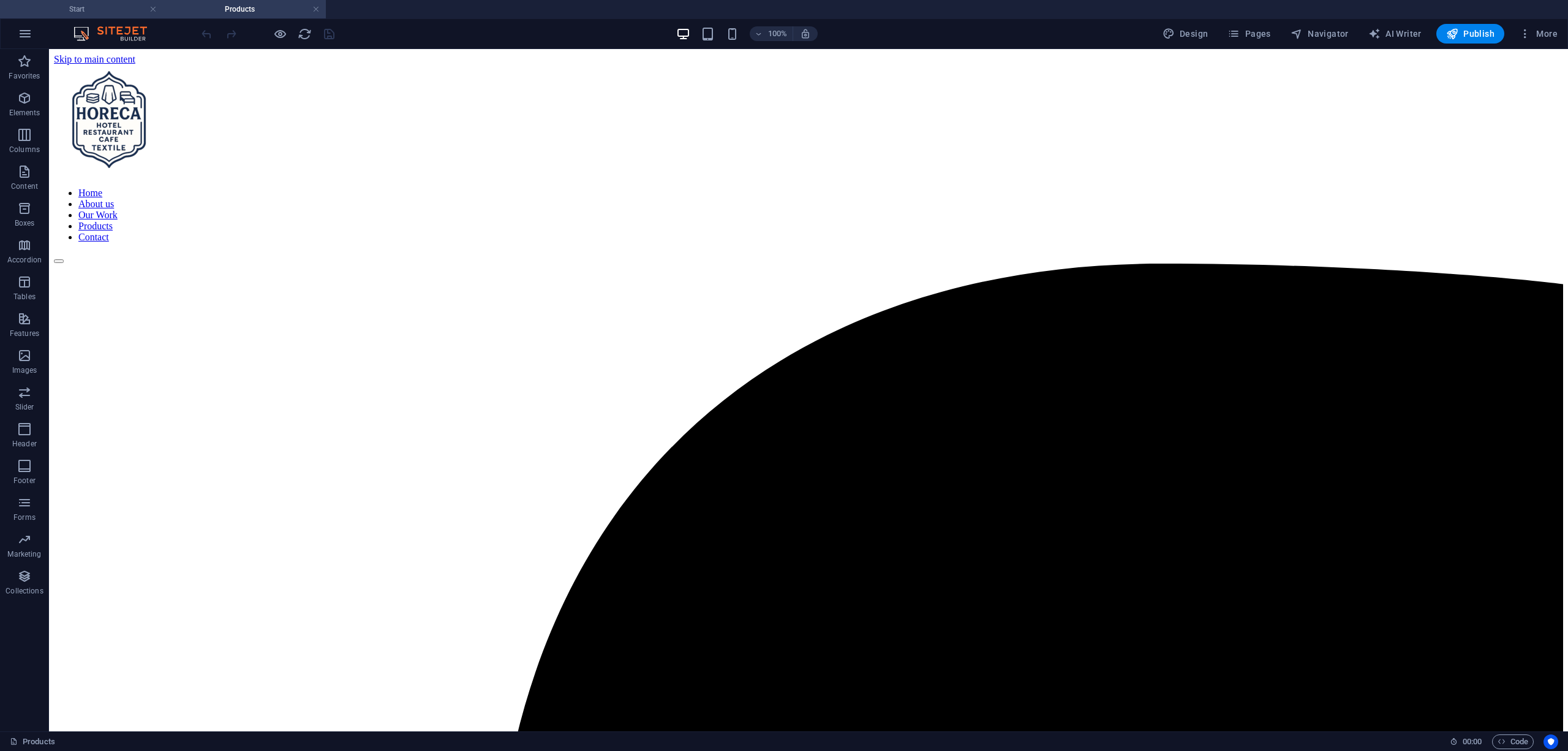
click at [121, 17] on li "Start" at bounding box center [82, 9] width 163 height 19
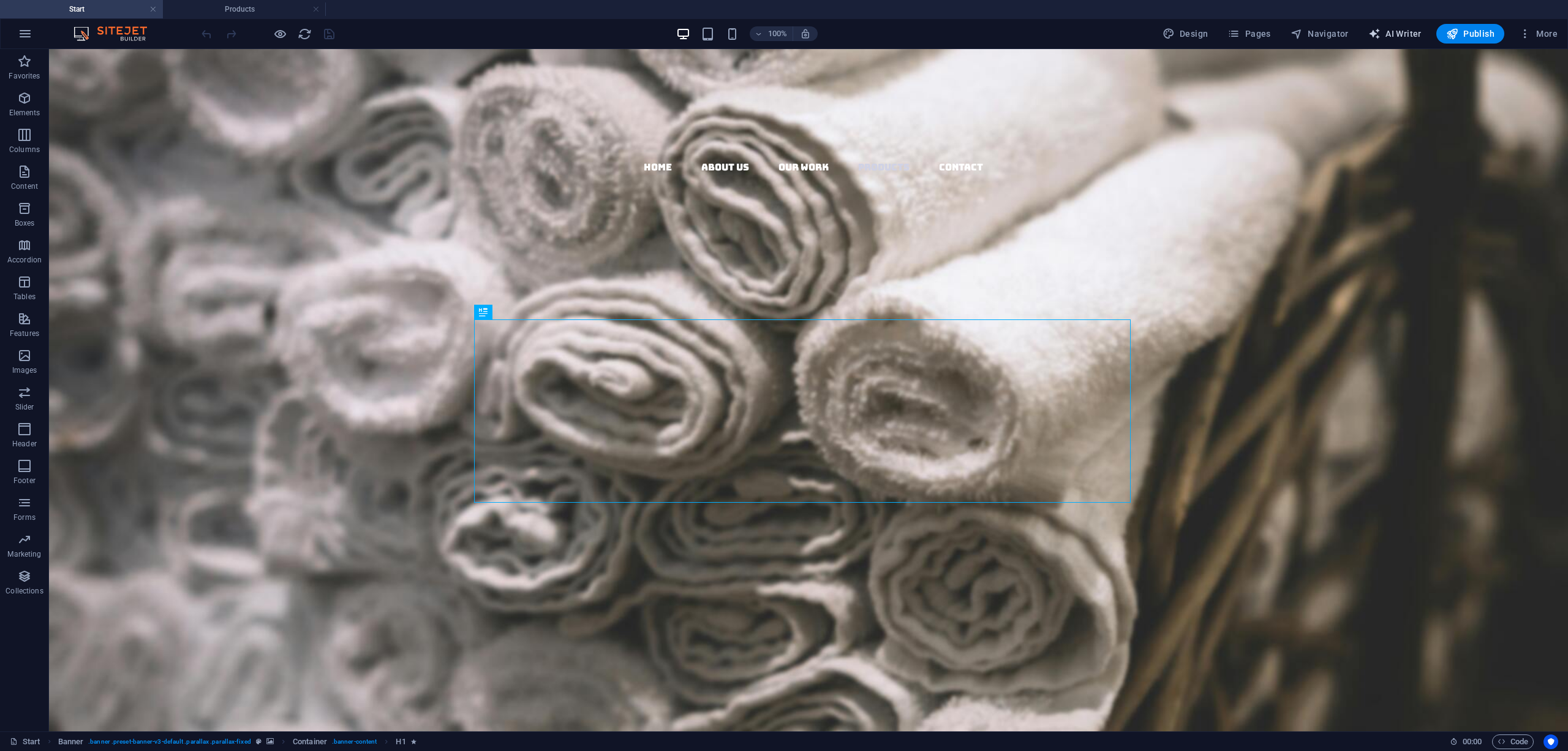
click at [1406, 32] on span "AI Writer" at bounding box center [1395, 34] width 54 height 12
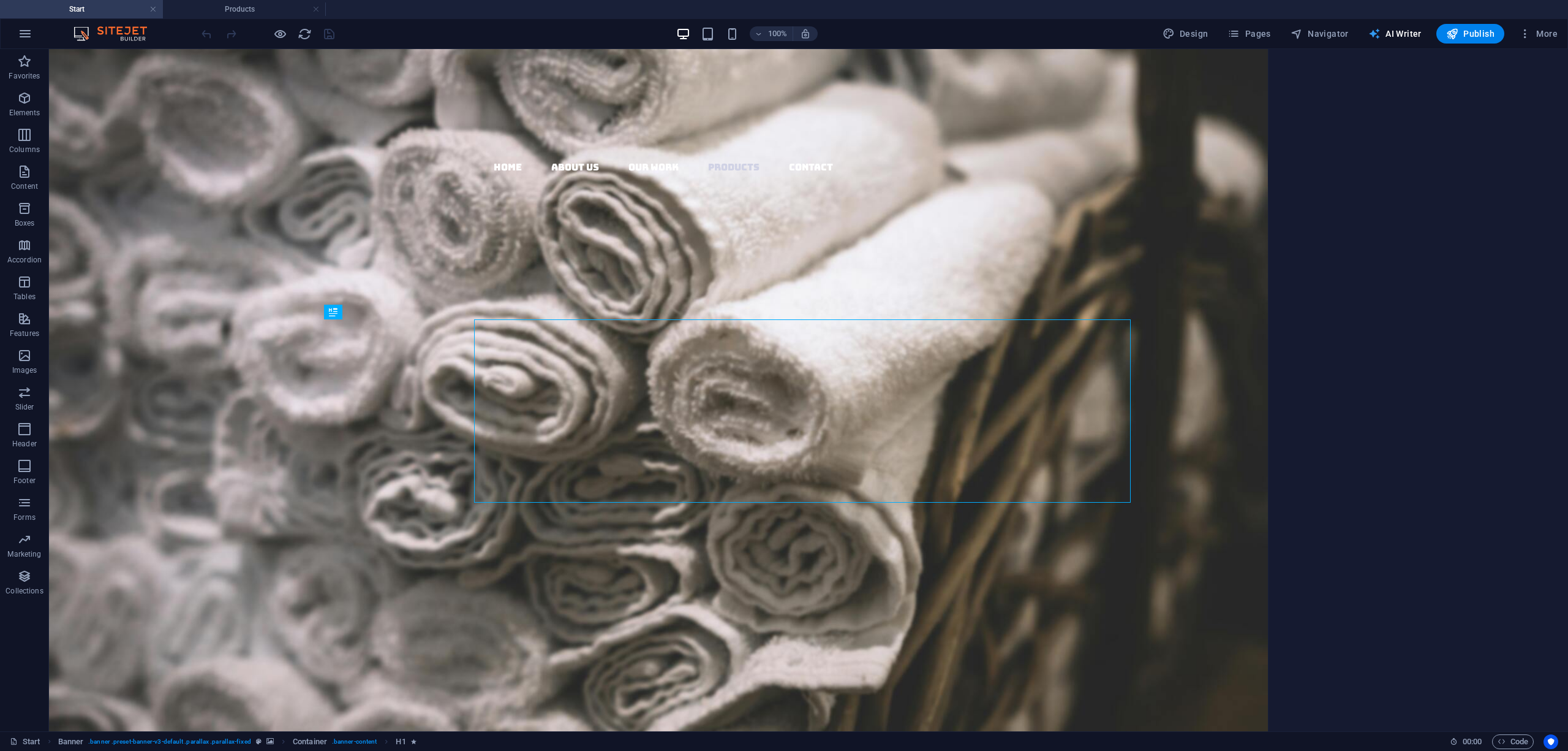
select select "English"
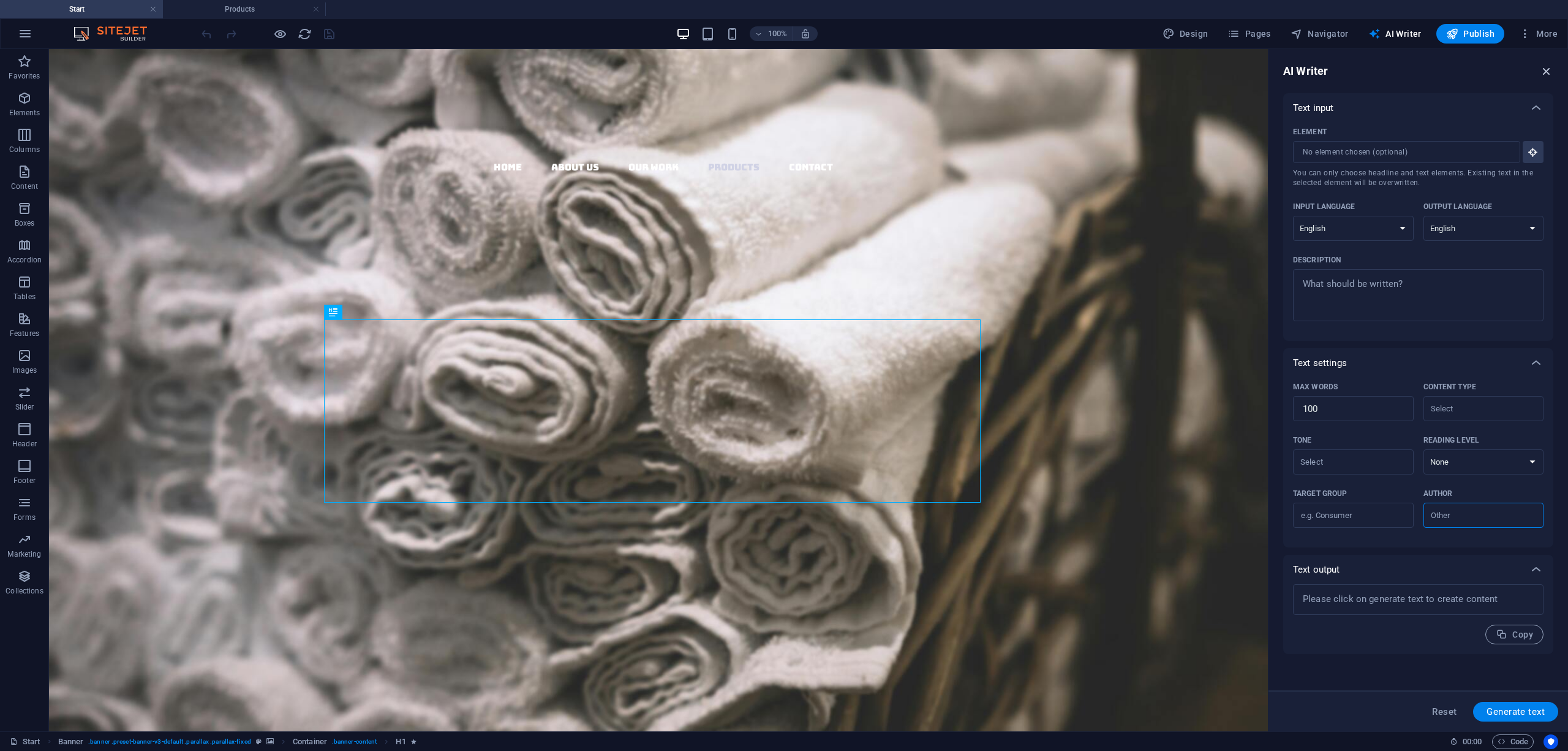
click at [1540, 72] on icon "button" at bounding box center [1547, 71] width 14 height 14
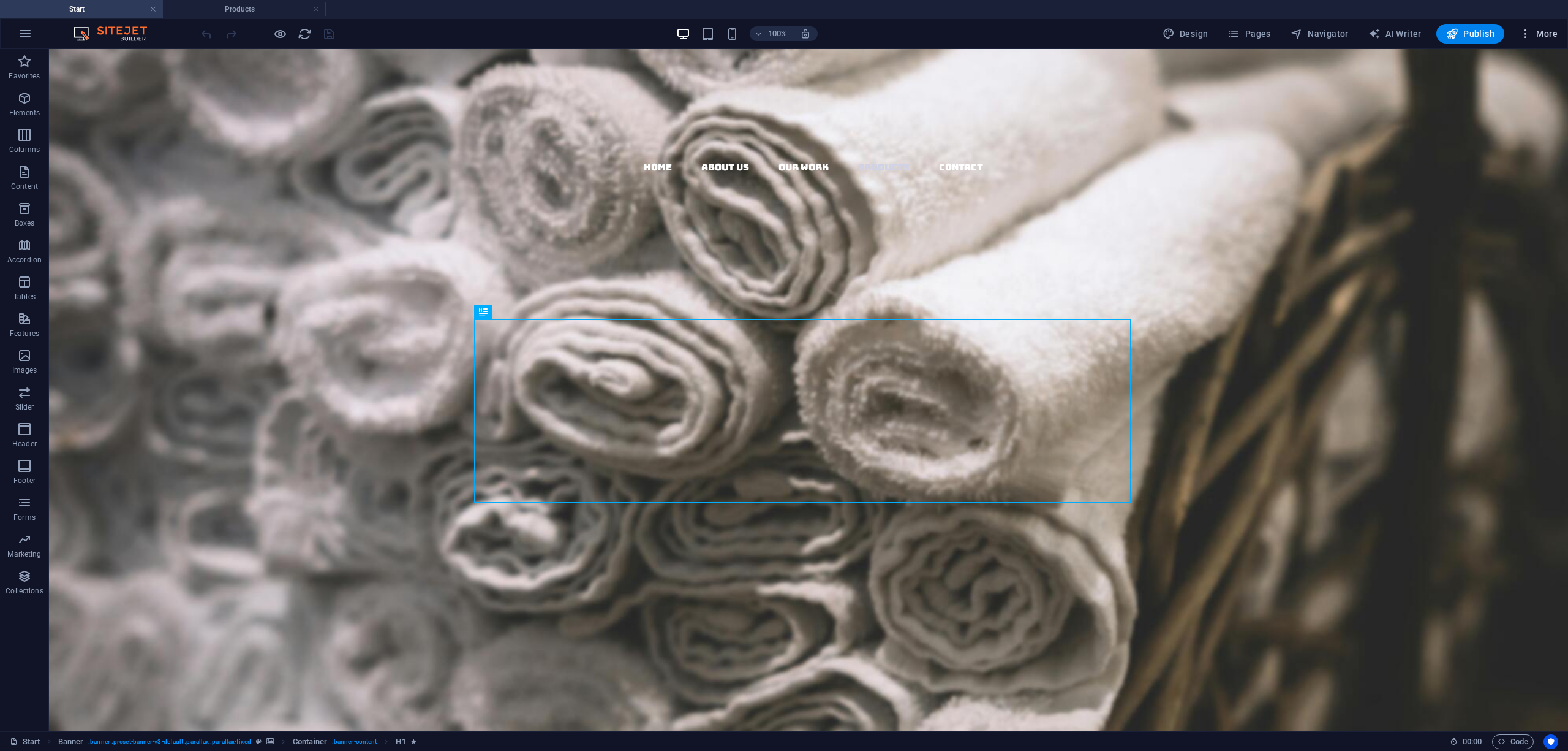
click at [1542, 37] on span "More" at bounding box center [1539, 34] width 39 height 12
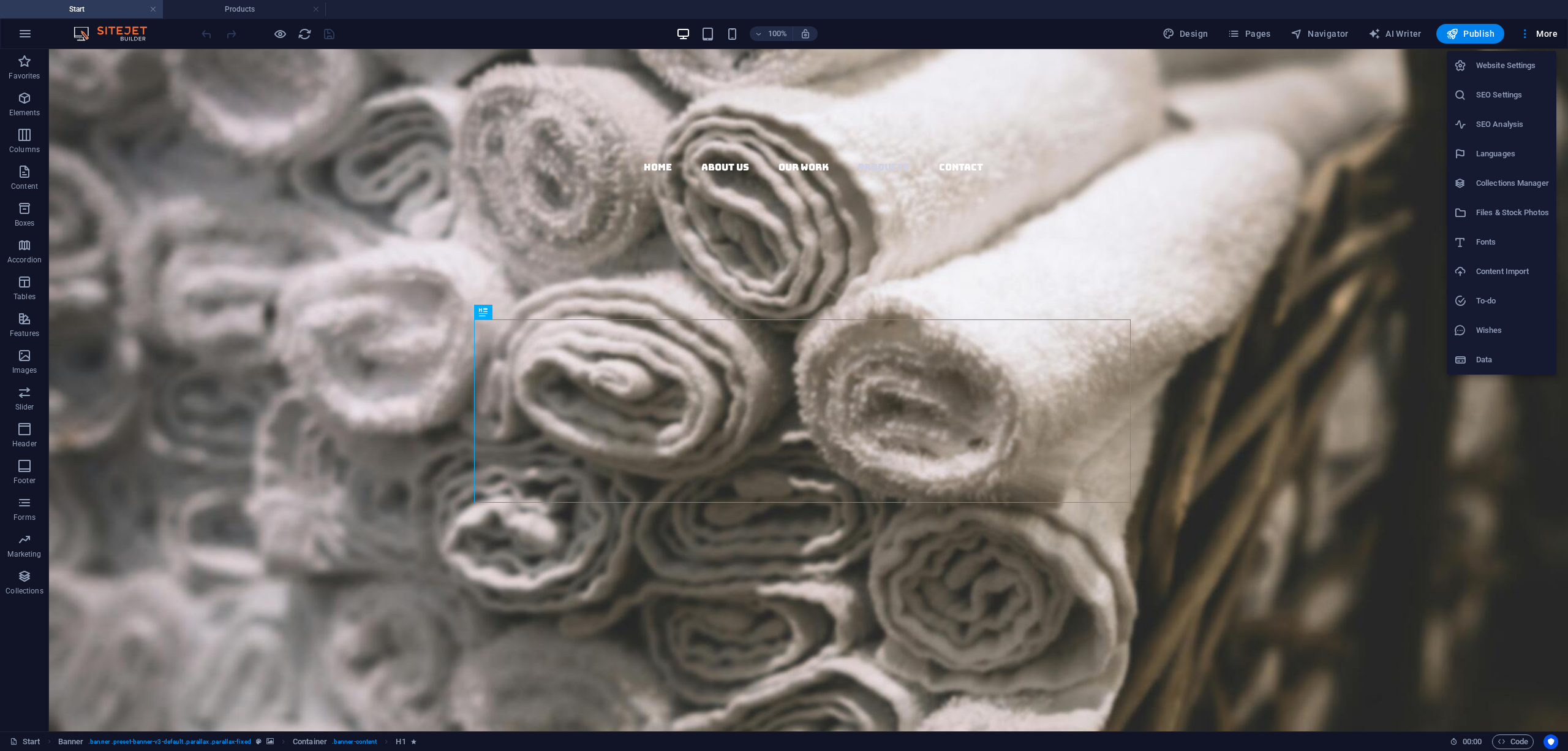
click at [1481, 331] on h6 "Wishes" at bounding box center [1513, 331] width 73 height 15
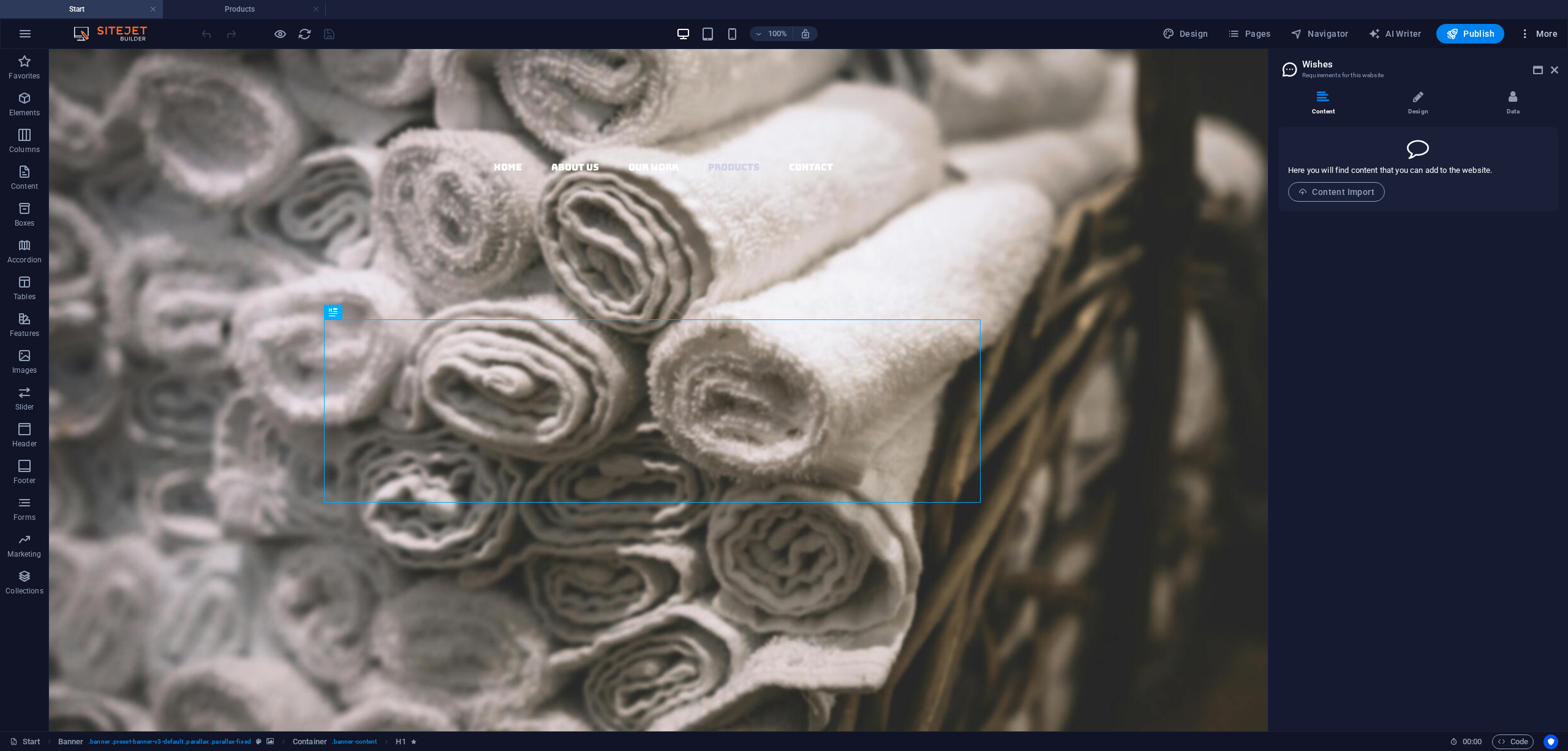
click at [1542, 35] on span "More" at bounding box center [1539, 34] width 39 height 12
click at [1537, 34] on div at bounding box center [784, 376] width 1568 height 751
click at [1557, 62] on h2 "Wishes" at bounding box center [1430, 64] width 256 height 11
click at [1557, 67] on icon at bounding box center [1555, 70] width 7 height 10
